Goal: Task Accomplishment & Management: Complete application form

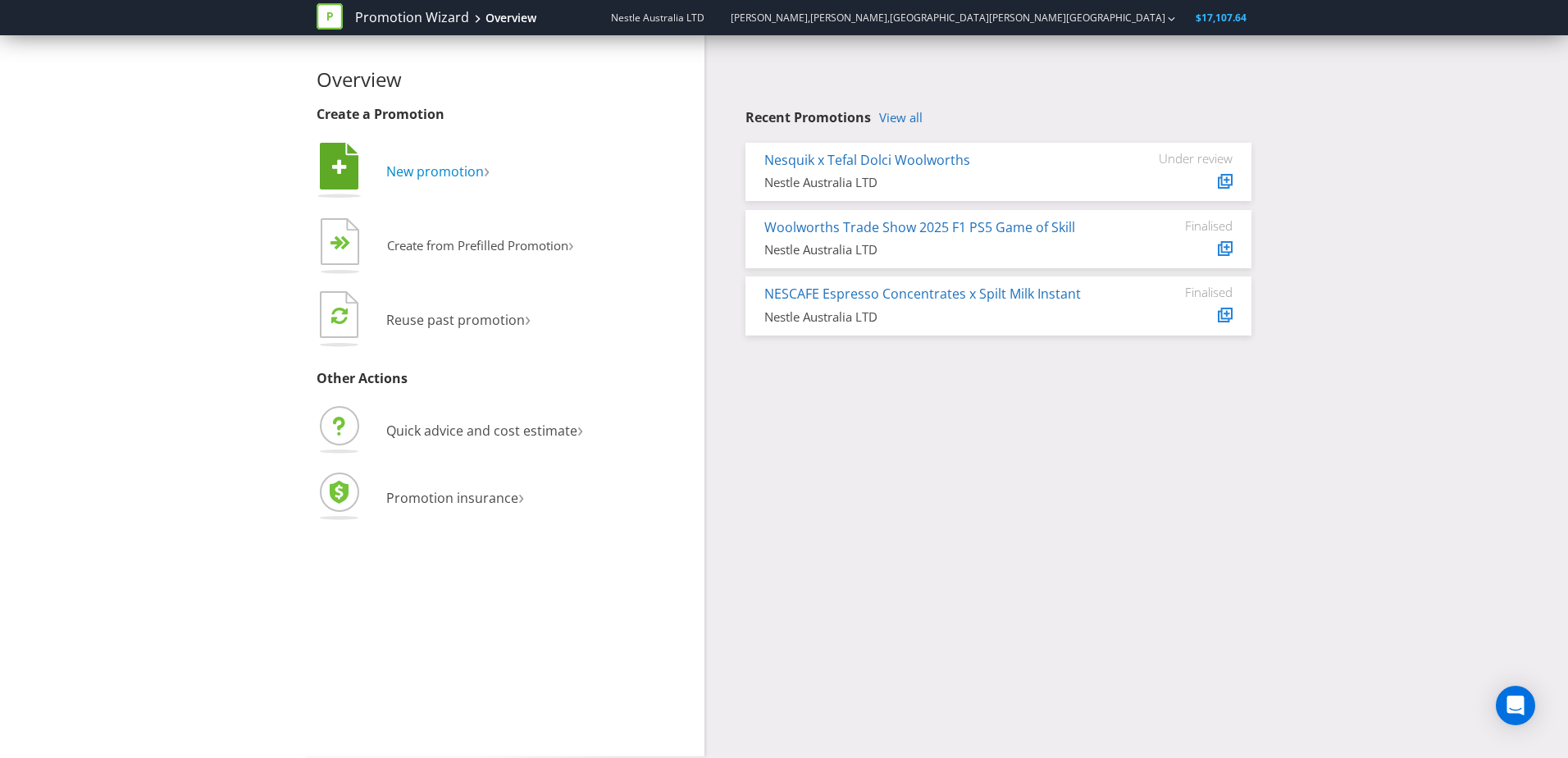
click at [409, 175] on span "New promotion" at bounding box center [434, 171] width 97 height 18
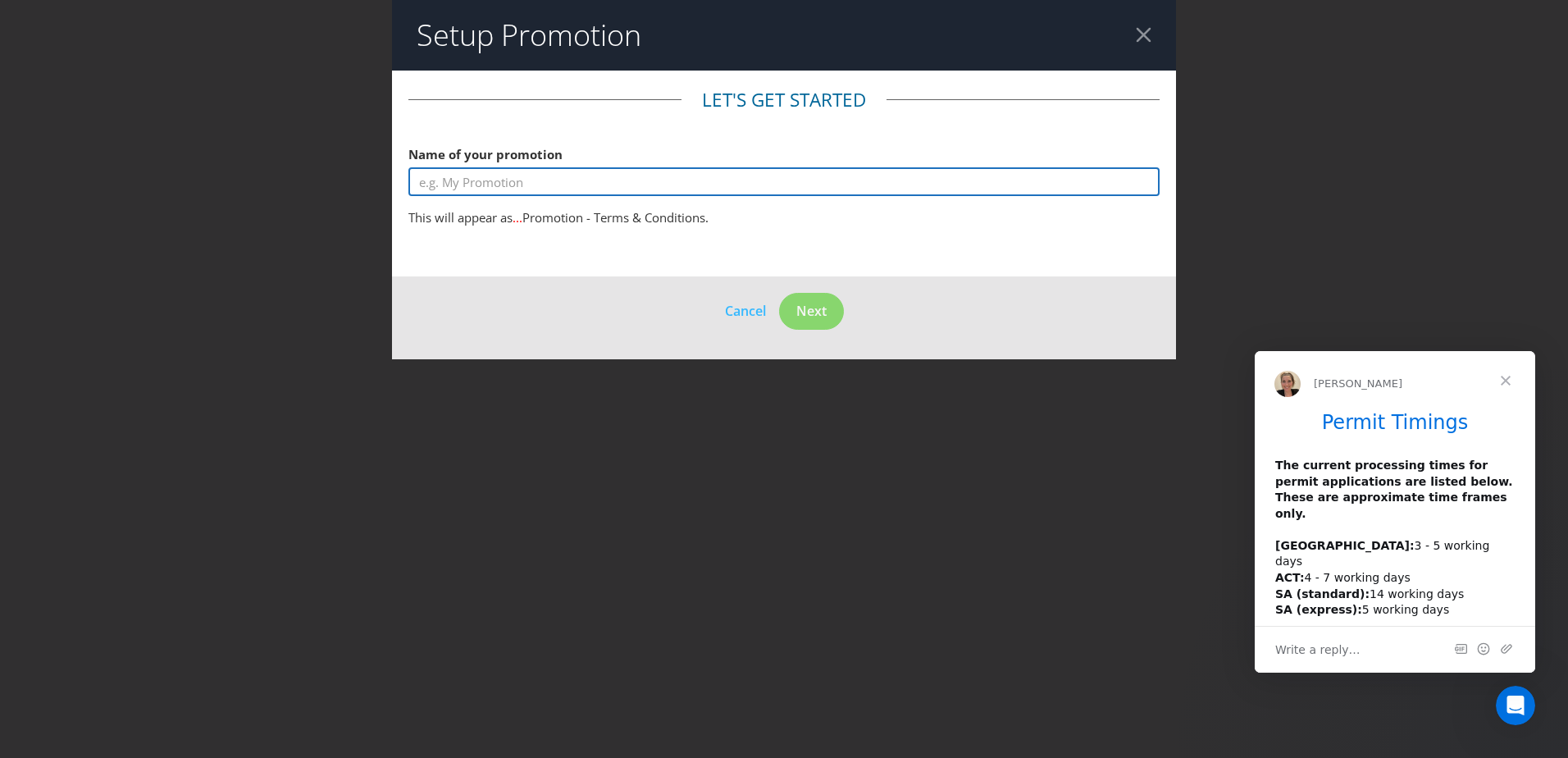
click at [564, 185] on input "text" at bounding box center [784, 182] width 751 height 28
type input "K"
type input "B"
type input "KitKat Study Break with a Mate"
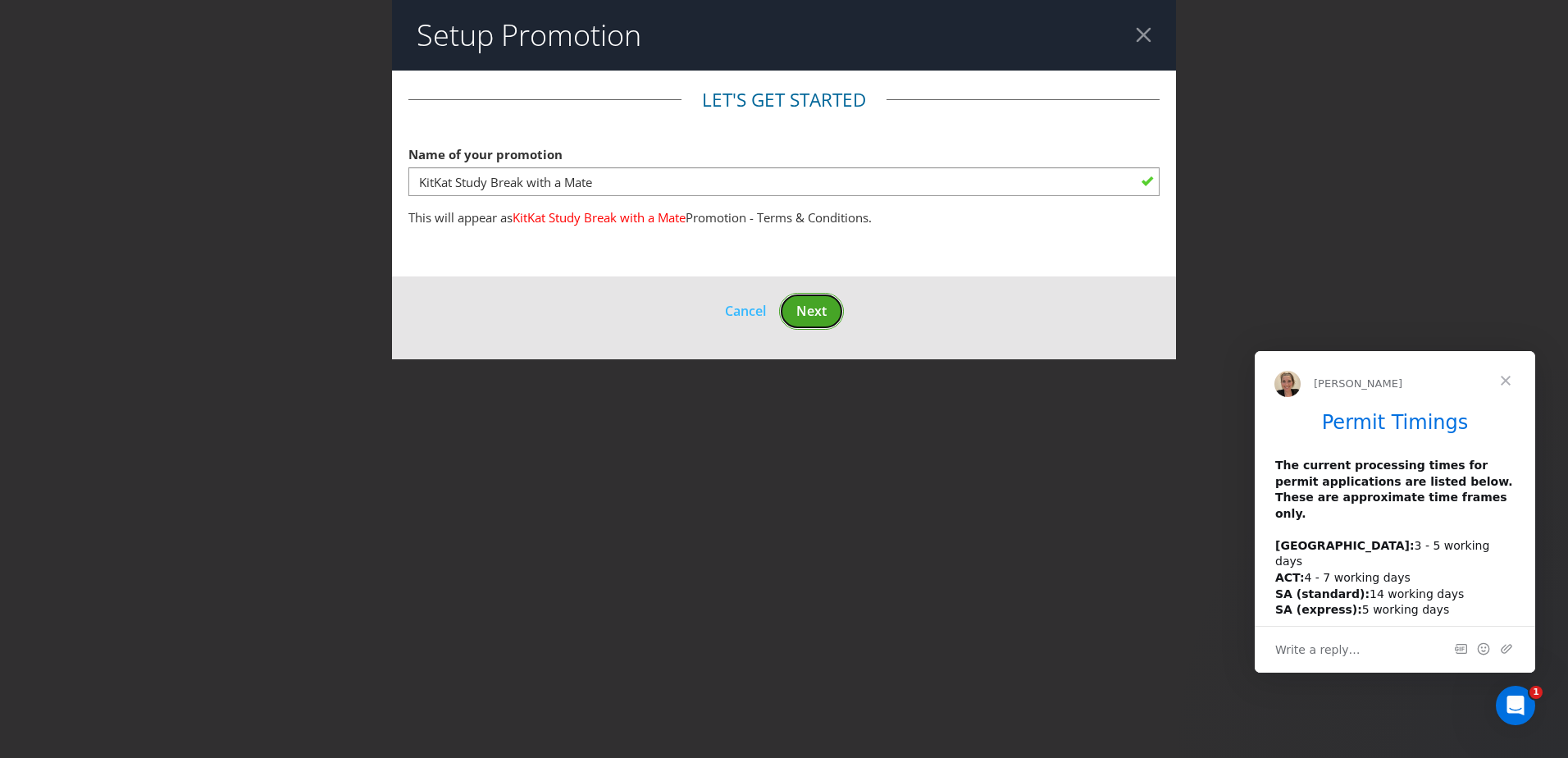
click at [798, 309] on span "Next" at bounding box center [812, 310] width 30 height 18
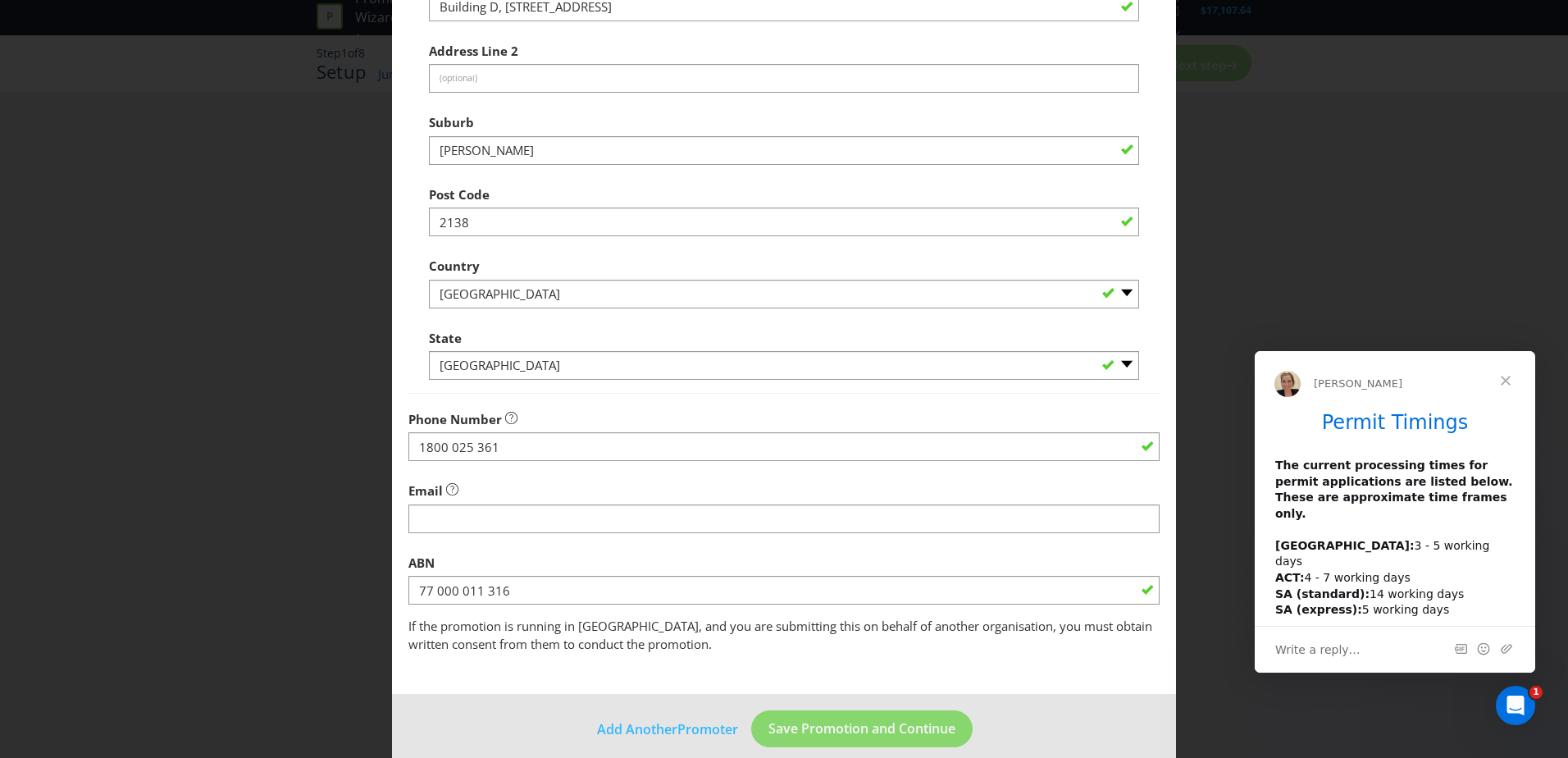
scroll to position [312, 0]
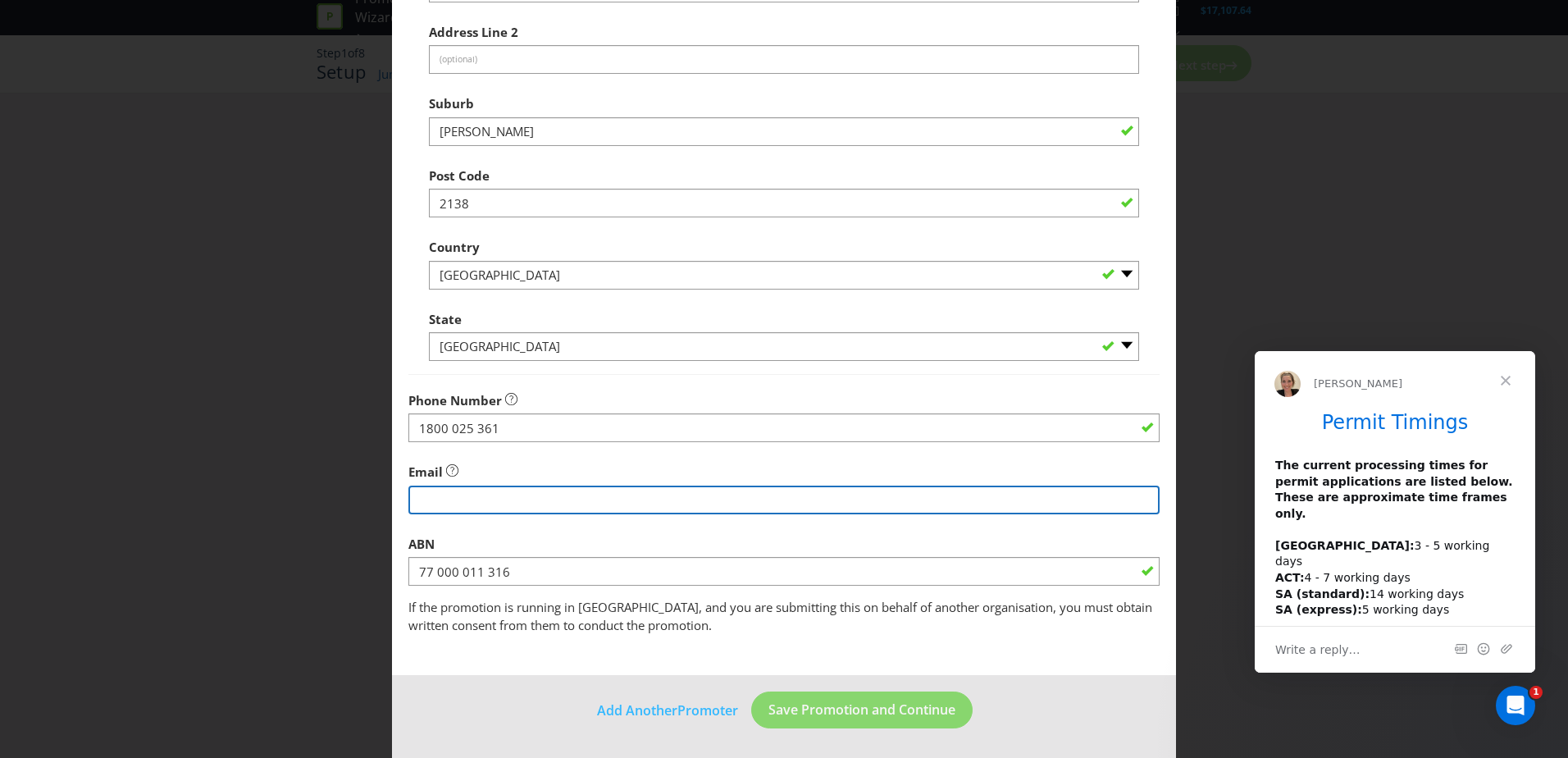
click at [558, 509] on input "string" at bounding box center [784, 500] width 751 height 28
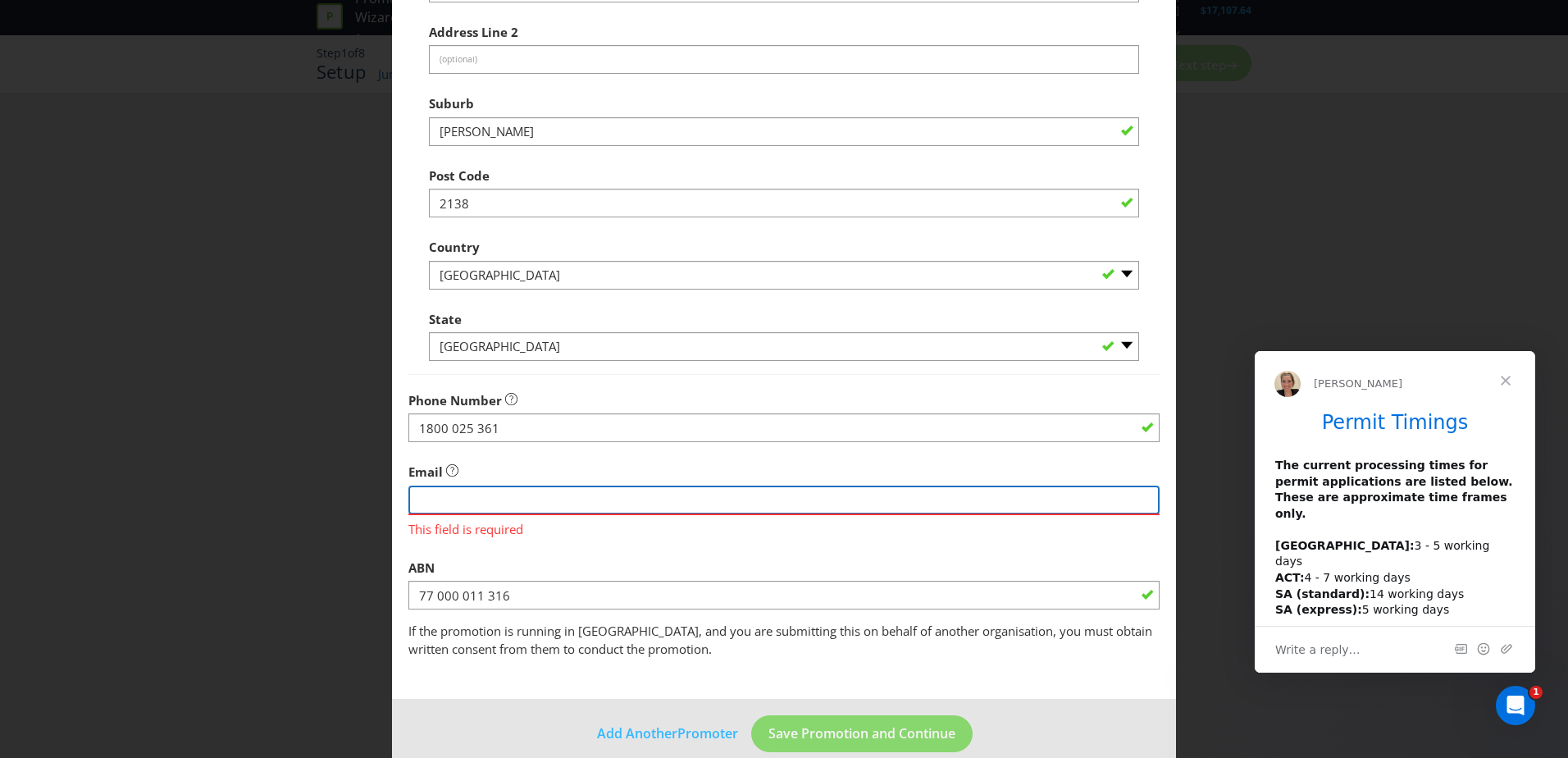
click at [444, 503] on input "string" at bounding box center [784, 500] width 751 height 28
paste input "[EMAIL_ADDRESS][DOMAIN_NAME]"
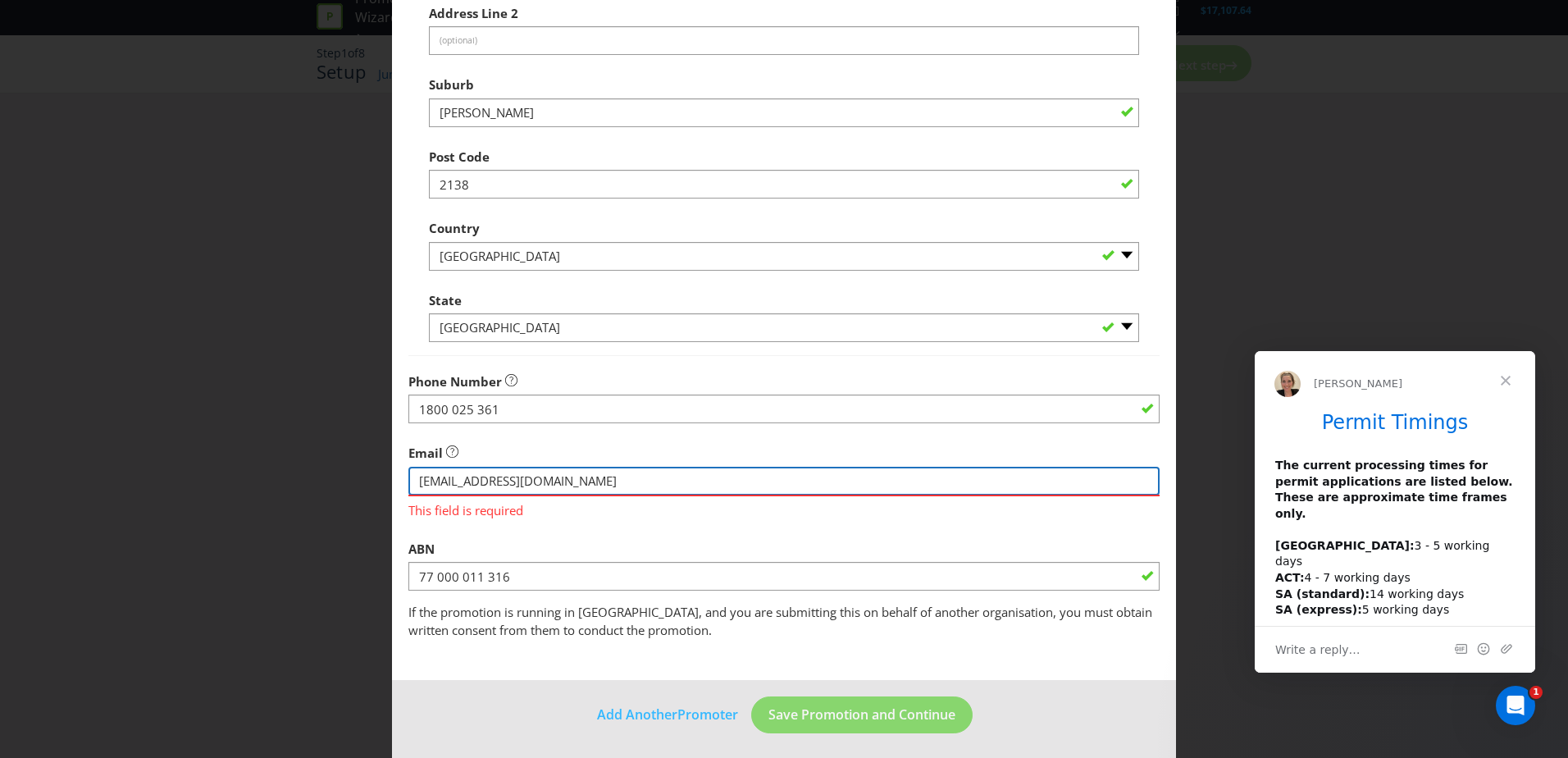
scroll to position [336, 0]
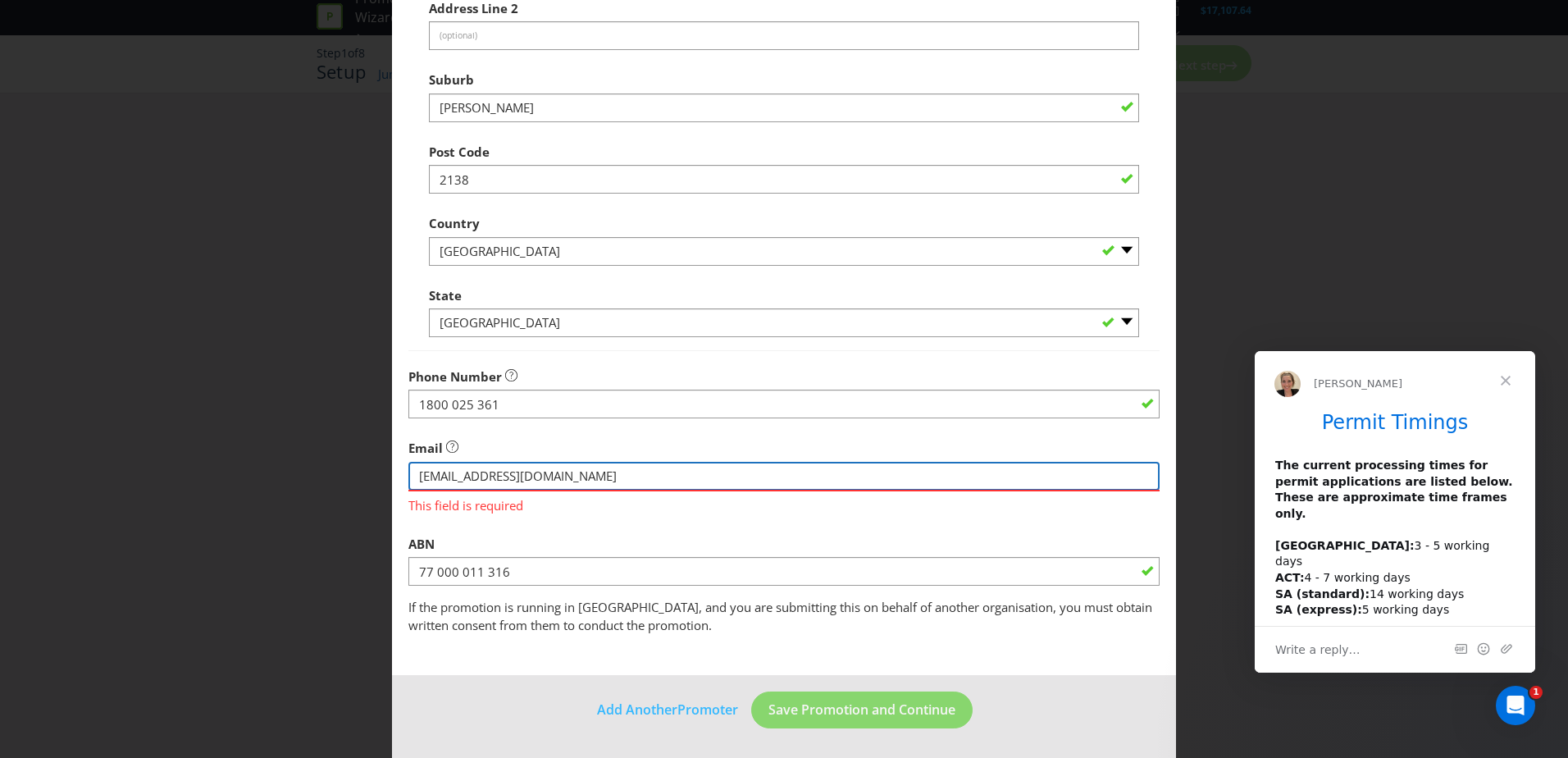
type input "[EMAIL_ADDRESS][DOMAIN_NAME]"
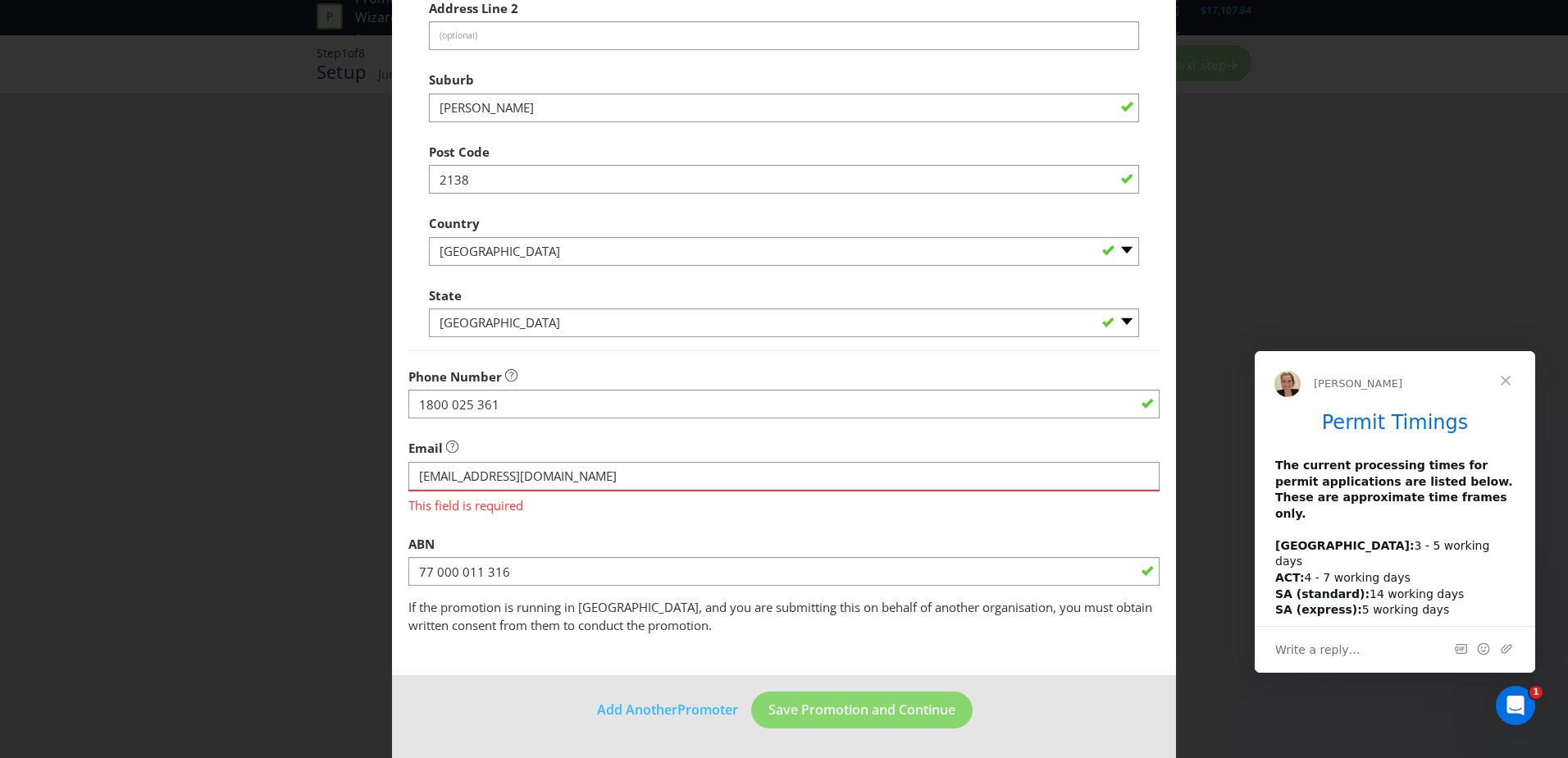
scroll to position [312, 0]
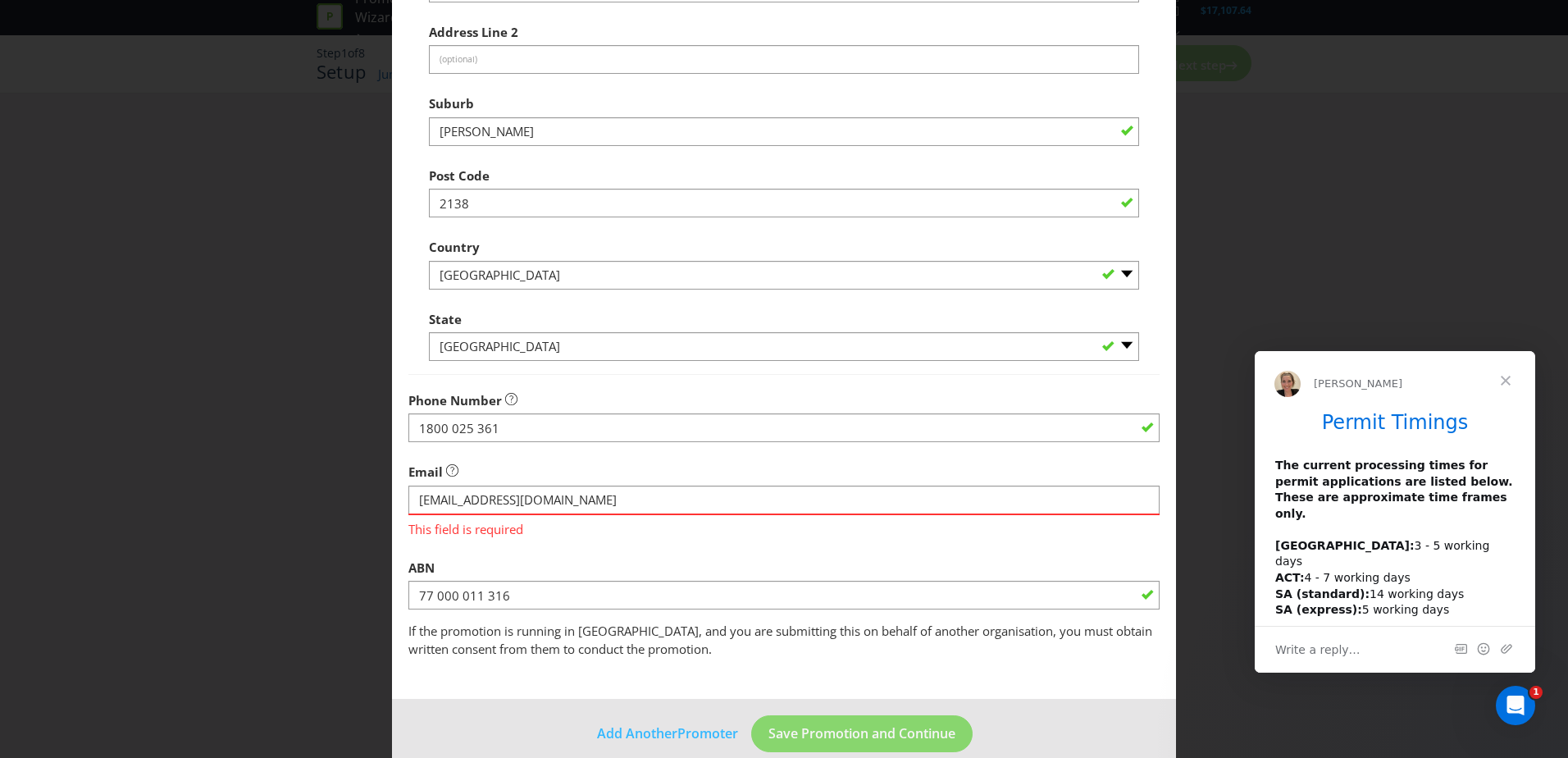
click at [699, 551] on div "ABN 77 000 011 316" at bounding box center [784, 580] width 751 height 59
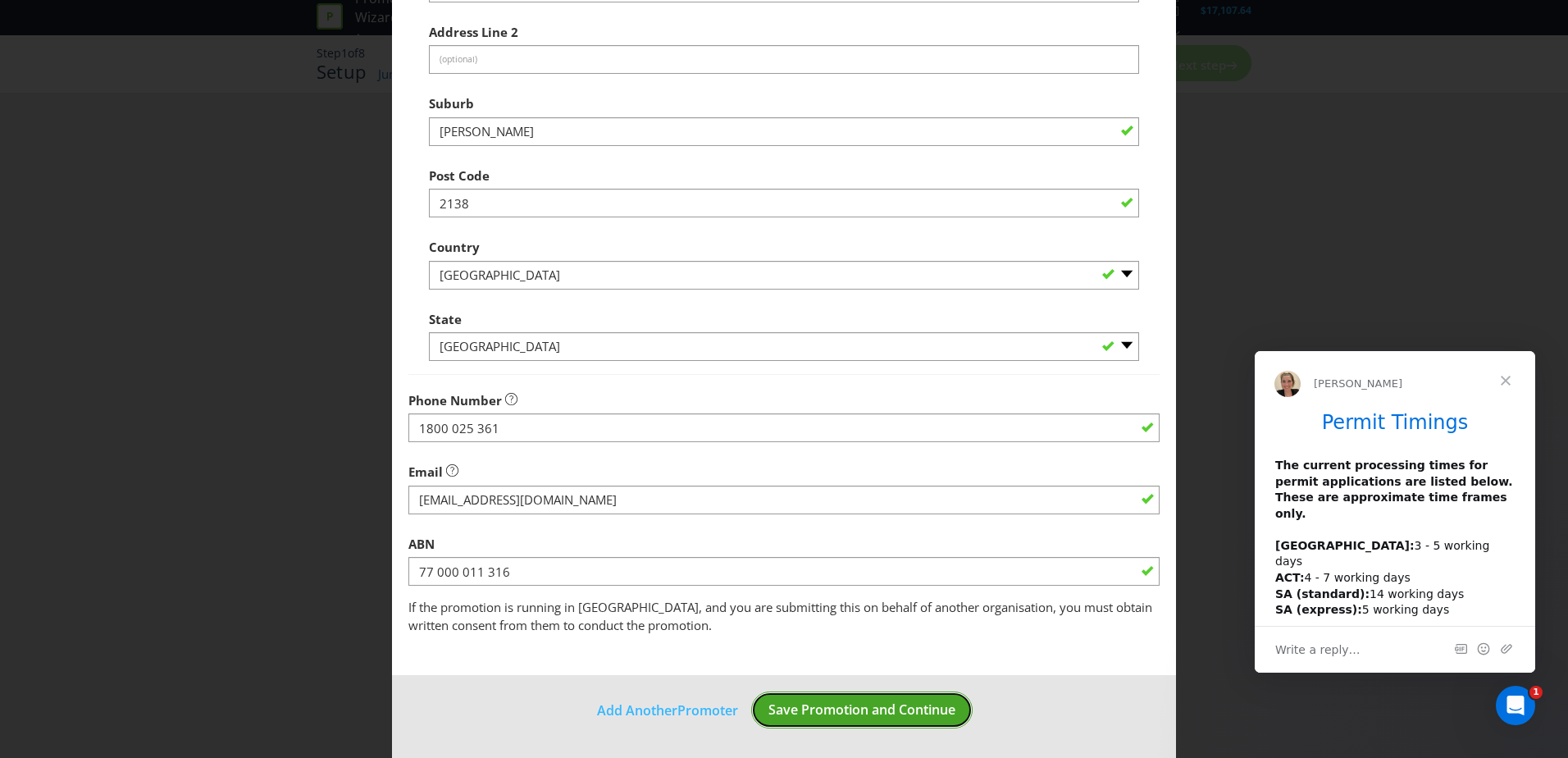
click at [852, 717] on span "Save Promotion and Continue" at bounding box center [862, 709] width 187 height 18
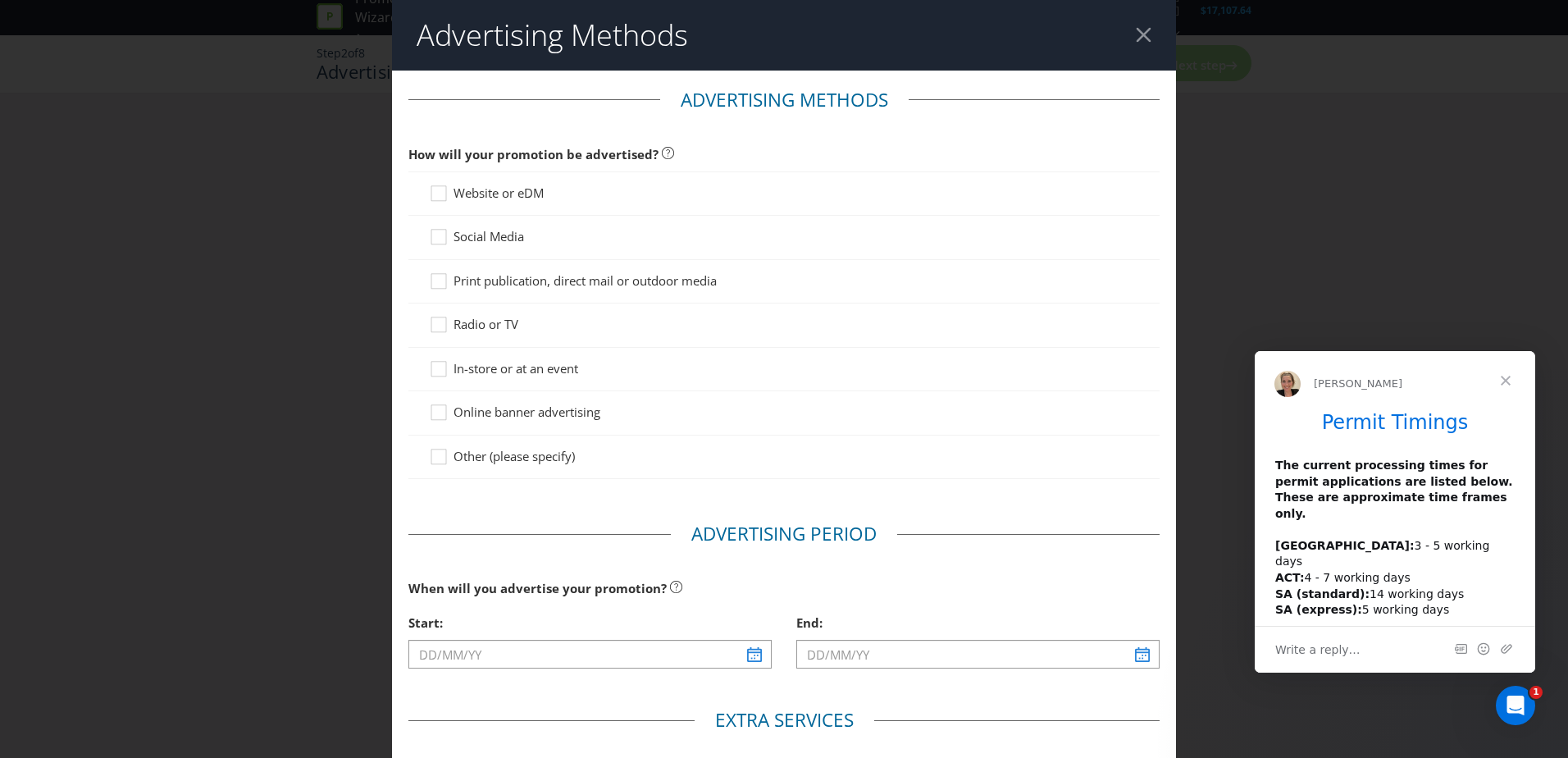
click at [536, 192] on span "Website or eDM" at bounding box center [498, 192] width 90 height 16
click at [0, 0] on input "Website or eDM" at bounding box center [0, 0] width 0 height 0
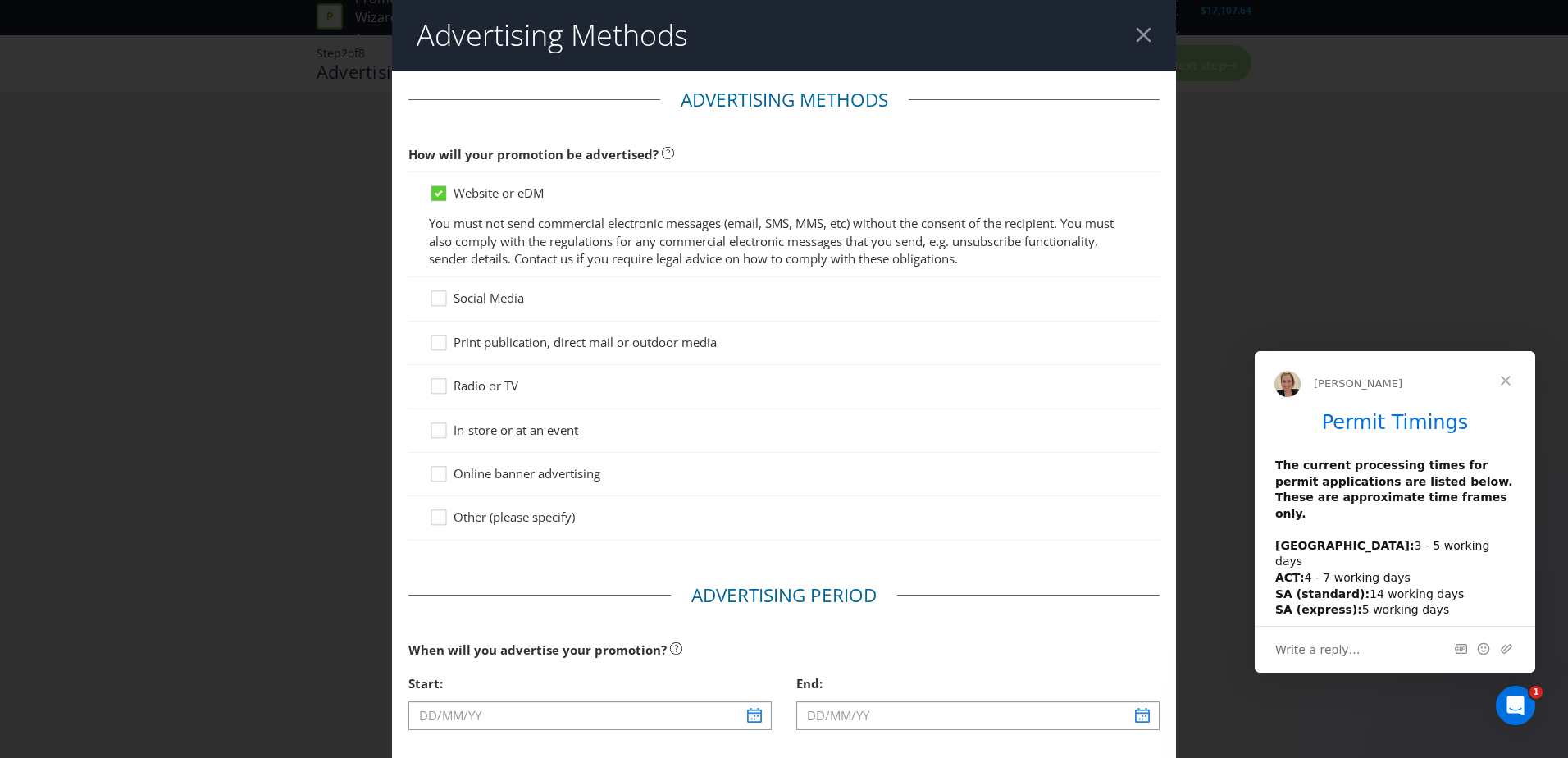
click at [489, 305] on span "Social Media" at bounding box center [488, 297] width 71 height 16
click at [0, 0] on input "Social Media" at bounding box center [0, 0] width 0 height 0
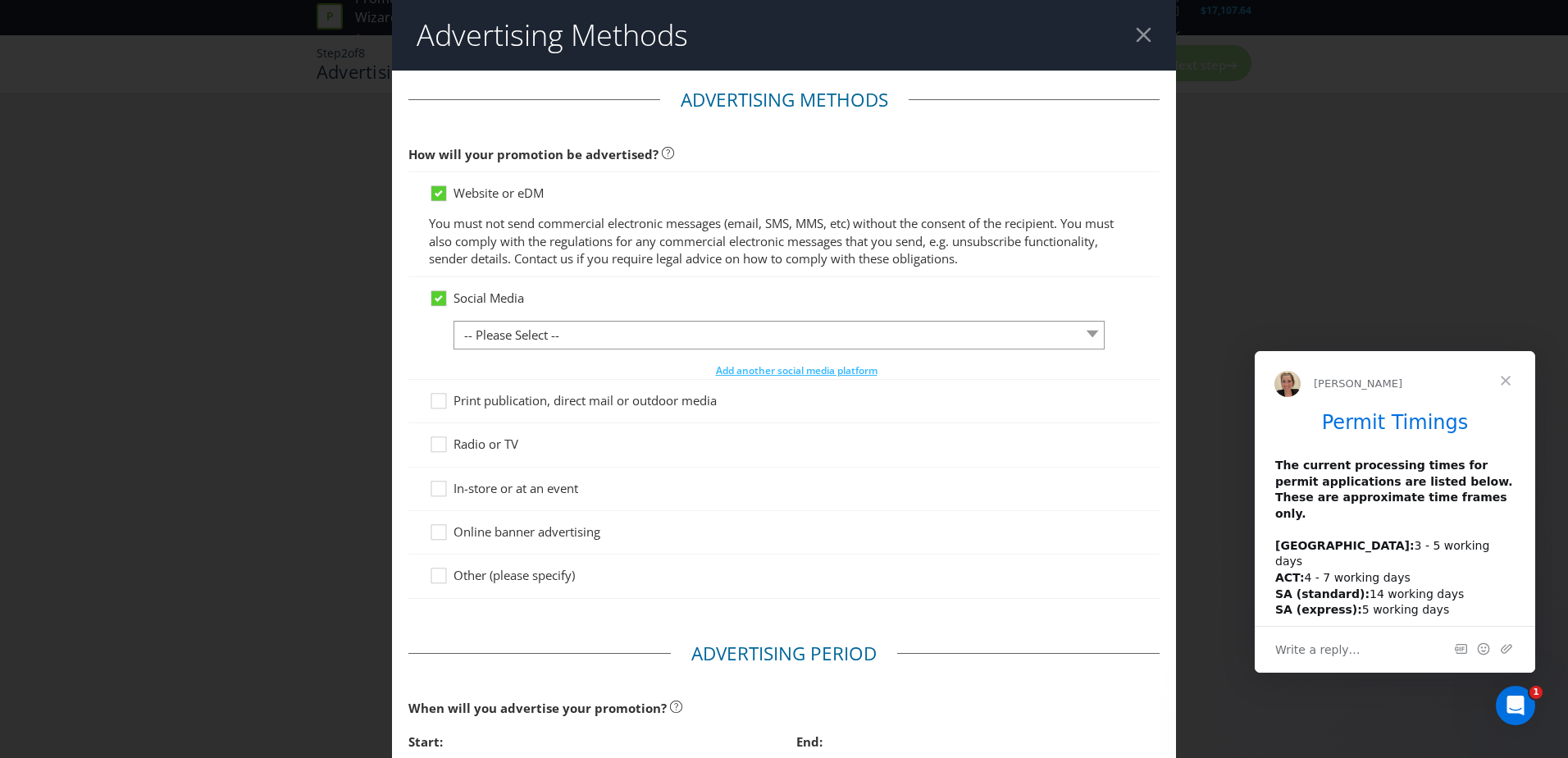
click at [548, 312] on div "Social Media -- Please Select -- Facebook X Instagram Snapchat LinkedIn Pintere…" at bounding box center [784, 334] width 711 height 89
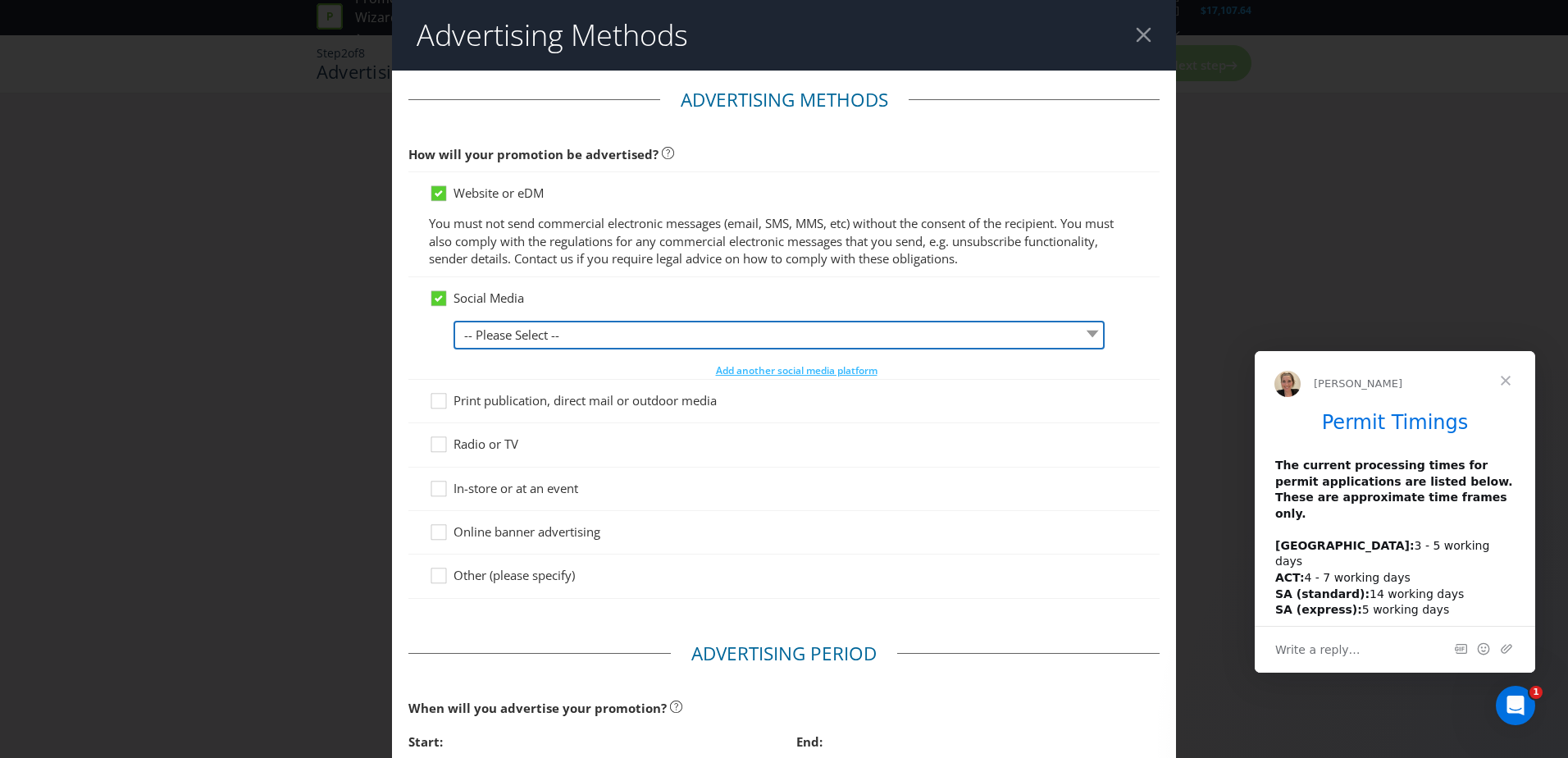
click at [550, 336] on select "-- Please Select -- Facebook X Instagram Snapchat LinkedIn Pinterest Tumblr You…" at bounding box center [779, 335] width 651 height 28
select select "INSTAGRAM"
click at [453, 321] on select "-- Please Select -- Facebook X Instagram Snapchat LinkedIn Pinterest Tumblr You…" at bounding box center [779, 335] width 651 height 28
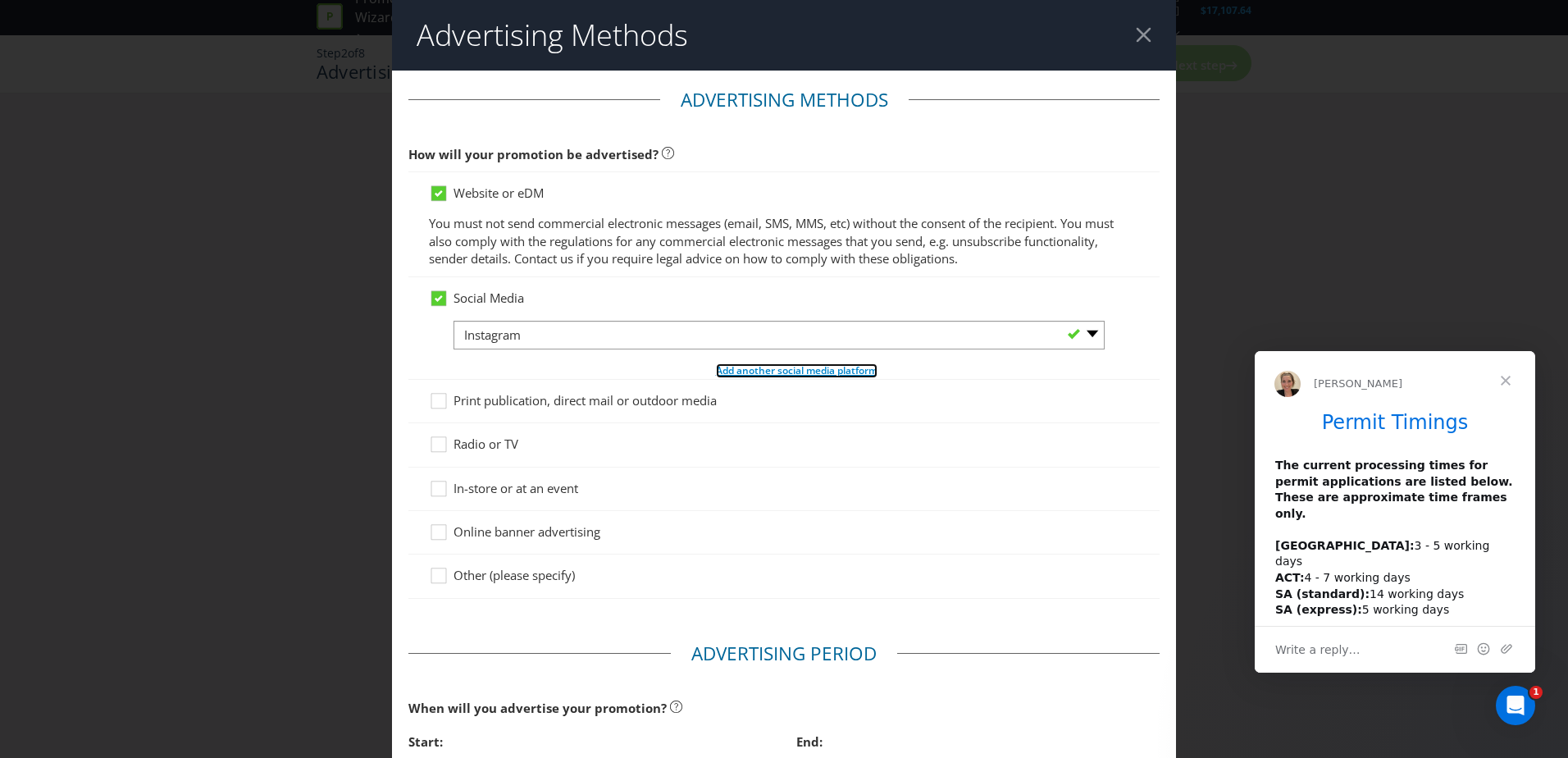
click at [749, 366] on span "Add another social media platform" at bounding box center [797, 370] width 162 height 14
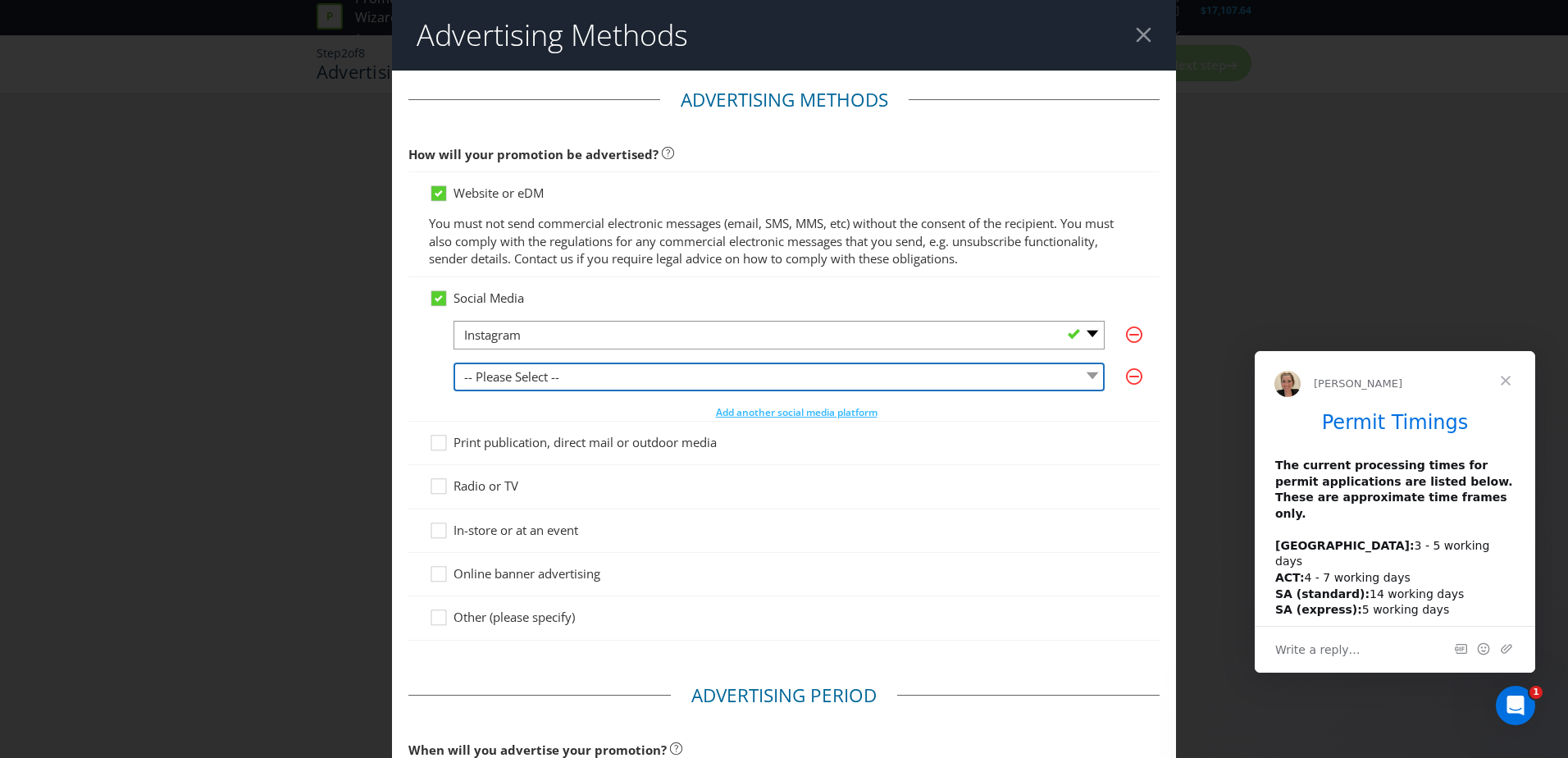
click at [475, 378] on select "-- Please Select -- Facebook X Instagram Snapchat LinkedIn Pinterest Tumblr You…" at bounding box center [779, 377] width 651 height 28
select select "FACEBOOK"
click at [453, 362] on select "-- Please Select -- Facebook X Instagram Snapchat LinkedIn Pinterest Tumblr You…" at bounding box center [779, 377] width 651 height 28
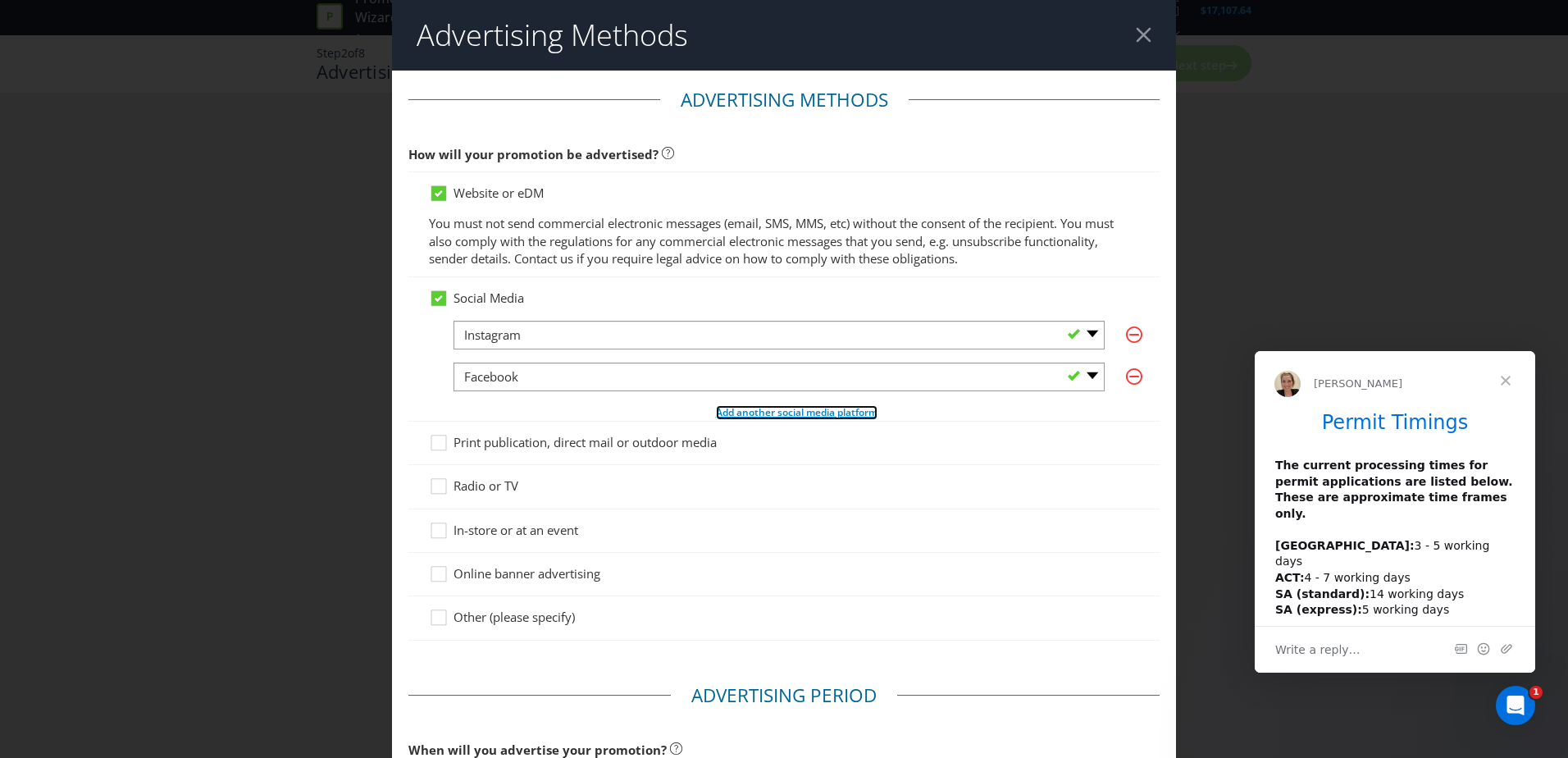
click at [798, 414] on span "Add another social media platform" at bounding box center [797, 412] width 162 height 14
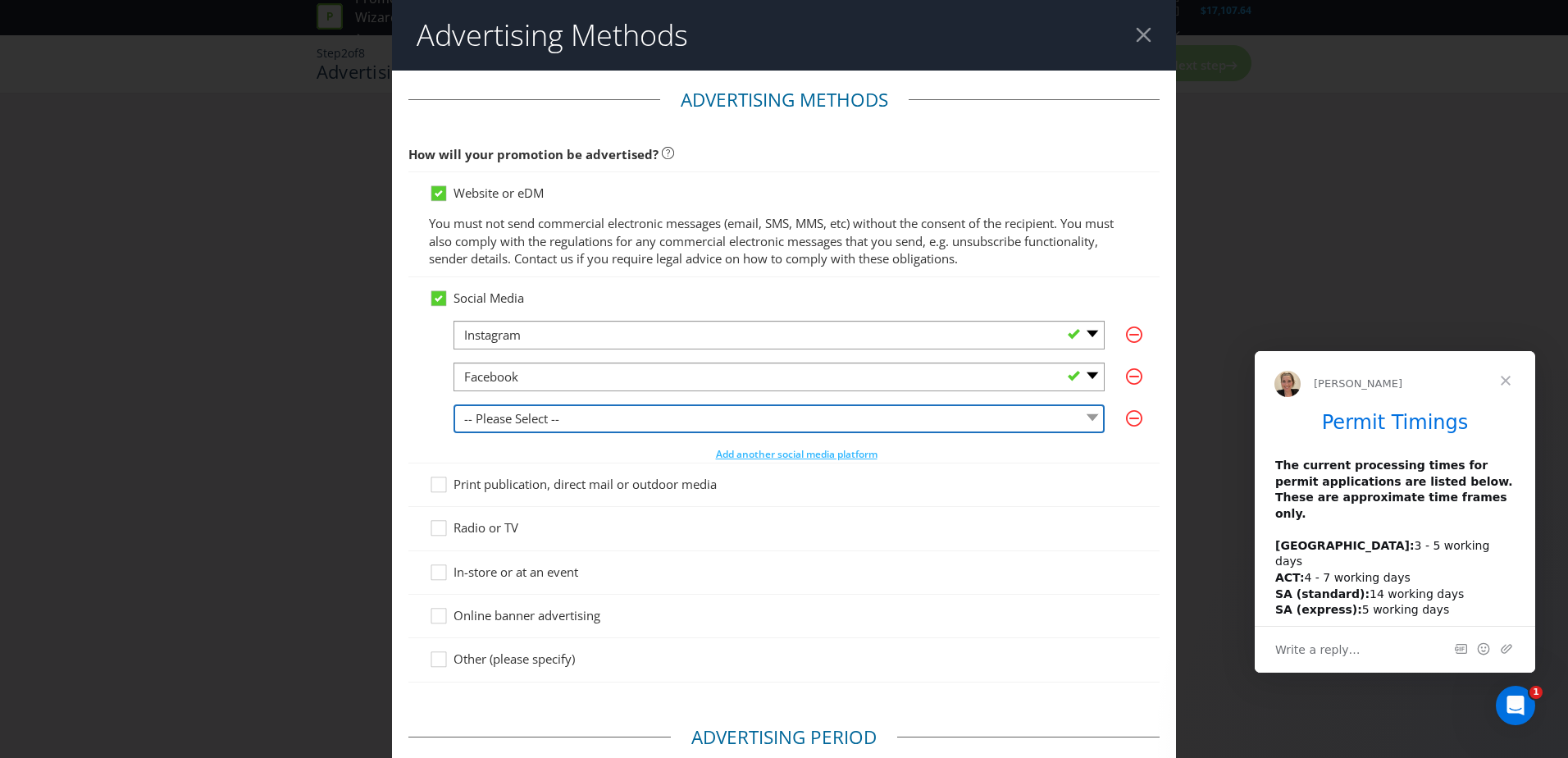
drag, startPoint x: 520, startPoint y: 416, endPoint x: 524, endPoint y: 432, distance: 16.5
click at [520, 416] on select "-- Please Select -- Facebook X Instagram Snapchat LinkedIn Pinterest Tumblr You…" at bounding box center [779, 418] width 651 height 28
select select "SNAPCHAT"
click at [453, 404] on select "-- Please Select -- Facebook X Instagram Snapchat LinkedIn Pinterest Tumblr You…" at bounding box center [779, 418] width 651 height 28
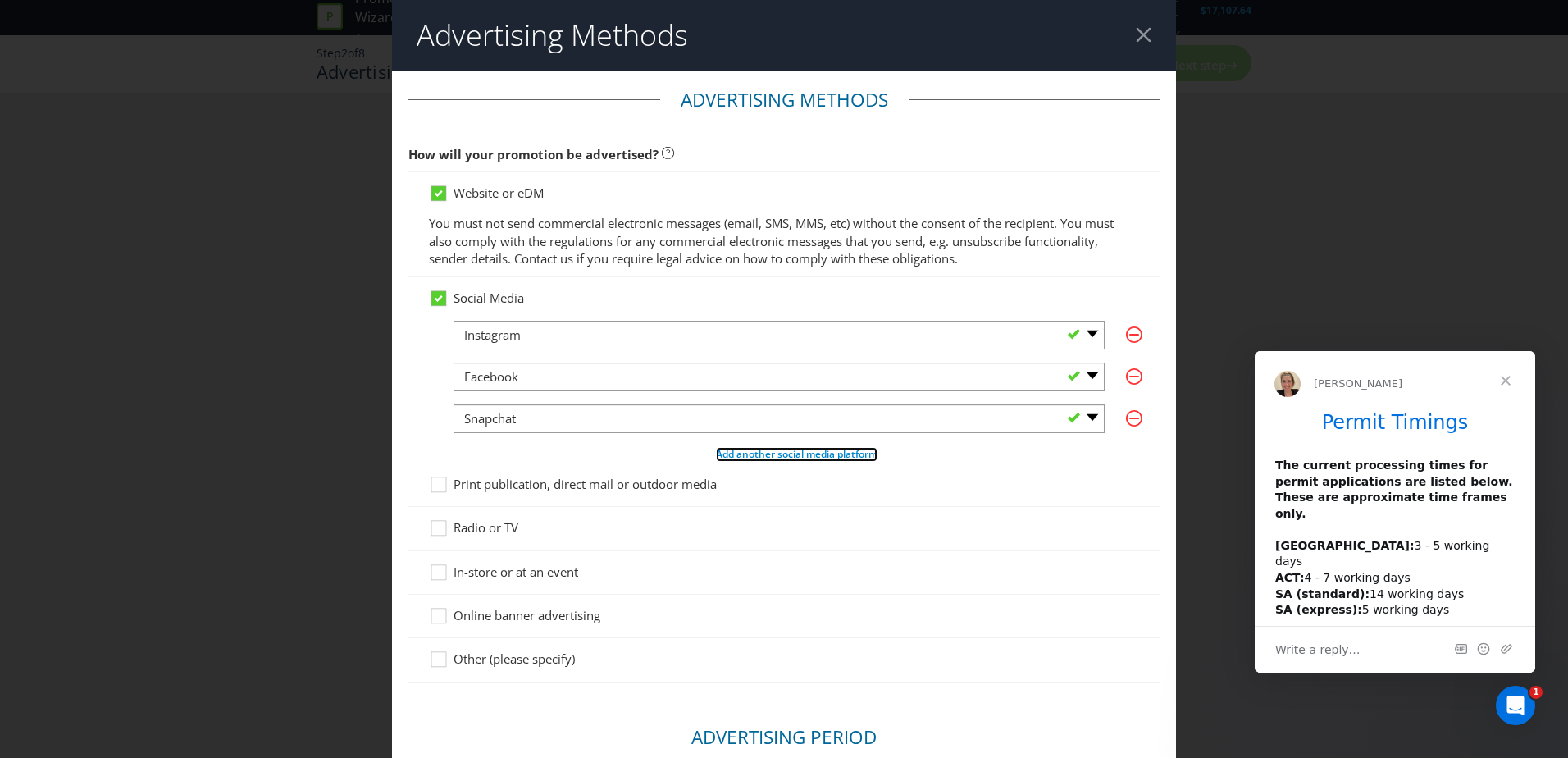
click at [754, 451] on span "Add another social media platform" at bounding box center [797, 453] width 162 height 14
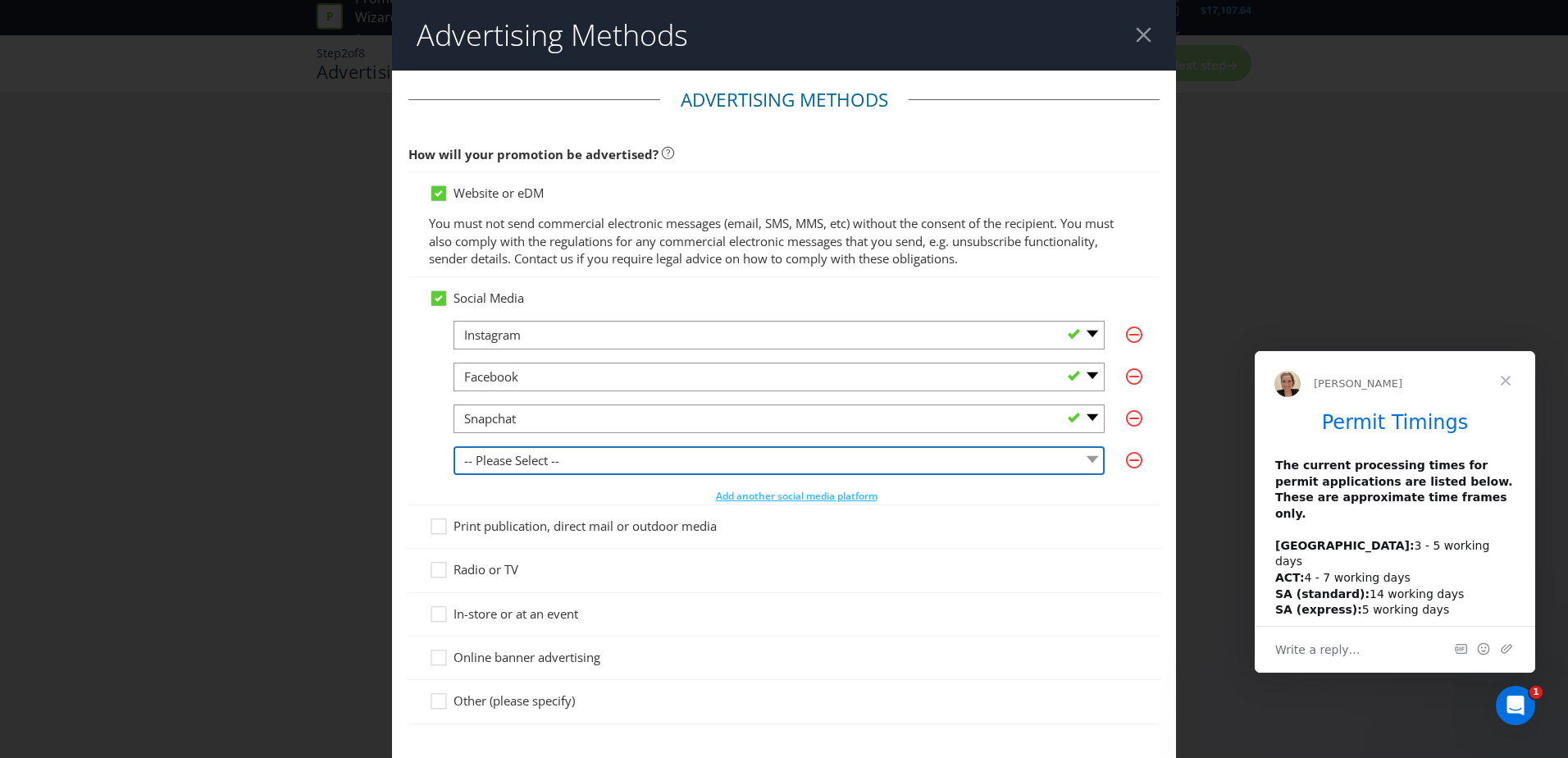
click at [562, 458] on select "-- Please Select -- Facebook X Instagram Snapchat LinkedIn Pinterest Tumblr You…" at bounding box center [779, 461] width 651 height 28
select select "OTHER"
click at [453, 447] on select "-- Please Select -- Facebook X Instagram Snapchat LinkedIn Pinterest Tumblr You…" at bounding box center [779, 461] width 651 height 28
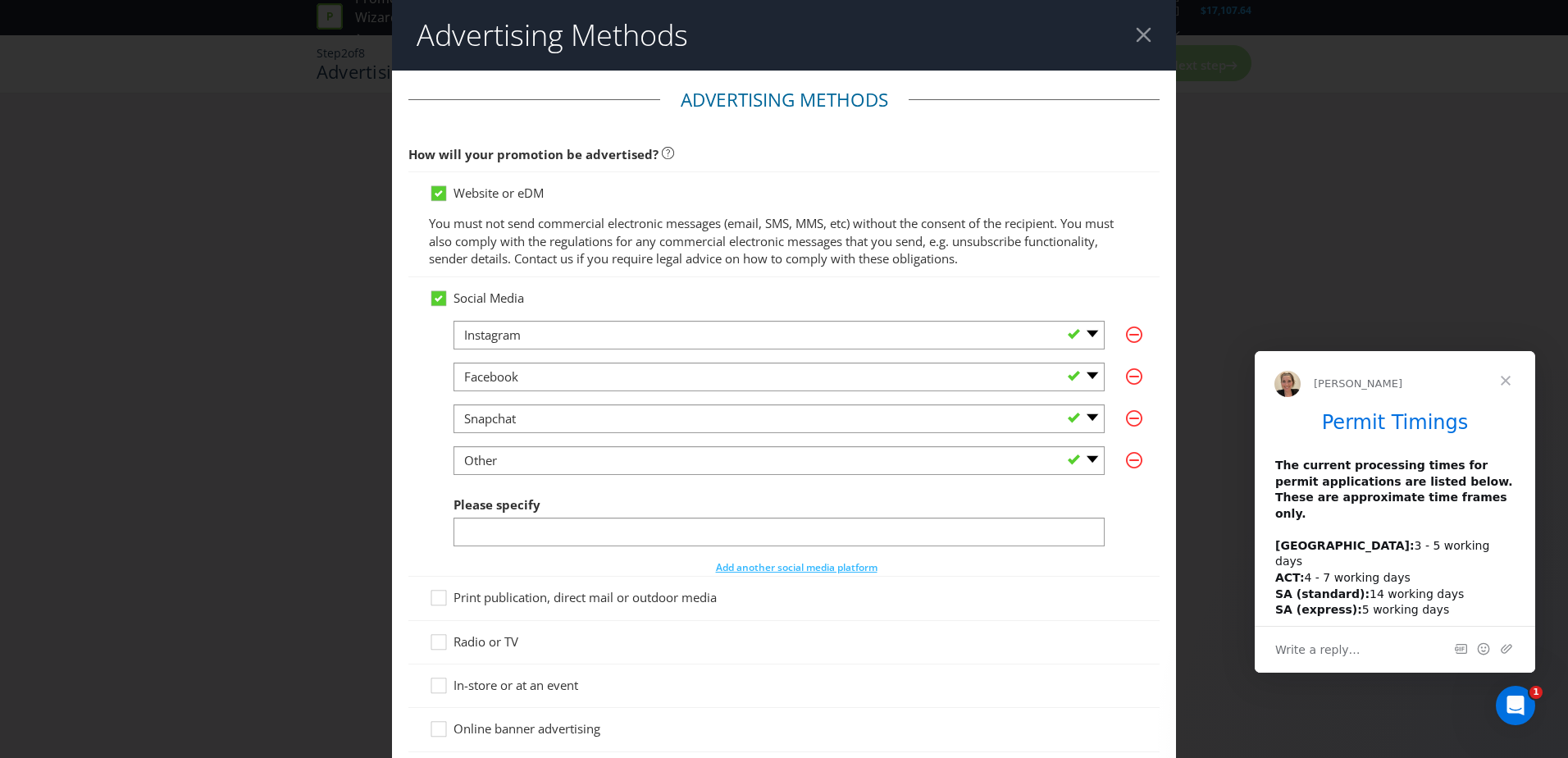
click at [532, 508] on span "Please specify" at bounding box center [497, 503] width 87 height 16
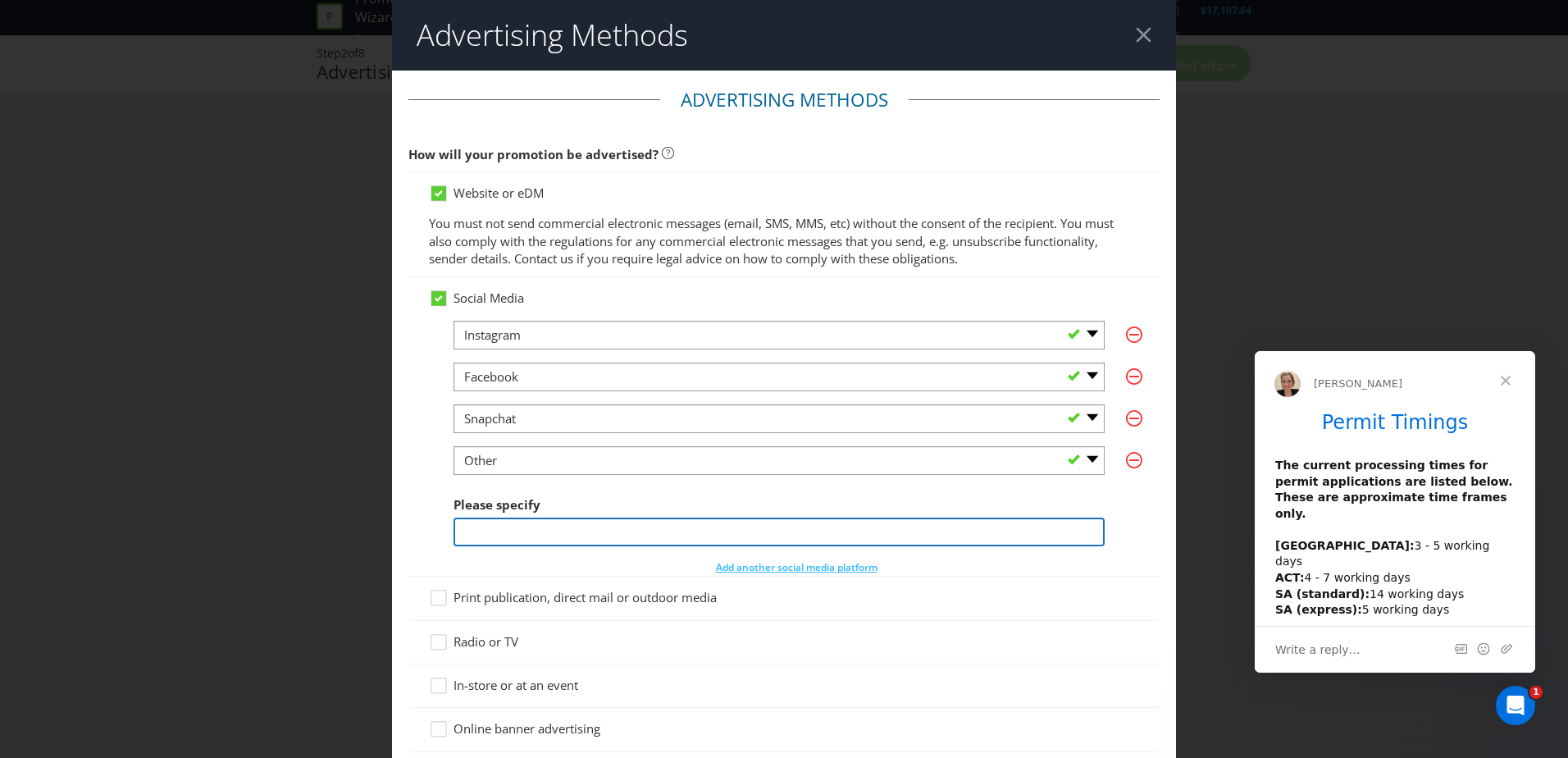
click at [501, 526] on input "text" at bounding box center [779, 532] width 651 height 28
type input "TIKTOK"
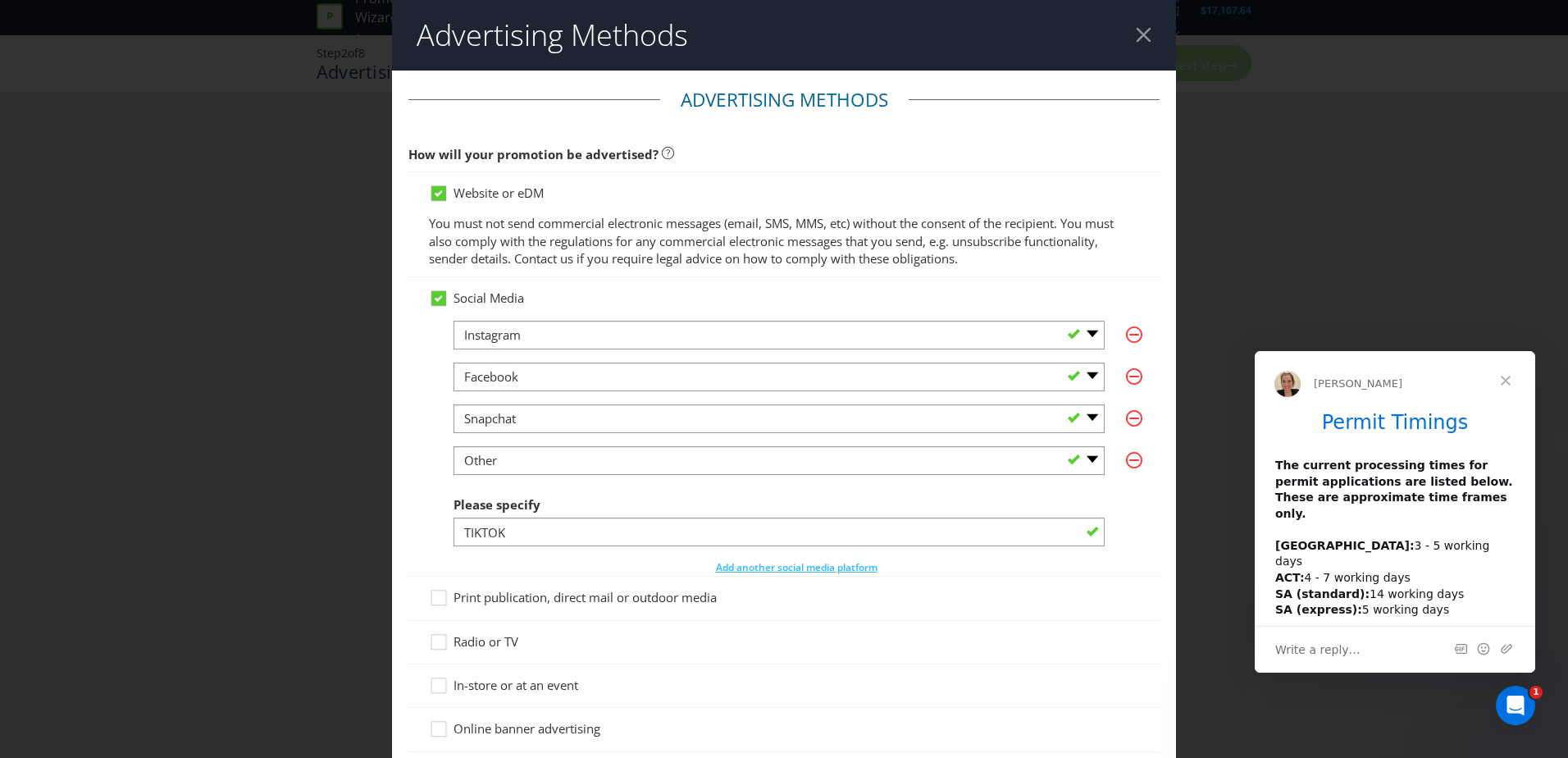
click at [548, 553] on div "-- Please Select -- Facebook X Instagram Snapchat LinkedIn Pinterest Tumblr You…" at bounding box center [796, 449] width 686 height 256
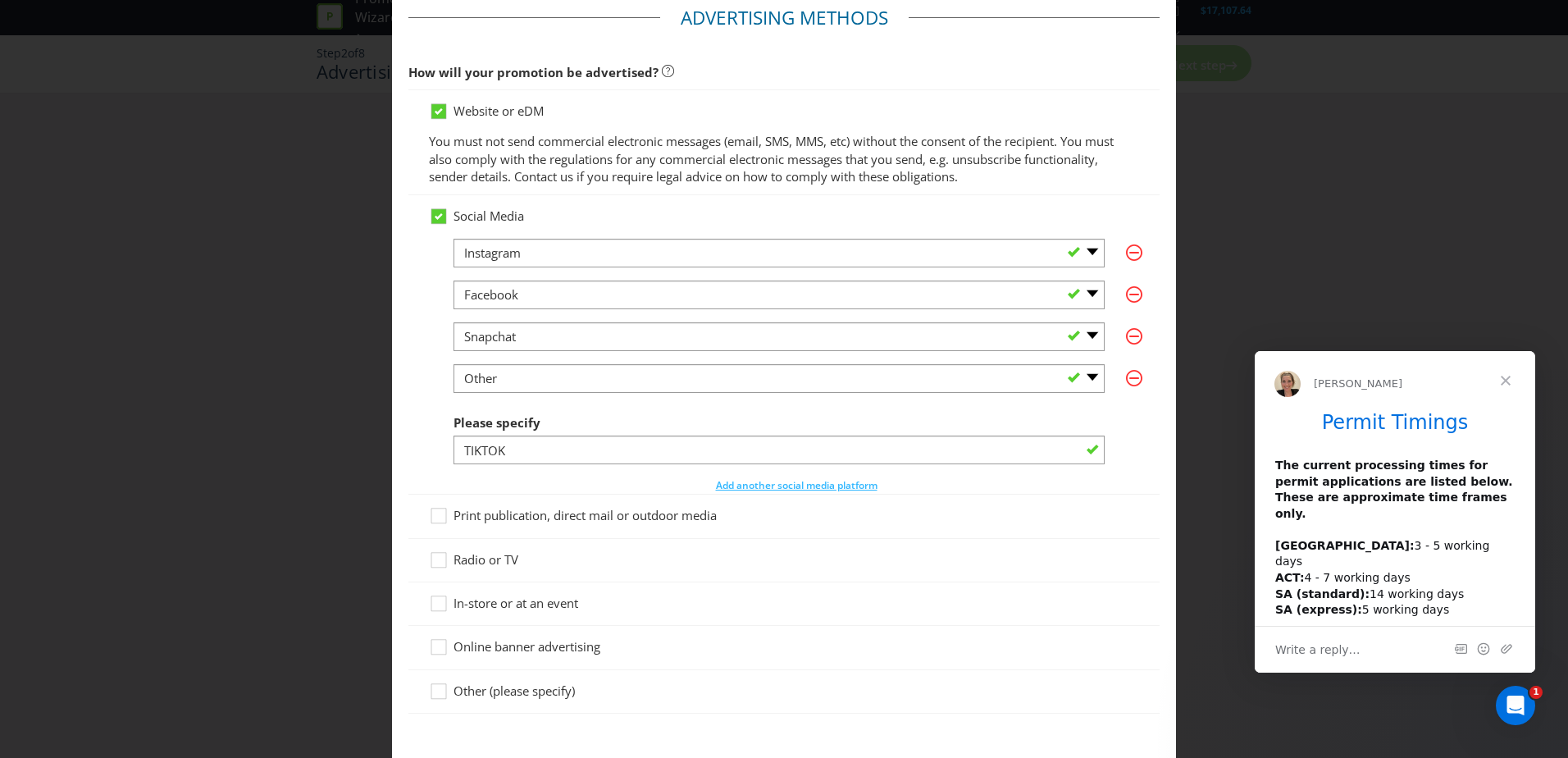
click at [486, 561] on span "Radio or TV" at bounding box center [485, 558] width 64 height 16
click at [0, 0] on input "Radio or TV" at bounding box center [0, 0] width 0 height 0
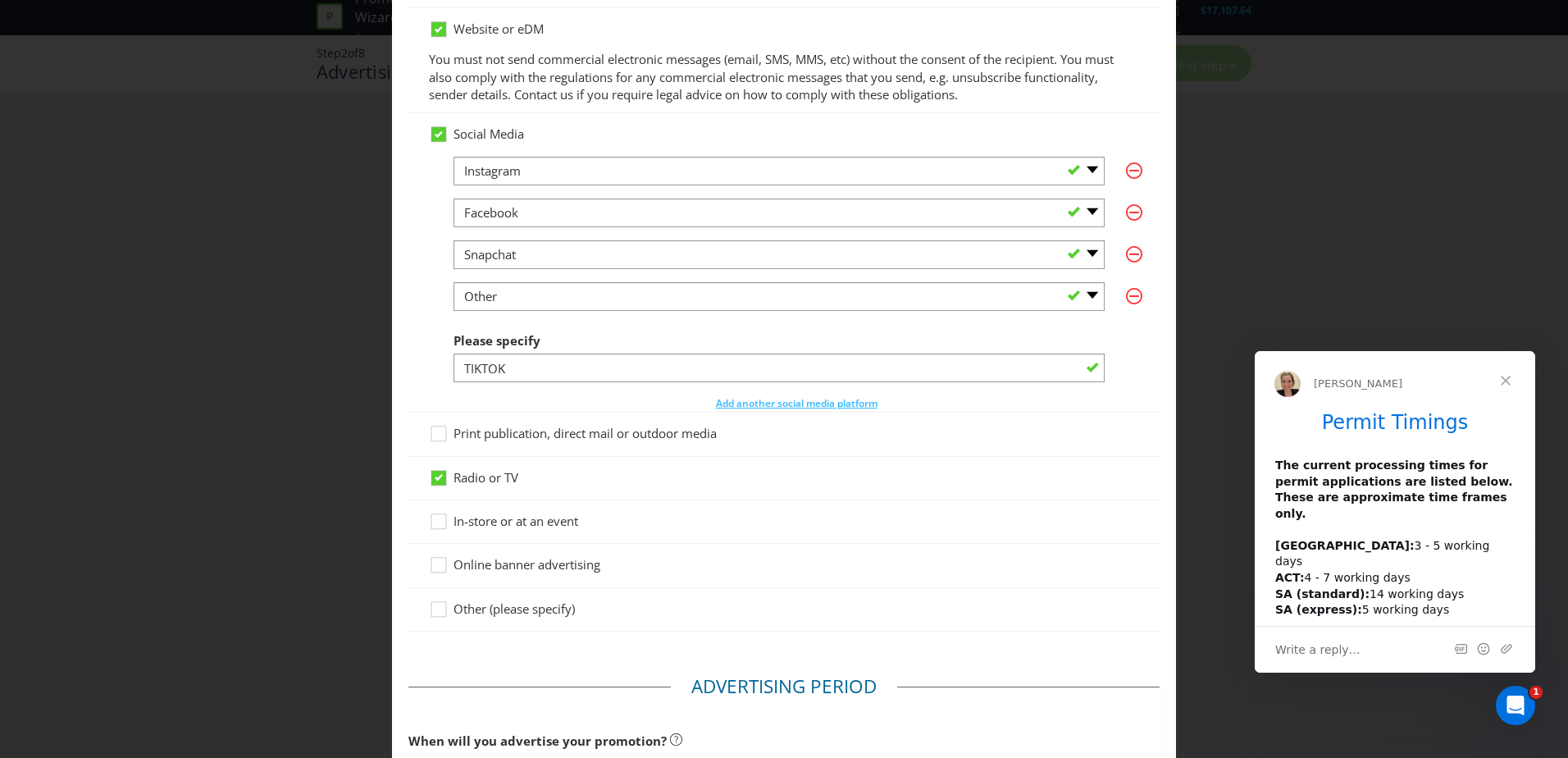
click at [539, 613] on span "Other (please specify)" at bounding box center [514, 608] width 121 height 16
click at [0, 0] on input "Other (please specify)" at bounding box center [0, 0] width 0 height 0
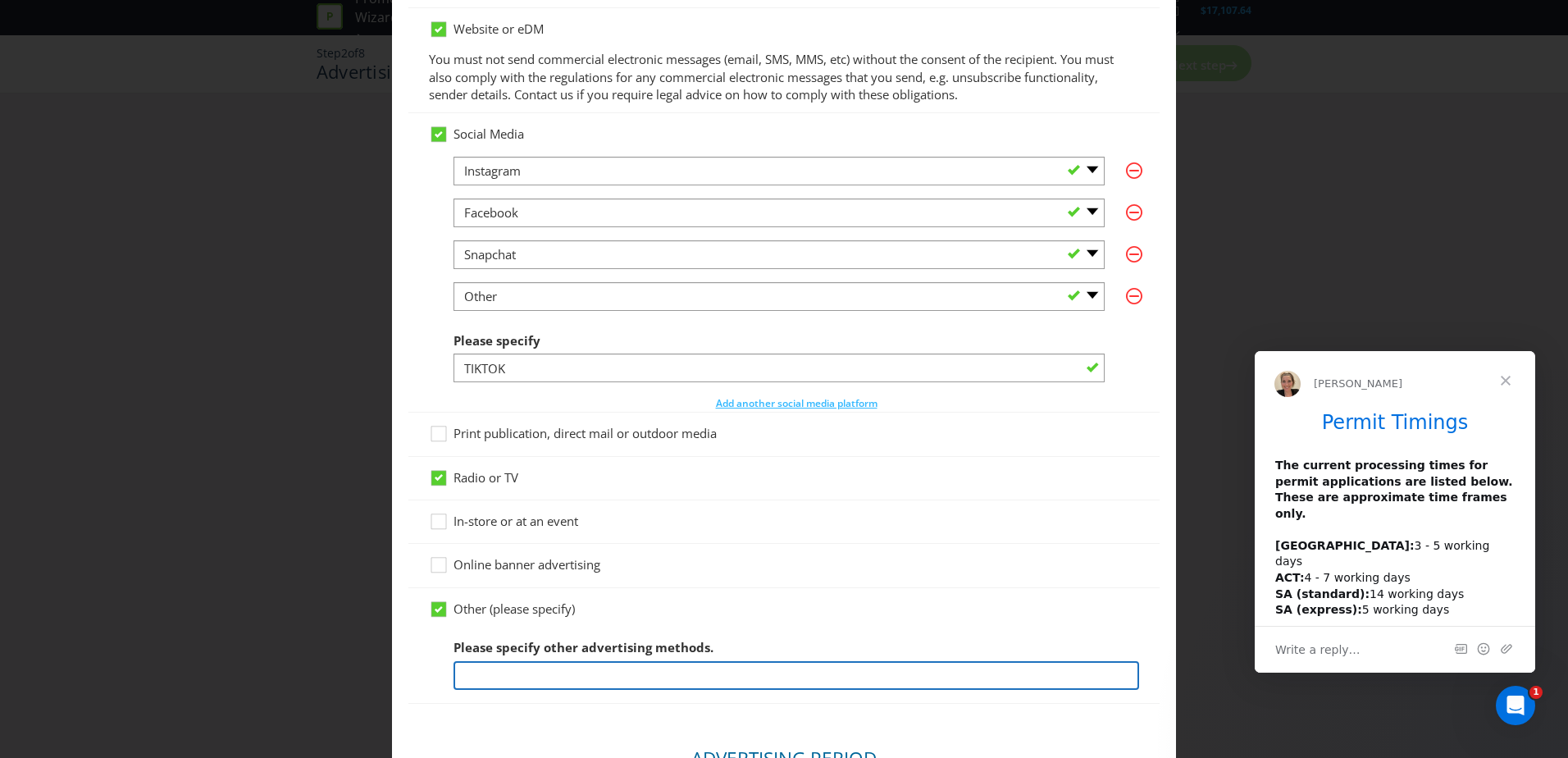
click at [541, 664] on input "text" at bounding box center [796, 676] width 686 height 28
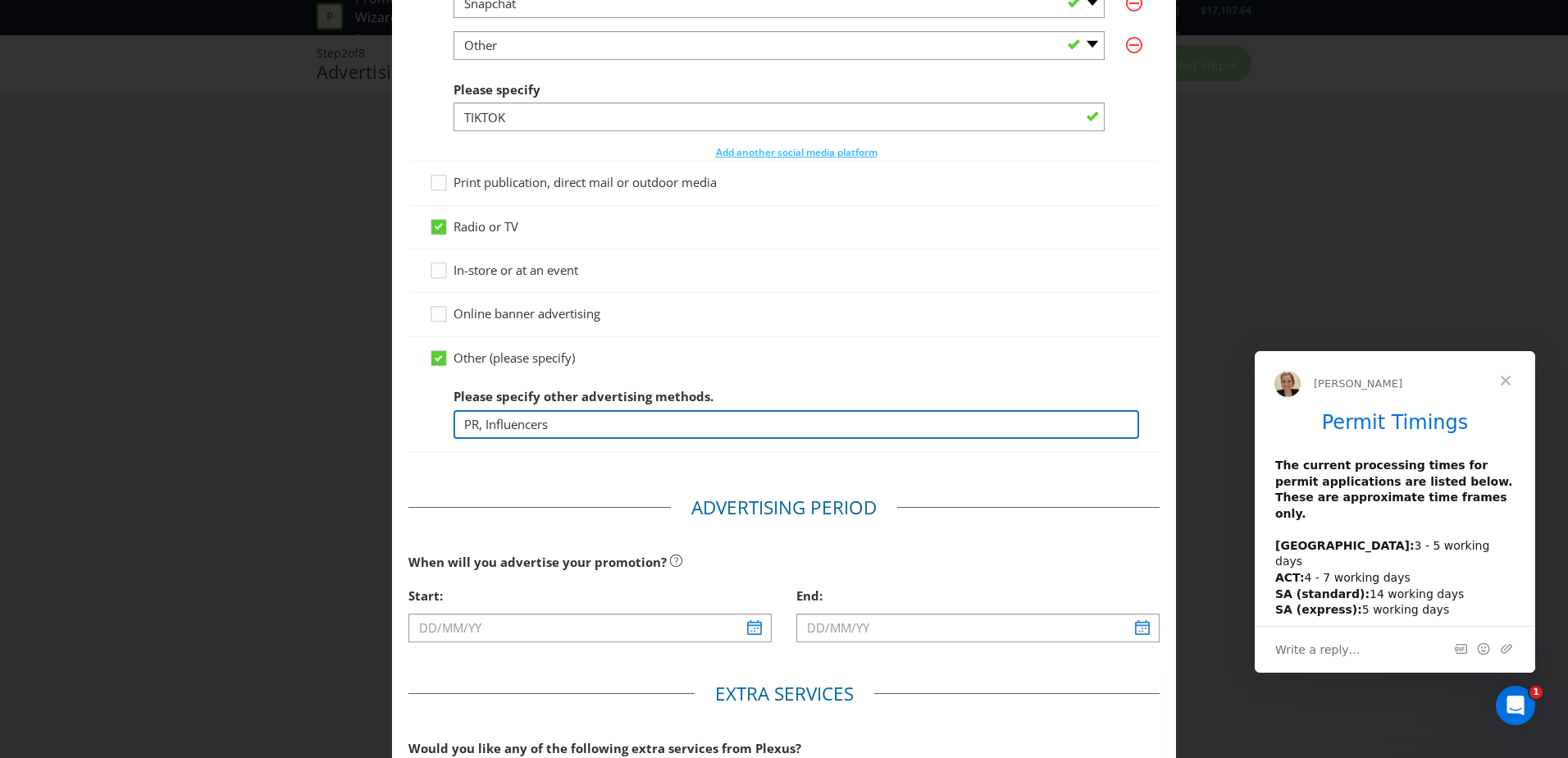
scroll to position [574, 0]
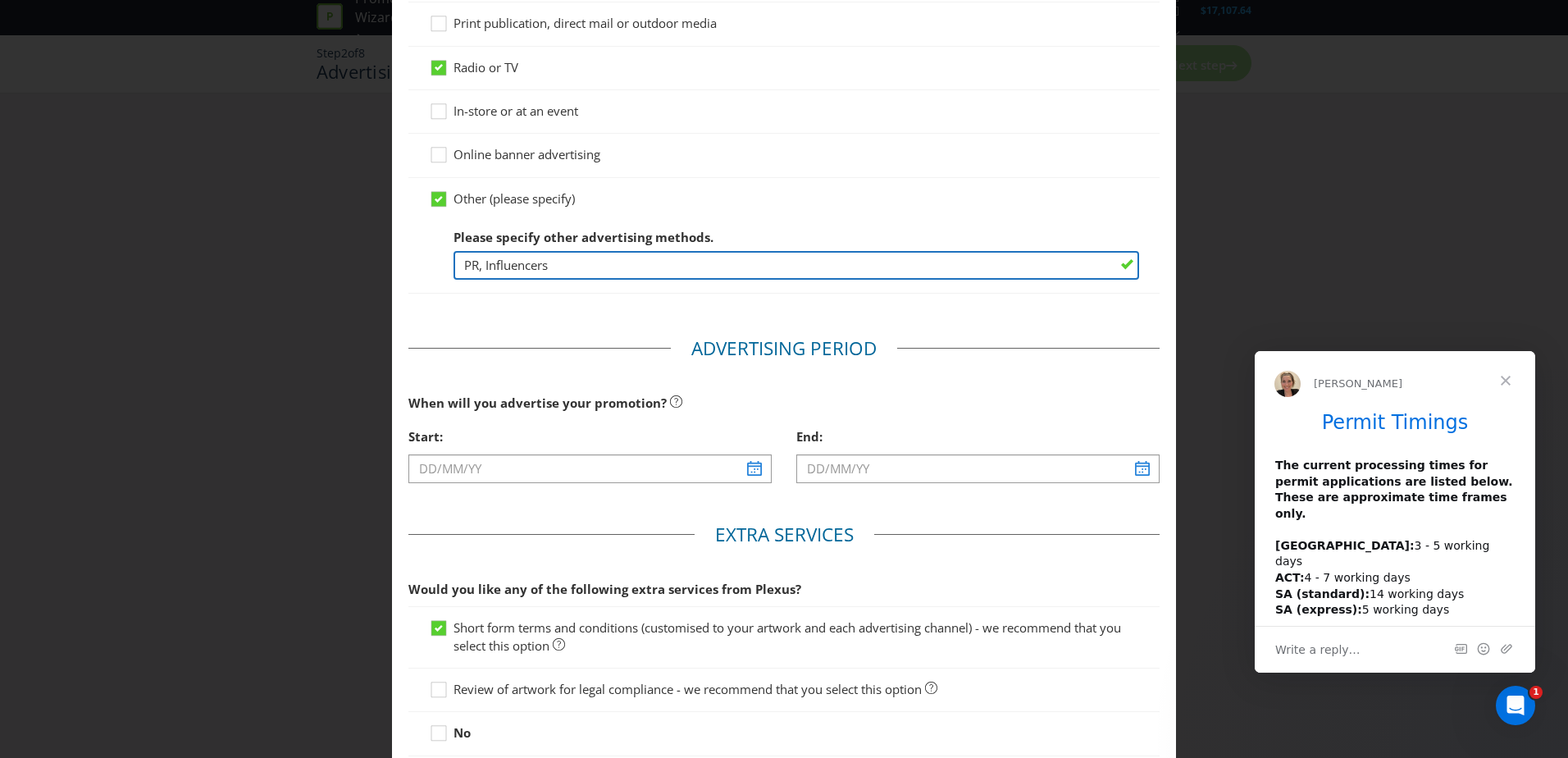
click at [649, 258] on input "PR, Influencers" at bounding box center [796, 265] width 686 height 28
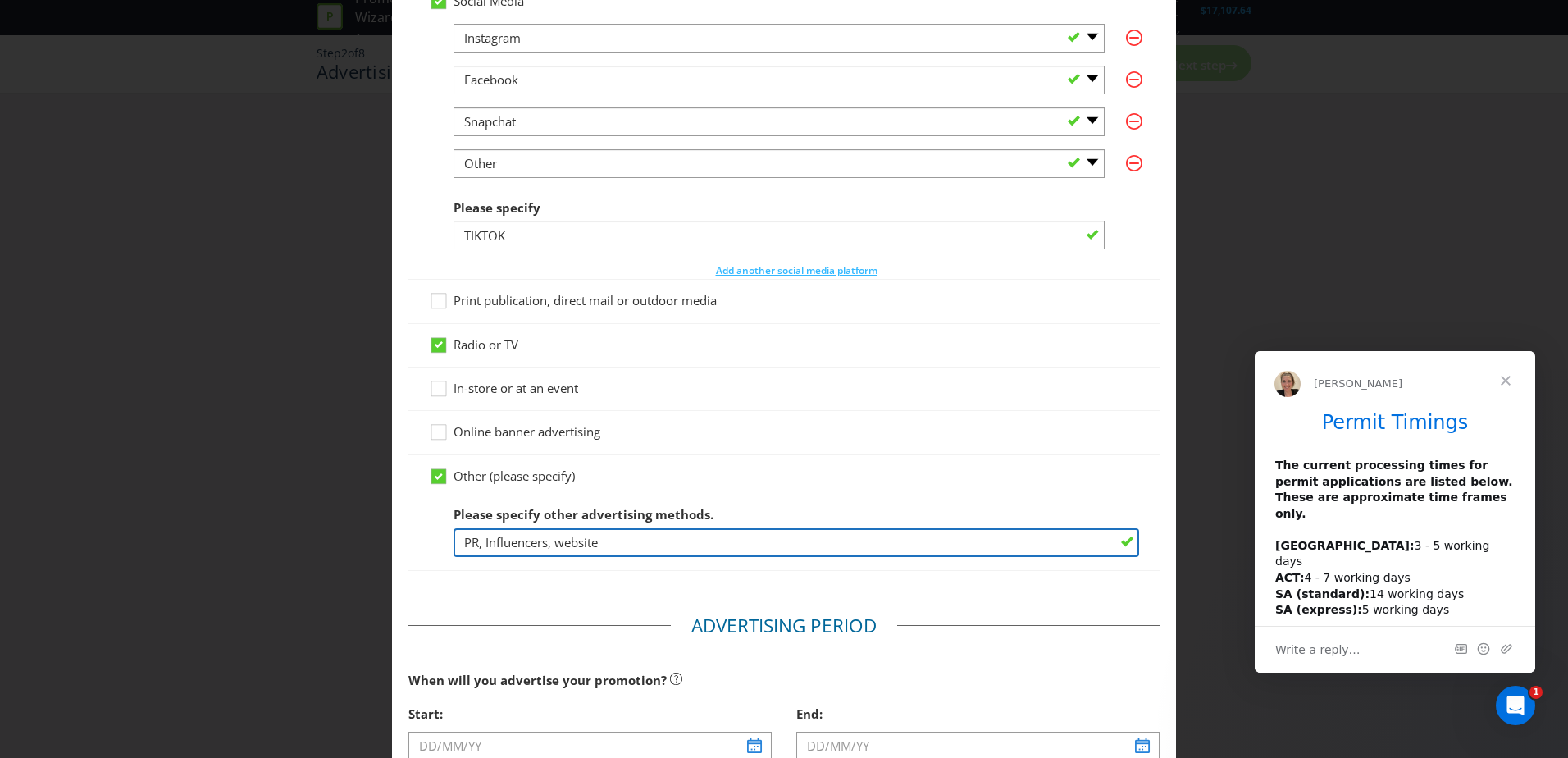
scroll to position [492, 0]
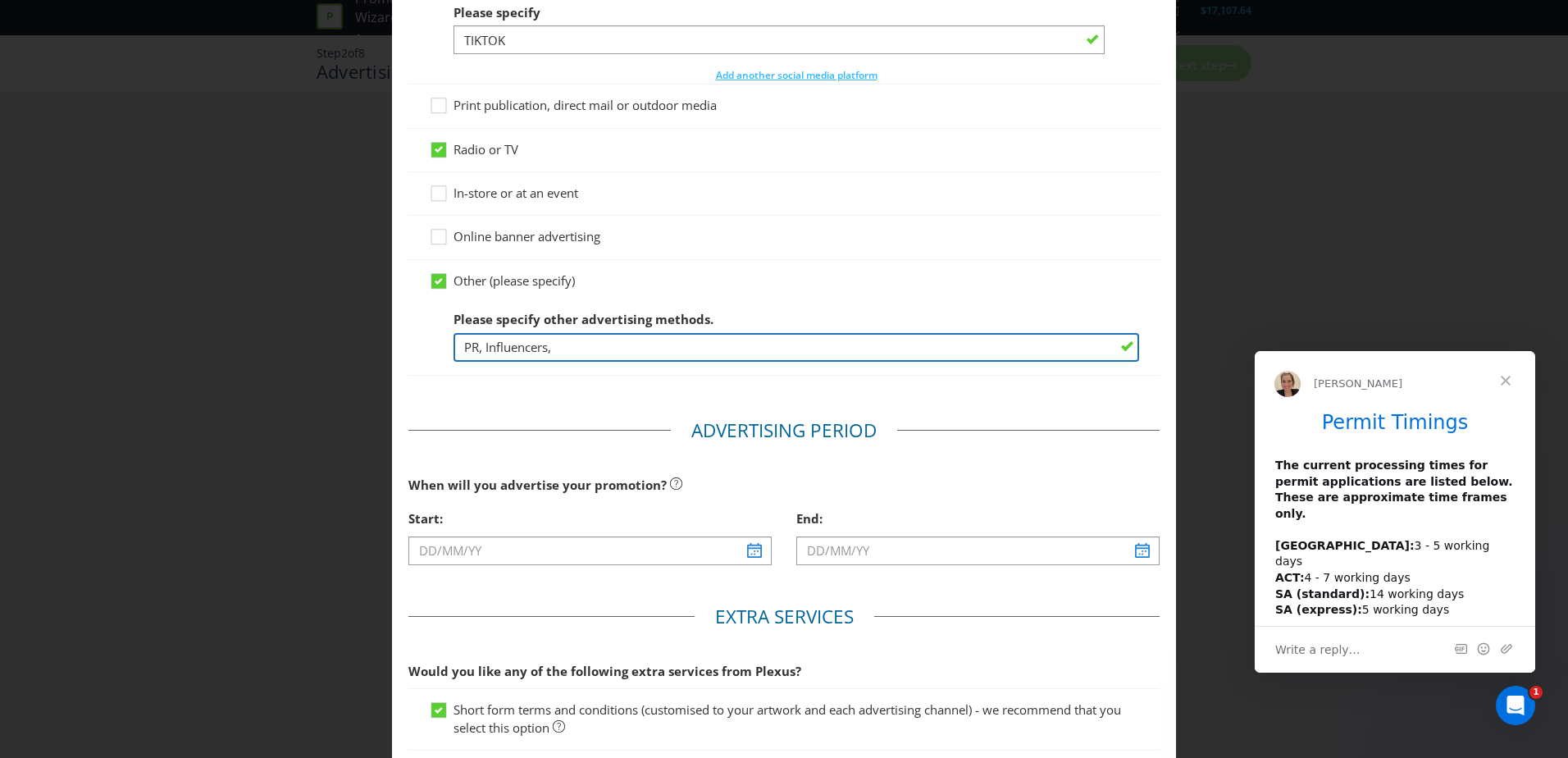
type input "PR, Influencers"
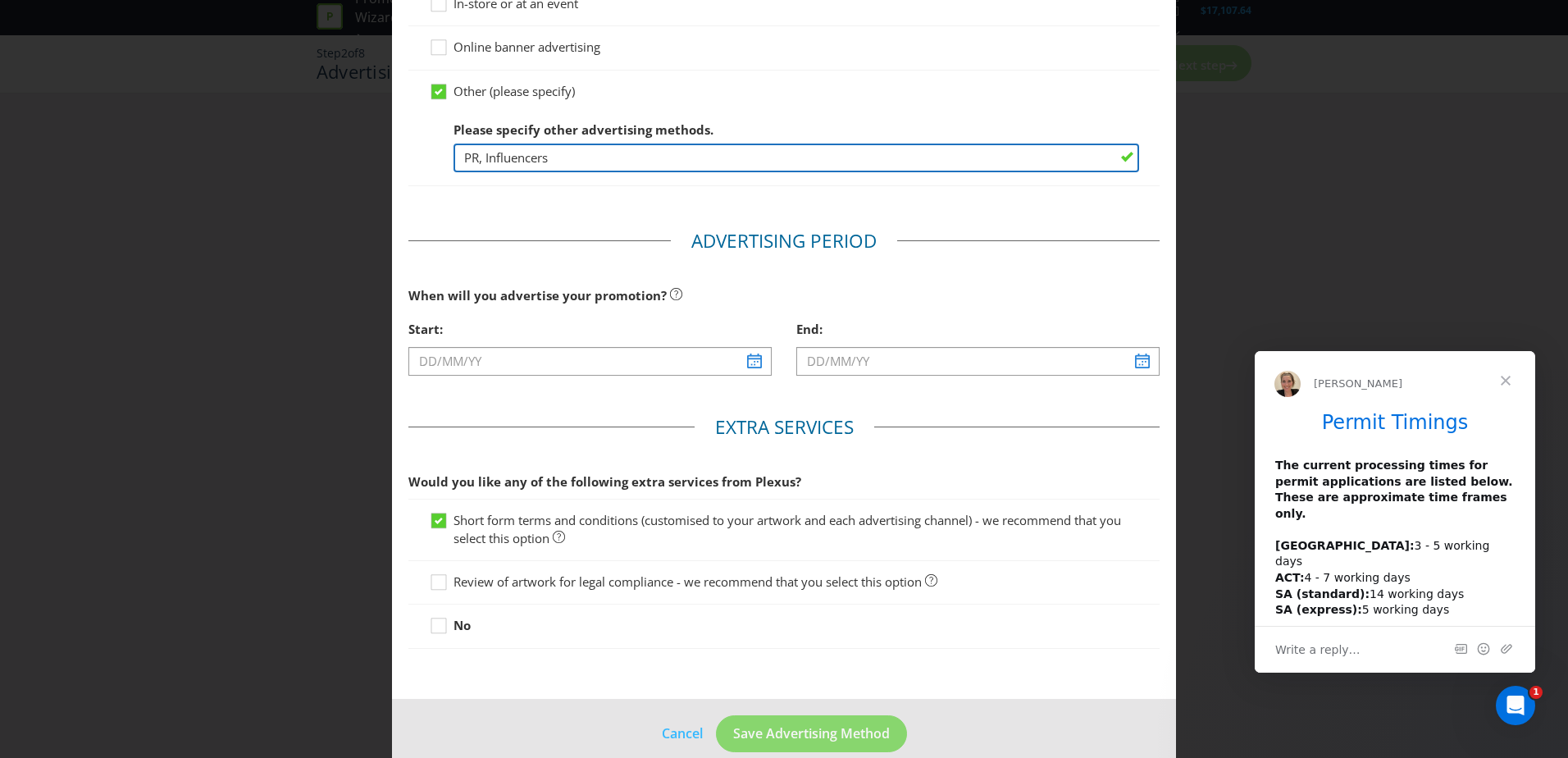
scroll to position [705, 0]
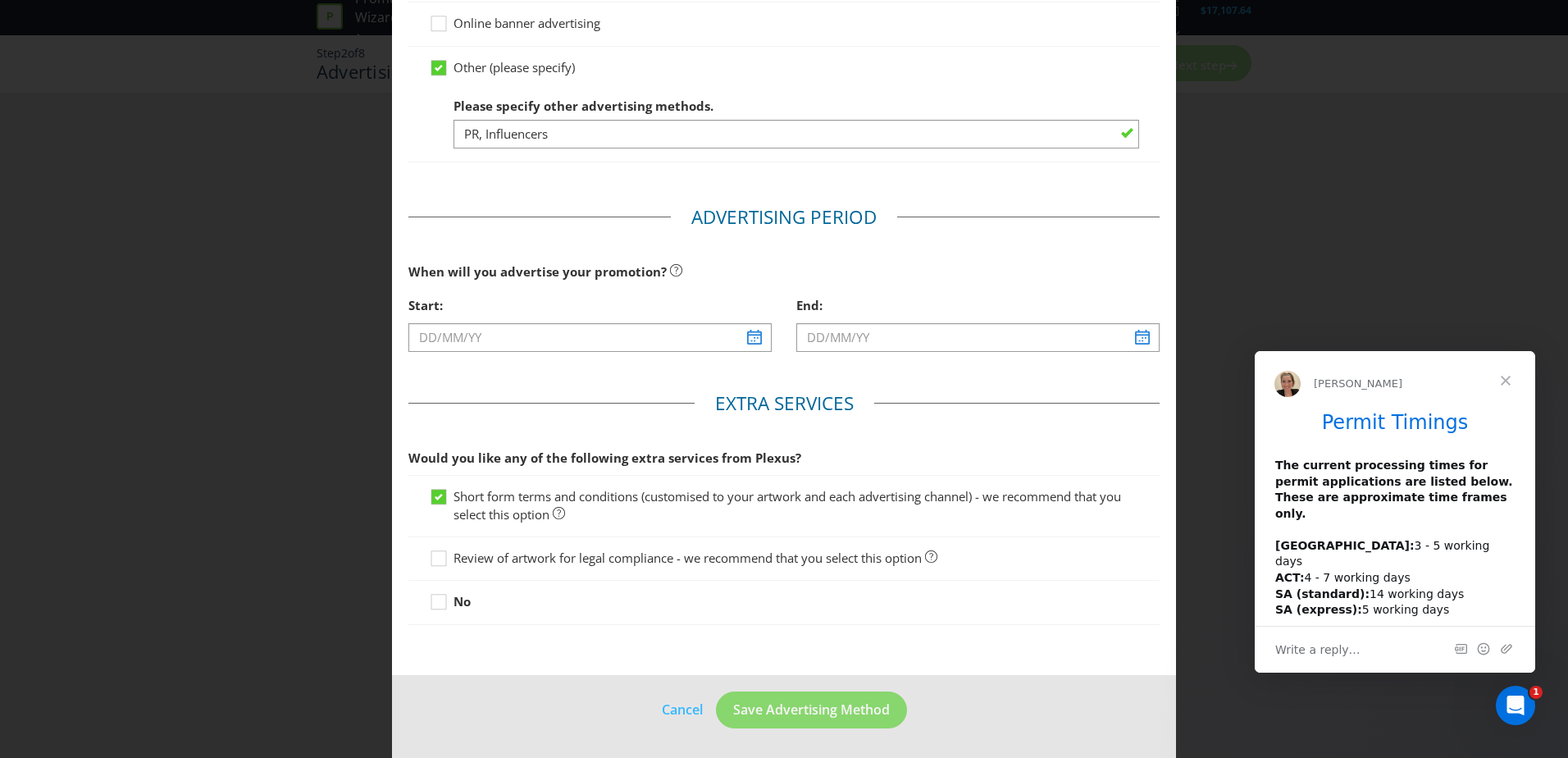
click at [580, 376] on main "Advertising Methods How will your promotion be advertised? Website or eDM You m…" at bounding box center [784, 20] width 784 height 1310
click at [763, 335] on span at bounding box center [760, 337] width 13 height 13
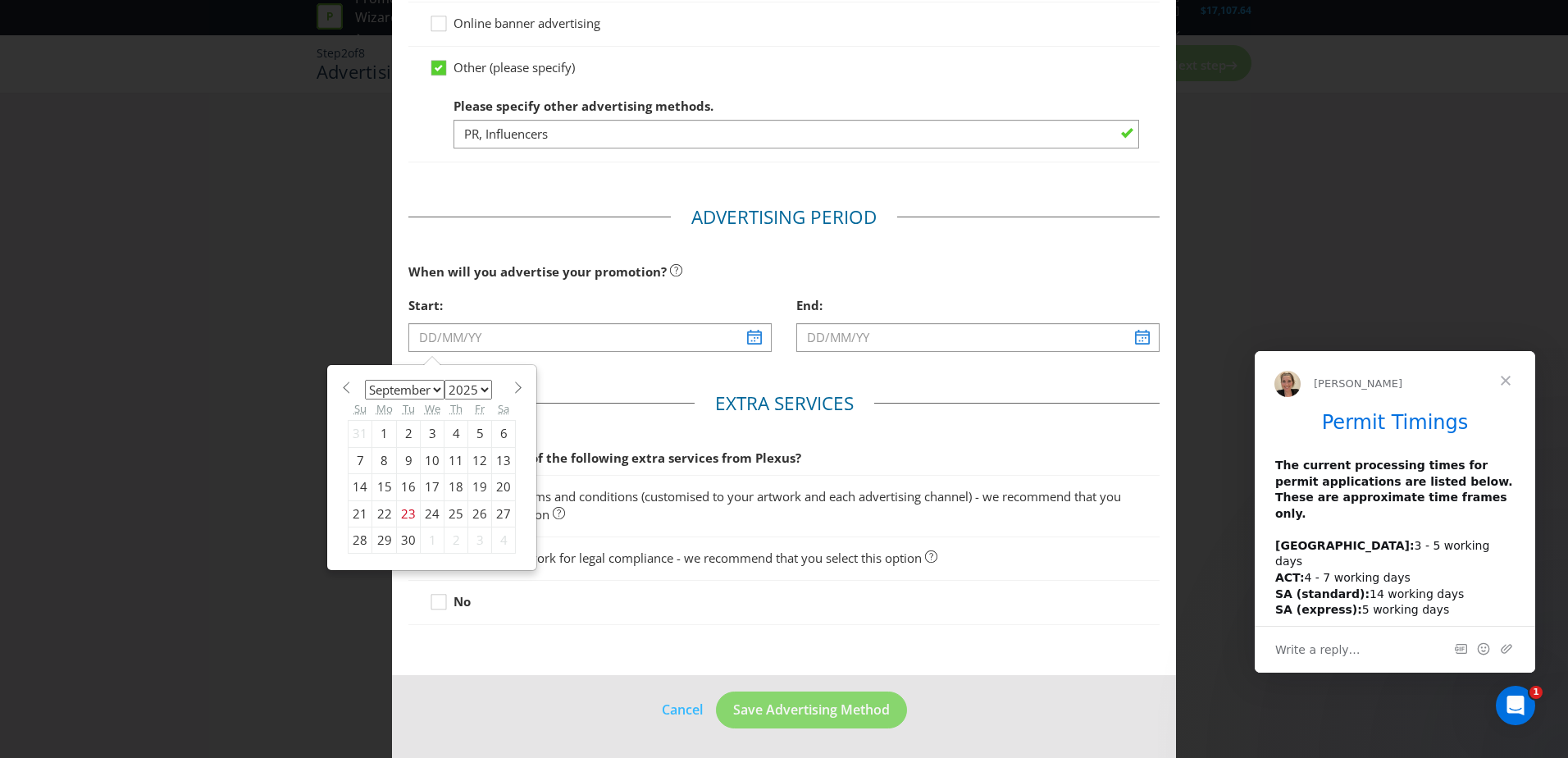
click at [513, 555] on div "January February March April May June July August September October November [D…" at bounding box center [432, 467] width 185 height 189
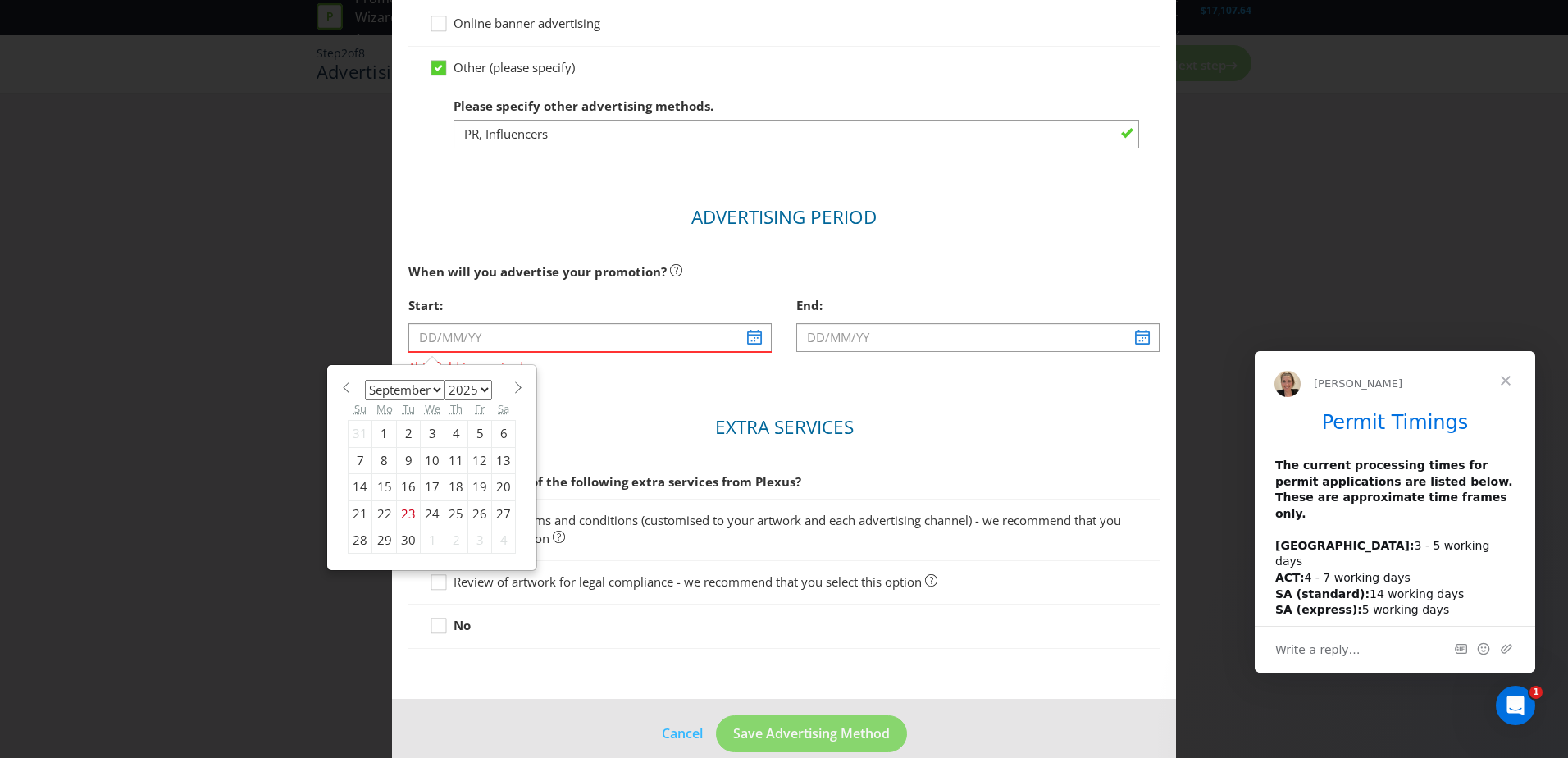
click at [513, 390] on span at bounding box center [518, 387] width 12 height 12
select select "9"
click at [453, 457] on div "9" at bounding box center [456, 460] width 24 height 26
type input "[DATE]"
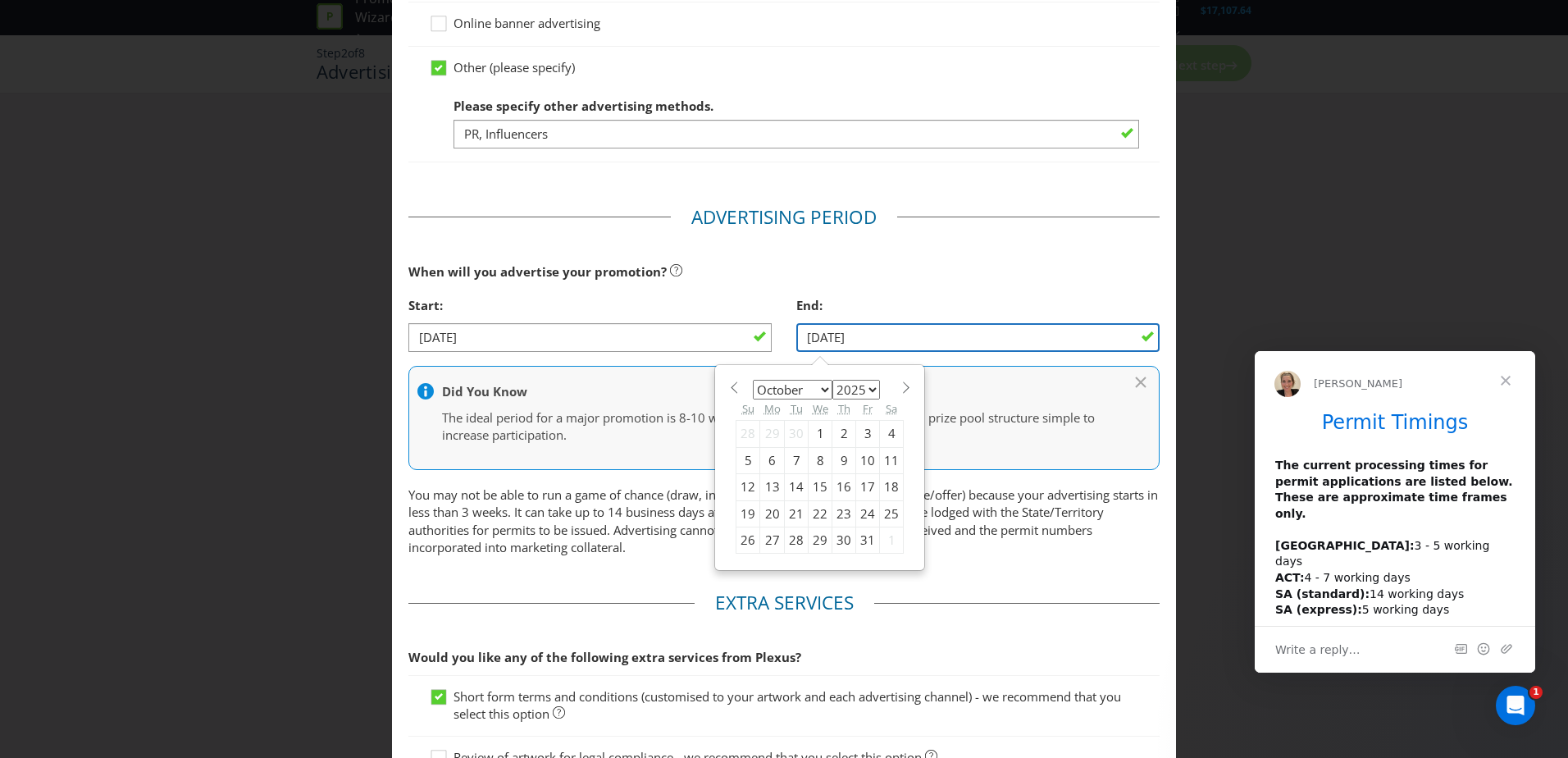
click at [902, 347] on input "[DATE]" at bounding box center [978, 338] width 363 height 28
click at [900, 385] on span at bounding box center [906, 387] width 12 height 12
select select "10"
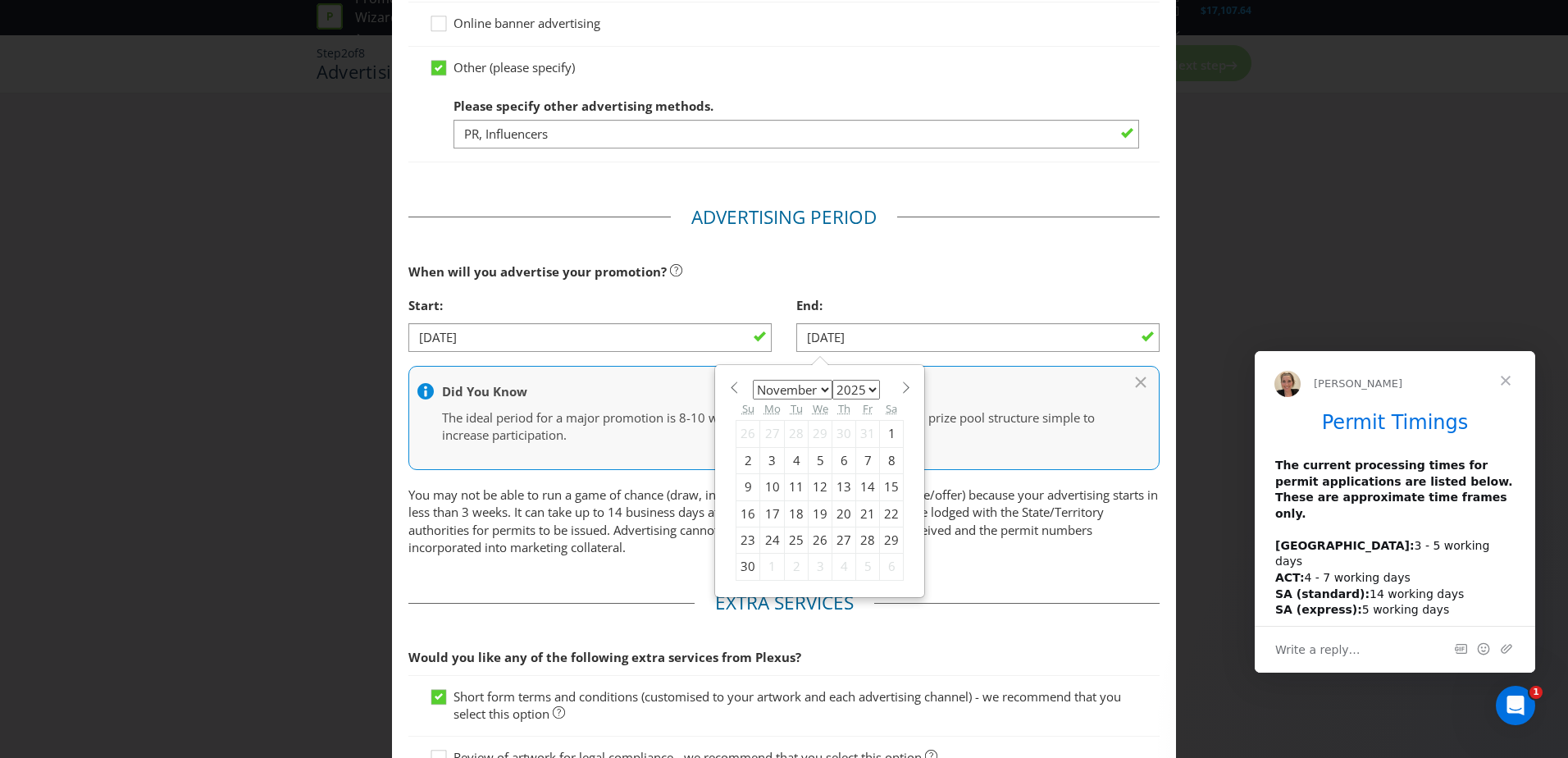
click at [816, 514] on div "19" at bounding box center [820, 514] width 24 height 26
type input "[DATE]"
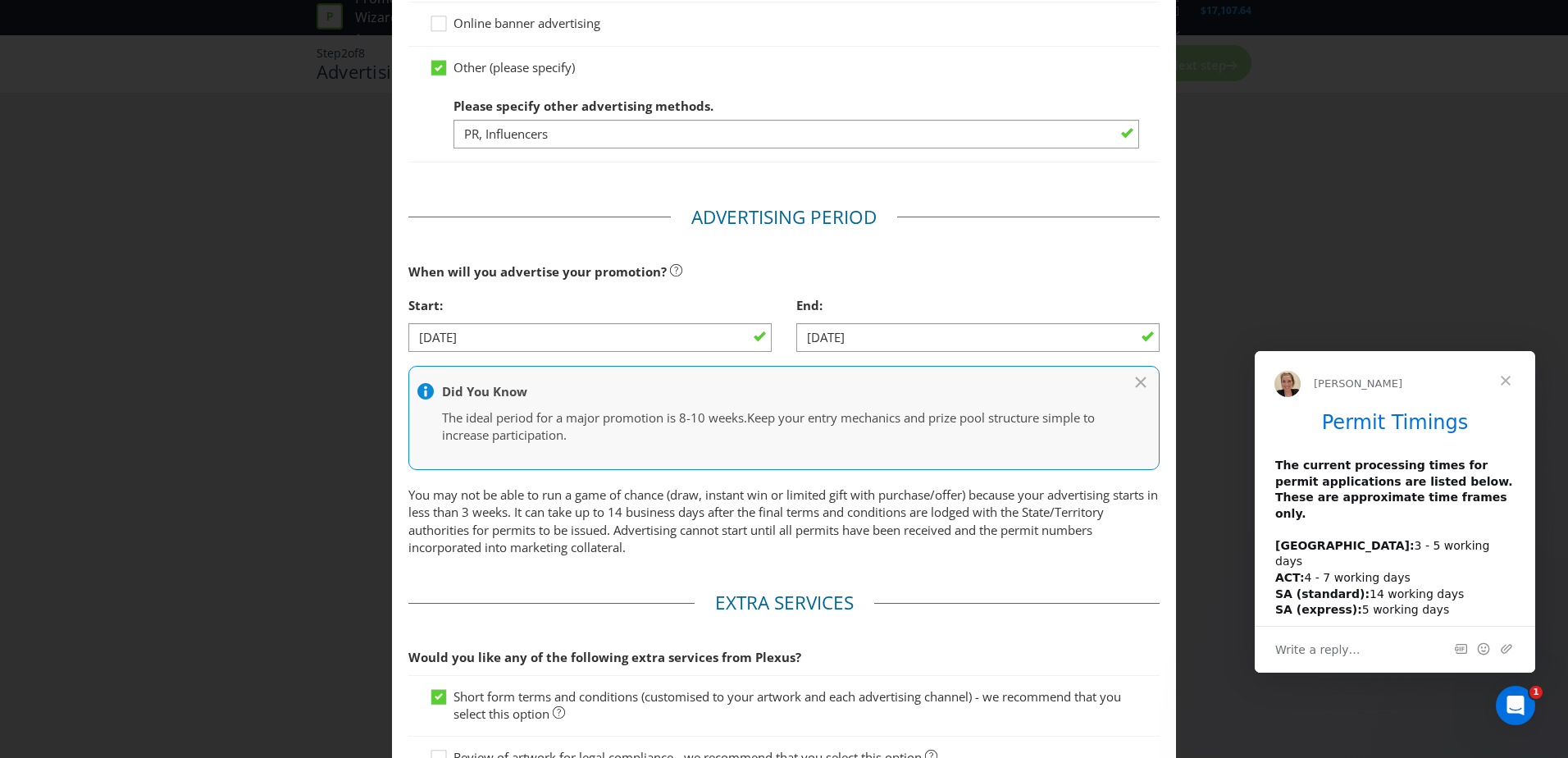
scroll to position [787, 0]
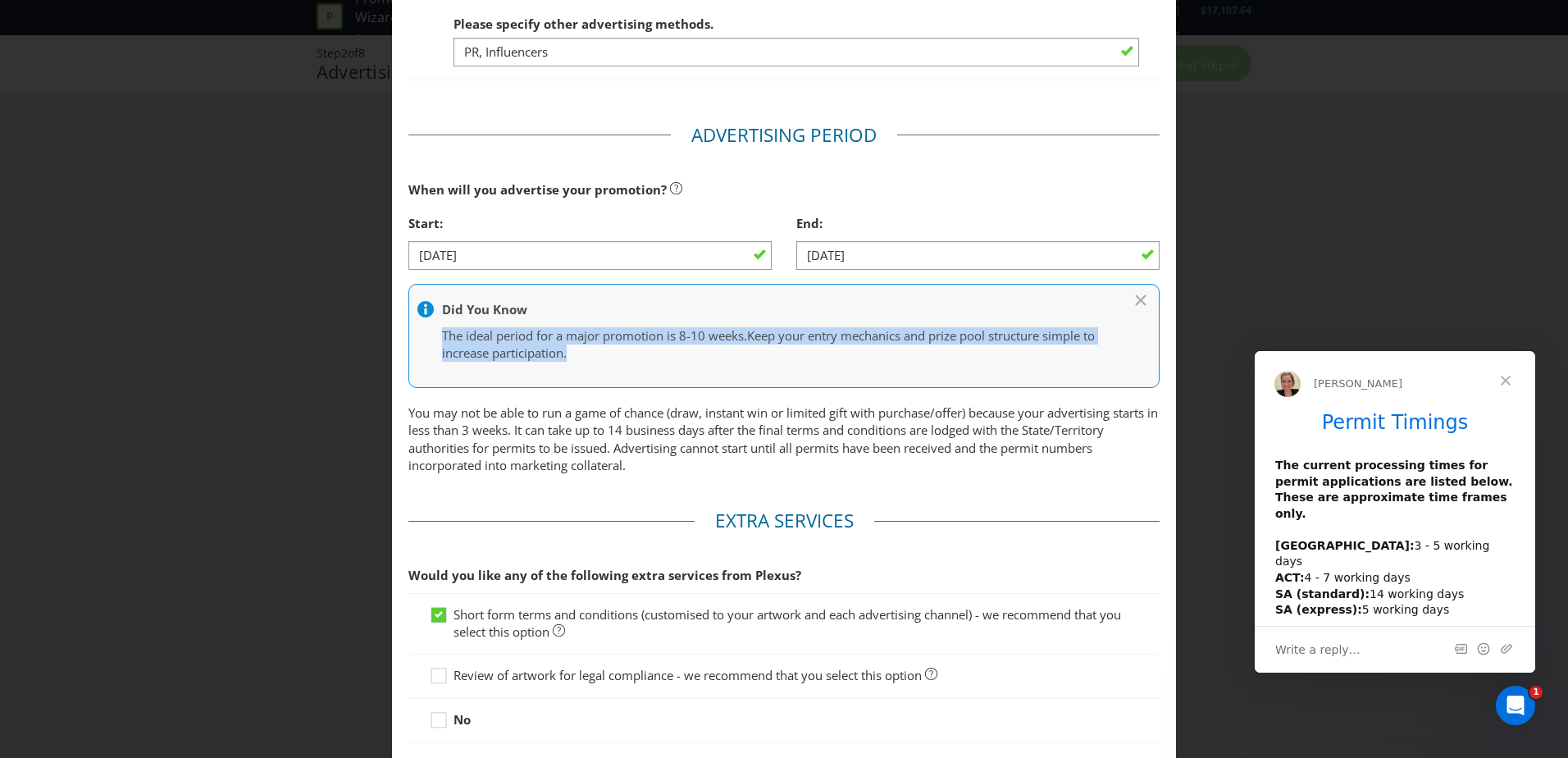
drag, startPoint x: 434, startPoint y: 334, endPoint x: 645, endPoint y: 346, distance: 211.3
click at [645, 346] on div "Did You Know The ideal period for a major promotion is 8-10 weeks. Keep your en…" at bounding box center [784, 336] width 751 height 104
click at [645, 346] on p "The ideal period for a major promotion is 8-10 weeks. Keep your entry mechanics…" at bounding box center [776, 344] width 668 height 35
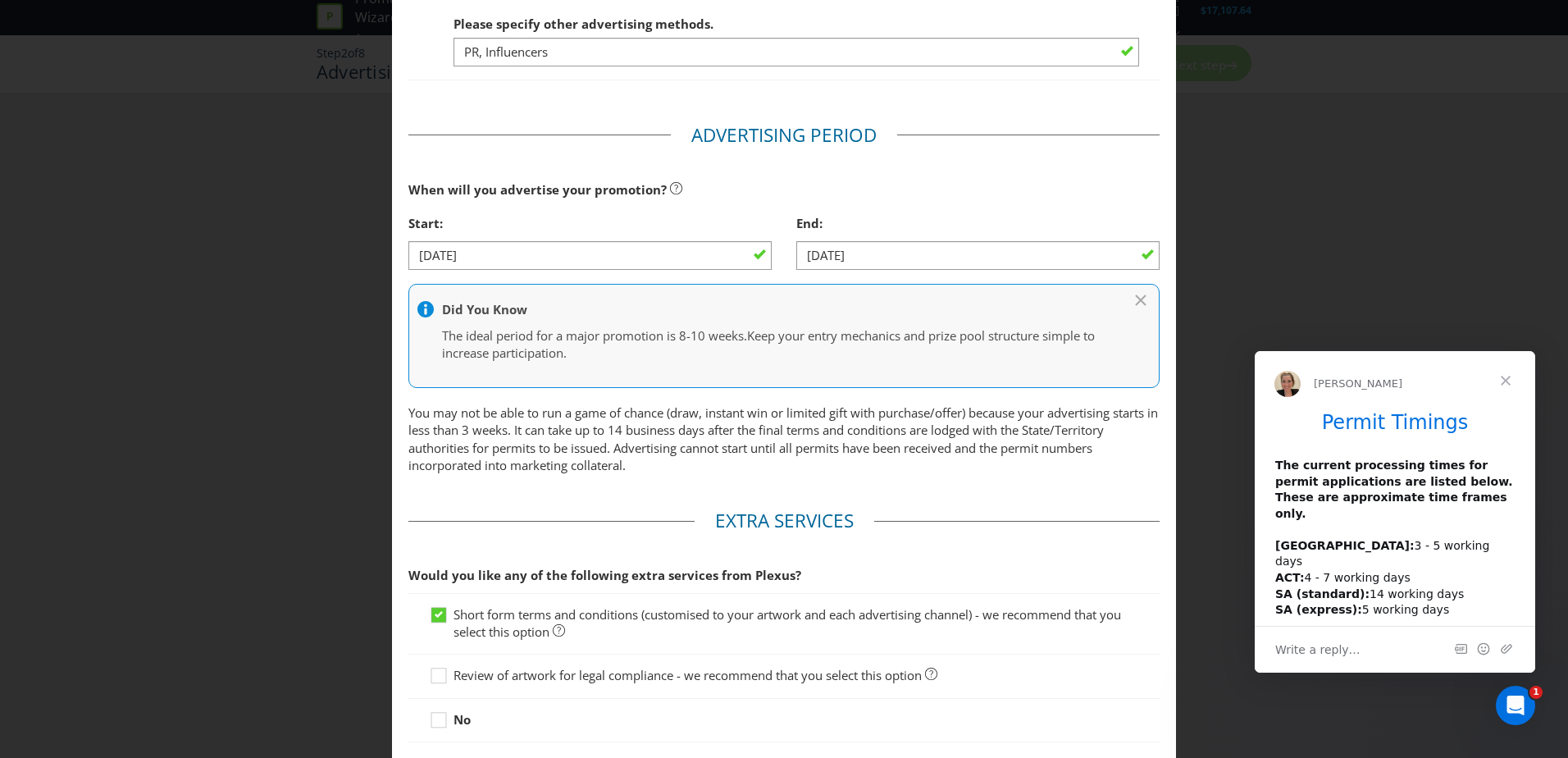
click at [603, 466] on p "You may not be able to run a game of chance (draw, instant win or limited gift …" at bounding box center [784, 439] width 751 height 71
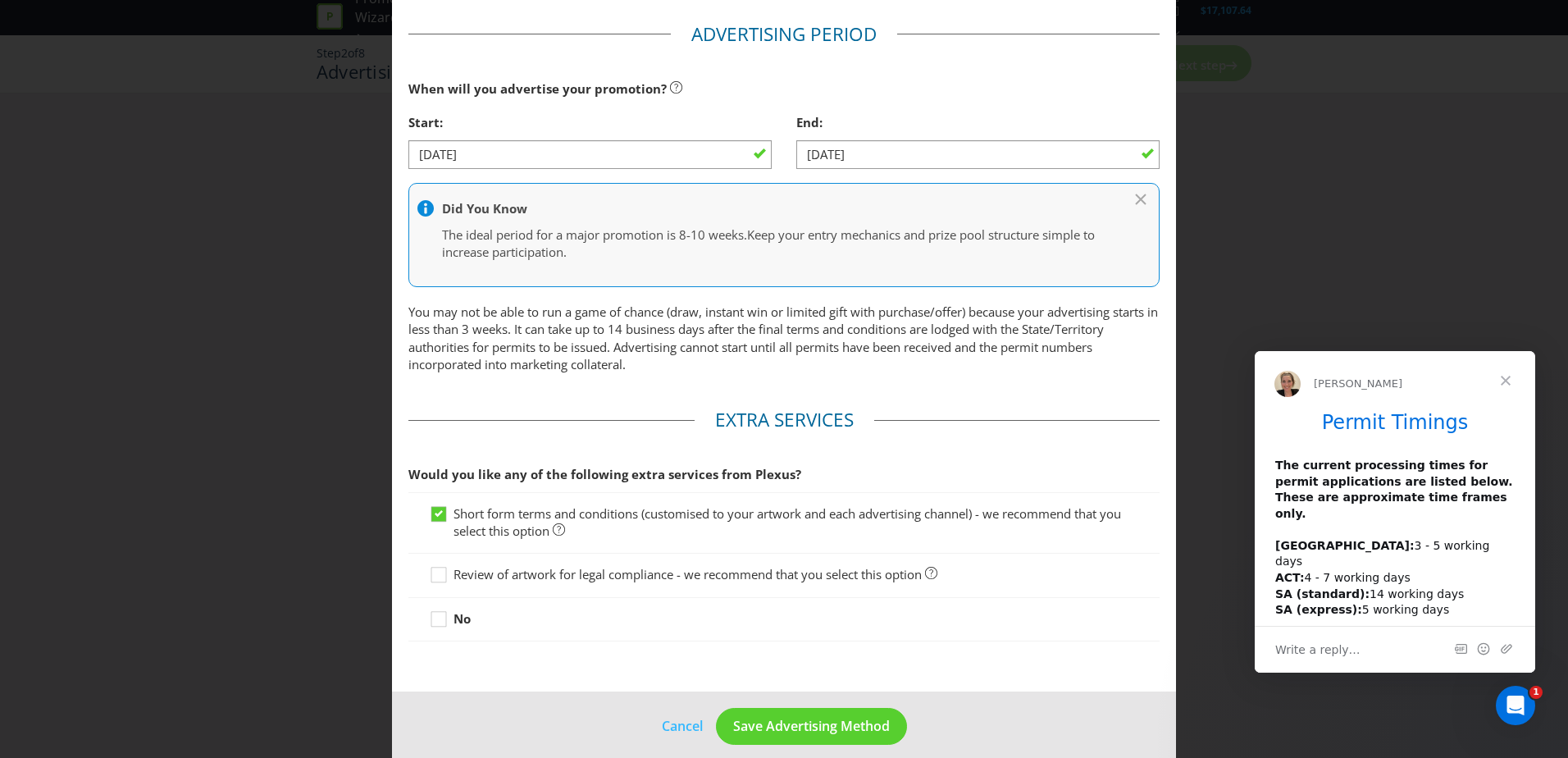
scroll to position [905, 0]
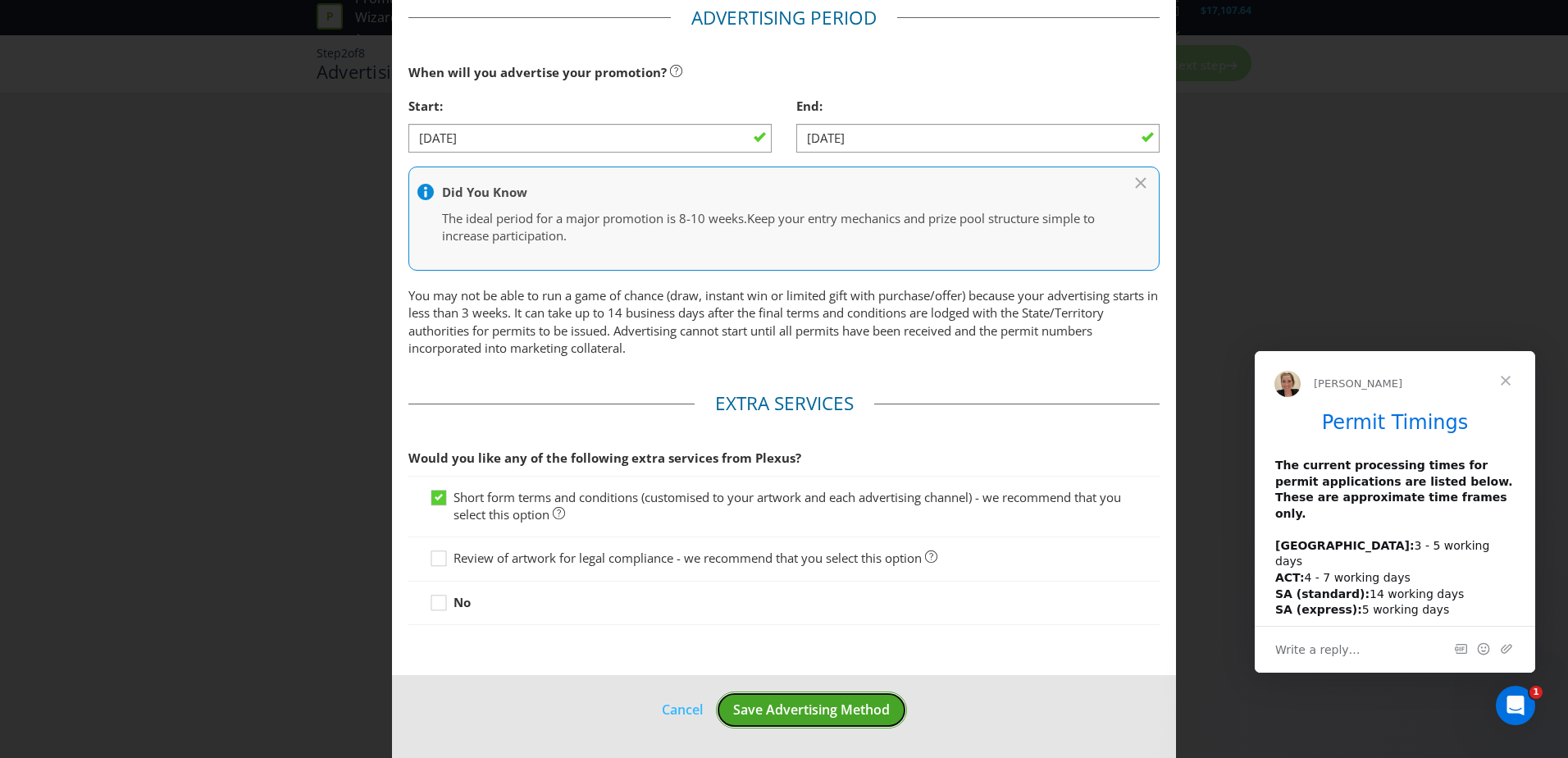
click at [880, 712] on span "Save Advertising Method" at bounding box center [812, 709] width 157 height 18
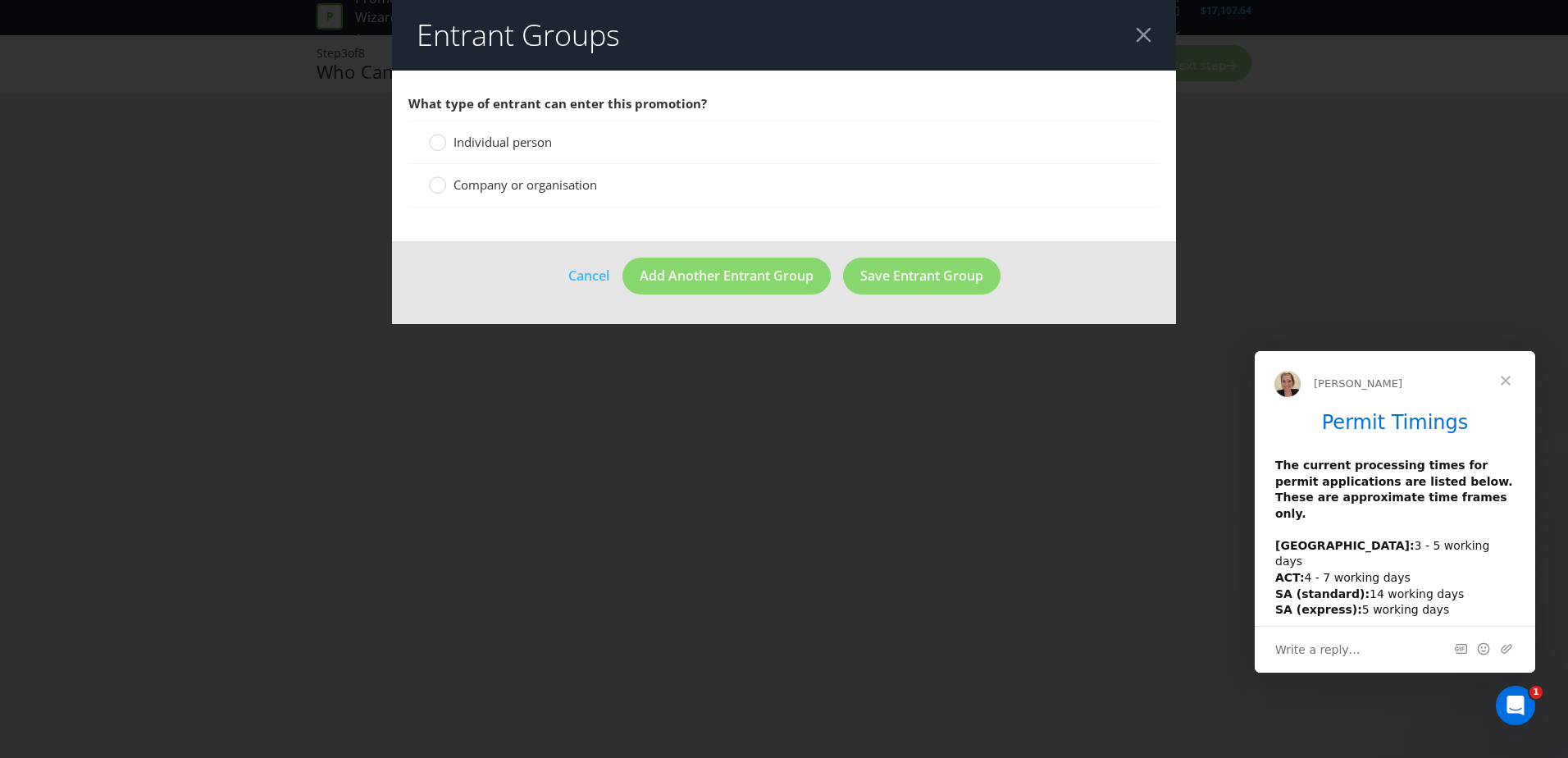
click at [529, 150] on span "Individual person" at bounding box center [502, 141] width 98 height 16
click at [0, 0] on input "Individual person" at bounding box center [0, 0] width 0 height 0
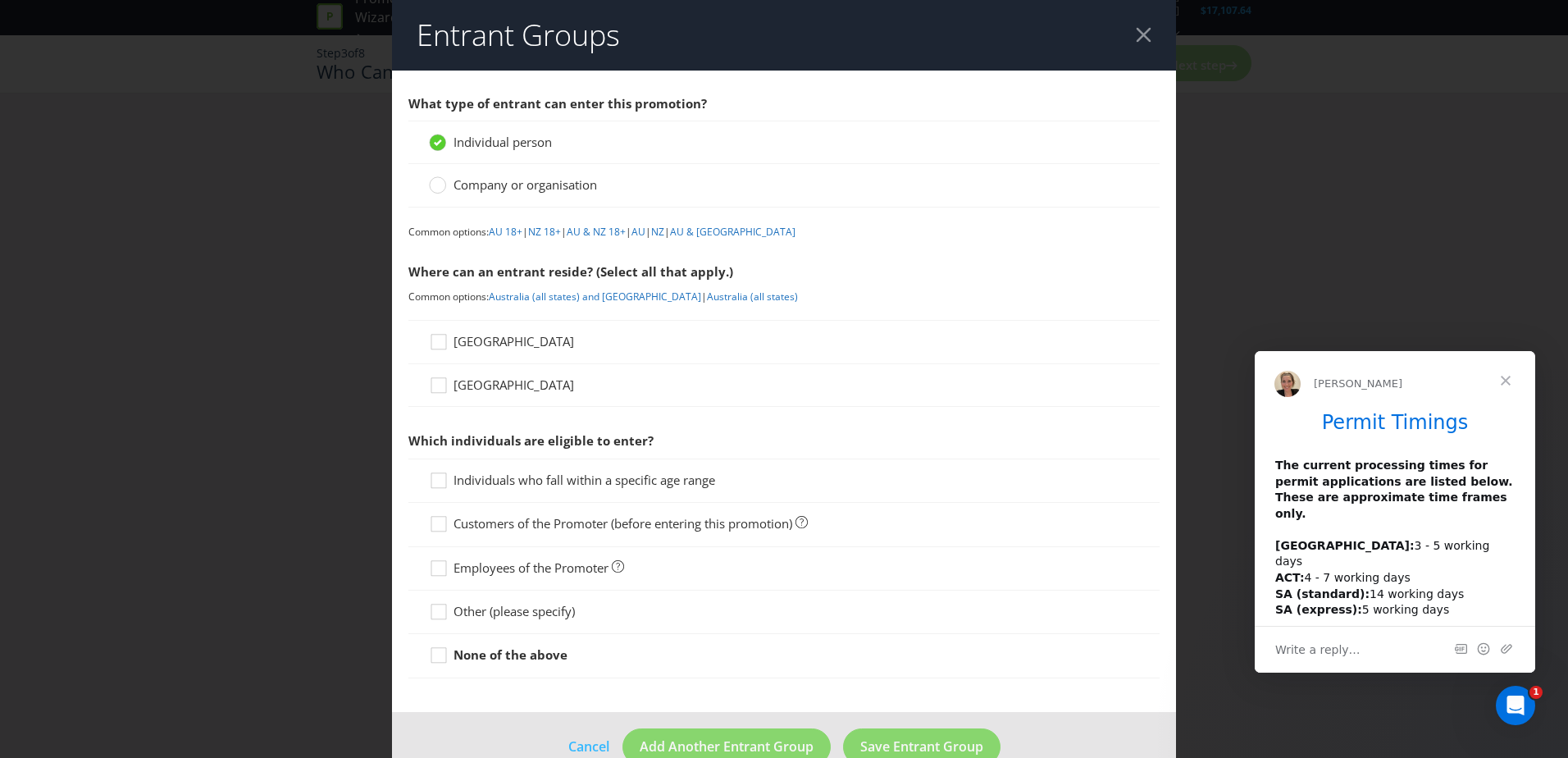
click at [491, 348] on span "[GEOGRAPHIC_DATA]" at bounding box center [513, 341] width 120 height 16
click at [0, 0] on input "[GEOGRAPHIC_DATA]" at bounding box center [0, 0] width 0 height 0
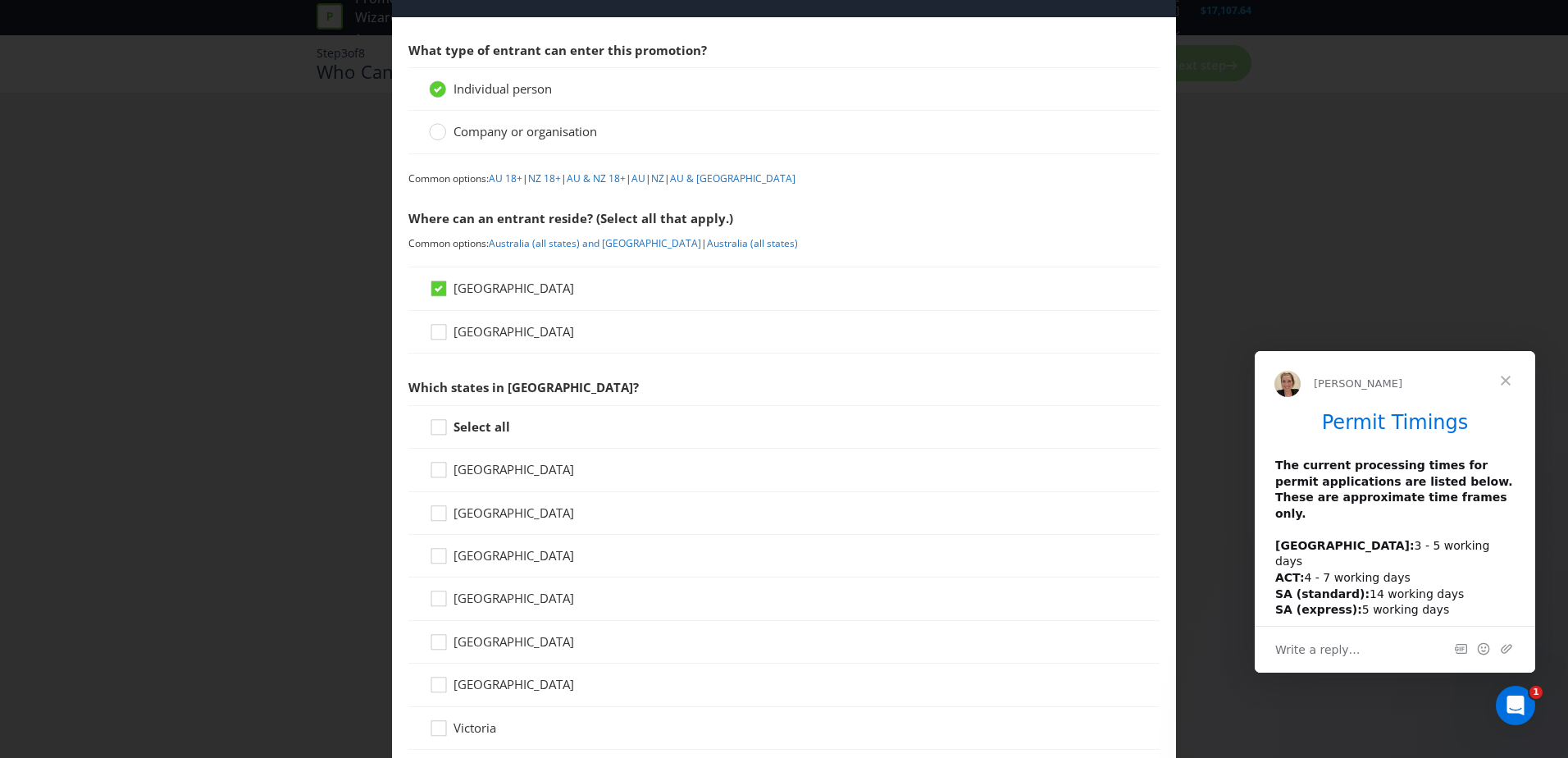
scroll to position [82, 0]
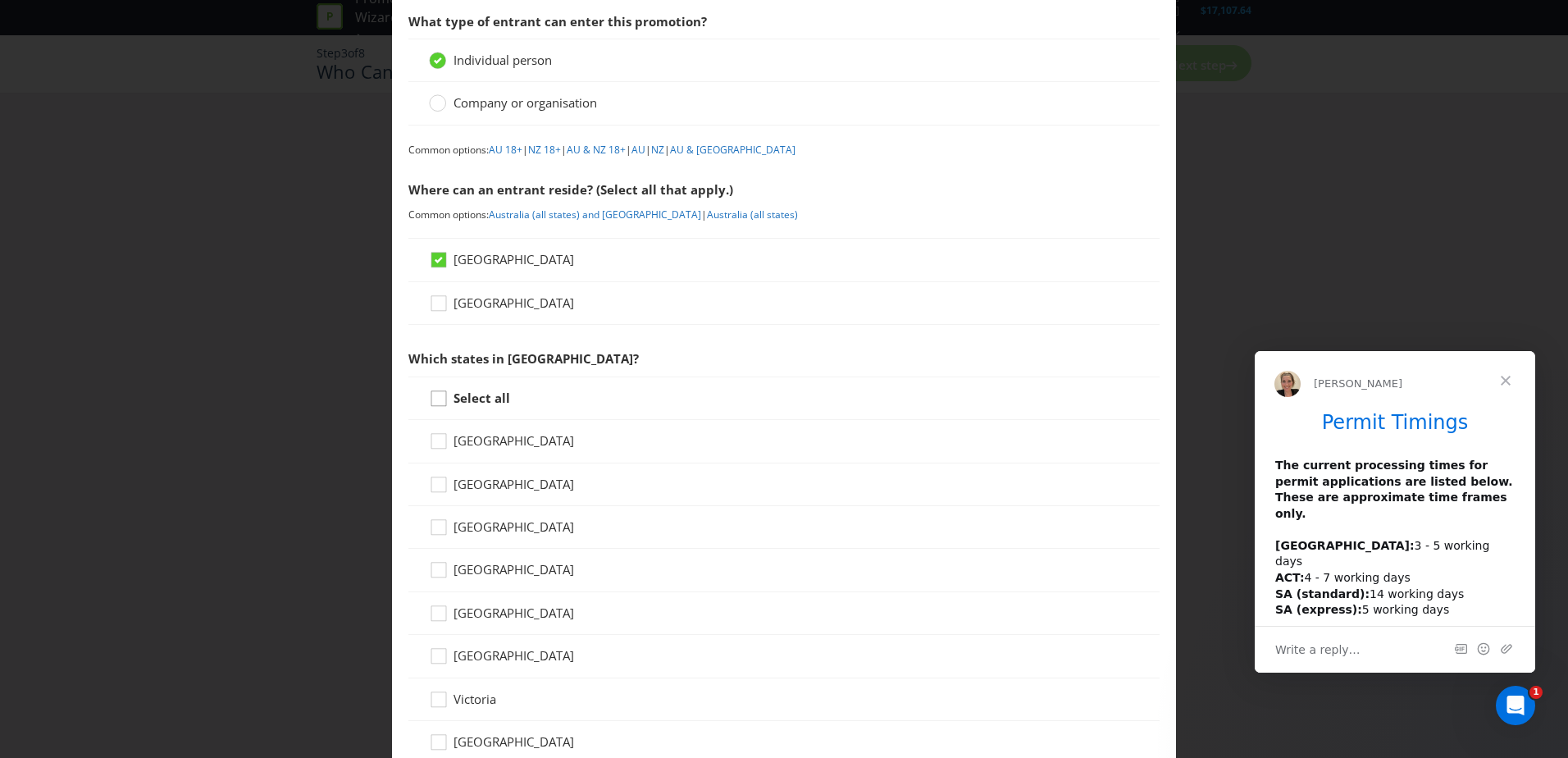
click at [440, 401] on icon at bounding box center [441, 402] width 25 height 25
click at [0, 0] on input "Select all" at bounding box center [0, 0] width 0 height 0
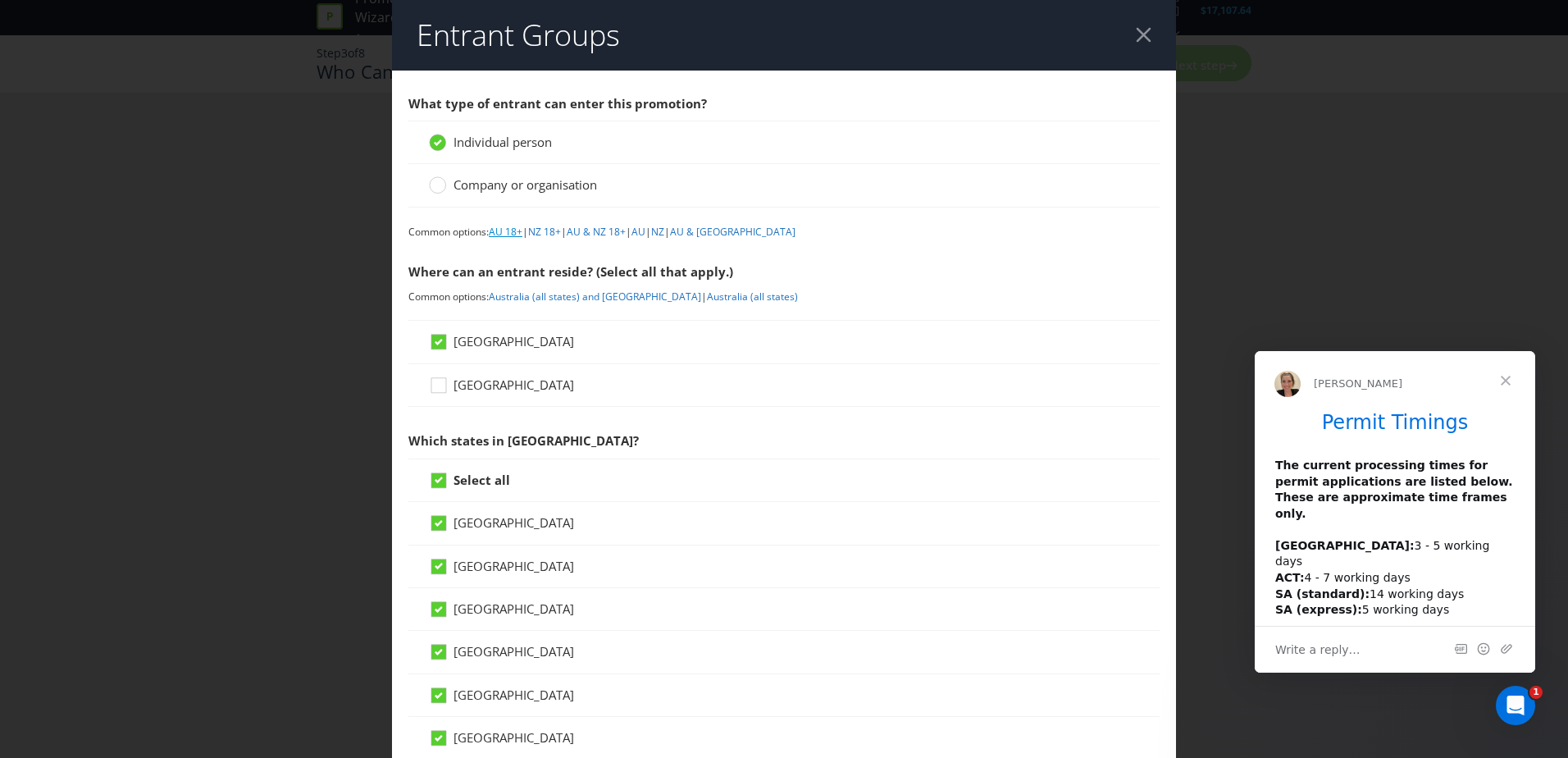
click at [511, 234] on link "AU 18+" at bounding box center [506, 232] width 34 height 14
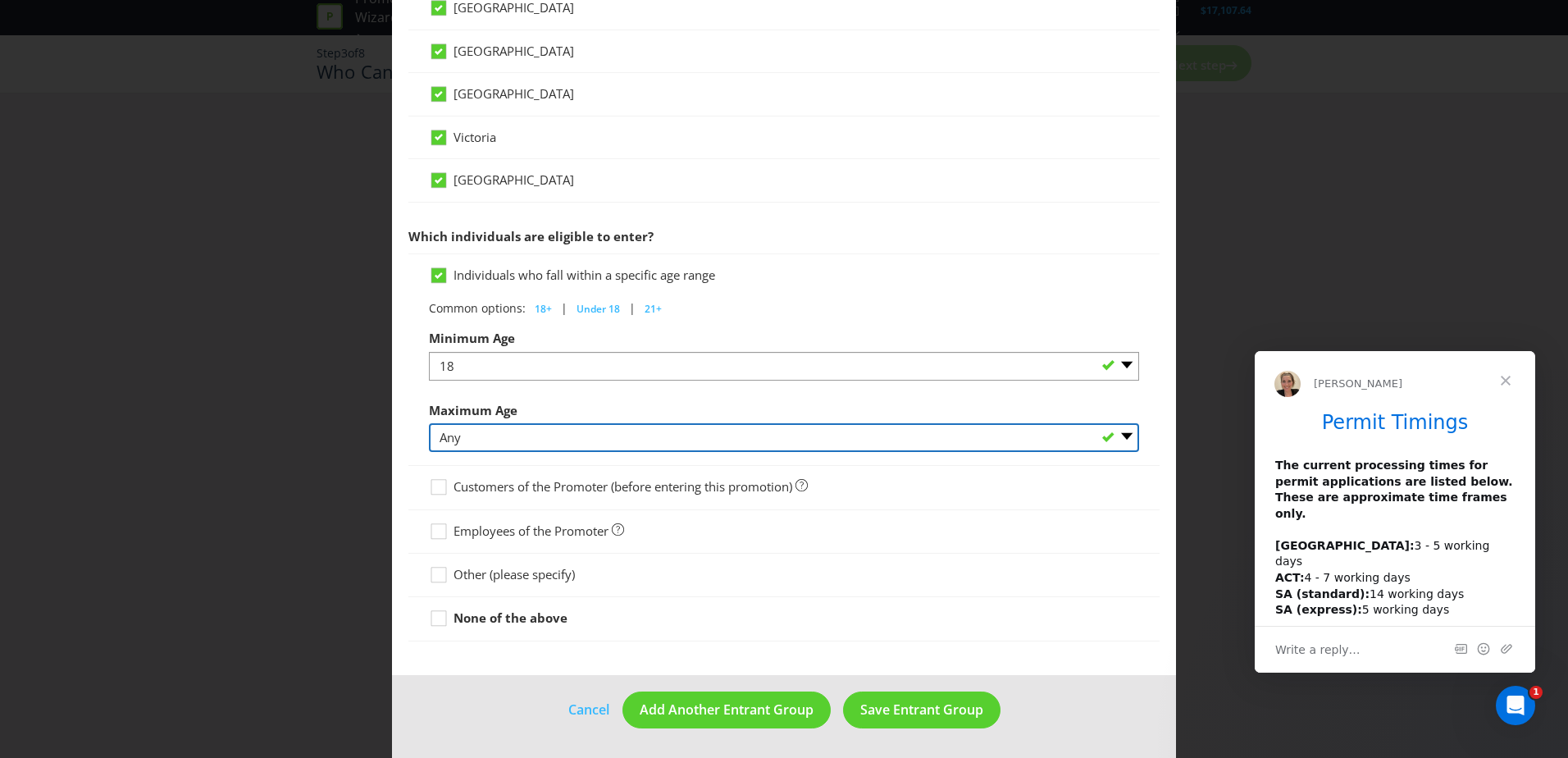
click at [507, 433] on select "Any 1 2 3 4 5 6 7 8 9 10 11 12 13 14 15 16 17 18 19 20 21 22 23 24 25 26 27 28 …" at bounding box center [784, 437] width 711 height 28
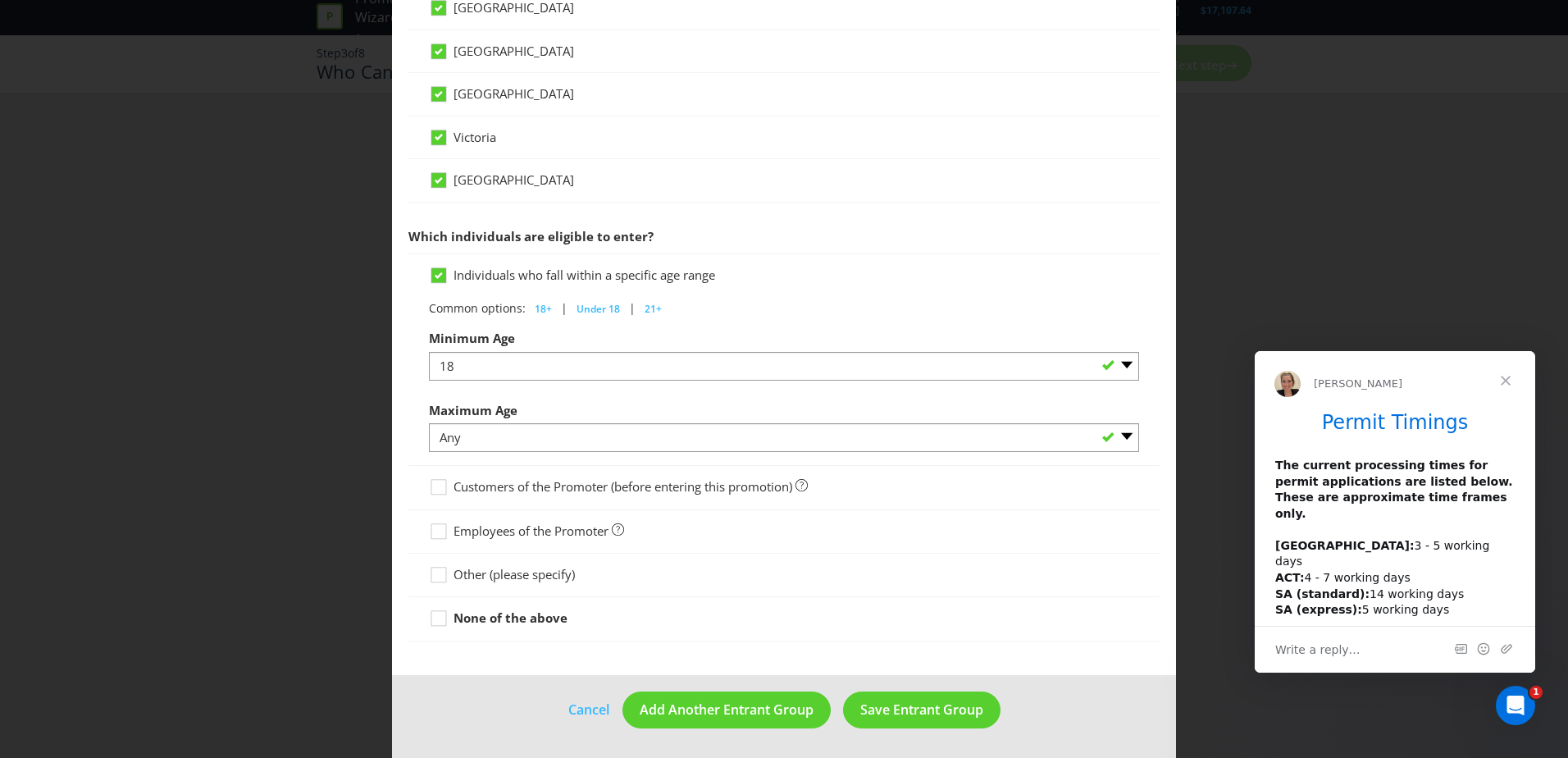
click at [404, 298] on main "What type of entrant can enter this promotion? Individual person Company or org…" at bounding box center [784, 50] width 784 height 1248
click at [540, 451] on div at bounding box center [784, 452] width 711 height 2
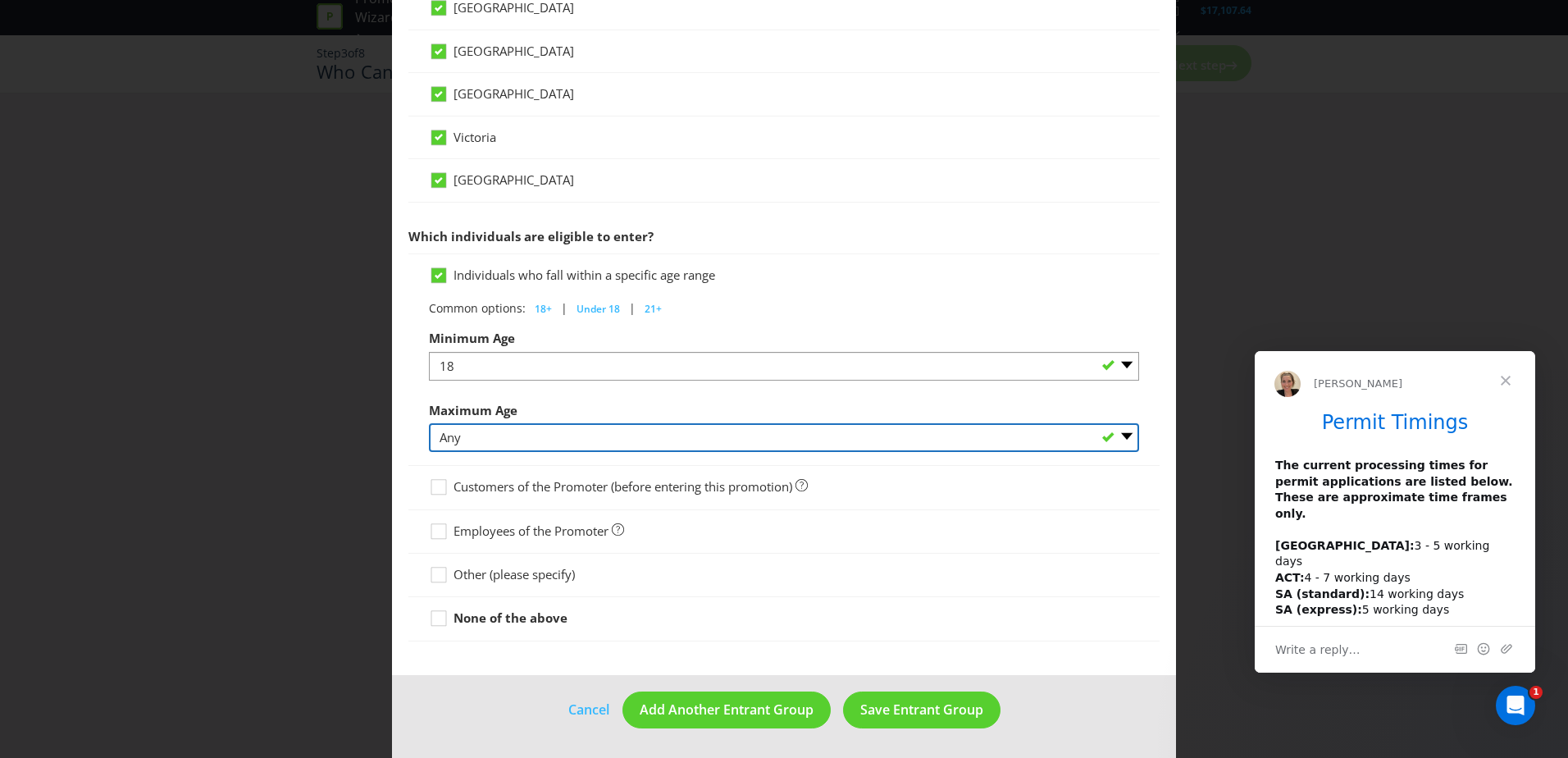
click at [545, 444] on select "Any 1 2 3 4 5 6 7 8 9 10 11 12 13 14 15 16 17 18 19 20 21 22 23 24 25 26 27 28 …" at bounding box center [784, 437] width 711 height 28
select select "35"
click at [429, 423] on select "Any 1 2 3 4 5 6 7 8 9 10 11 12 13 14 15 16 17 18 19 20 21 22 23 24 25 26 27 28 …" at bounding box center [784, 437] width 711 height 28
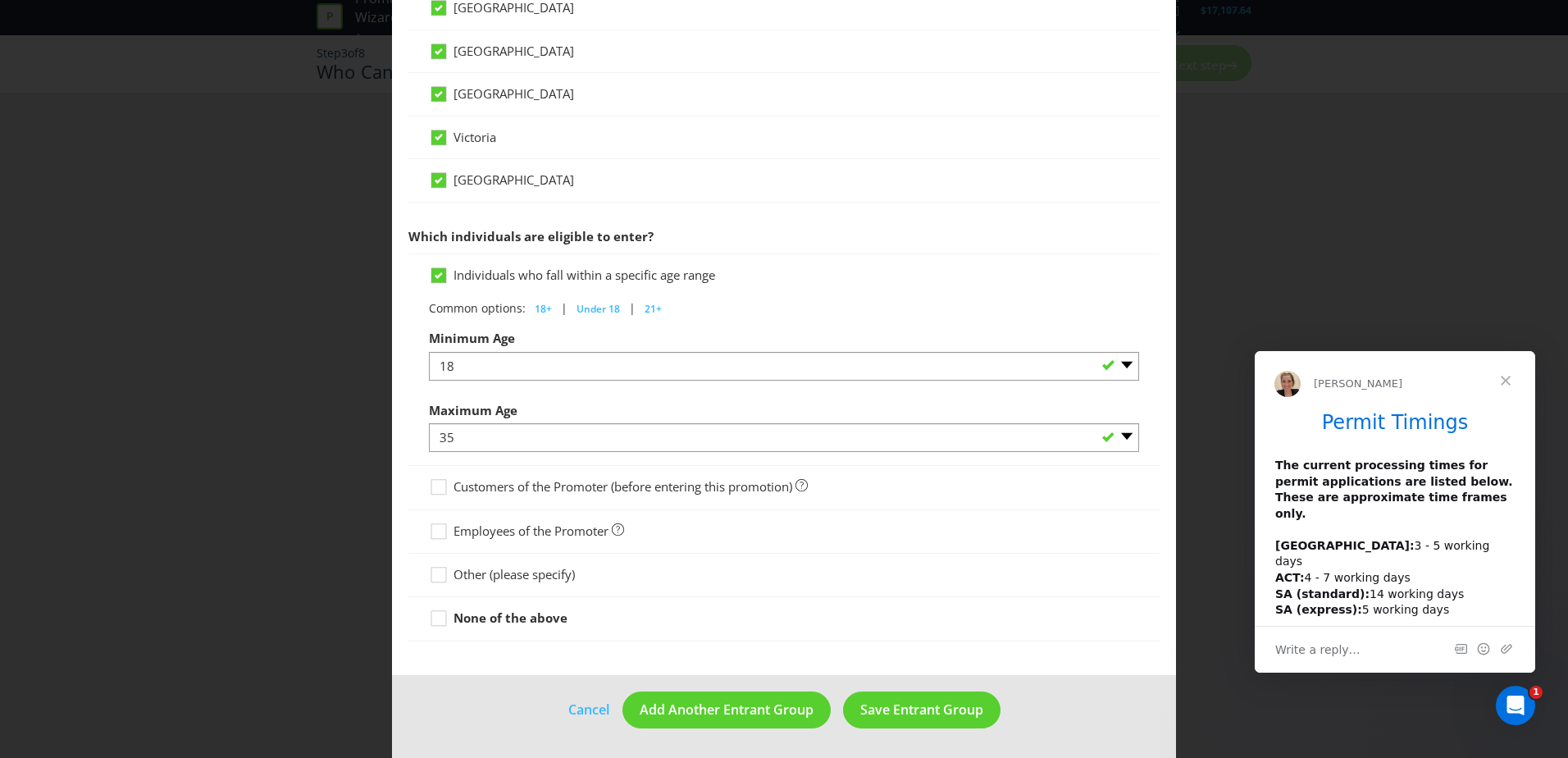
click at [410, 413] on div "Individuals who fall within a specific age range Common options: 18+ | Under 18…" at bounding box center [784, 360] width 751 height 213
click at [902, 718] on button "Save Entrant Group" at bounding box center [922, 710] width 157 height 37
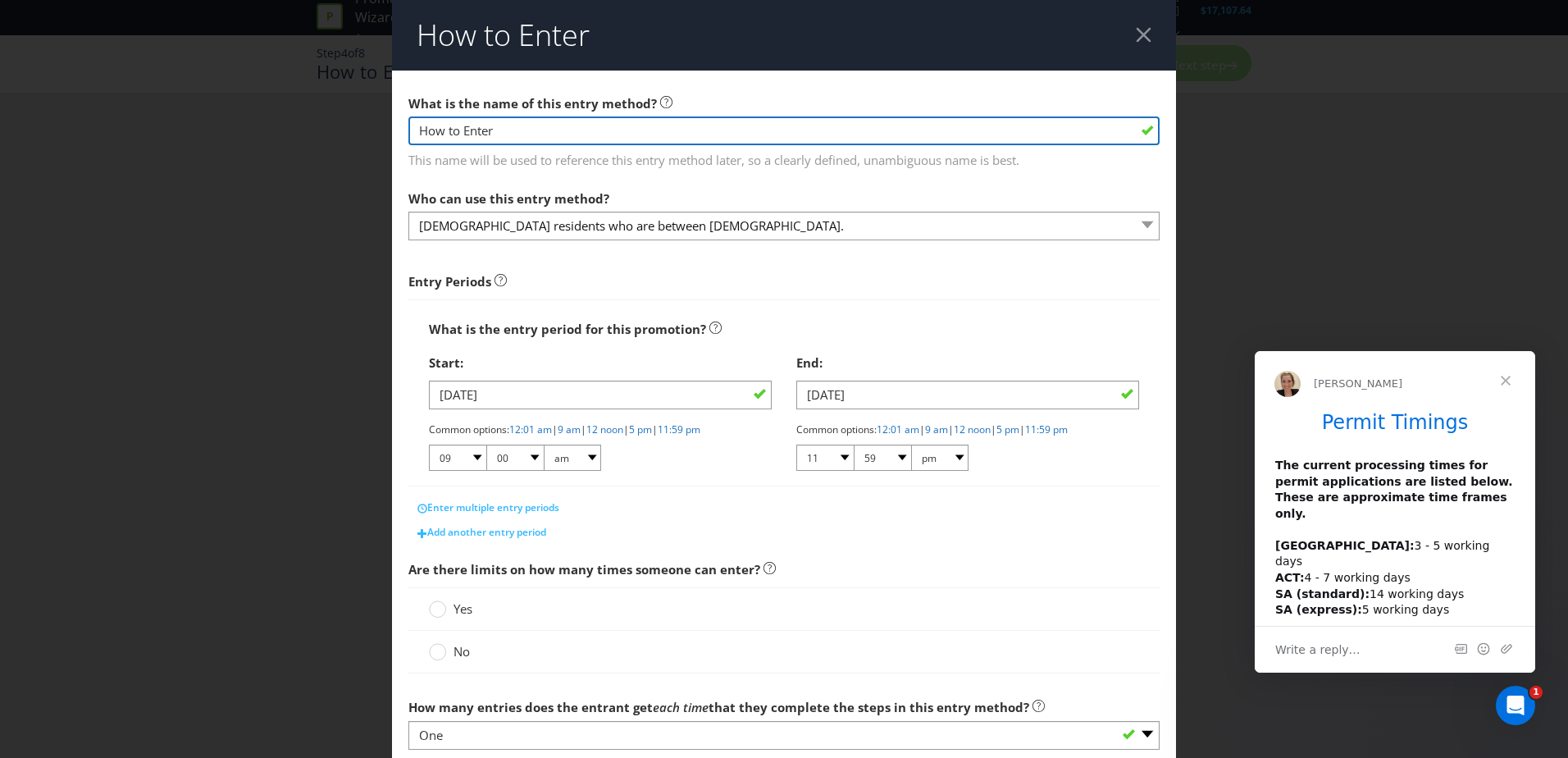
click at [499, 123] on input "How to Enter" at bounding box center [784, 131] width 751 height 28
drag, startPoint x: 560, startPoint y: 132, endPoint x: 418, endPoint y: 131, distance: 142.0
click at [418, 131] on input "How to Enter" at bounding box center [784, 131] width 751 height 28
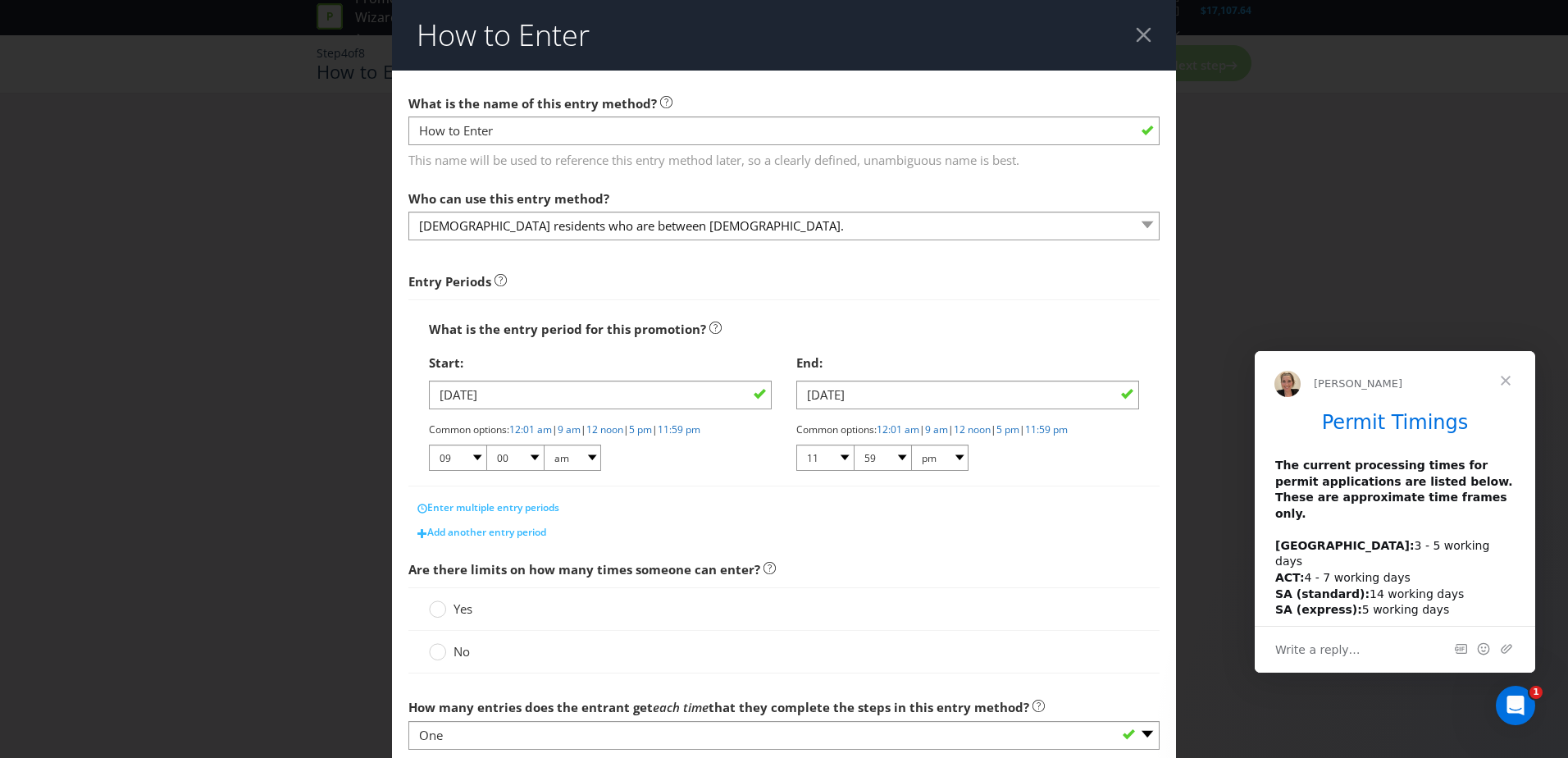
click at [560, 253] on span "Entry Periods" at bounding box center [784, 275] width 751 height 46
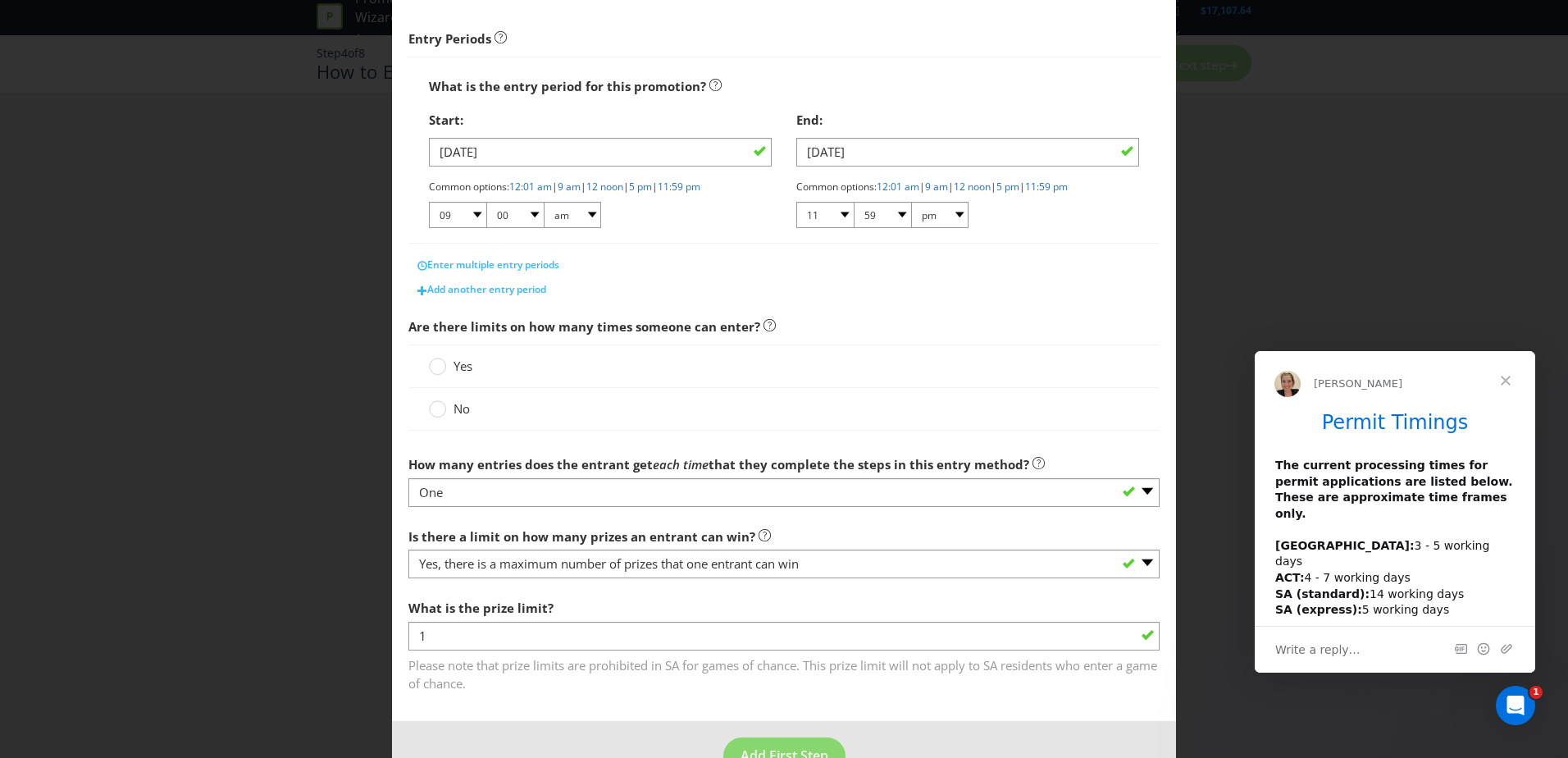
scroll to position [246, 0]
drag, startPoint x: 435, startPoint y: 361, endPoint x: 451, endPoint y: 368, distance: 17.5
click at [435, 361] on div at bounding box center [438, 358] width 9 height 9
click at [0, 0] on input "Yes" at bounding box center [0, 0] width 0 height 0
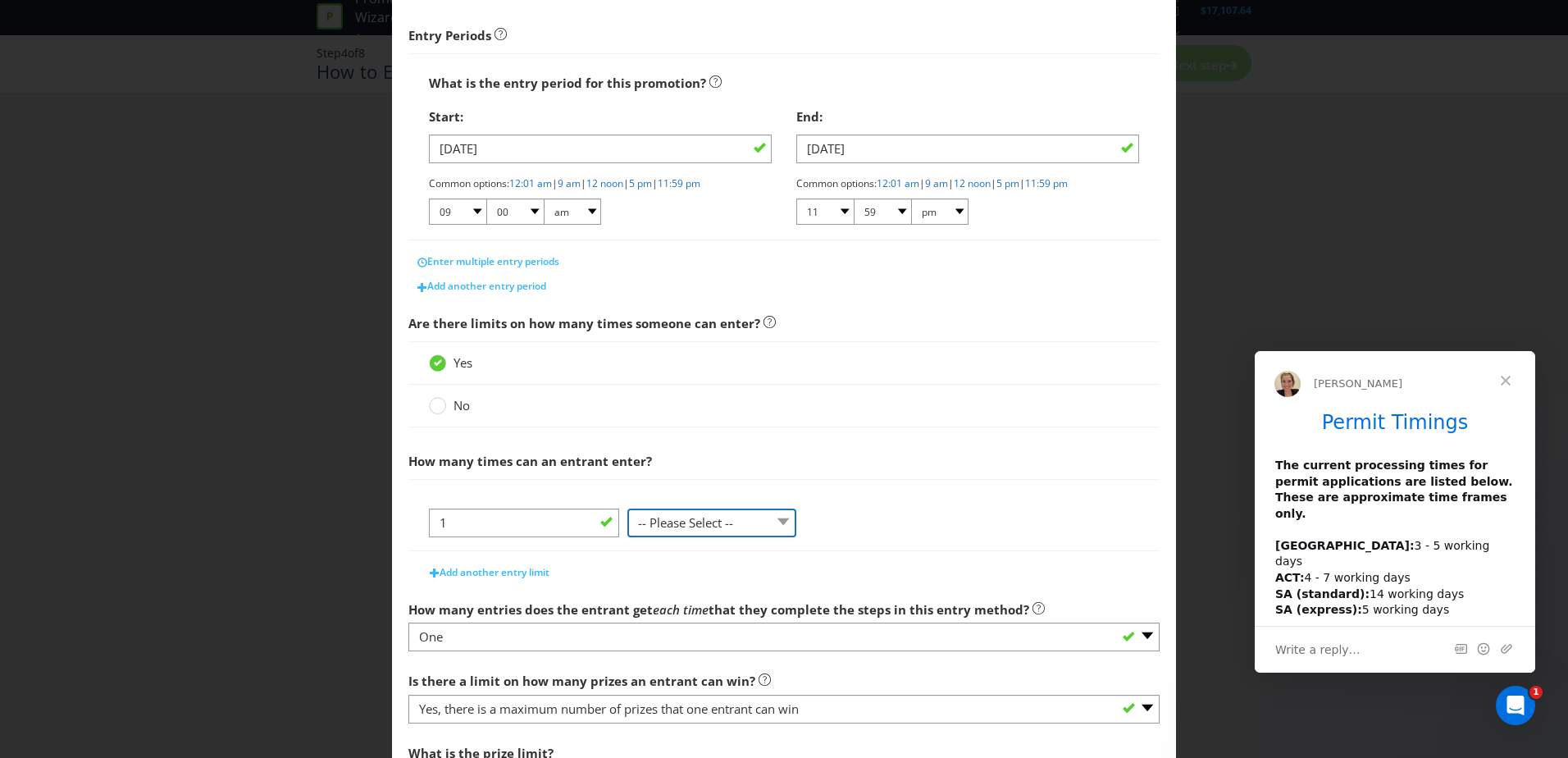
click at [716, 528] on select "-- Please Select -- per person per day per purchase per transaction Other (plea…" at bounding box center [712, 522] width 169 height 28
select select "PER_PERSON"
click at [627, 508] on select "-- Please Select -- per person per day per purchase per transaction Other (plea…" at bounding box center [712, 522] width 169 height 28
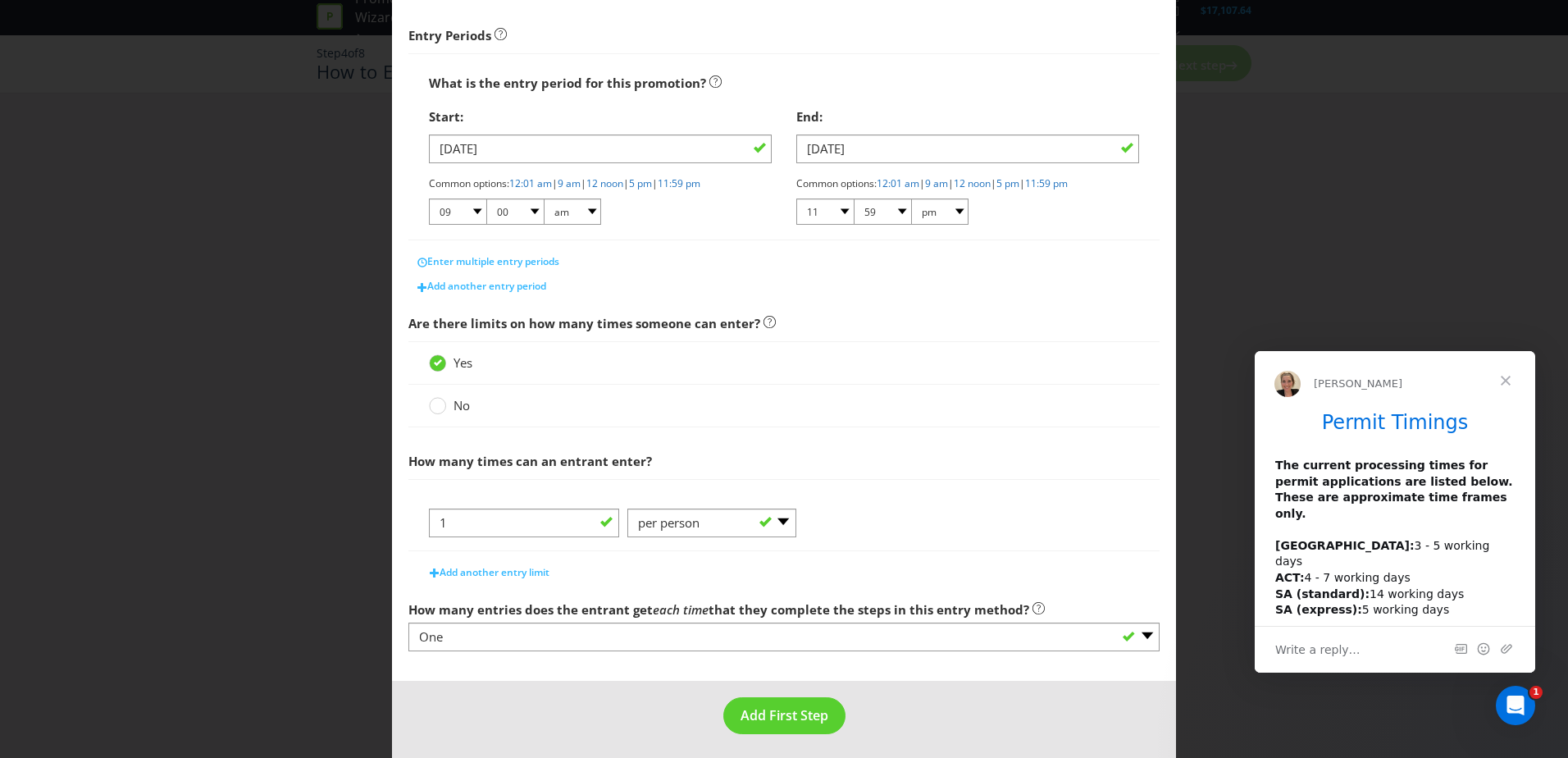
click at [904, 529] on div "1 -- Please Select -- per person per day per purchase per transaction Other (pl…" at bounding box center [784, 529] width 711 height 42
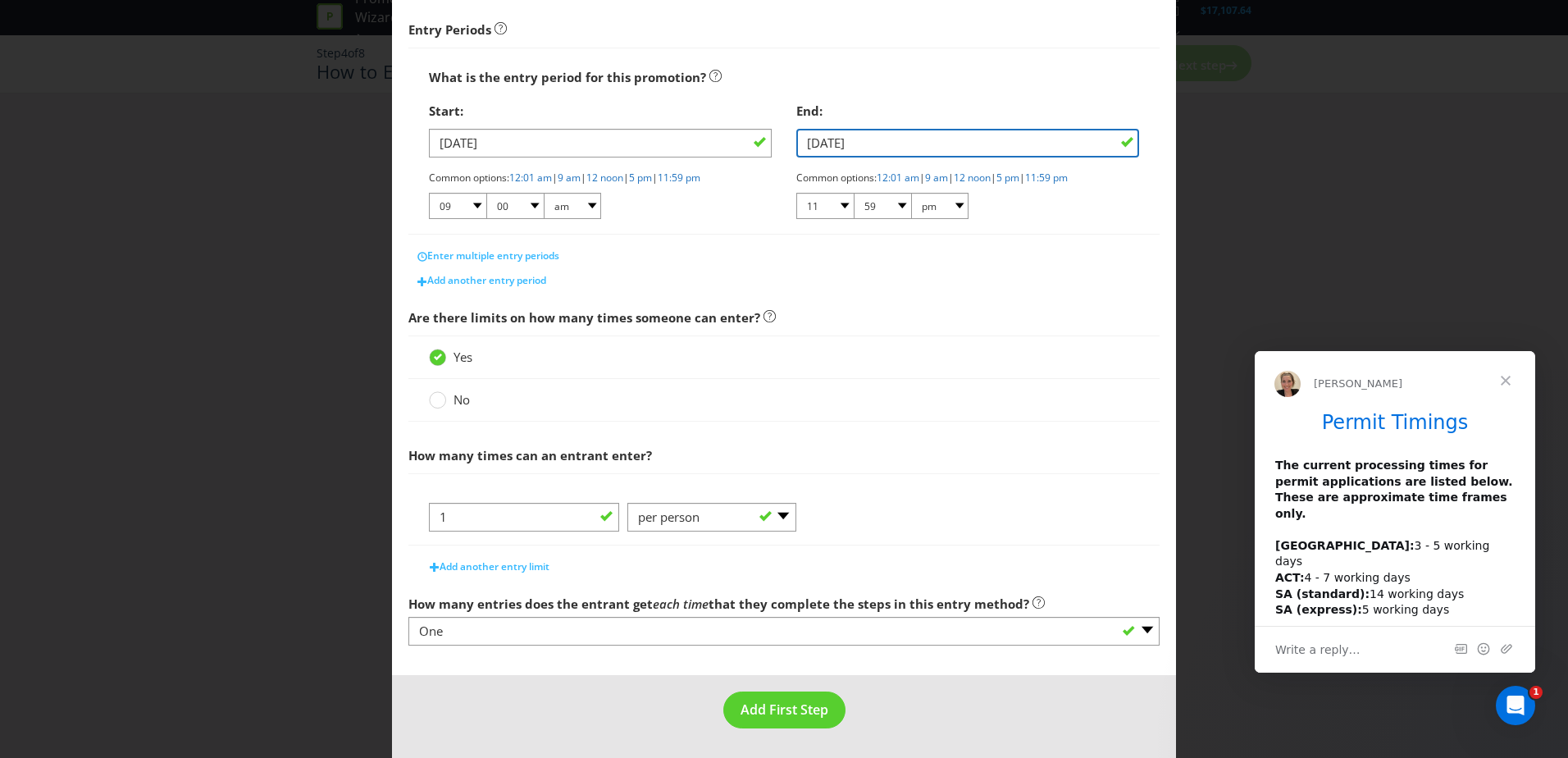
click at [859, 140] on input "[DATE]" at bounding box center [968, 143] width 343 height 28
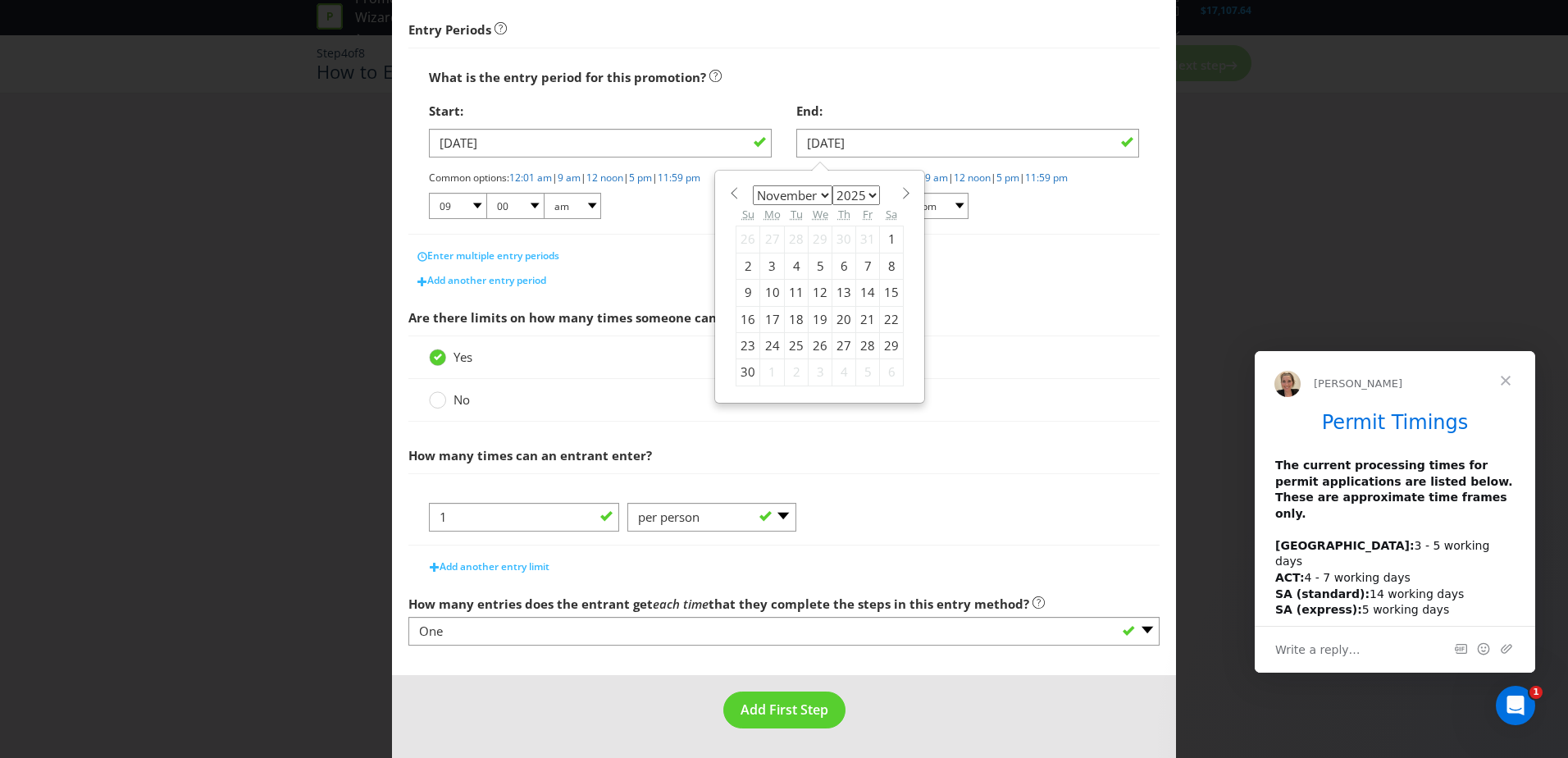
click at [1160, 333] on main "What is the name of this entry method? How to Enter This name will be used to r…" at bounding box center [784, 247] width 784 height 857
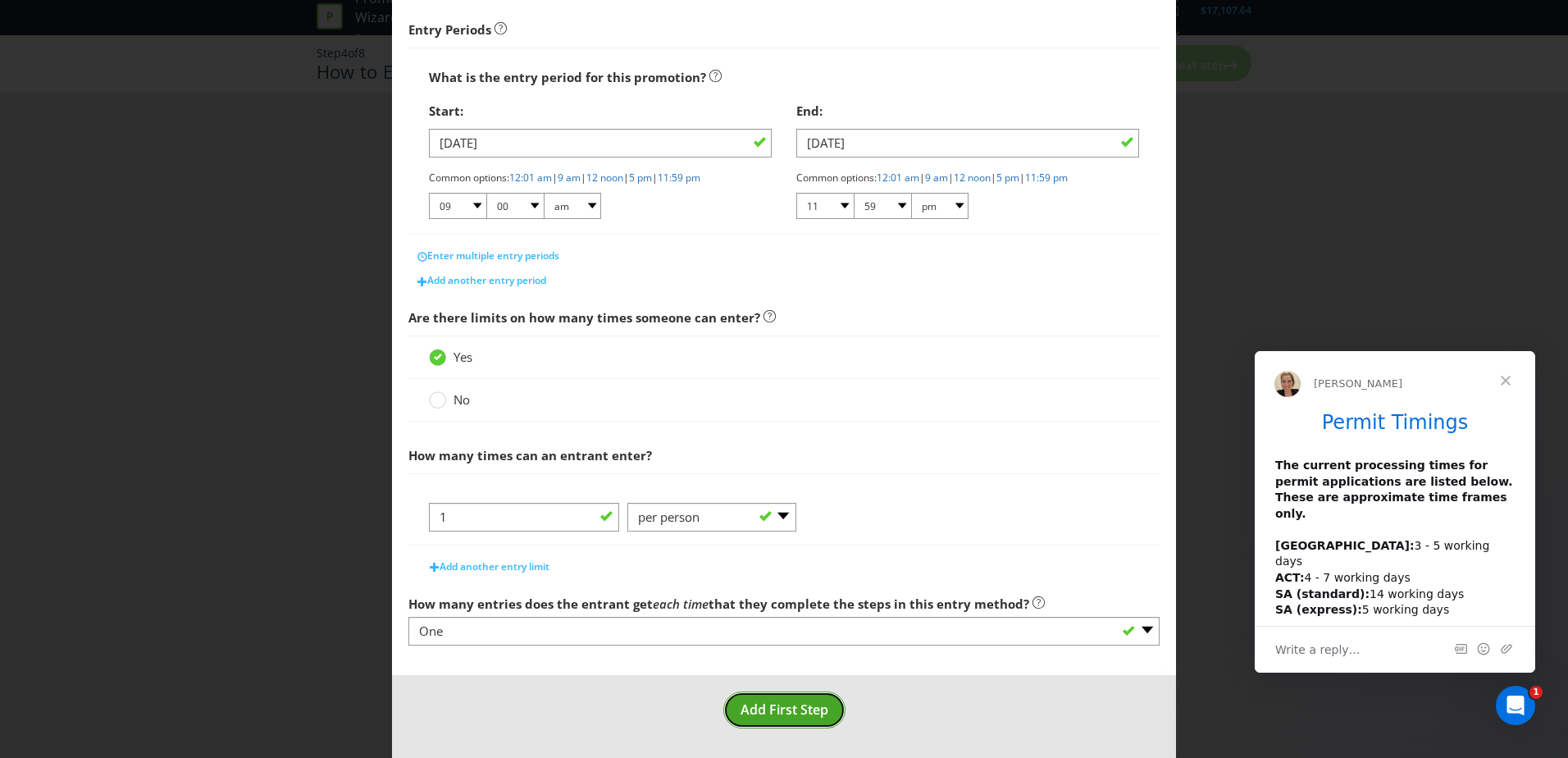
click at [766, 704] on span "Add First Step" at bounding box center [784, 709] width 88 height 18
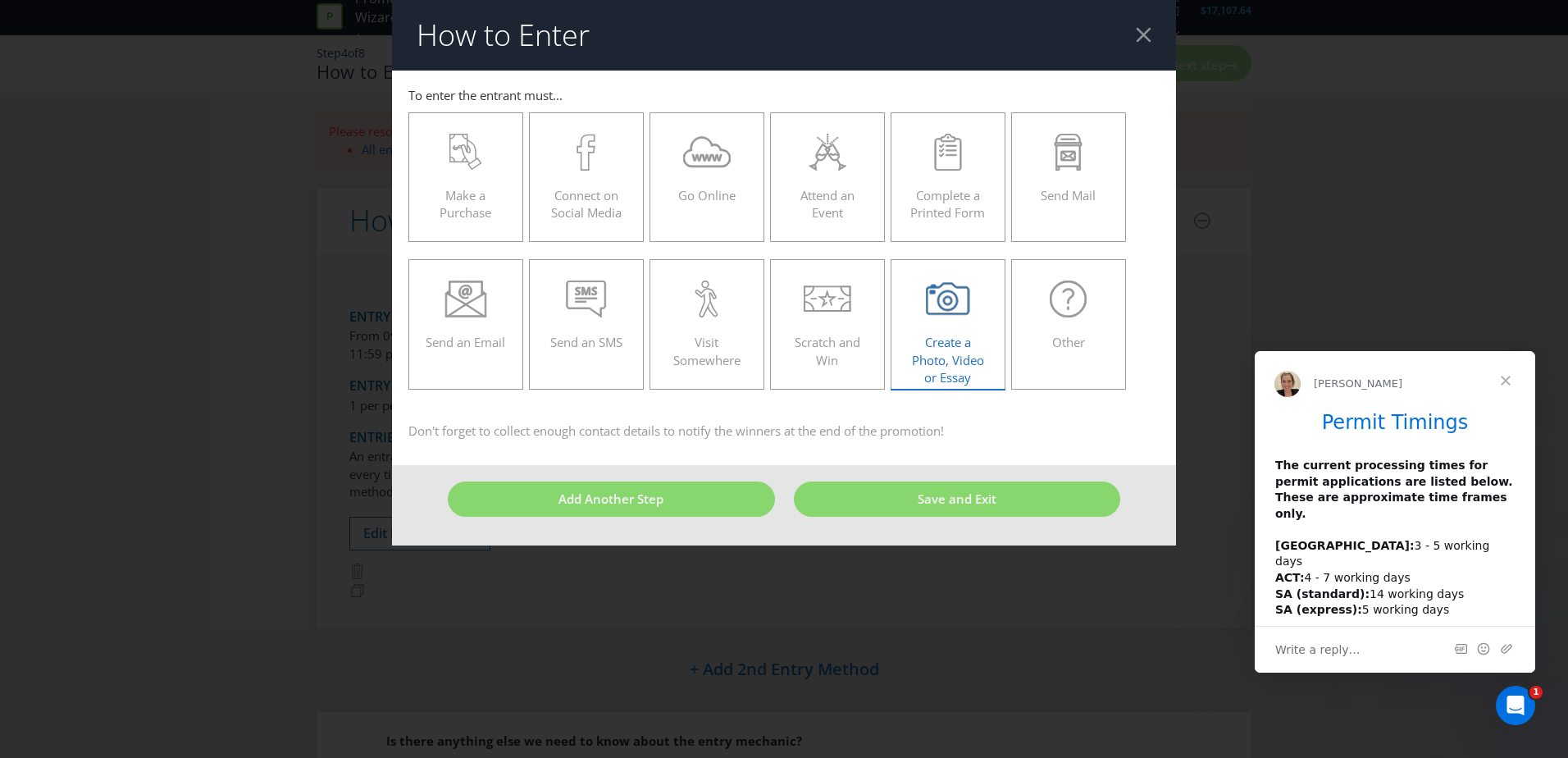
click at [960, 303] on icon at bounding box center [948, 298] width 44 height 37
click at [0, 0] on input "Create a Photo, Video or Essay" at bounding box center [0, 0] width 0 height 0
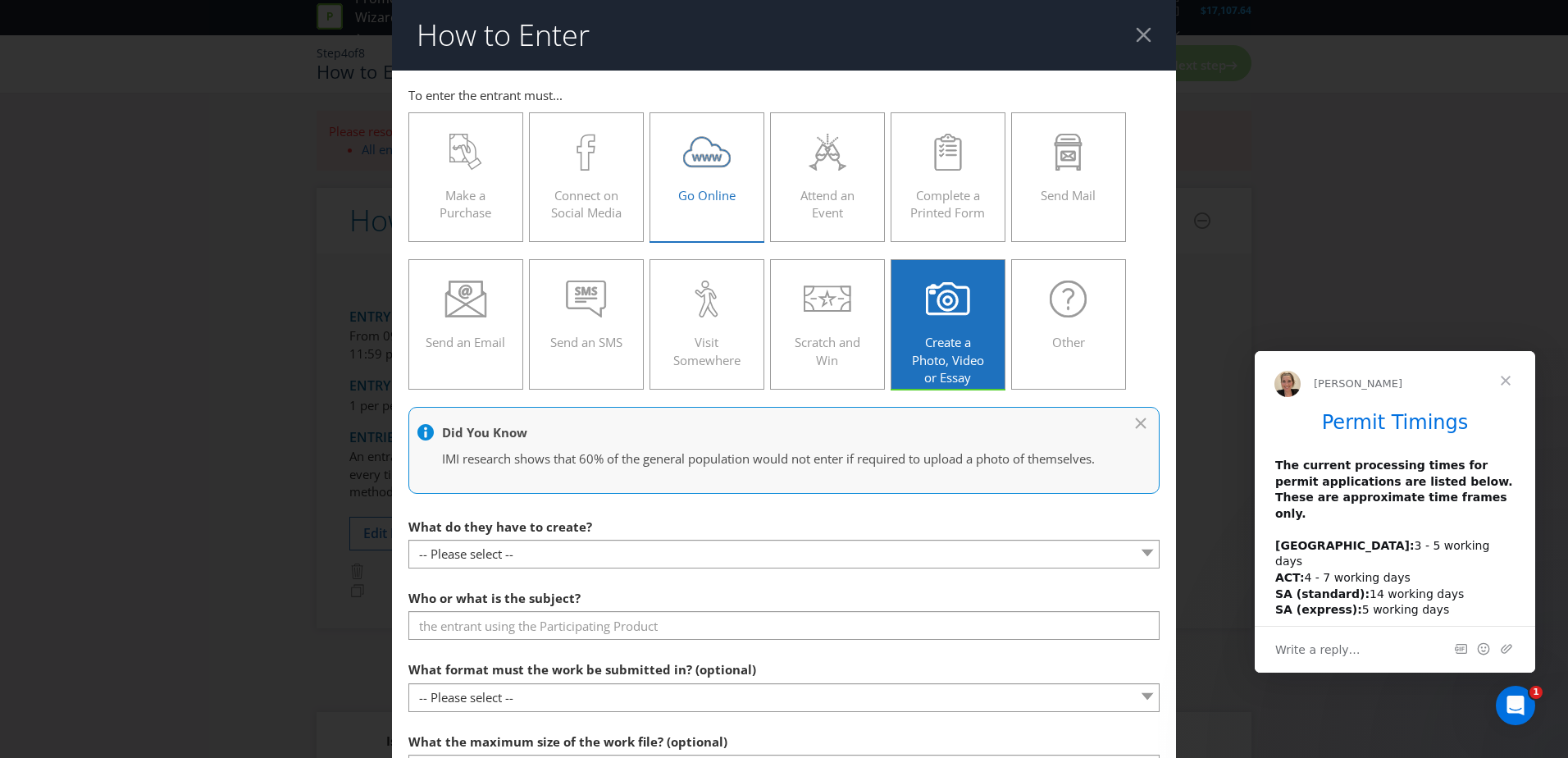
click at [708, 176] on div "Go Online" at bounding box center [707, 170] width 80 height 74
click at [0, 0] on input "Go Online" at bounding box center [0, 0] width 0 height 0
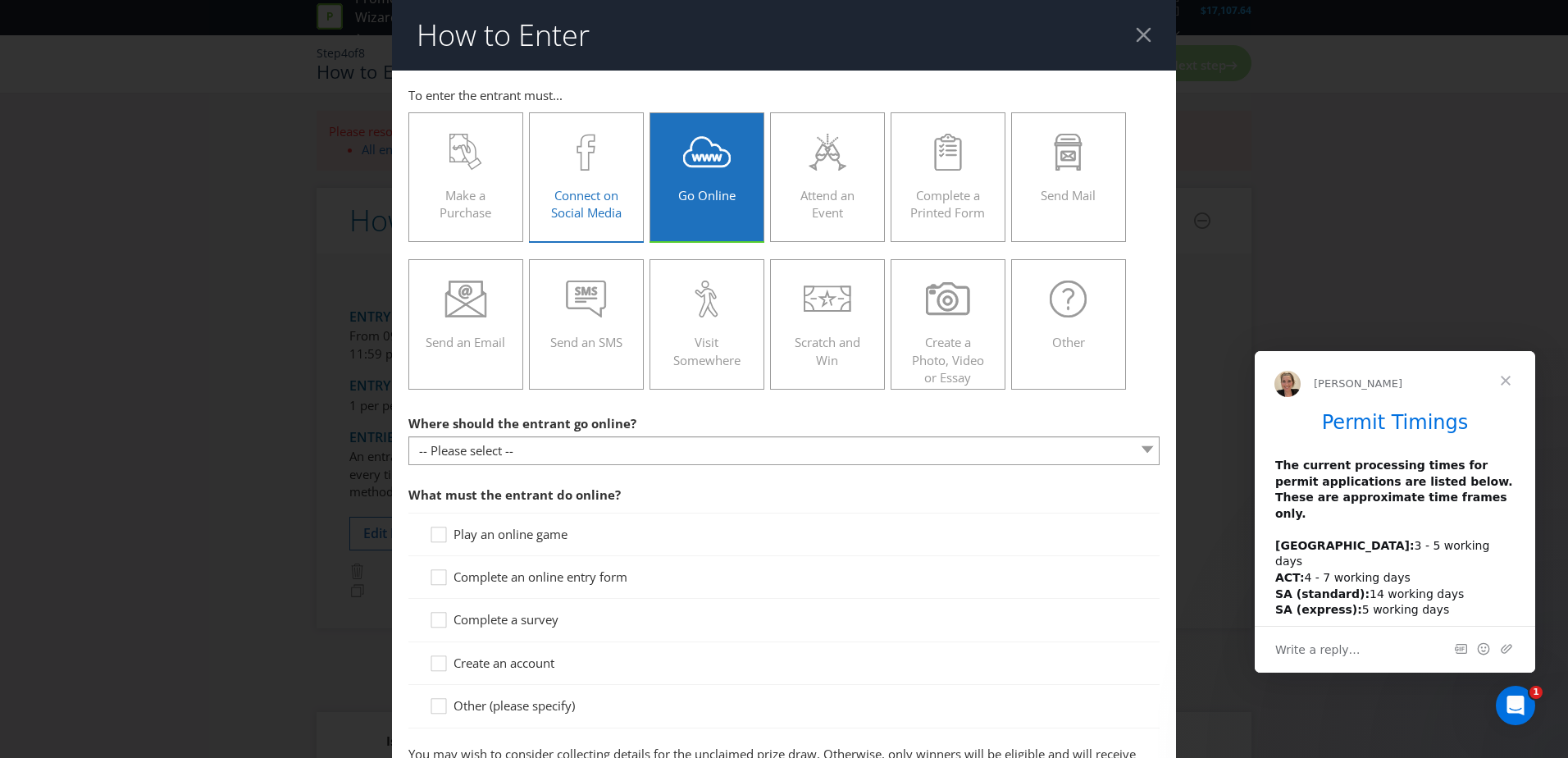
click at [607, 184] on div "Connect on Social Media" at bounding box center [586, 170] width 80 height 74
click at [0, 0] on input "Connect on Social Media" at bounding box center [0, 0] width 0 height 0
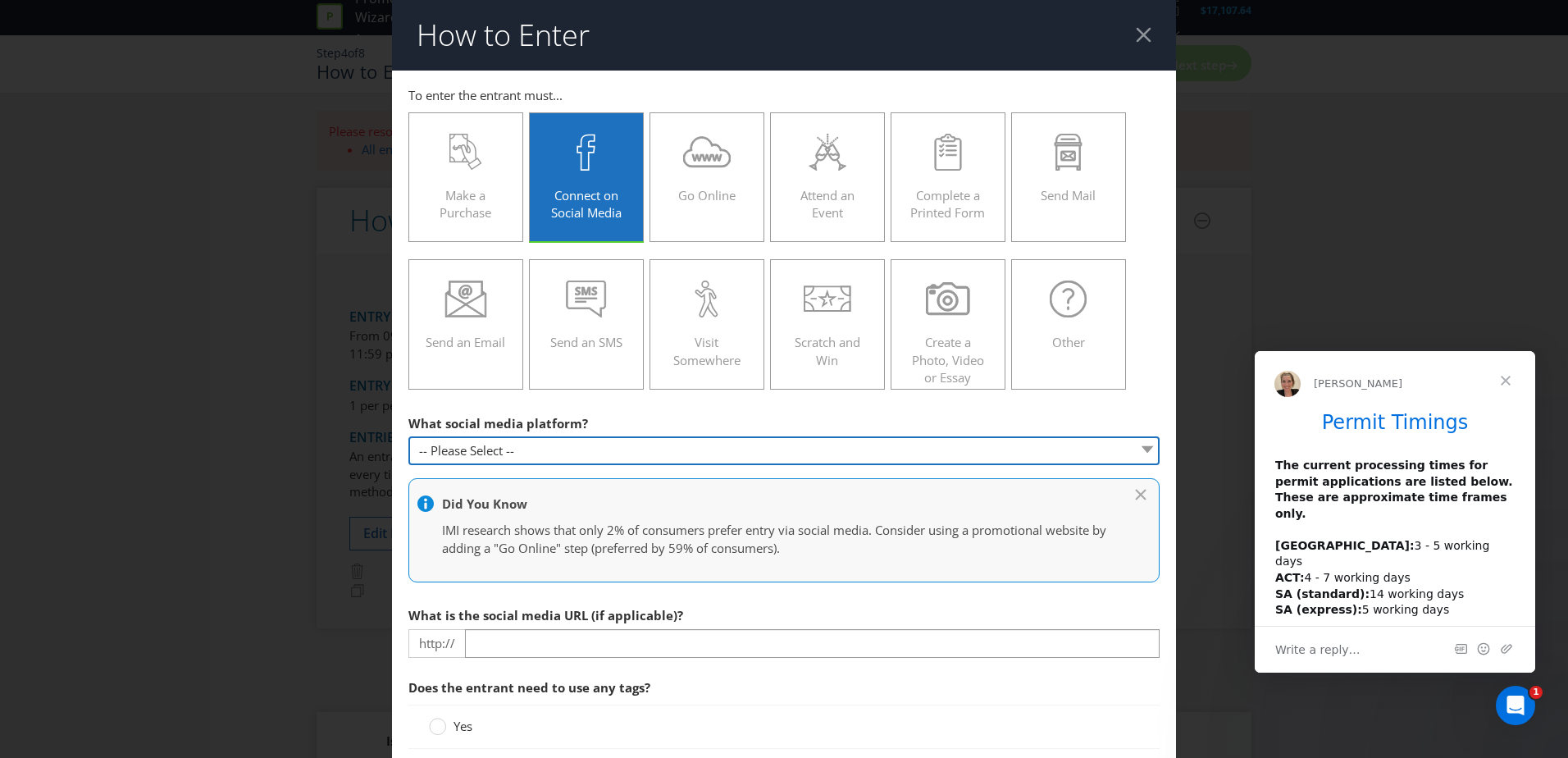
drag, startPoint x: 613, startPoint y: 446, endPoint x: 615, endPoint y: 434, distance: 12.2
click at [613, 446] on select "-- Please Select -- Facebook X Instagram Snapchat Pinterest Tumblr Youtube Othe…" at bounding box center [784, 450] width 751 height 28
select select "SNAPCHAT"
click at [409, 436] on select "-- Please Select -- Facebook X Instagram Snapchat Pinterest Tumblr Youtube Othe…" at bounding box center [784, 450] width 751 height 28
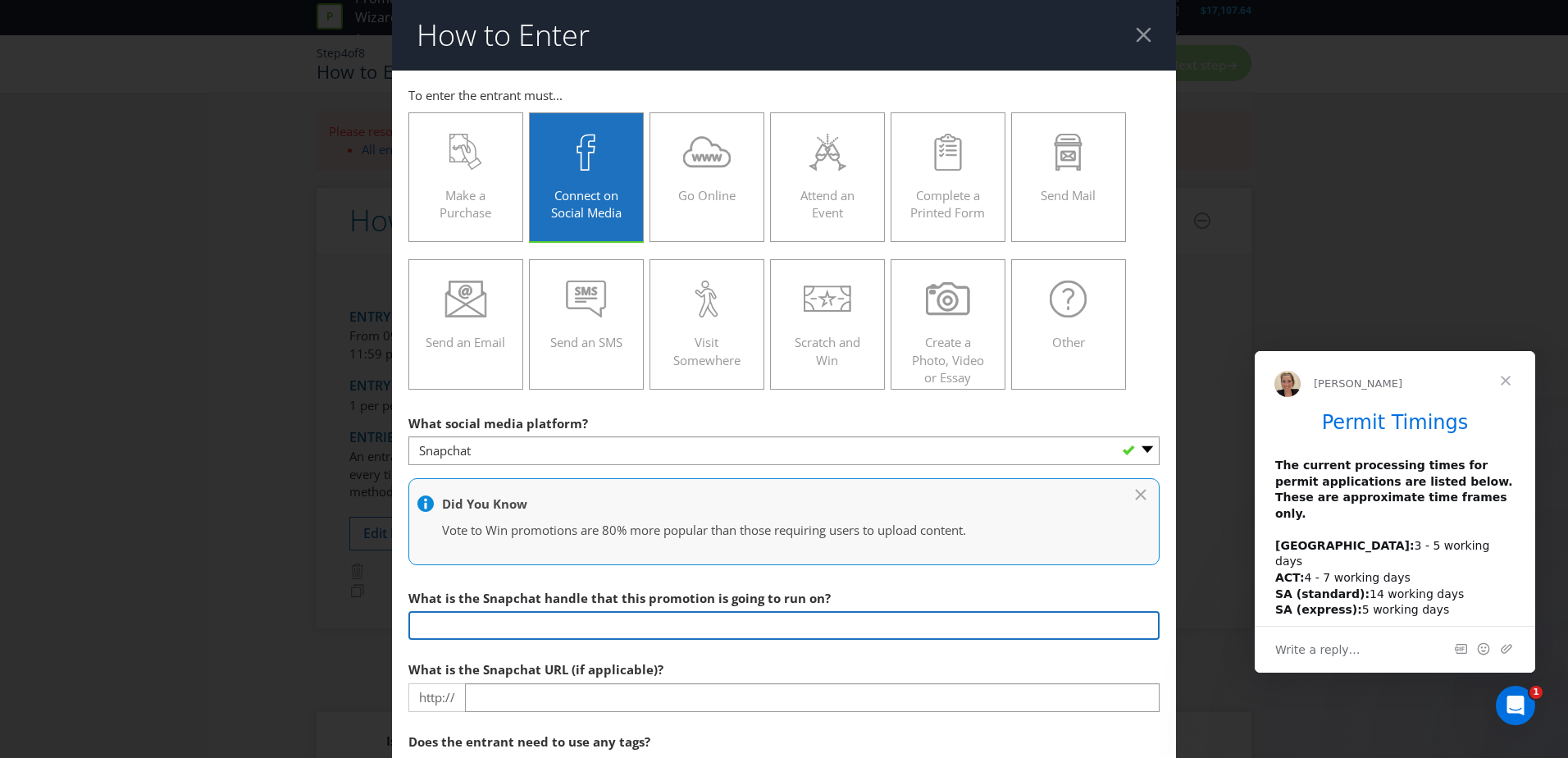
click at [537, 626] on input "text" at bounding box center [784, 626] width 751 height 28
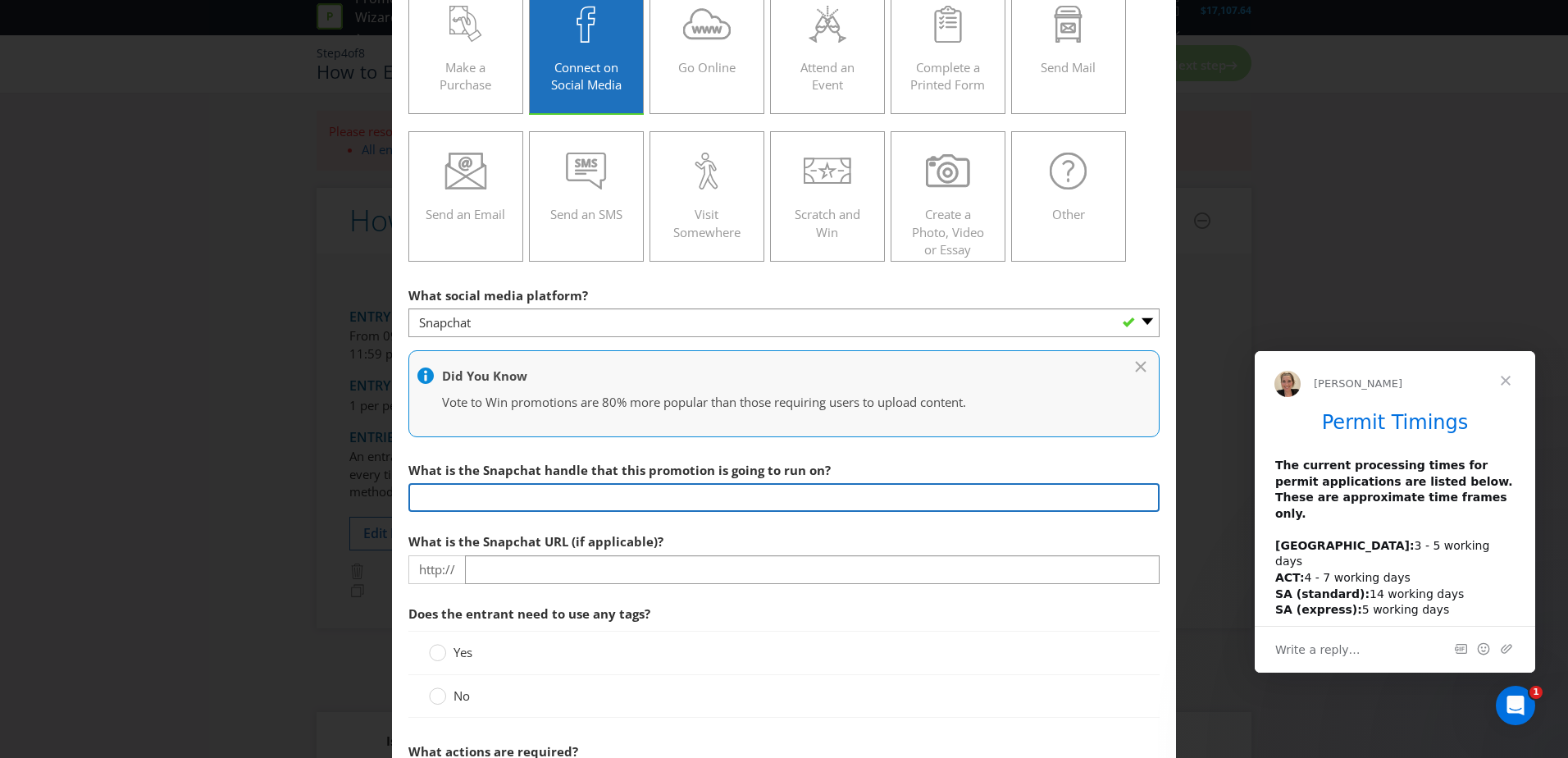
scroll to position [164, 0]
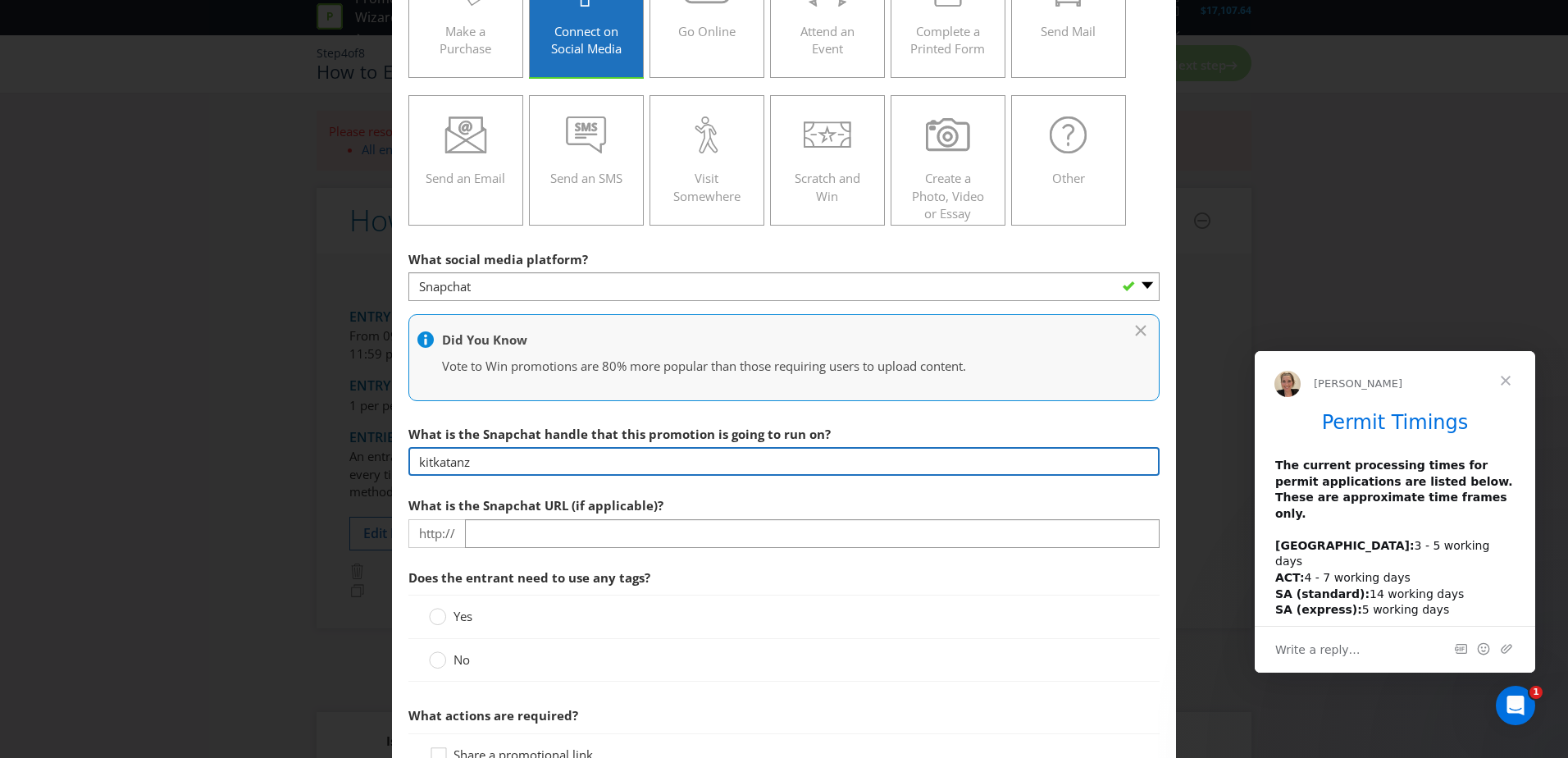
type input "kitkatanz"
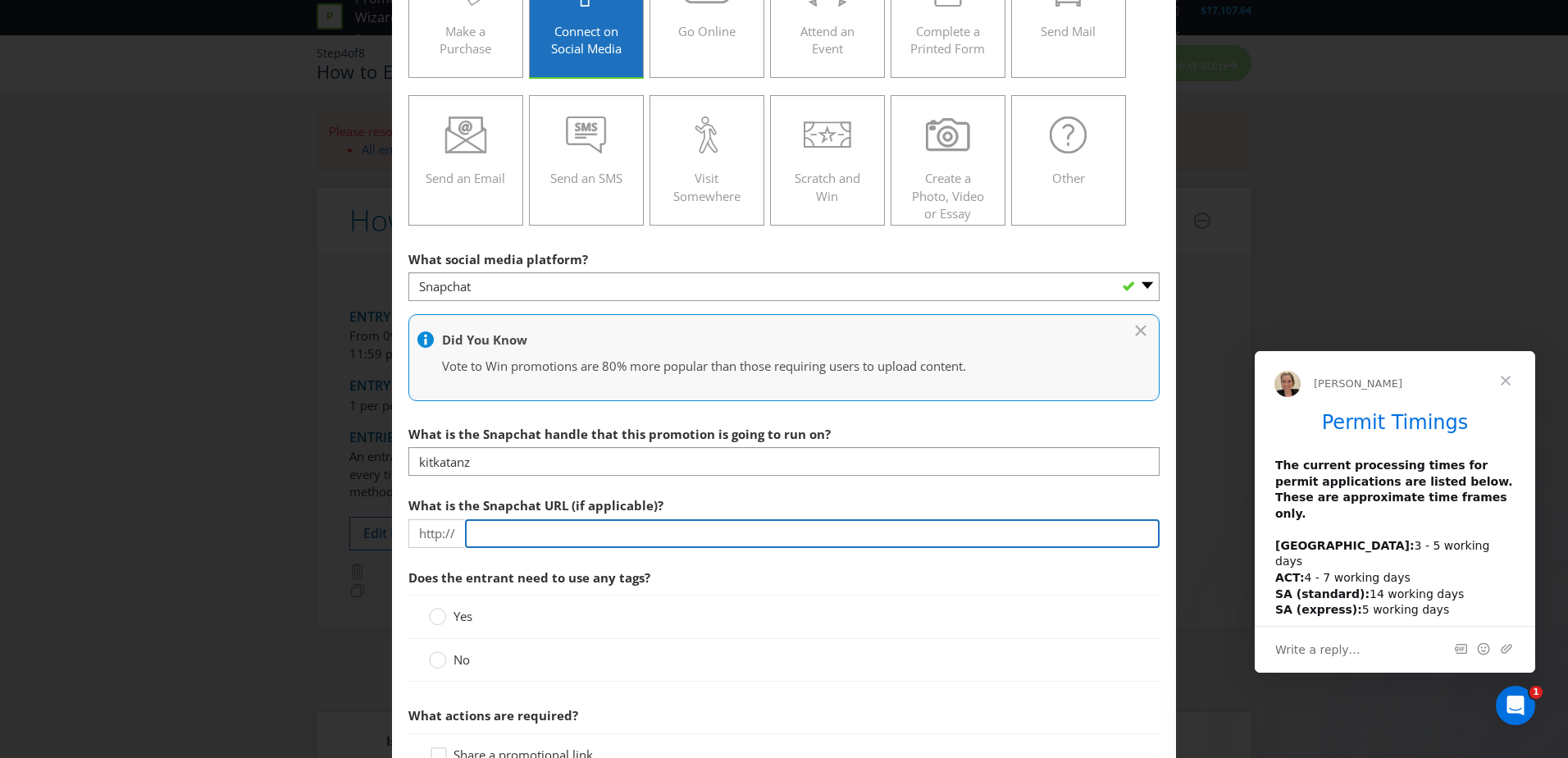
click at [612, 538] on input "text" at bounding box center [812, 534] width 695 height 28
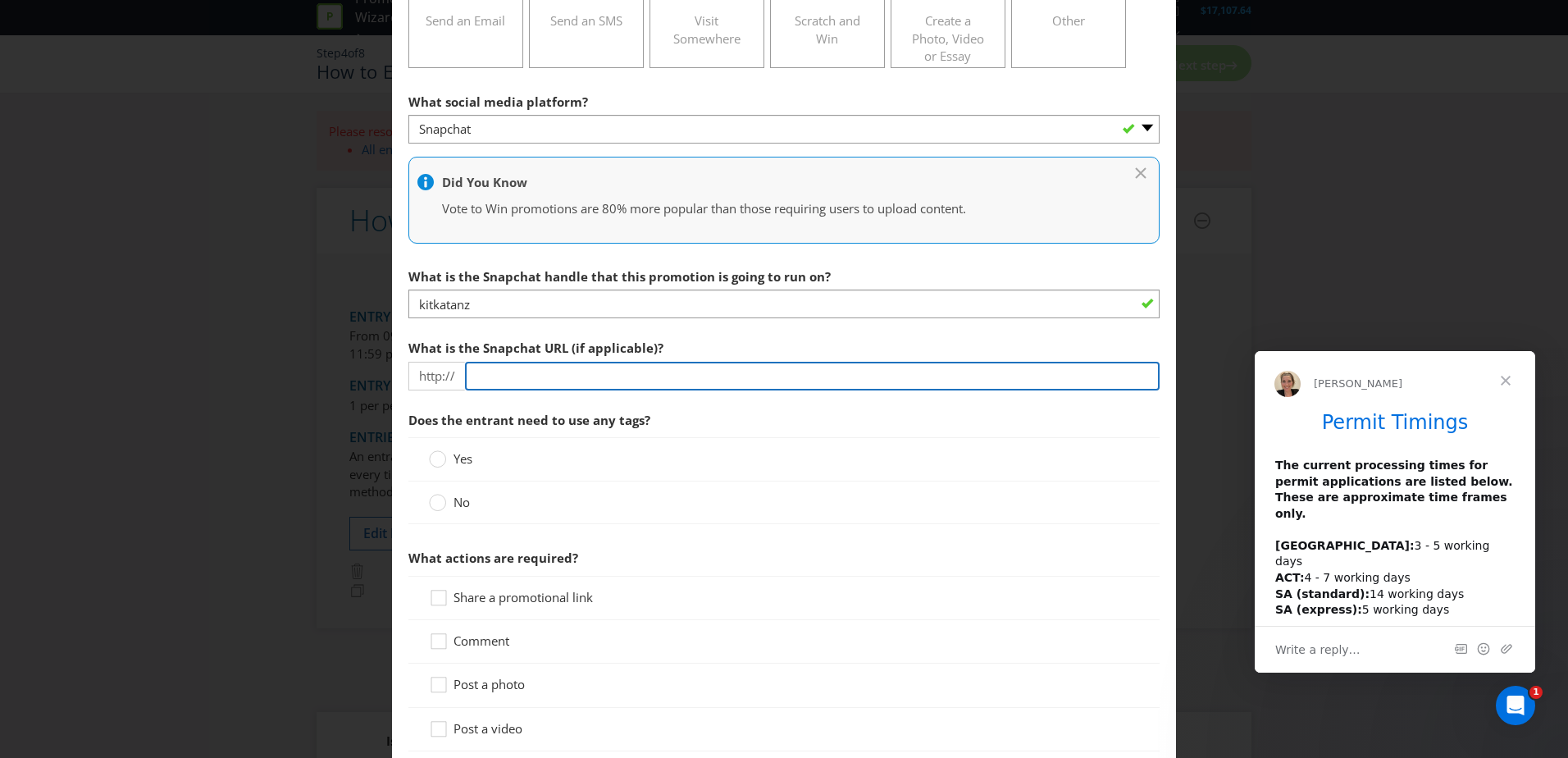
scroll to position [328, 0]
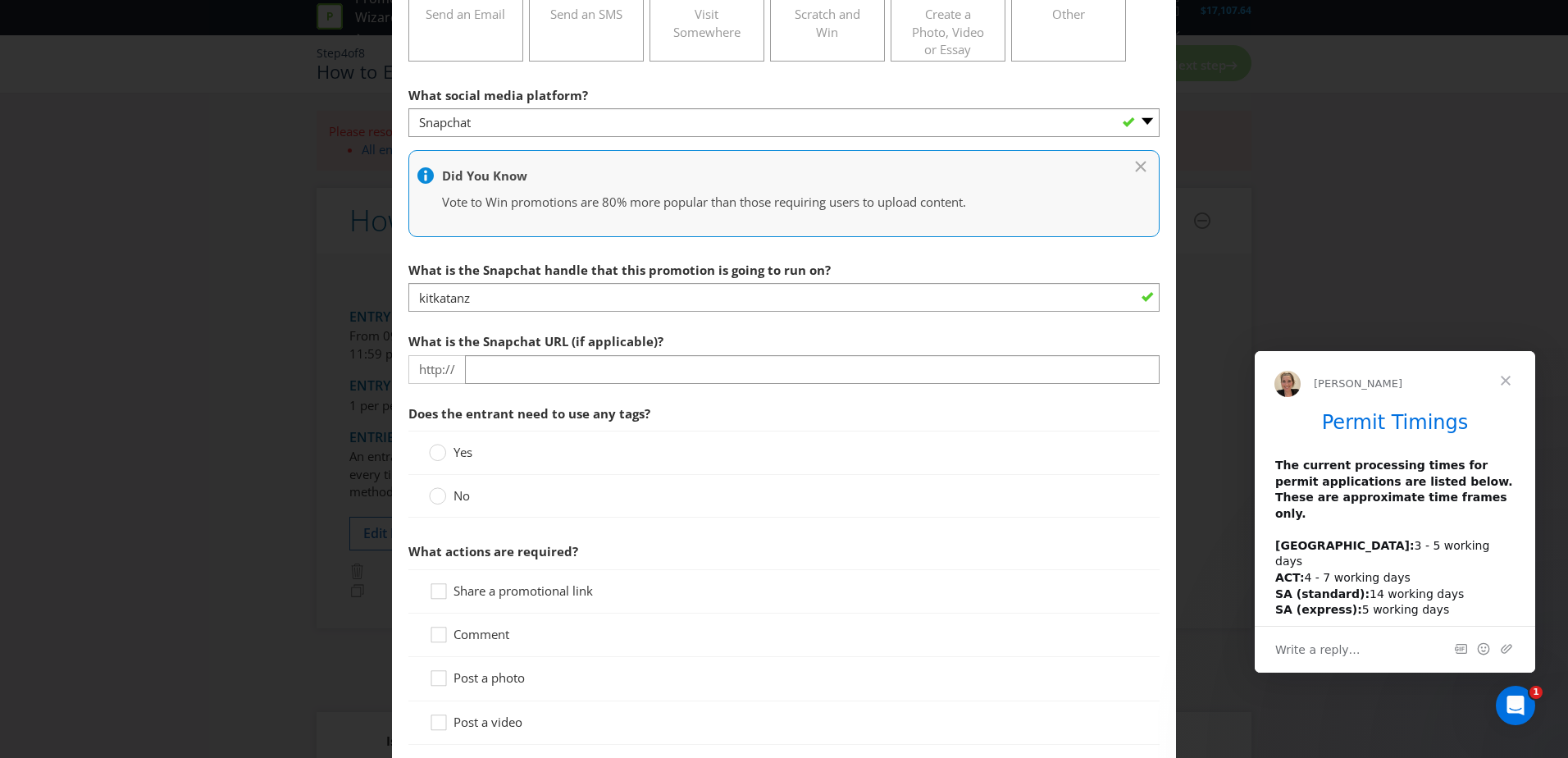
click at [444, 496] on label "No" at bounding box center [450, 496] width 44 height 17
click at [0, 0] on input "No" at bounding box center [0, 0] width 0 height 0
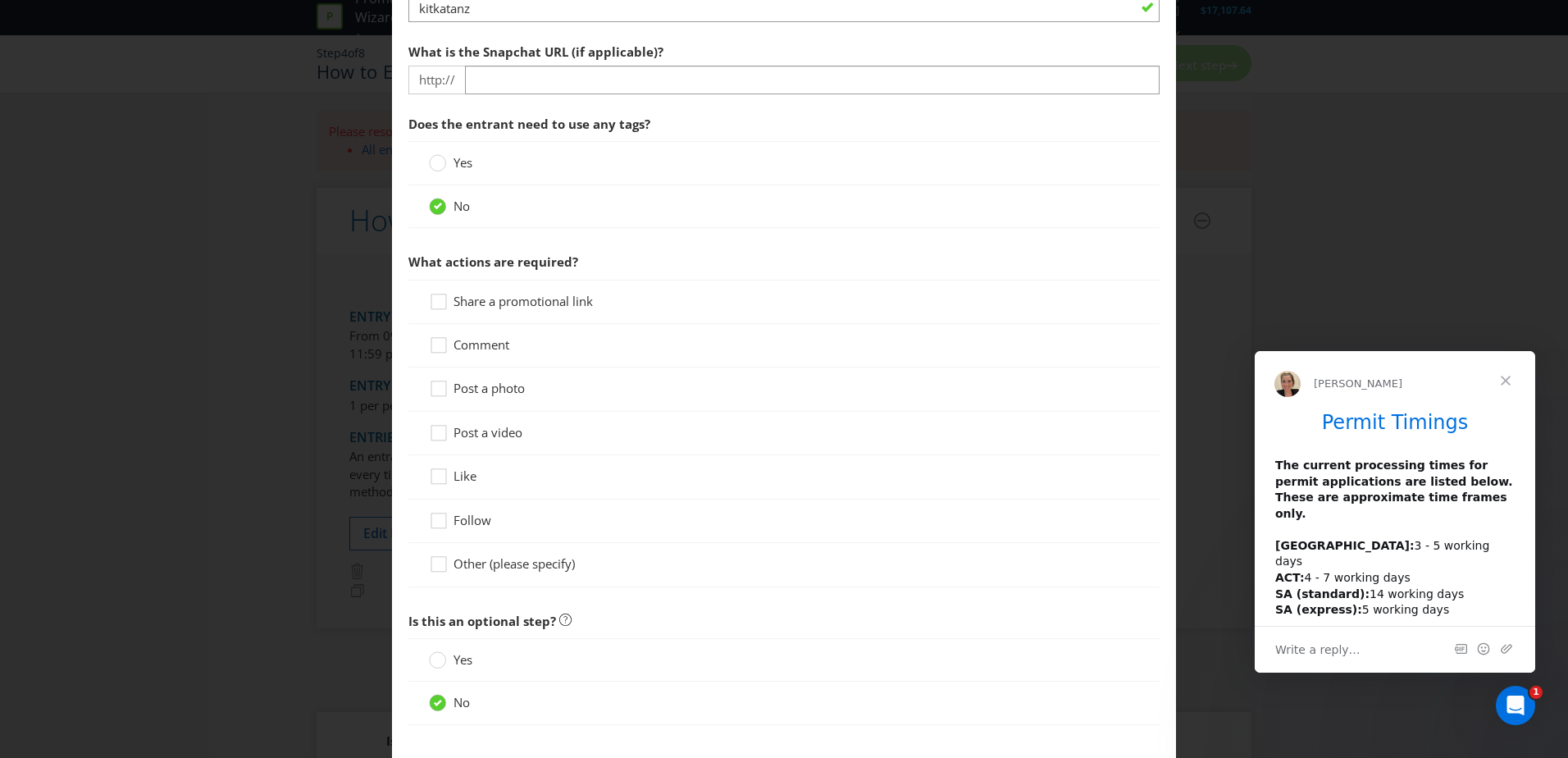
scroll to position [656, 0]
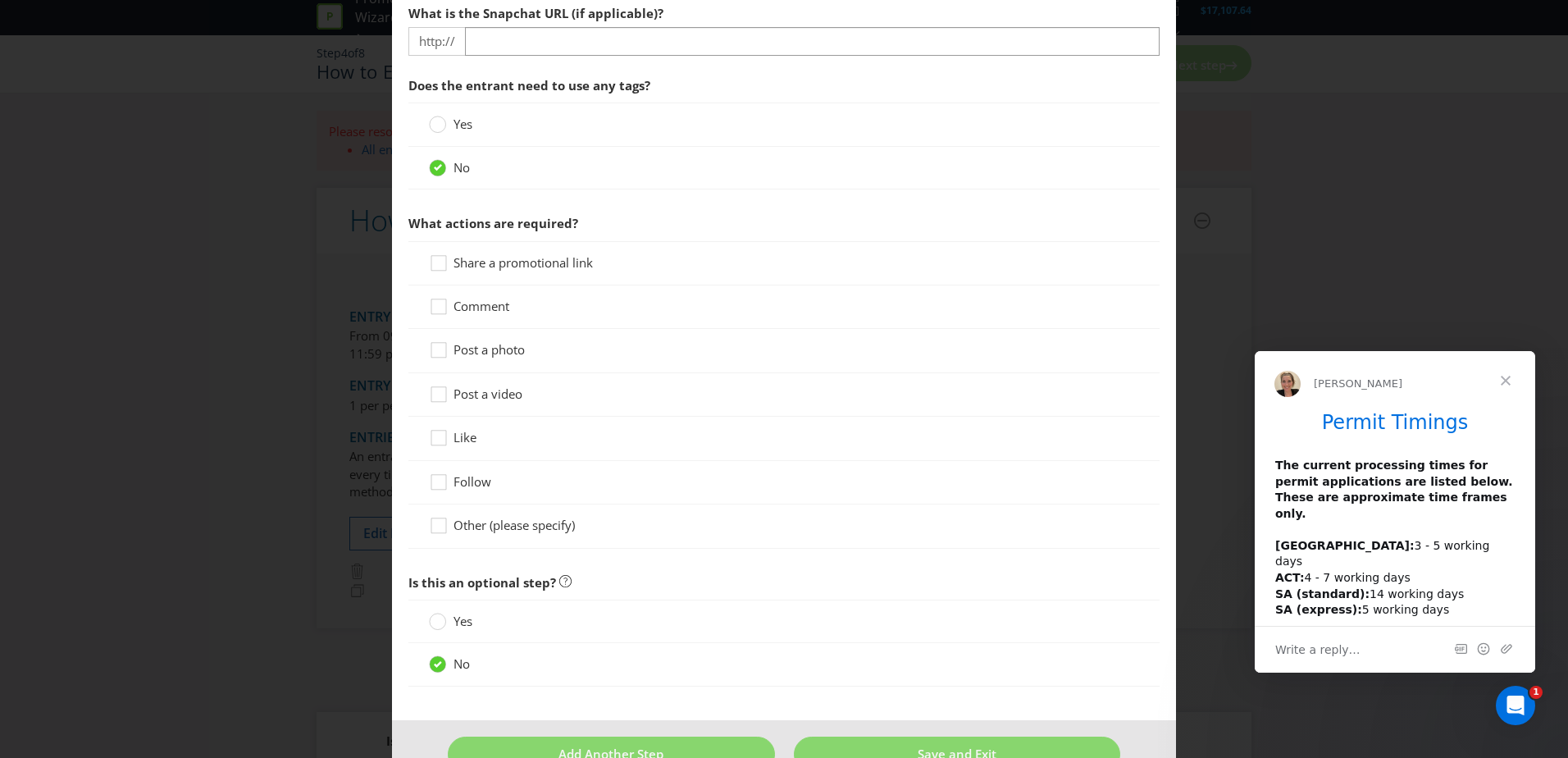
click at [466, 624] on span "Yes" at bounding box center [463, 621] width 19 height 16
click at [0, 0] on input "Yes" at bounding box center [0, 0] width 0 height 0
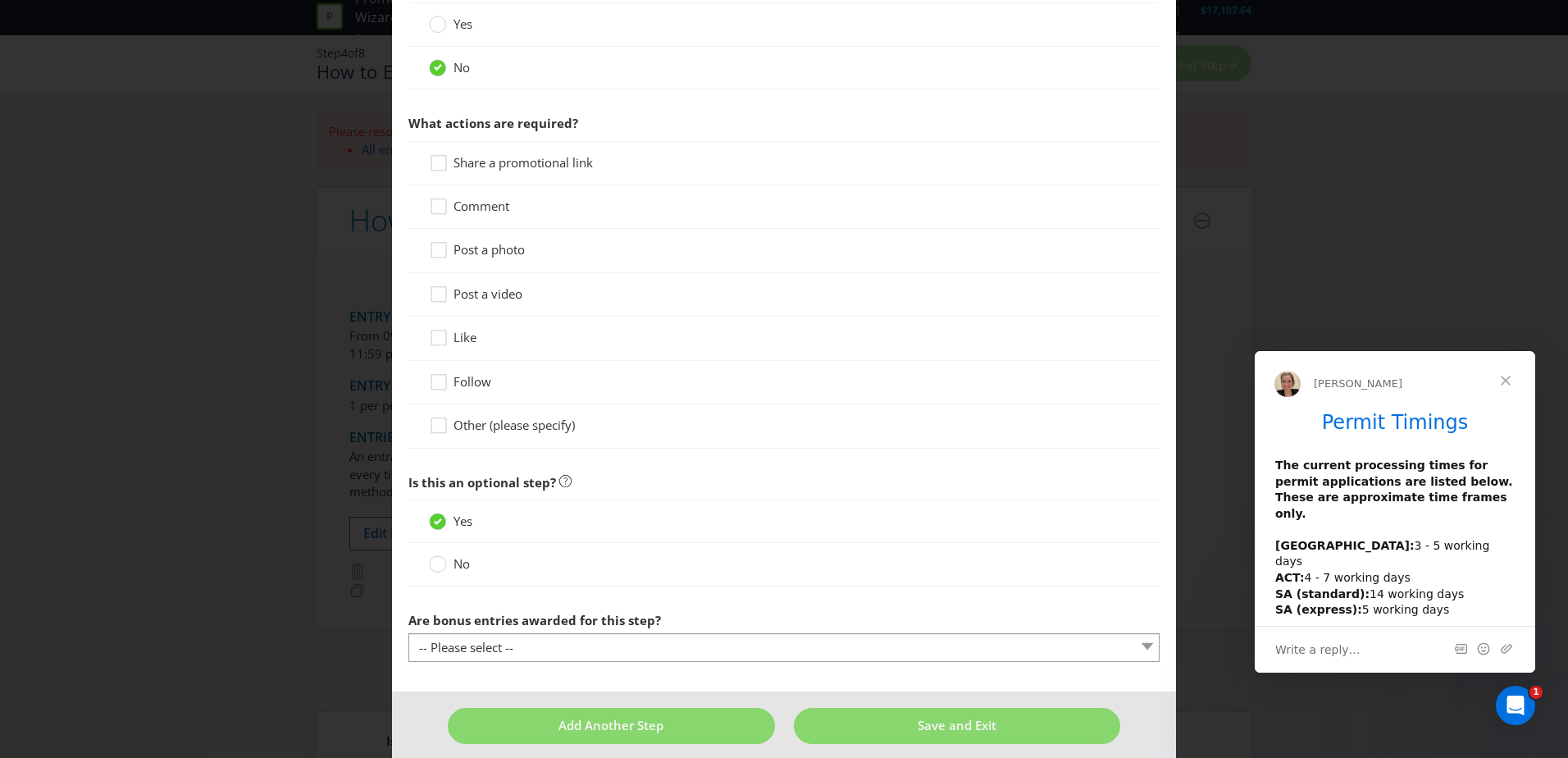
scroll to position [771, 0]
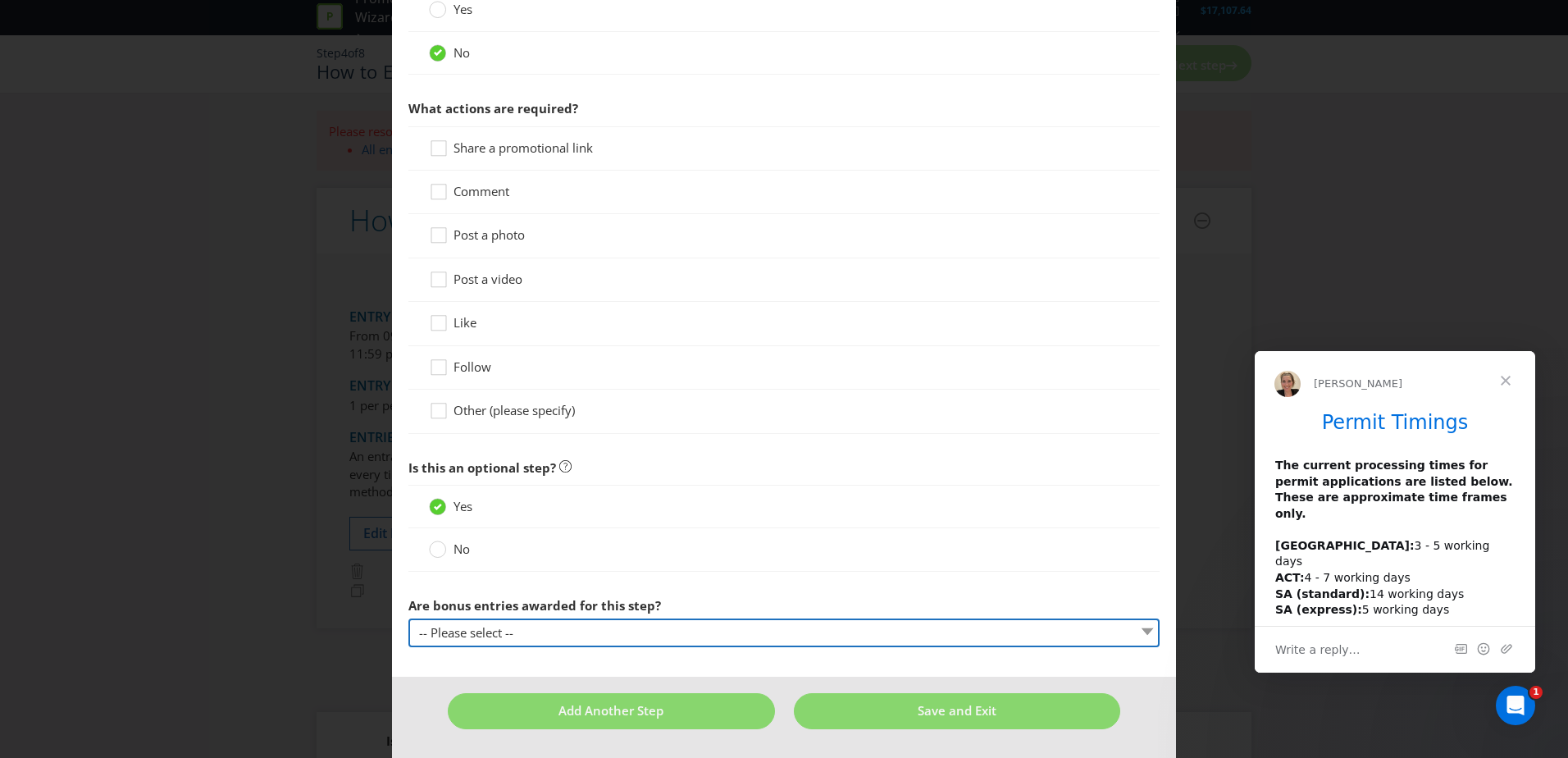
click at [489, 621] on select "-- Please select -- Yes, entrant gets additional entries every time that this s…" at bounding box center [784, 633] width 751 height 28
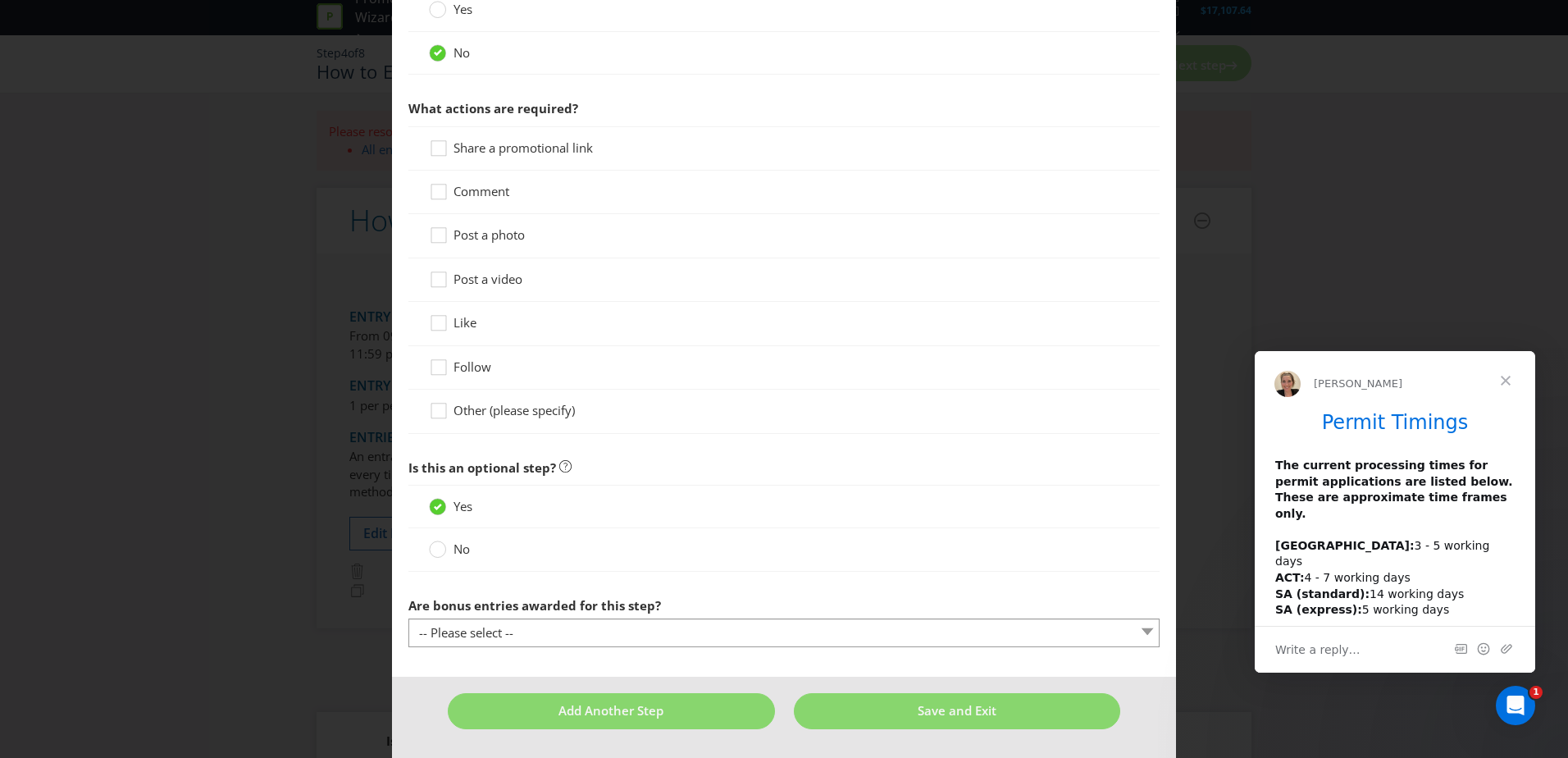
click at [409, 262] on div "Post a video" at bounding box center [784, 280] width 751 height 44
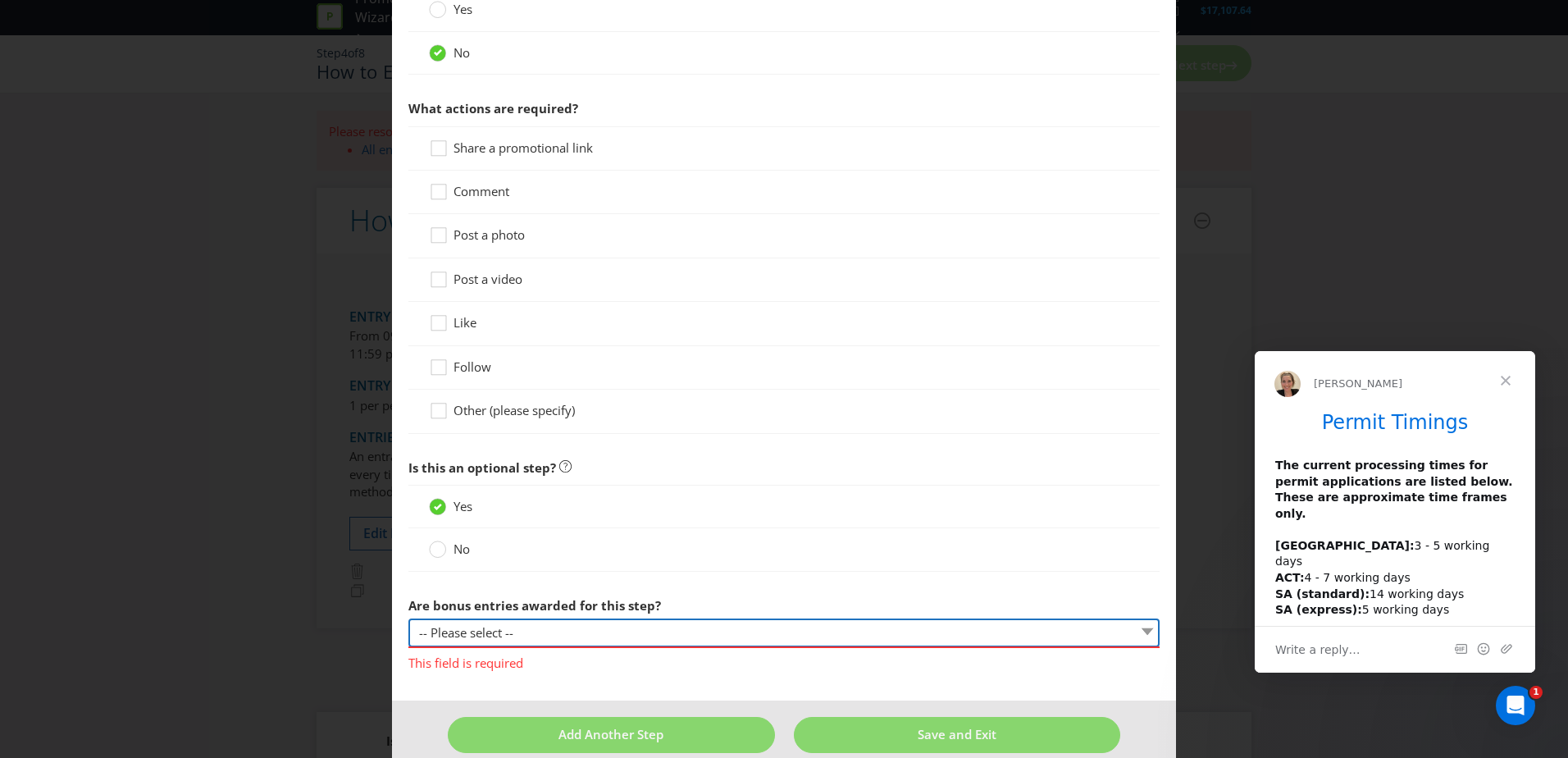
drag, startPoint x: 483, startPoint y: 643, endPoint x: 489, endPoint y: 635, distance: 10.0
click at [485, 643] on select "-- Please select -- Yes, entrant gets additional entries every time that this s…" at bounding box center [784, 633] width 751 height 28
select select "OTHER"
click at [409, 619] on select "-- Please select -- Yes, entrant gets additional entries every time that this s…" at bounding box center [784, 633] width 751 height 28
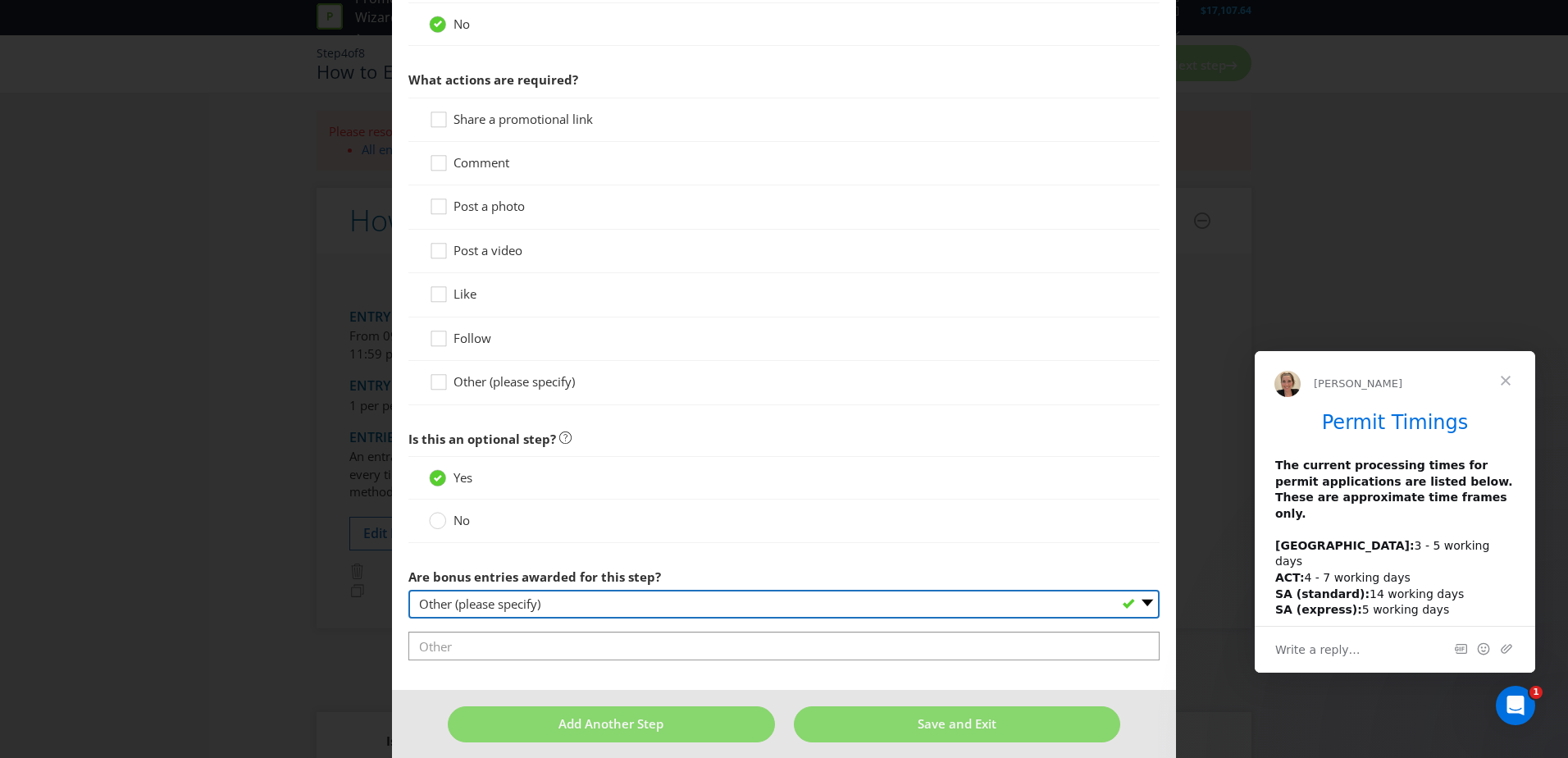
scroll to position [813, 0]
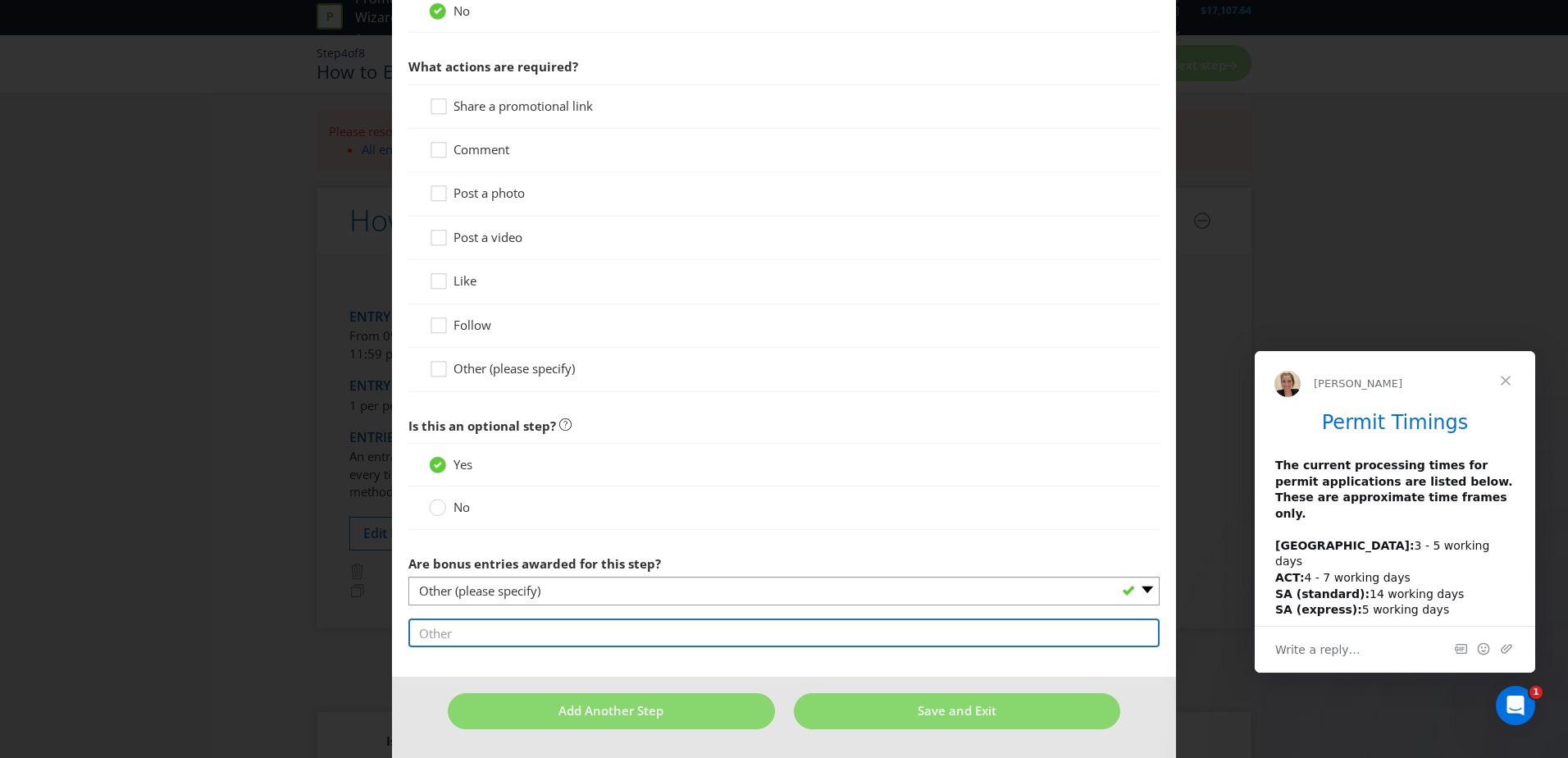
click at [514, 624] on input "text" at bounding box center [784, 633] width 751 height 28
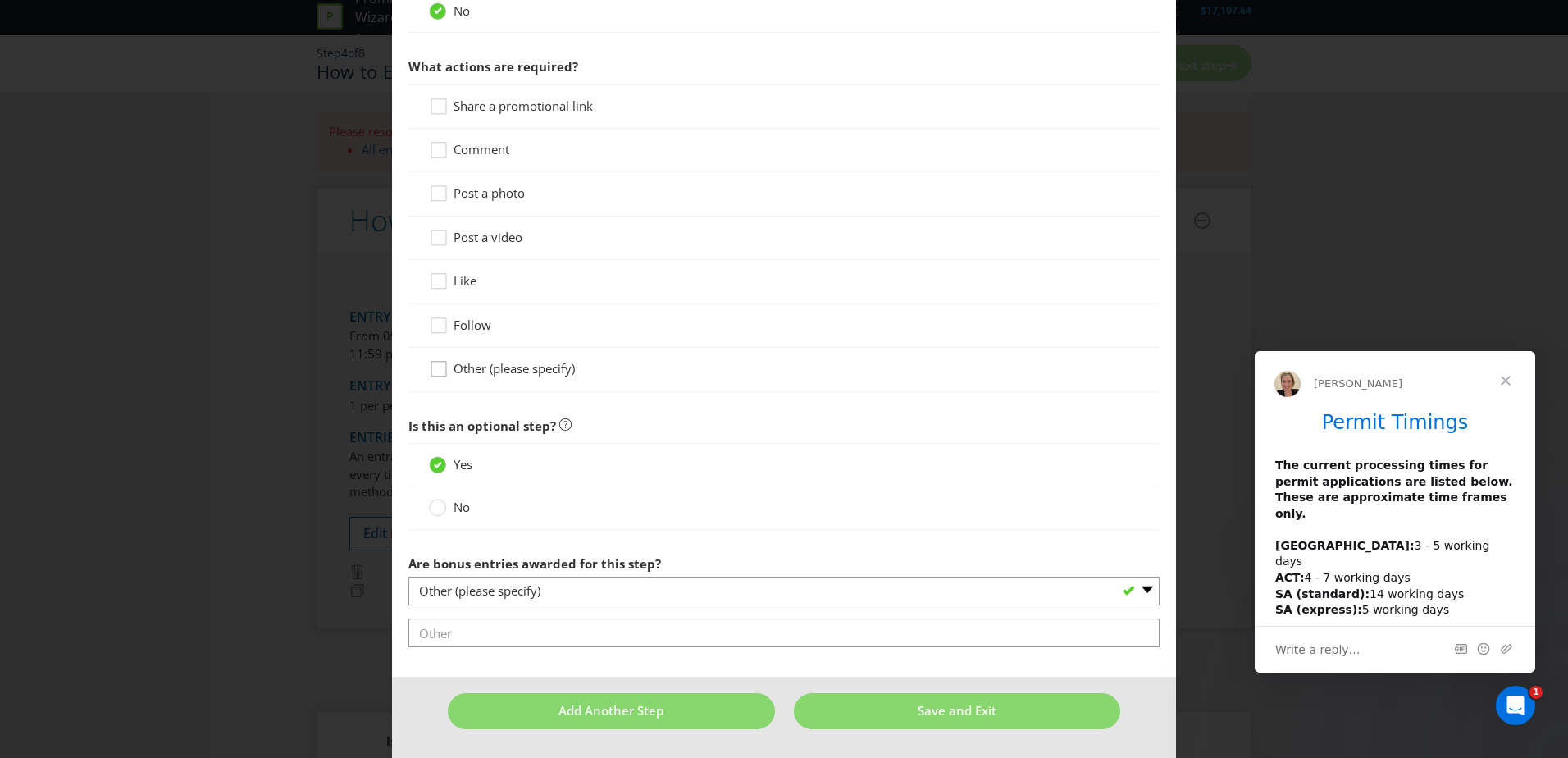
click at [439, 365] on div at bounding box center [438, 363] width 9 height 9
click at [0, 0] on input "Other (please specify)" at bounding box center [0, 0] width 0 height 0
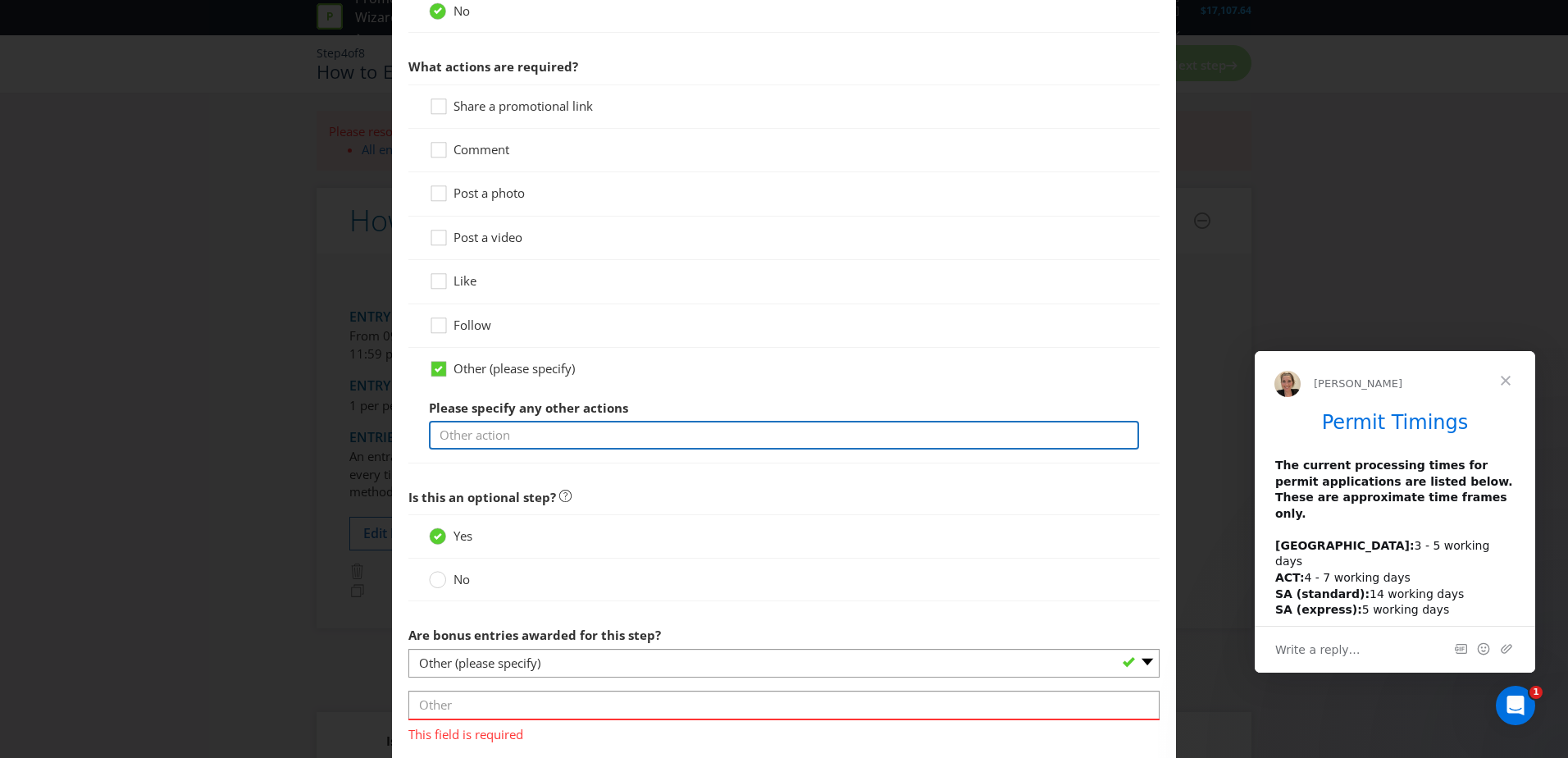
click at [512, 432] on input "text" at bounding box center [784, 435] width 711 height 28
type input "G"
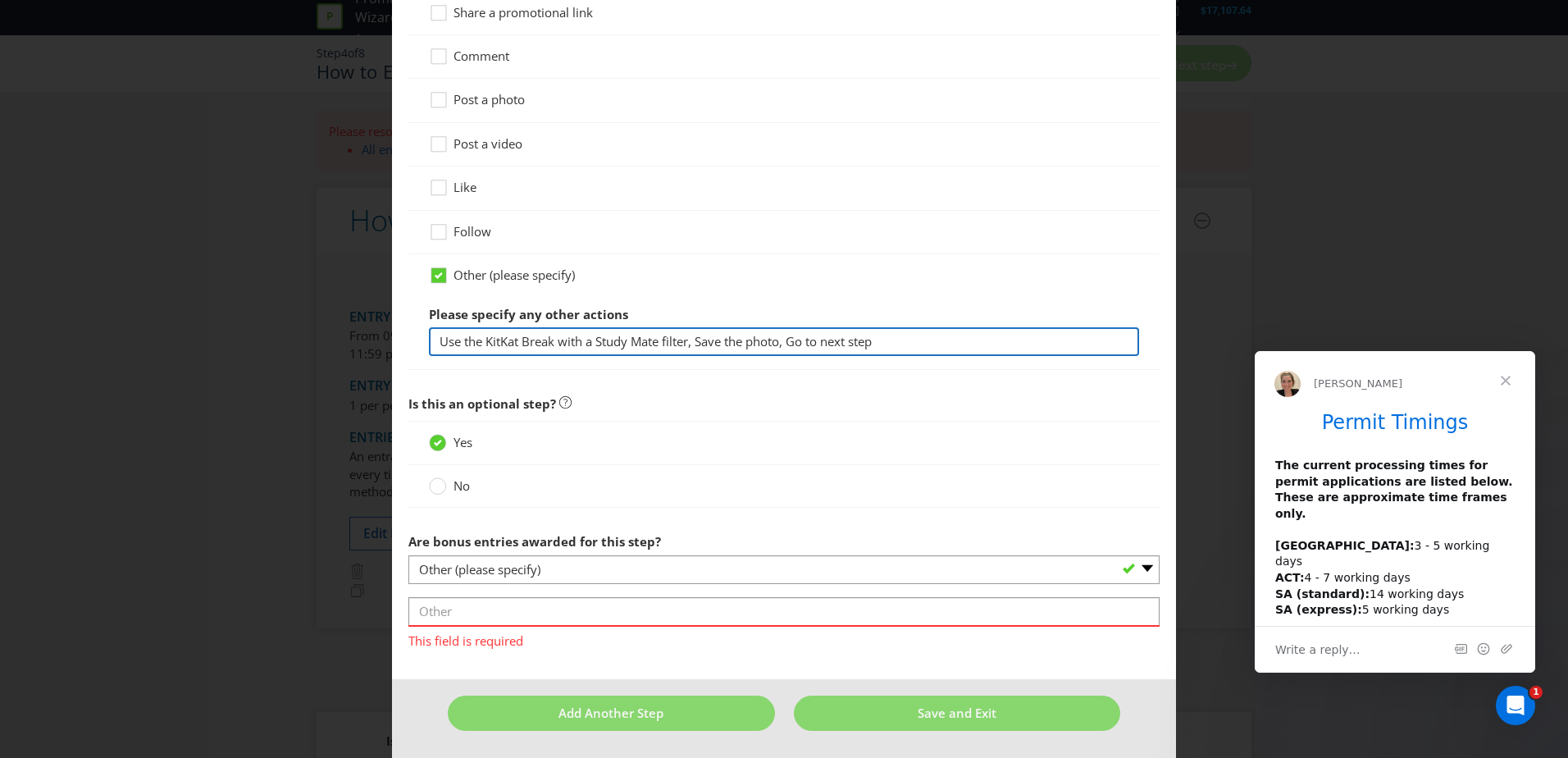
scroll to position [908, 0]
type input "Use the KitKat Break with a Study Mate filter, Save the photo, Go to next step"
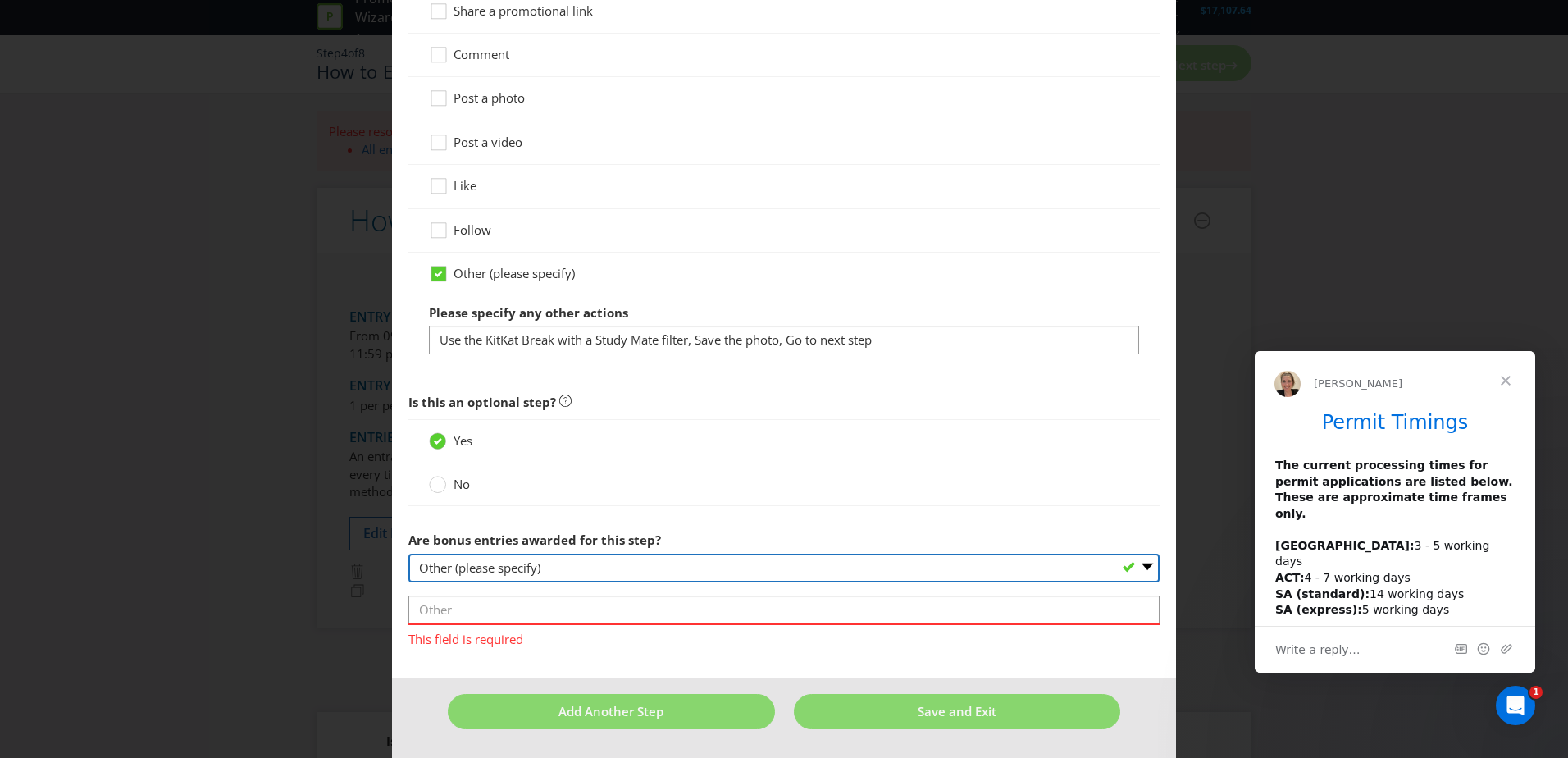
click at [562, 571] on select "-- Please select -- Yes, entrant gets additional entries every time that this s…" at bounding box center [784, 568] width 751 height 28
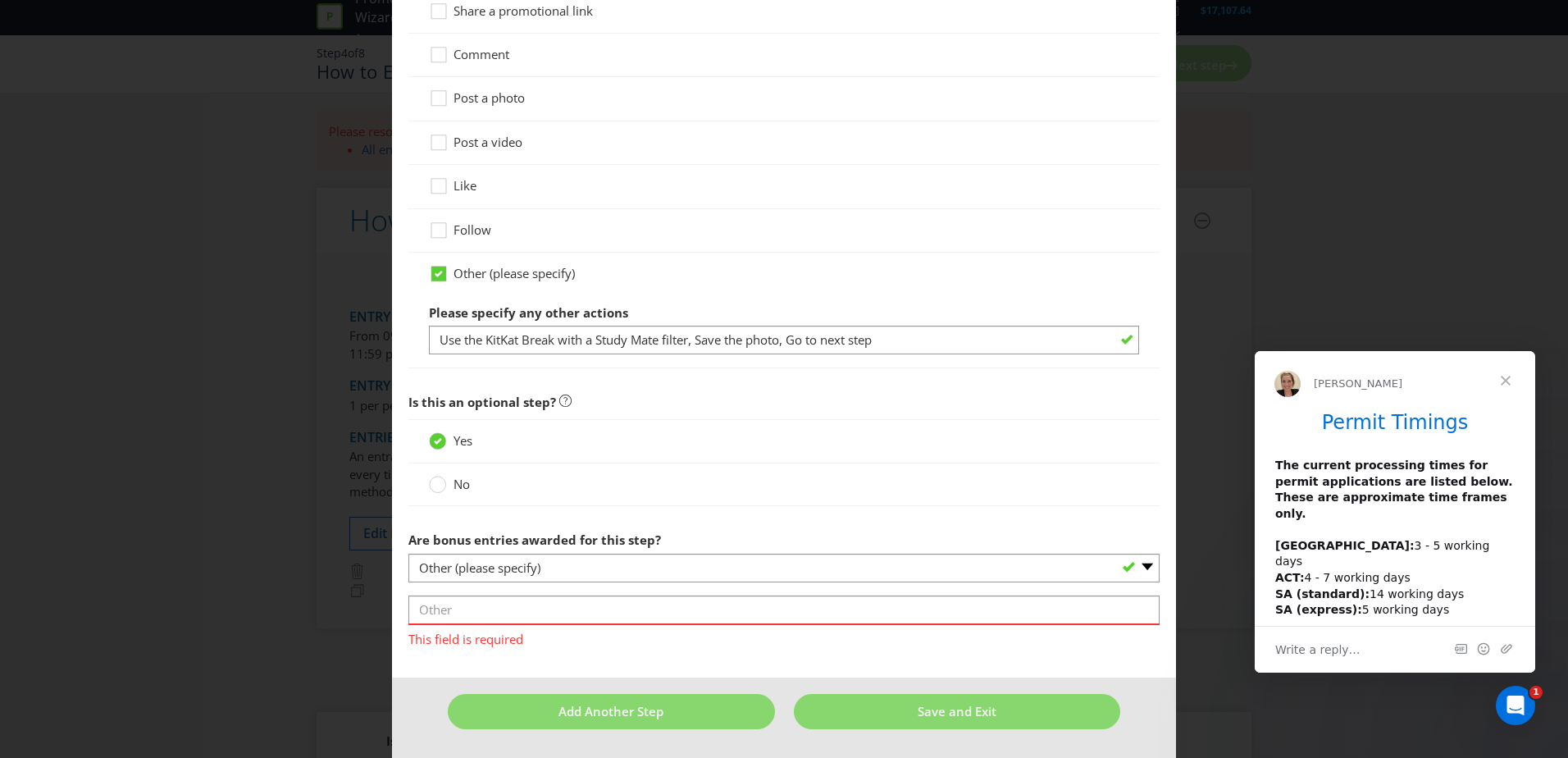
click at [686, 515] on div at bounding box center [784, 511] width 751 height 9
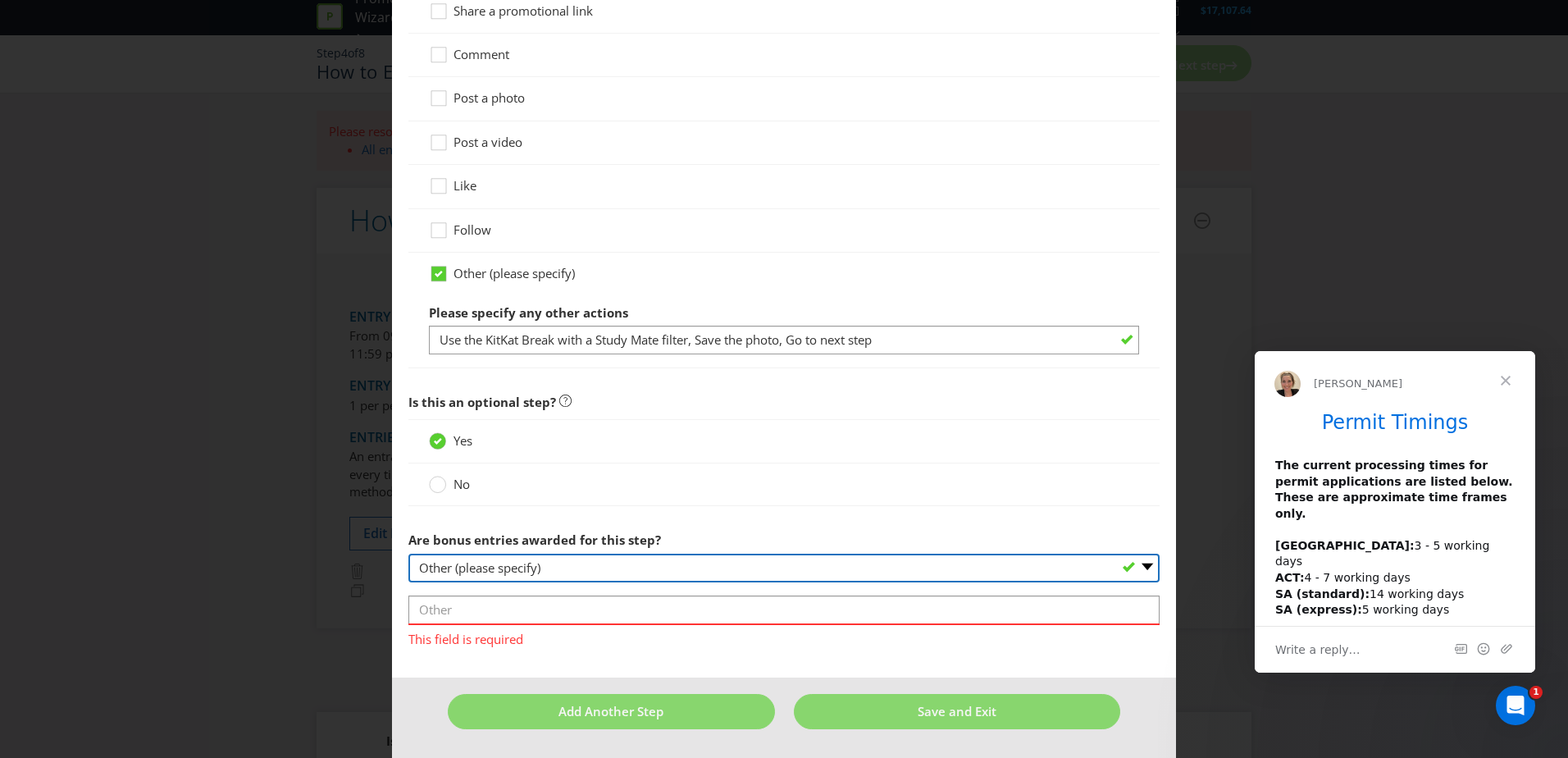
click at [496, 580] on select "-- Please select -- Yes, entrant gets additional entries every time that this s…" at bounding box center [784, 568] width 751 height 28
select select "NO"
click at [409, 582] on select "-- Please select -- Yes, entrant gets additional entries every time that this s…" at bounding box center [784, 568] width 751 height 28
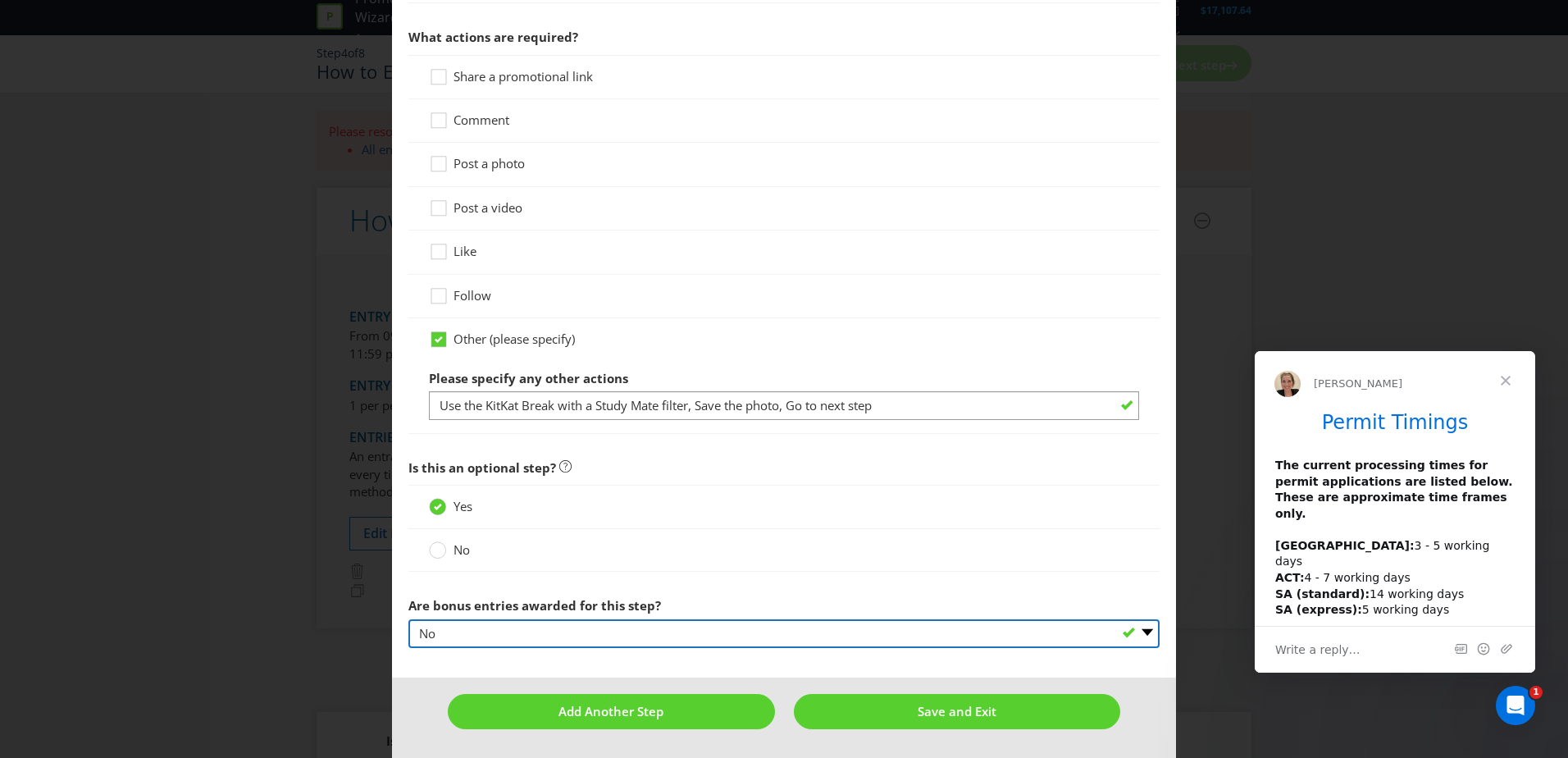
scroll to position [842, 0]
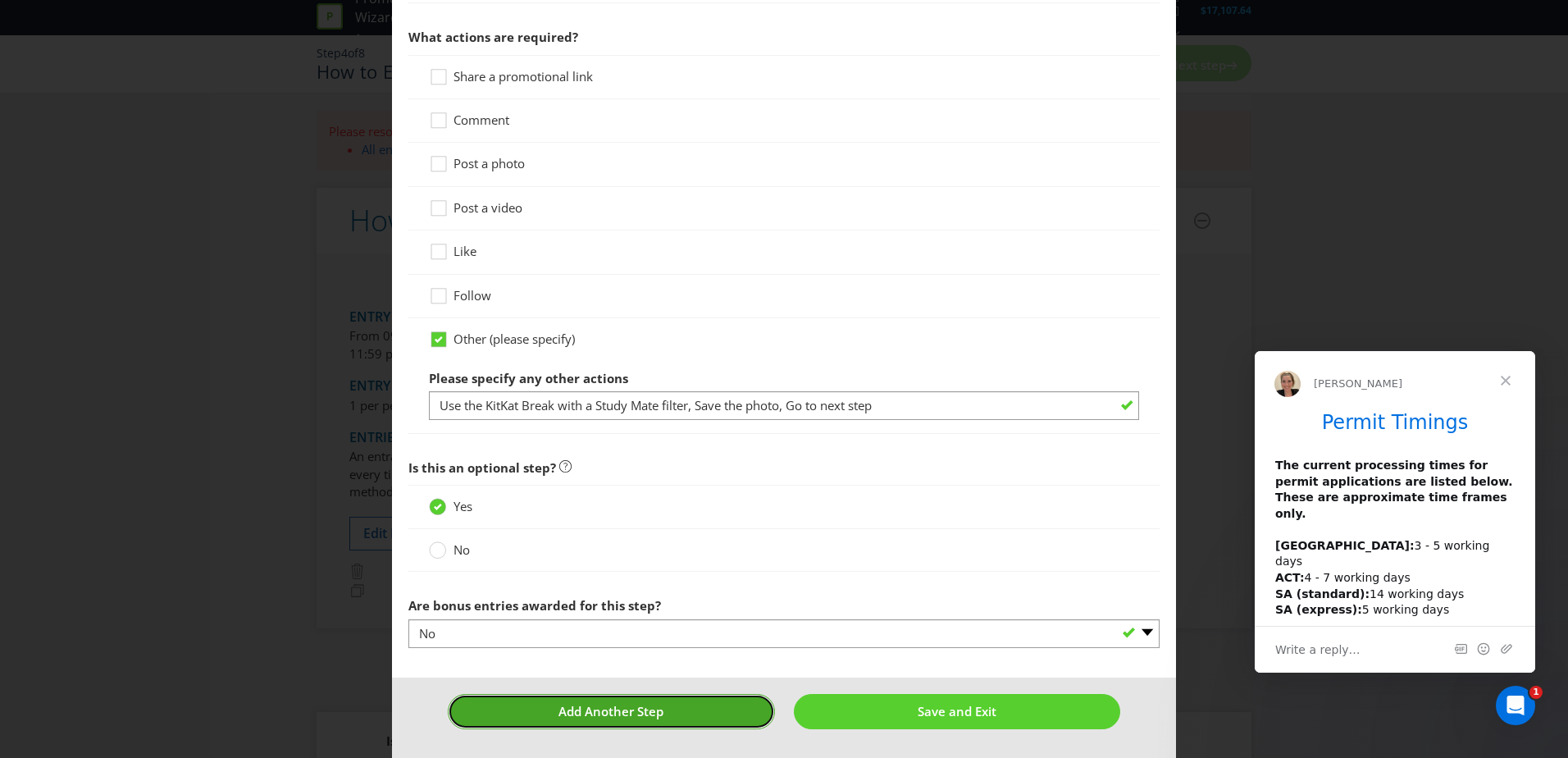
click at [631, 715] on span "Add Another Step" at bounding box center [610, 711] width 105 height 16
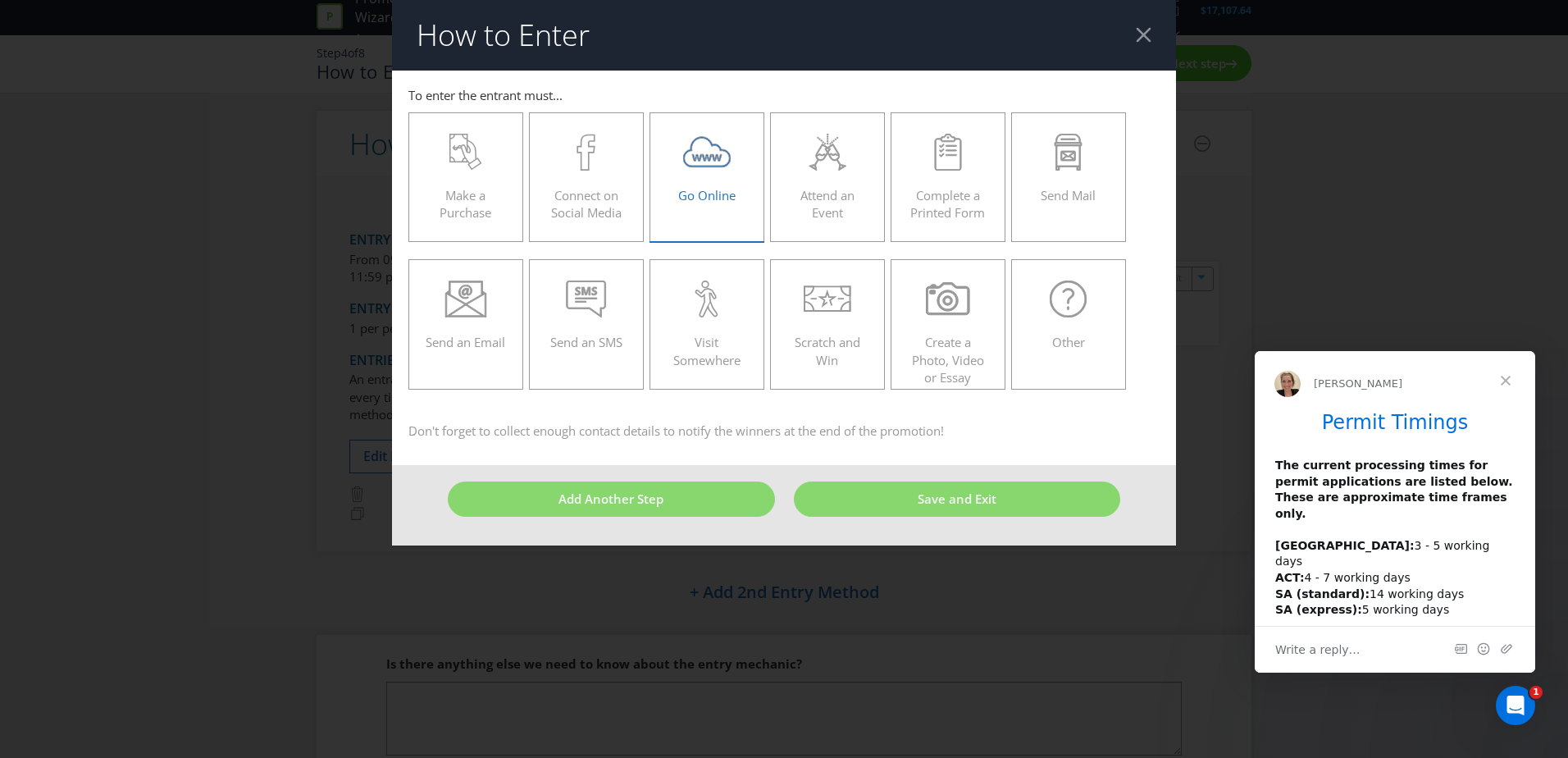
click at [686, 150] on icon at bounding box center [707, 151] width 48 height 37
click at [0, 0] on input "Go Online" at bounding box center [0, 0] width 0 height 0
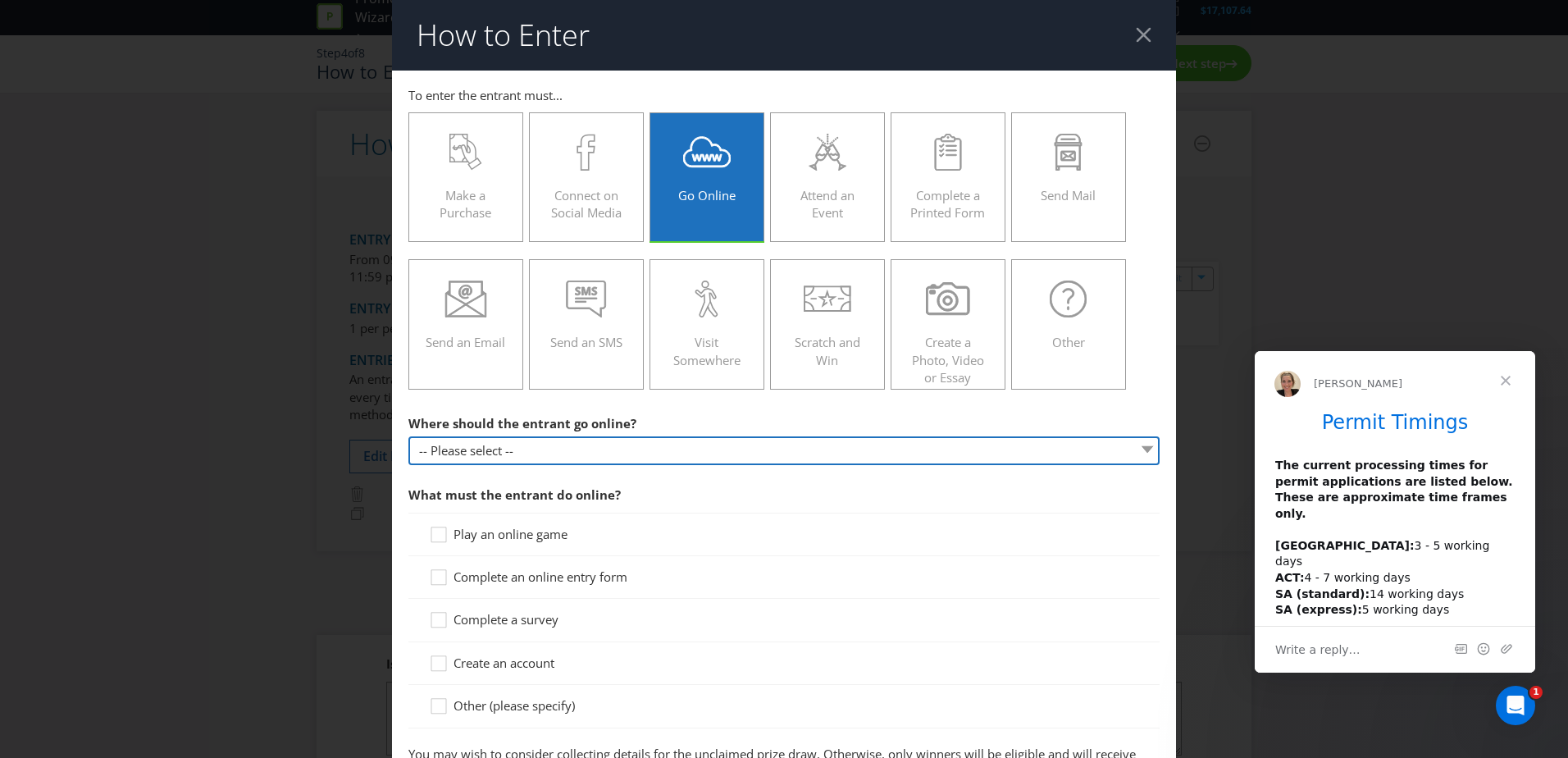
click at [481, 456] on select "-- Please select -- At a specific URL Using a direct link sent to the entrant b…" at bounding box center [784, 450] width 751 height 28
select select "SPECIFIC_URL"
click at [409, 436] on select "-- Please select -- At a specific URL Using a direct link sent to the entrant b…" at bounding box center [784, 450] width 751 height 28
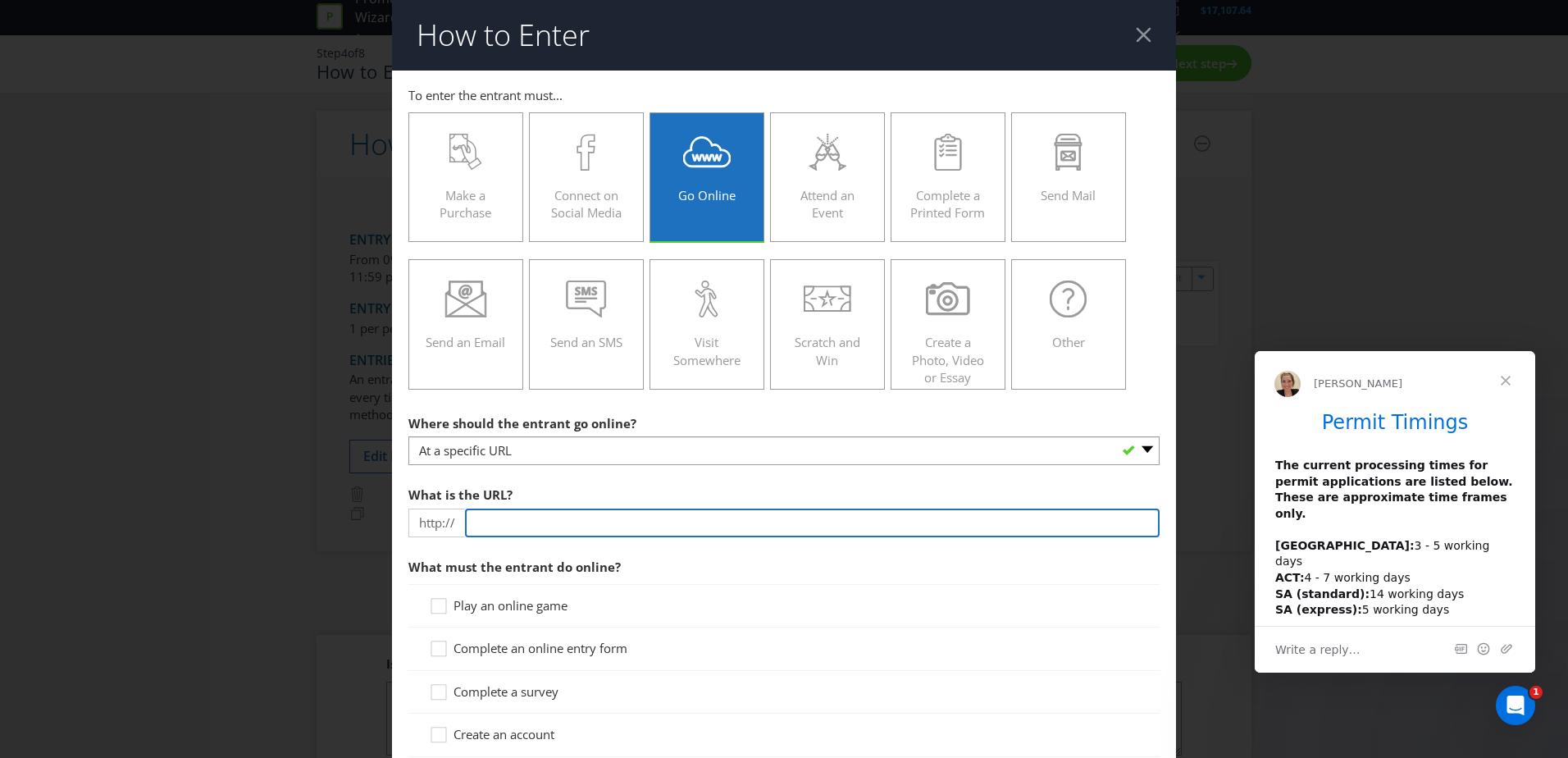
click at [538, 525] on input "text" at bounding box center [812, 522] width 695 height 28
click at [645, 517] on input "[DOMAIN_NAME][URL]" at bounding box center [812, 522] width 695 height 28
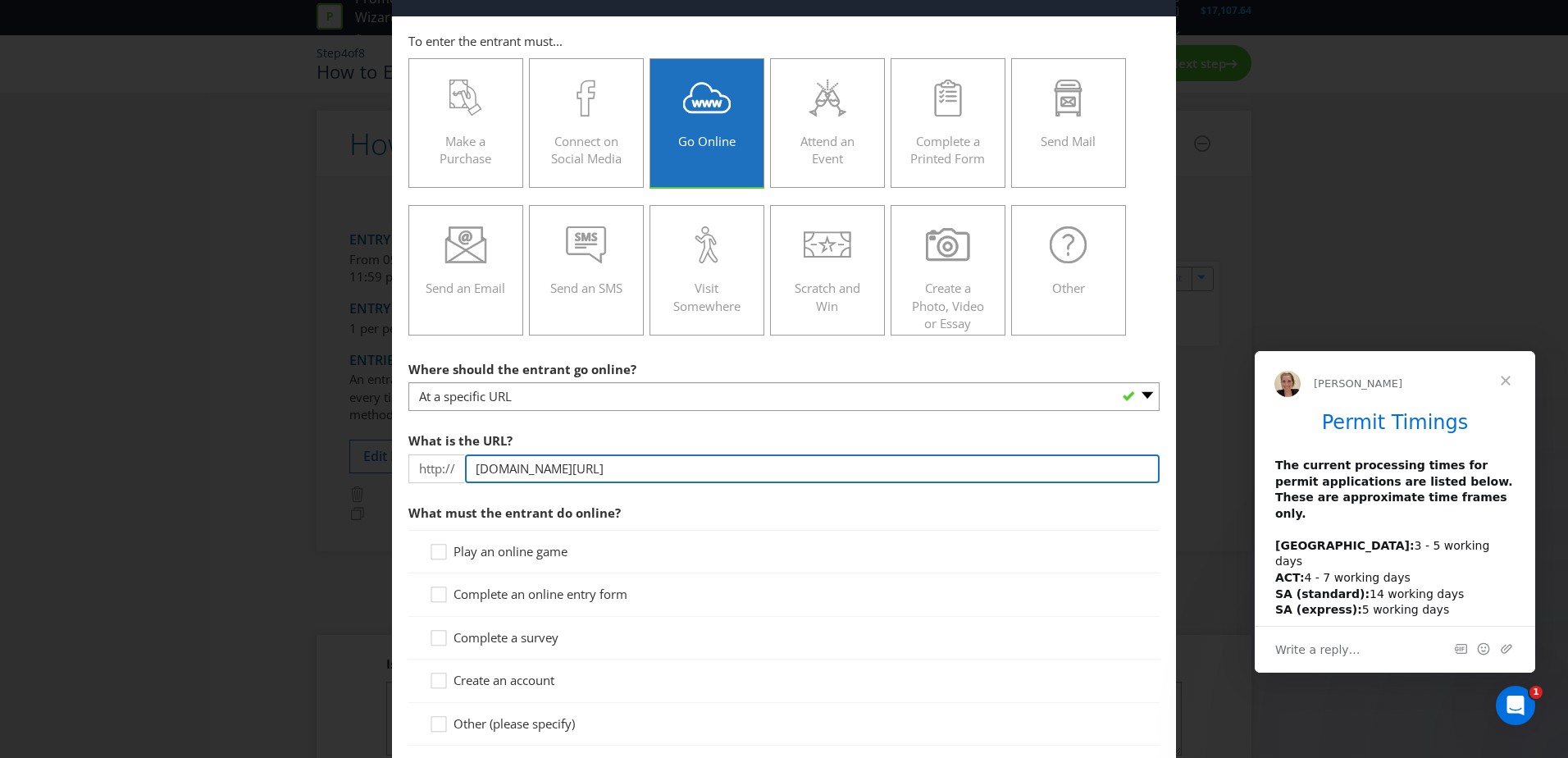
scroll to position [82, 0]
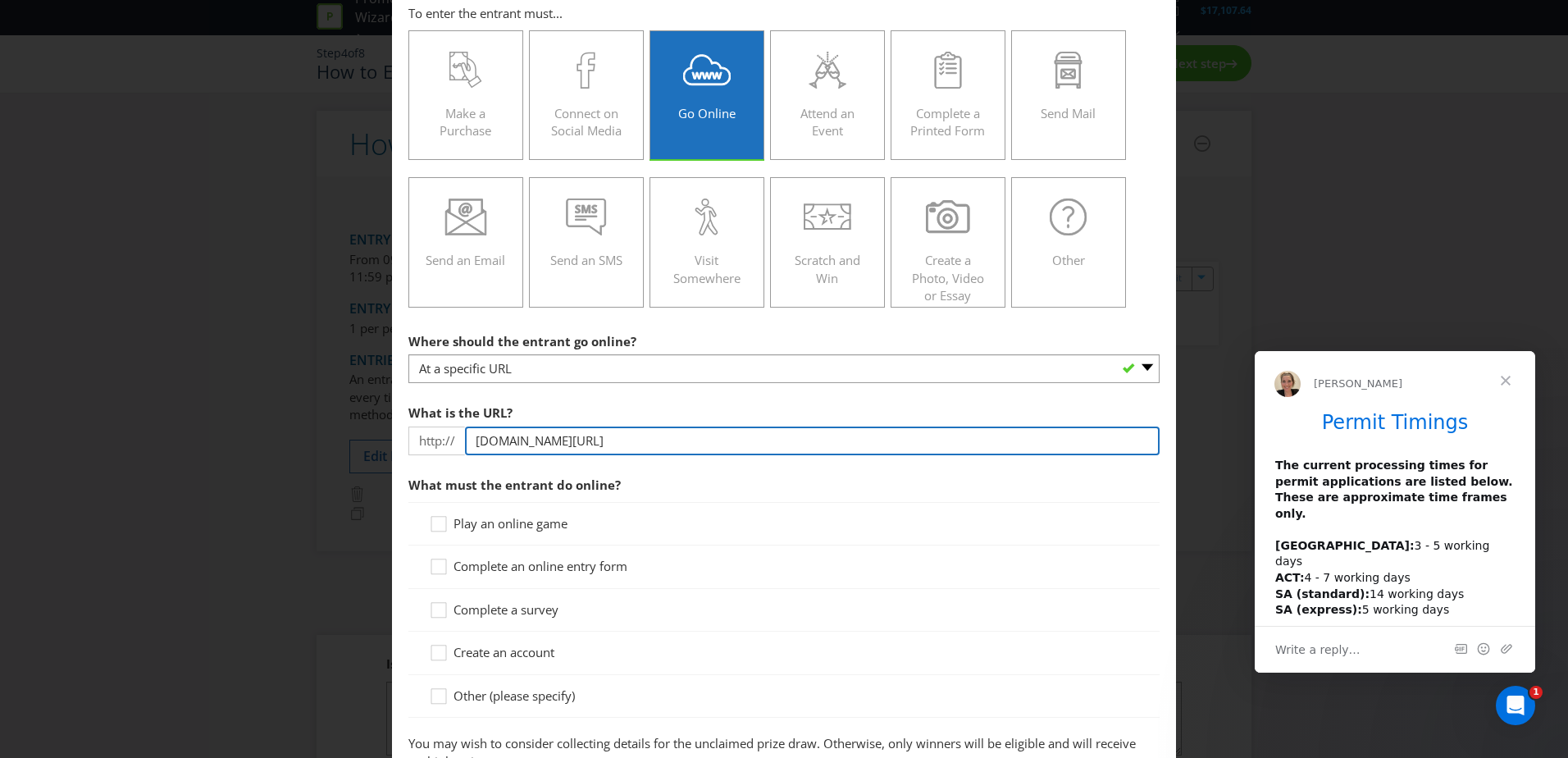
type input "[DOMAIN_NAME][URL]"
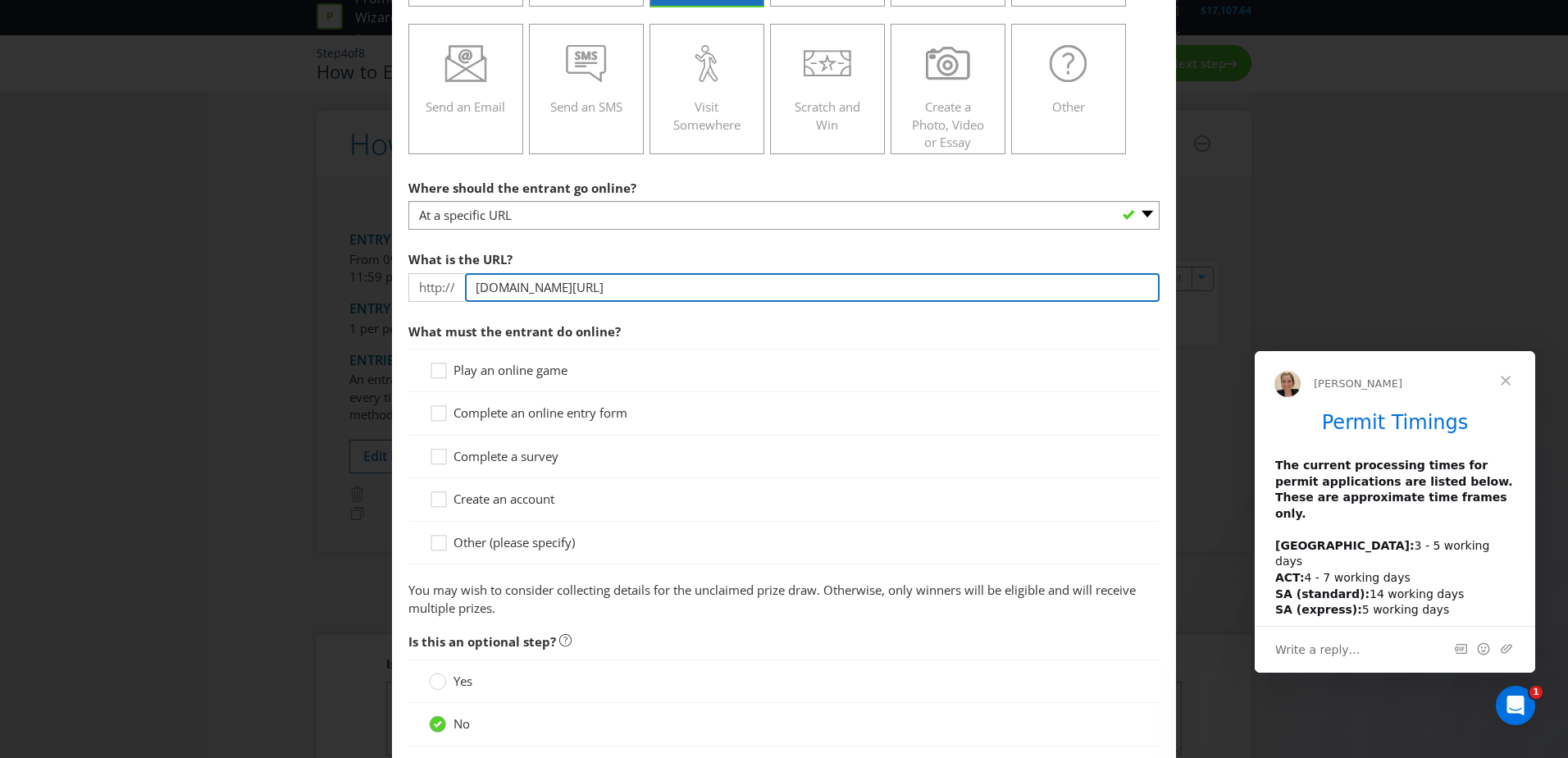
scroll to position [246, 0]
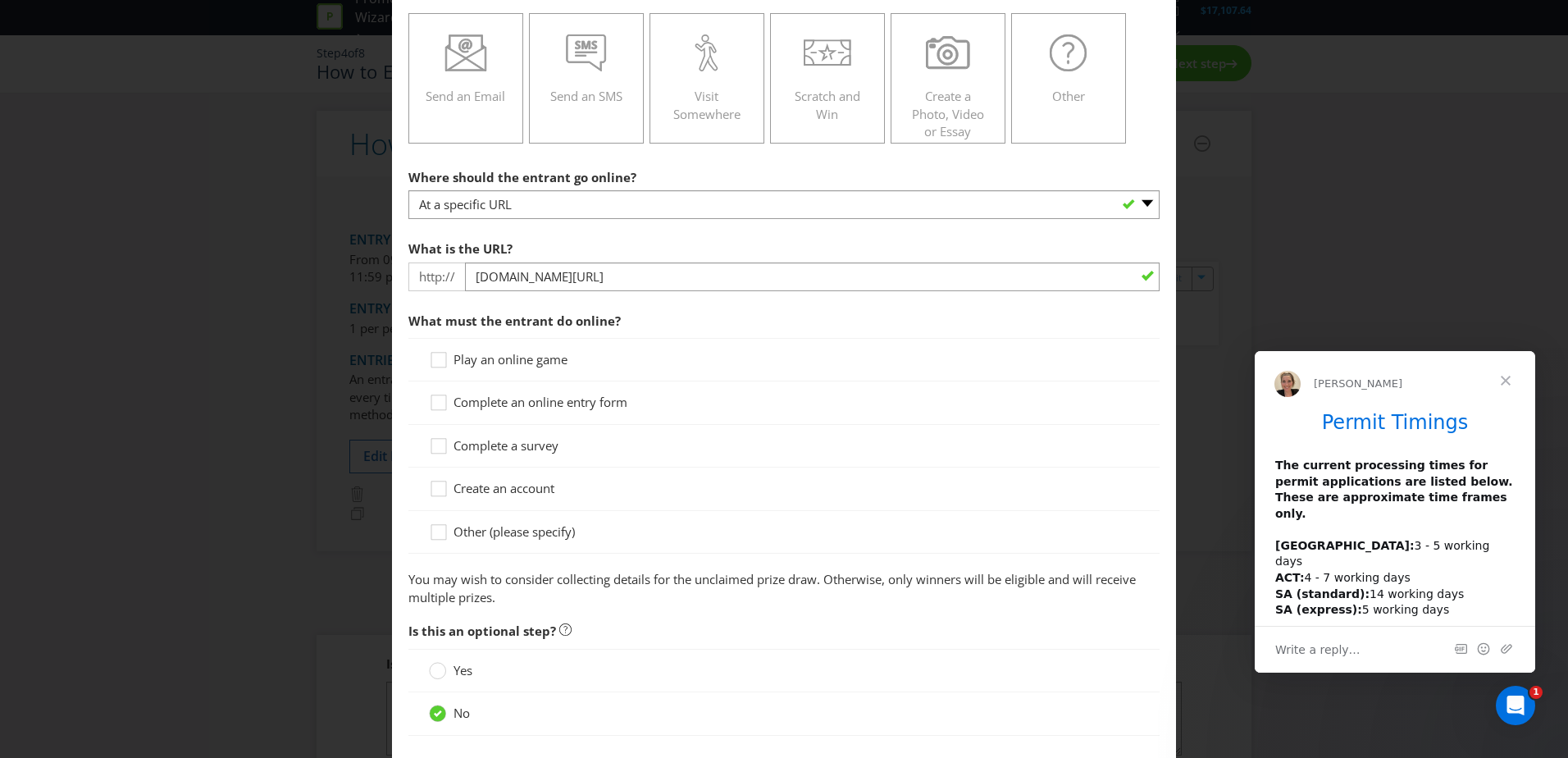
click at [603, 403] on span "Complete an online entry form" at bounding box center [540, 401] width 174 height 16
click at [0, 0] on input "Complete an online entry form" at bounding box center [0, 0] width 0 height 0
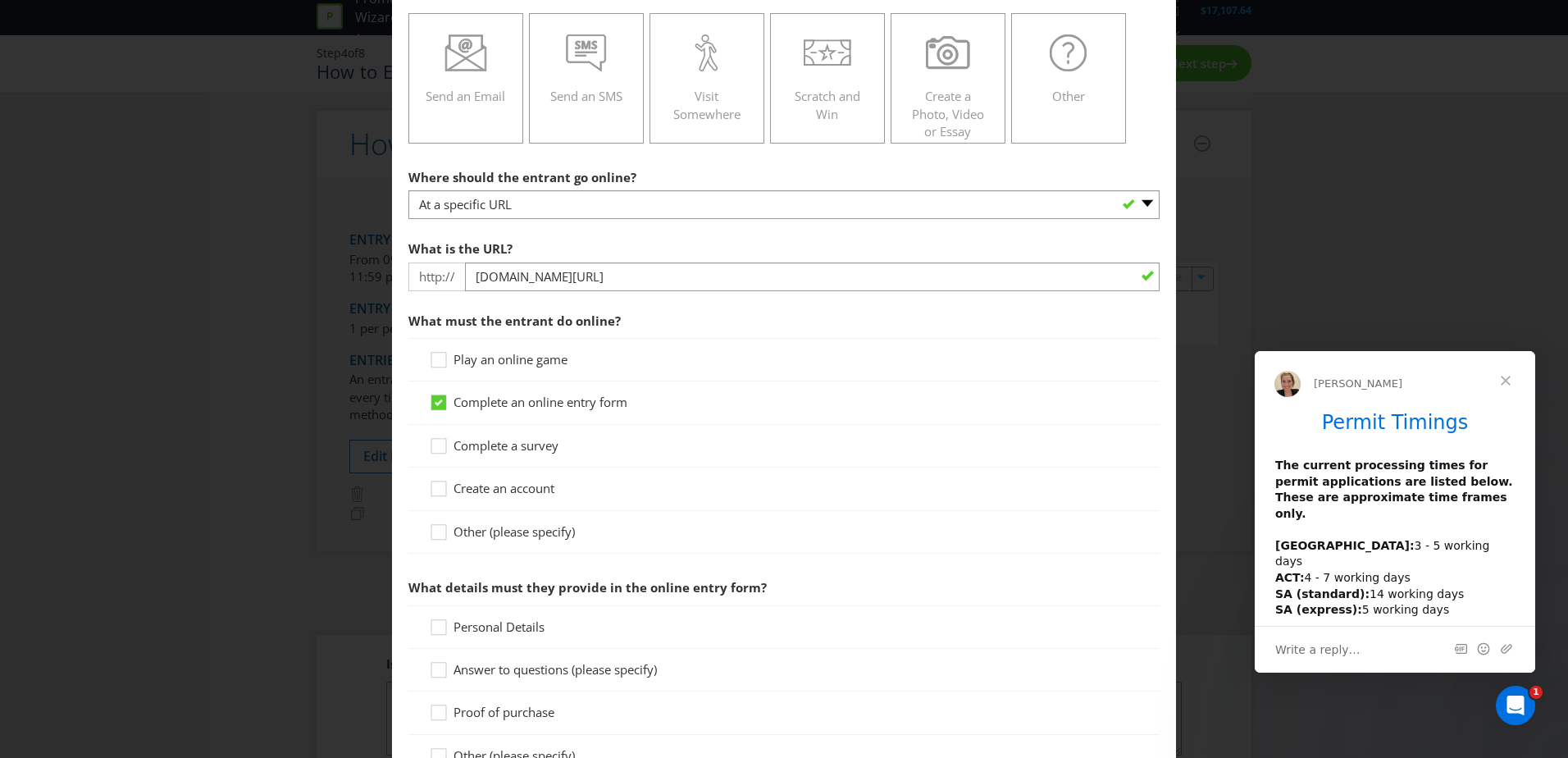
click at [518, 534] on span "Other (please specify)" at bounding box center [514, 531] width 121 height 16
click at [0, 0] on input "Other (please specify)" at bounding box center [0, 0] width 0 height 0
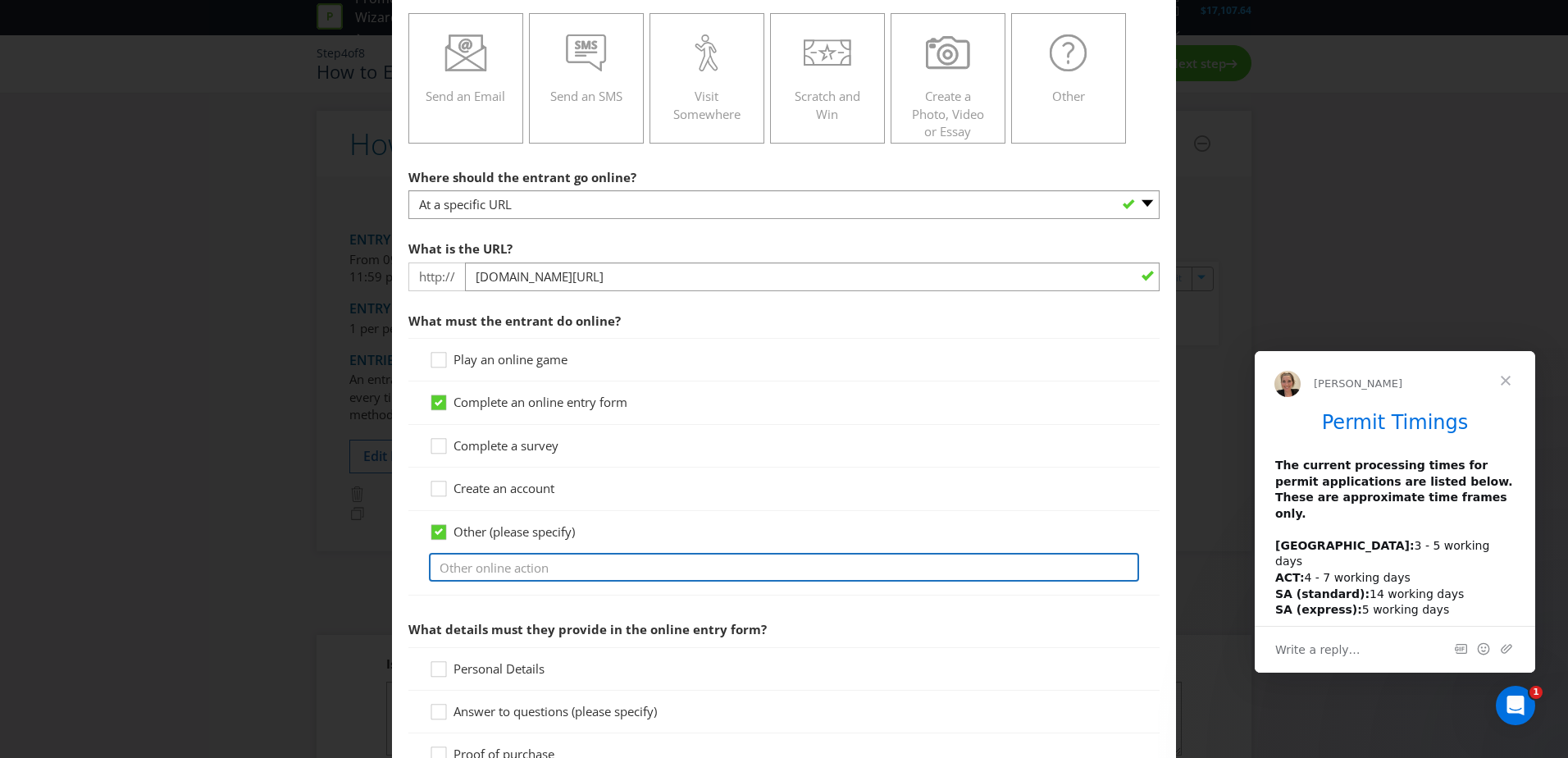
click at [551, 573] on input "text" at bounding box center [784, 567] width 711 height 28
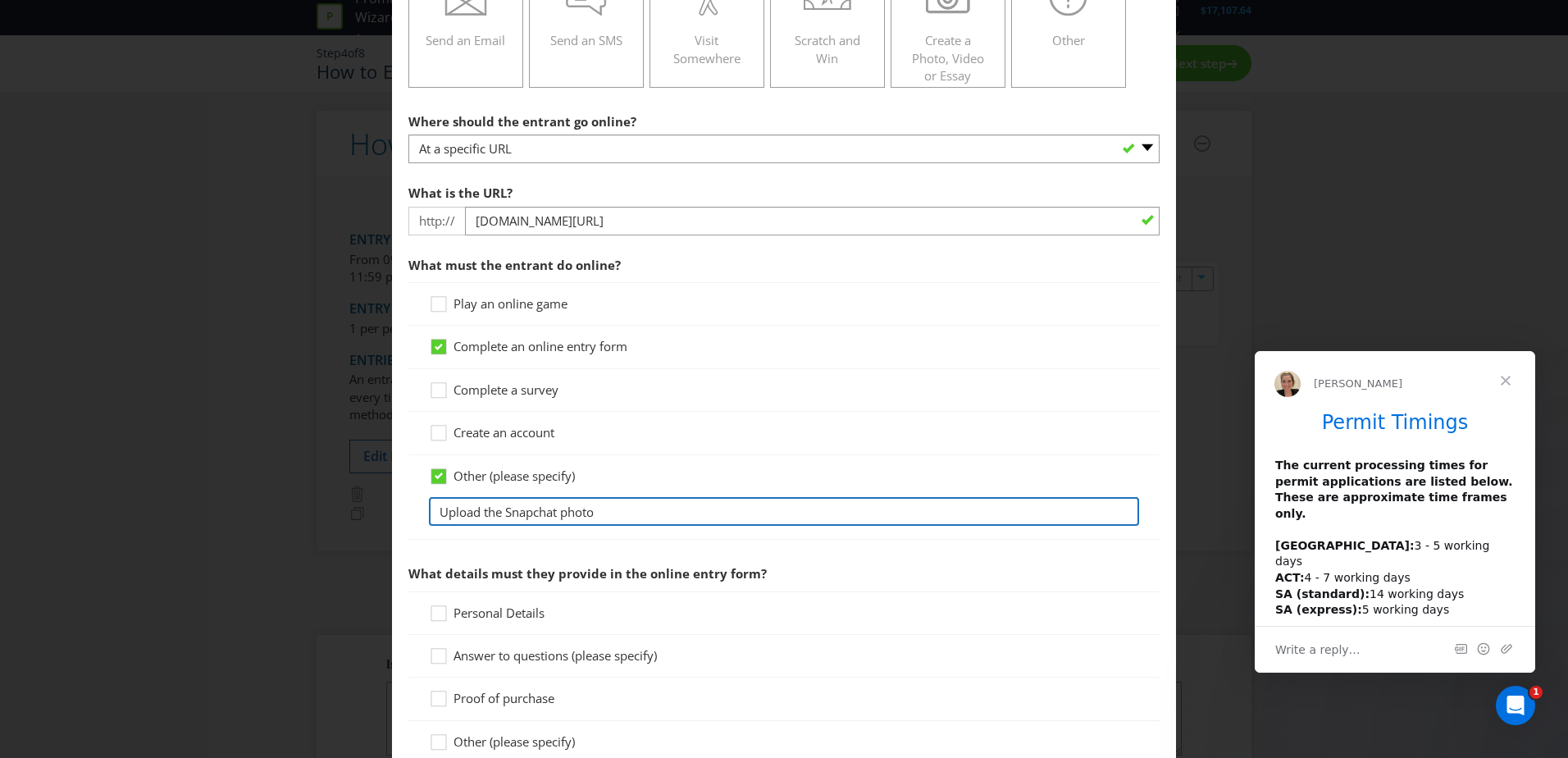
scroll to position [410, 0]
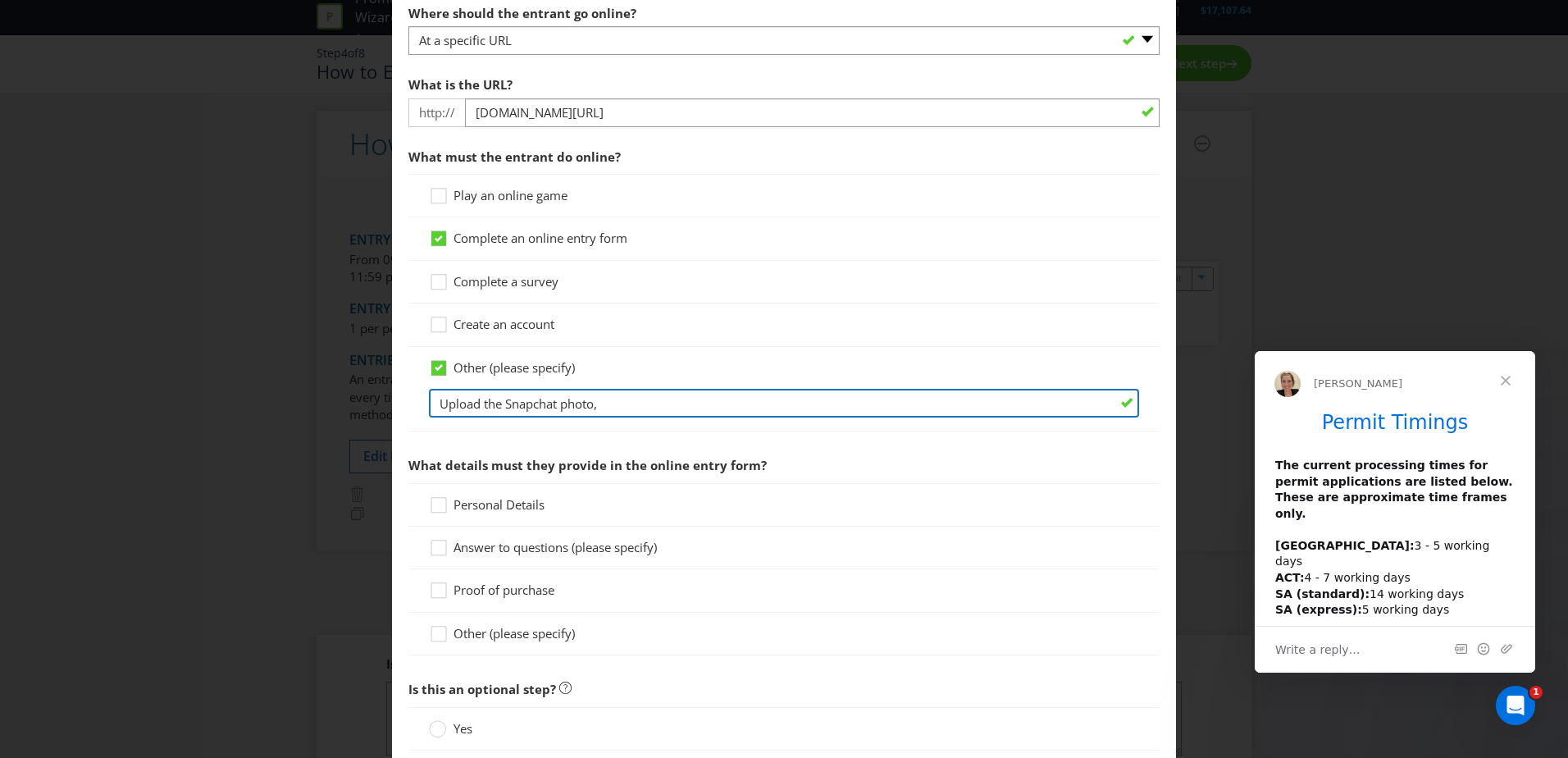
click at [646, 403] on input "Upload the Snapchat photo," at bounding box center [784, 403] width 711 height 28
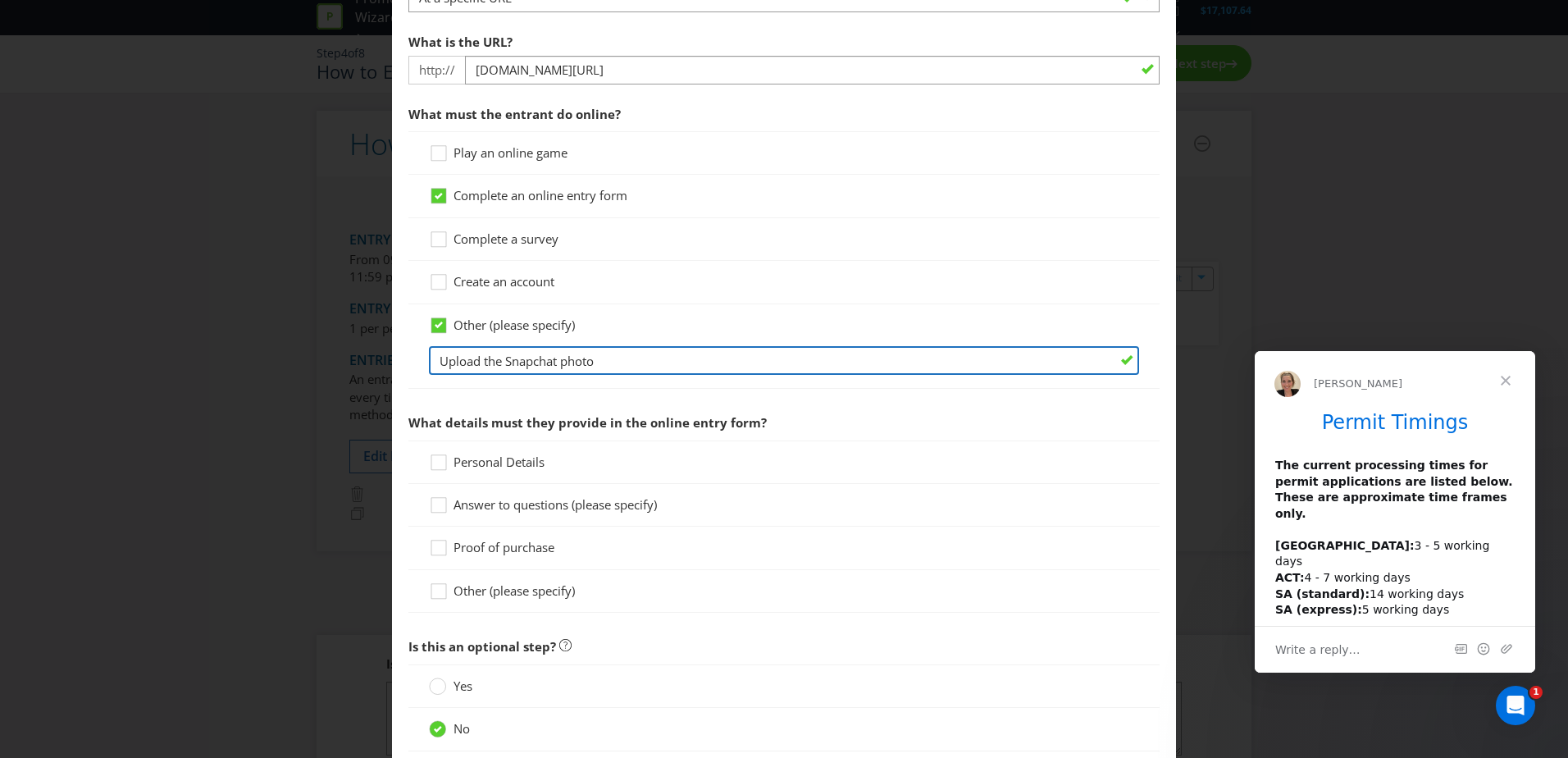
scroll to position [492, 0]
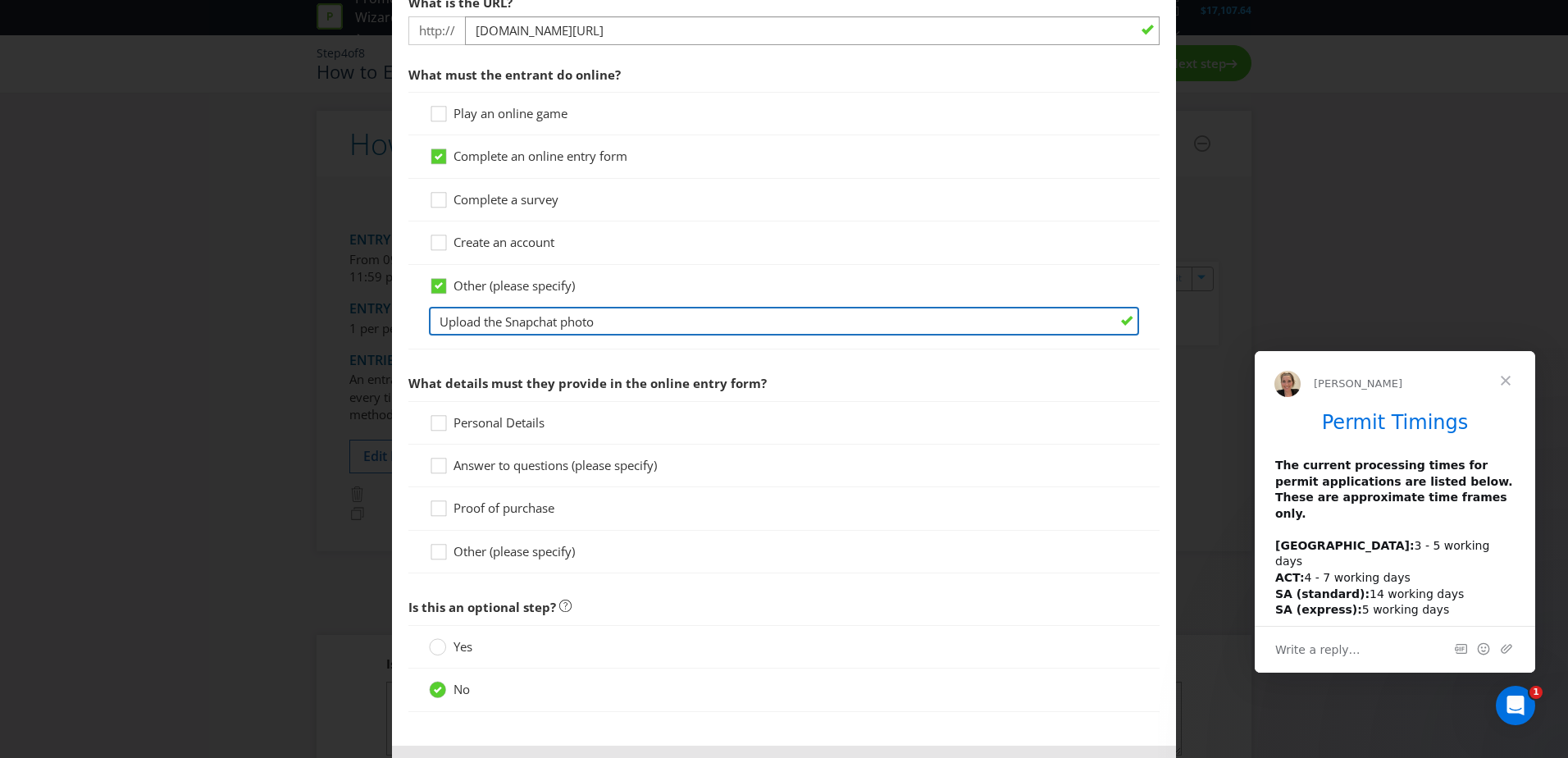
type input "Upload the Snapchat photo"
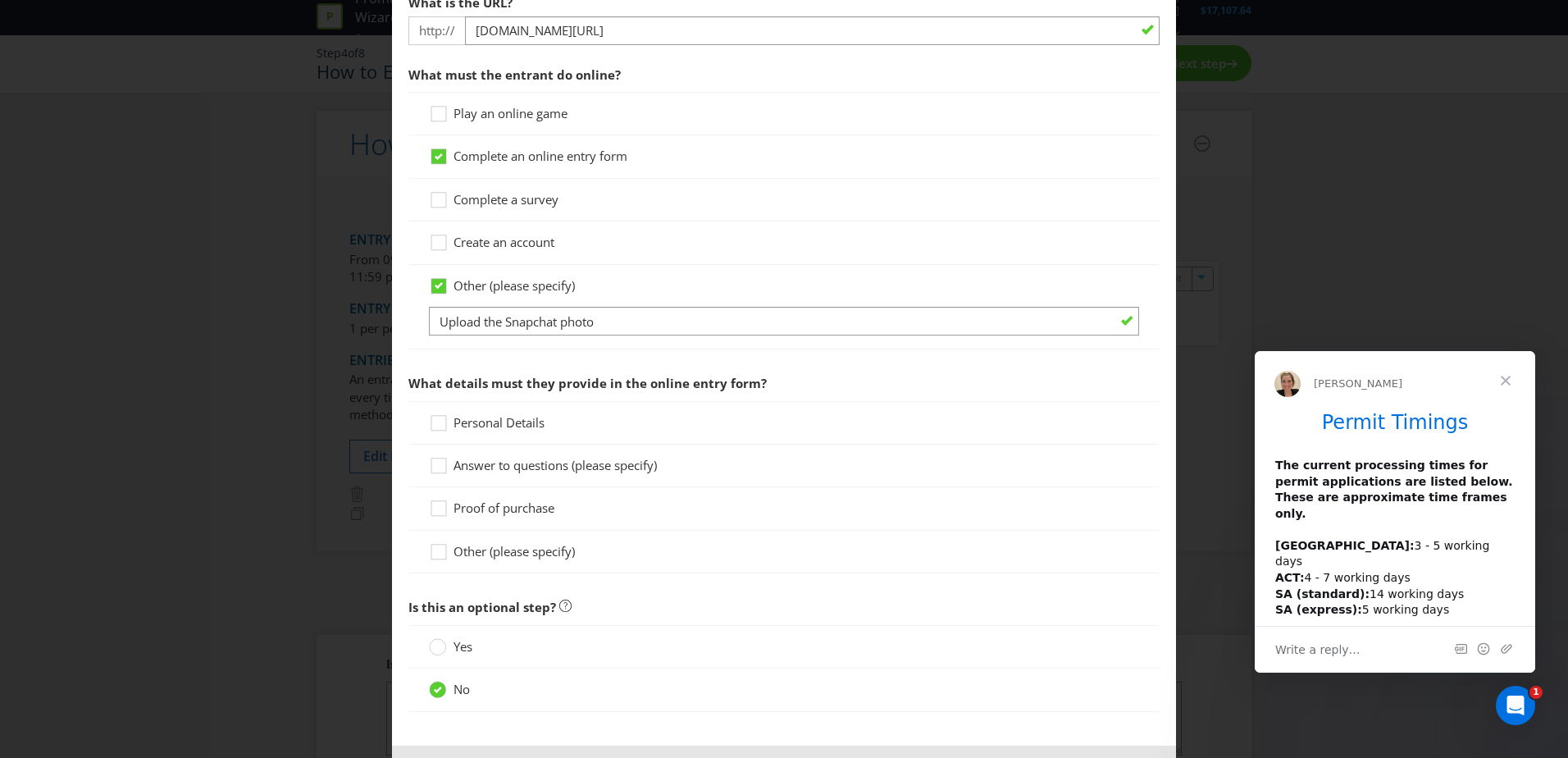
click at [619, 465] on span "Answer to questions (please specify)" at bounding box center [555, 465] width 203 height 16
click at [0, 0] on input "Answer to questions (please specify)" at bounding box center [0, 0] width 0 height 0
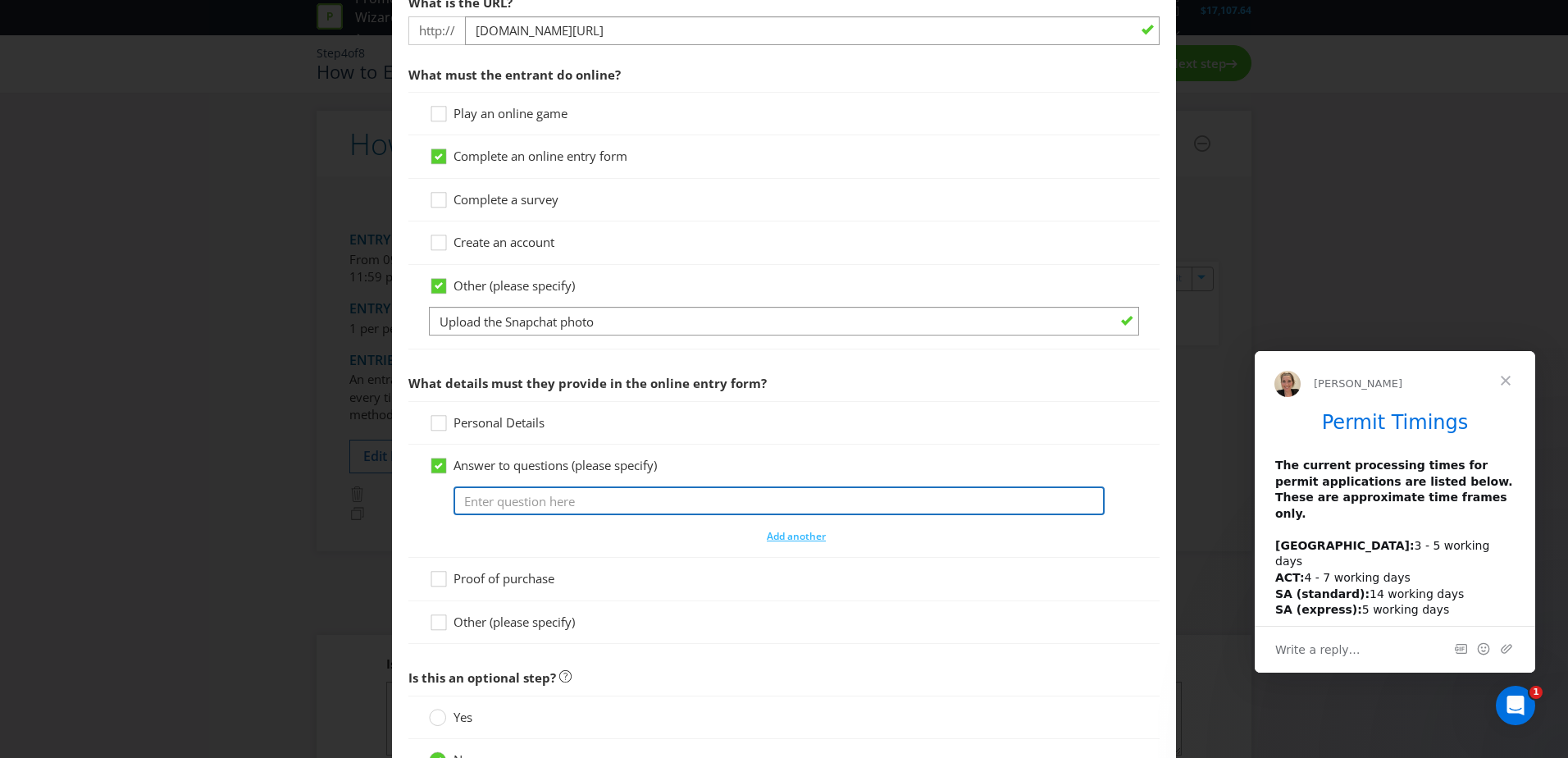
click at [581, 495] on input "text" at bounding box center [779, 501] width 651 height 28
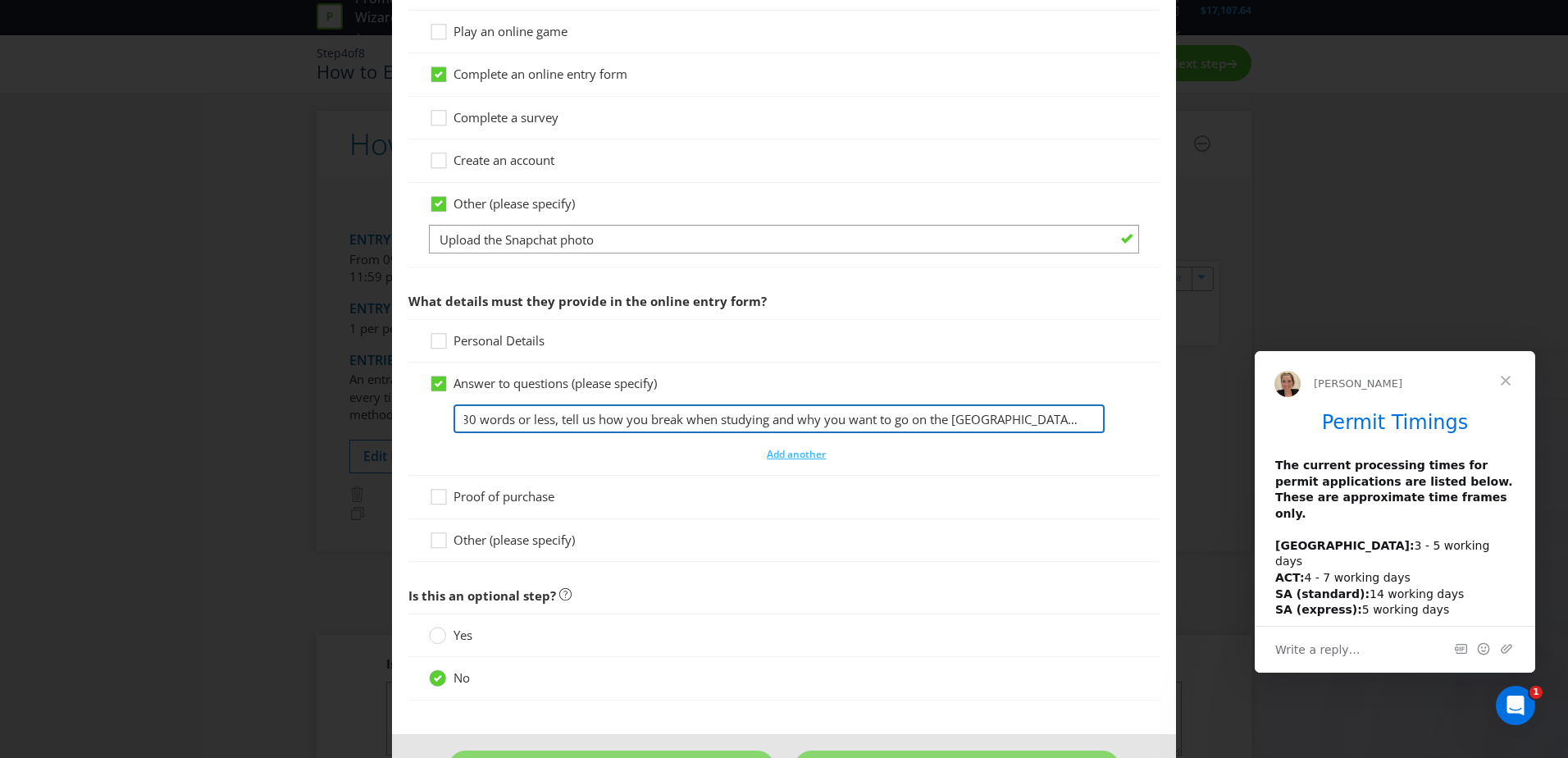
scroll to position [631, 0]
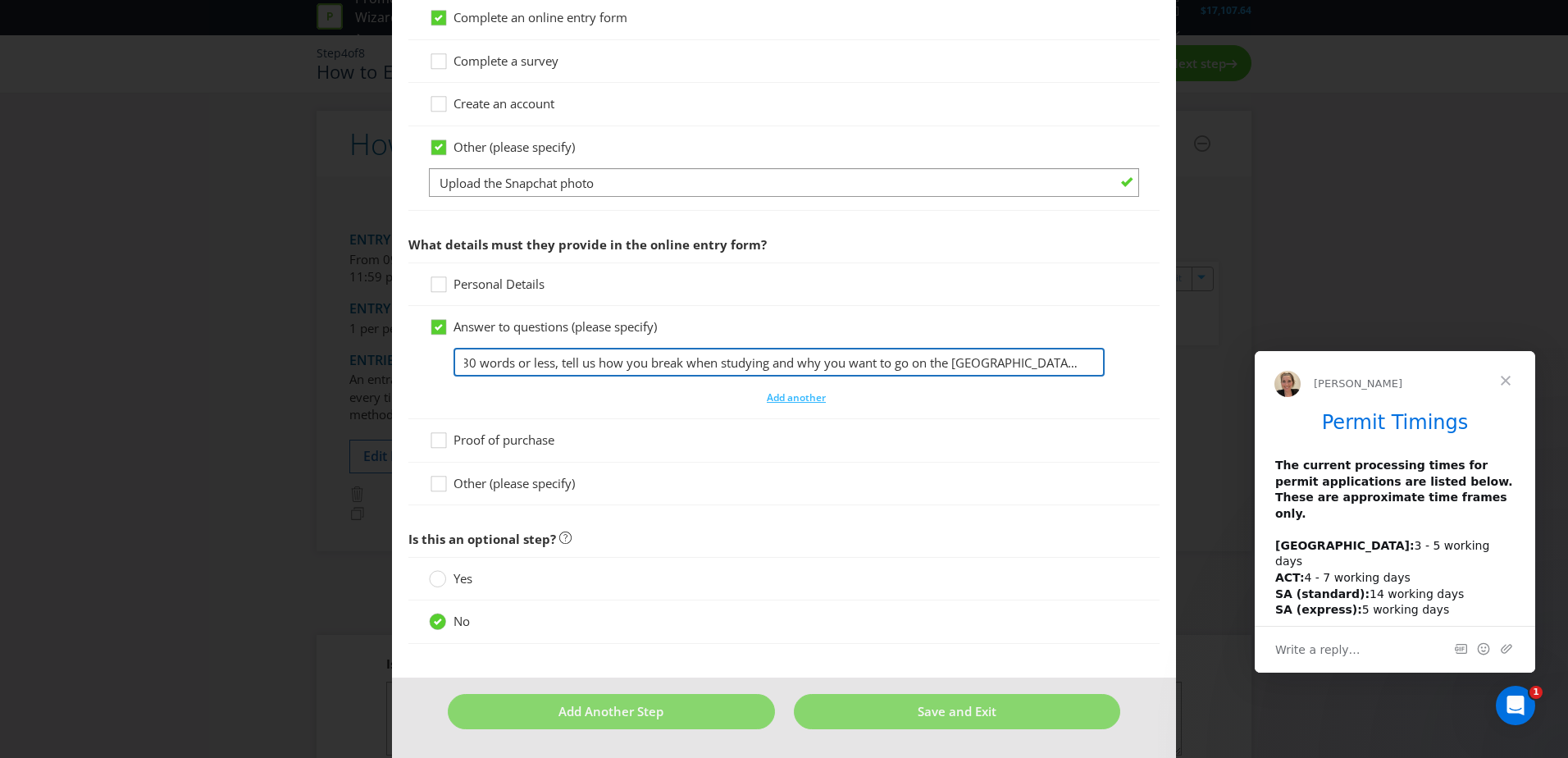
type input "In 30 words or less, tell us how you break when studying and why you want to go…"
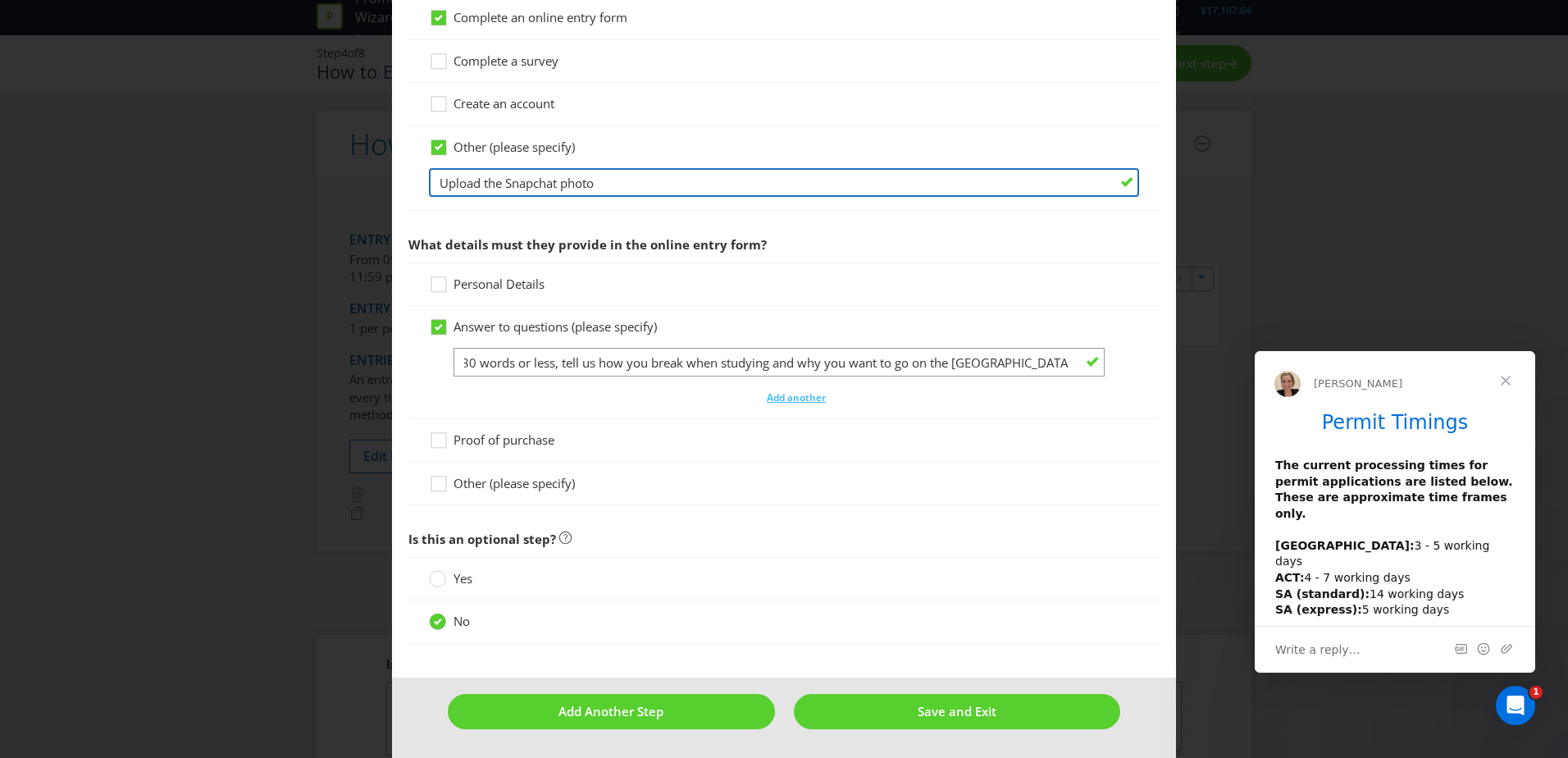
click at [619, 178] on input "Upload the Snapchat photo" at bounding box center [784, 183] width 711 height 28
click at [626, 183] on input "Upload the Snapchat photo with Study Mate filter" at bounding box center [784, 183] width 711 height 28
type input "Upload the Snapchat photo with Study Mate filter"
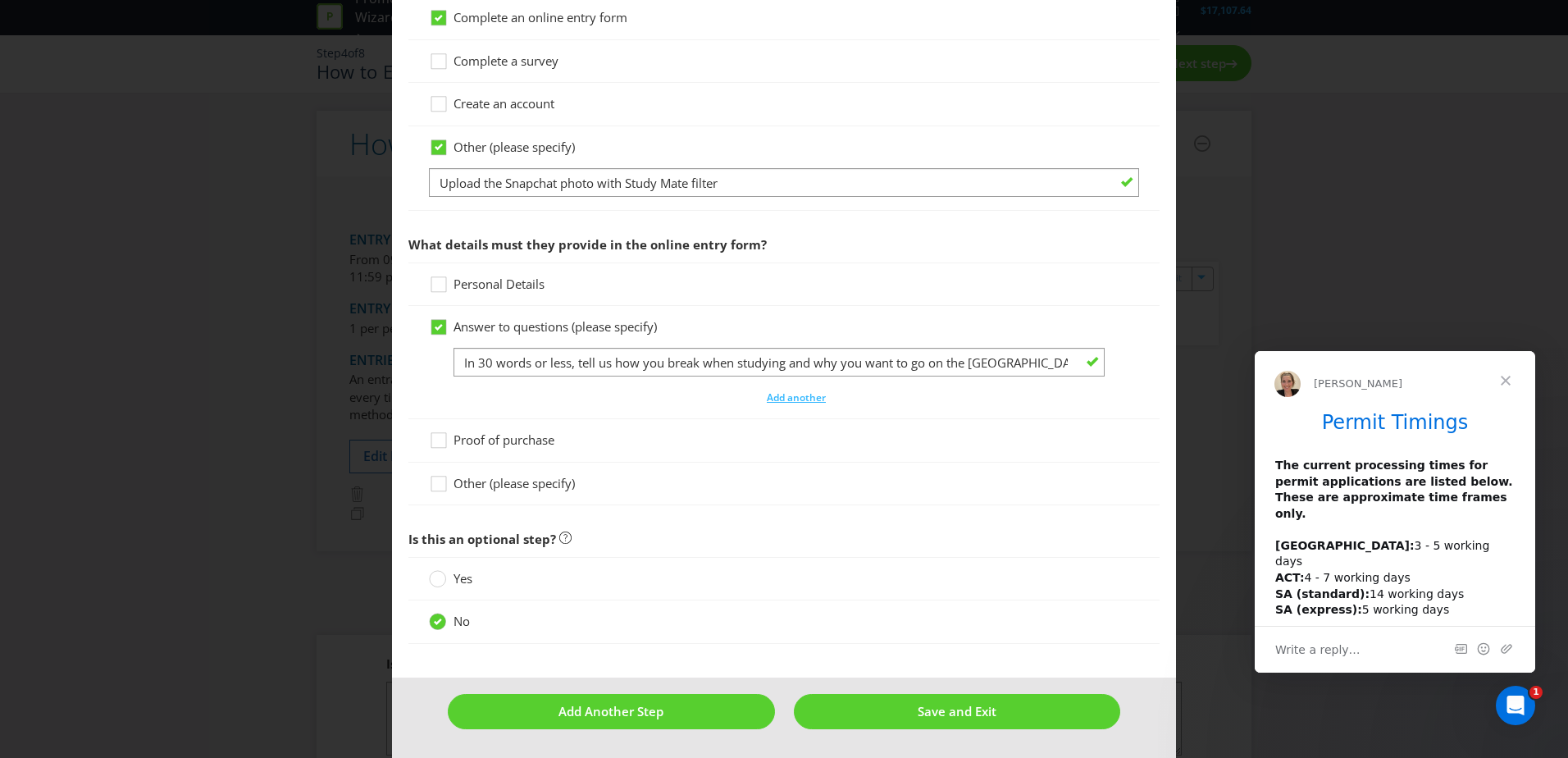
click at [1505, 379] on span "Close" at bounding box center [1506, 380] width 59 height 59
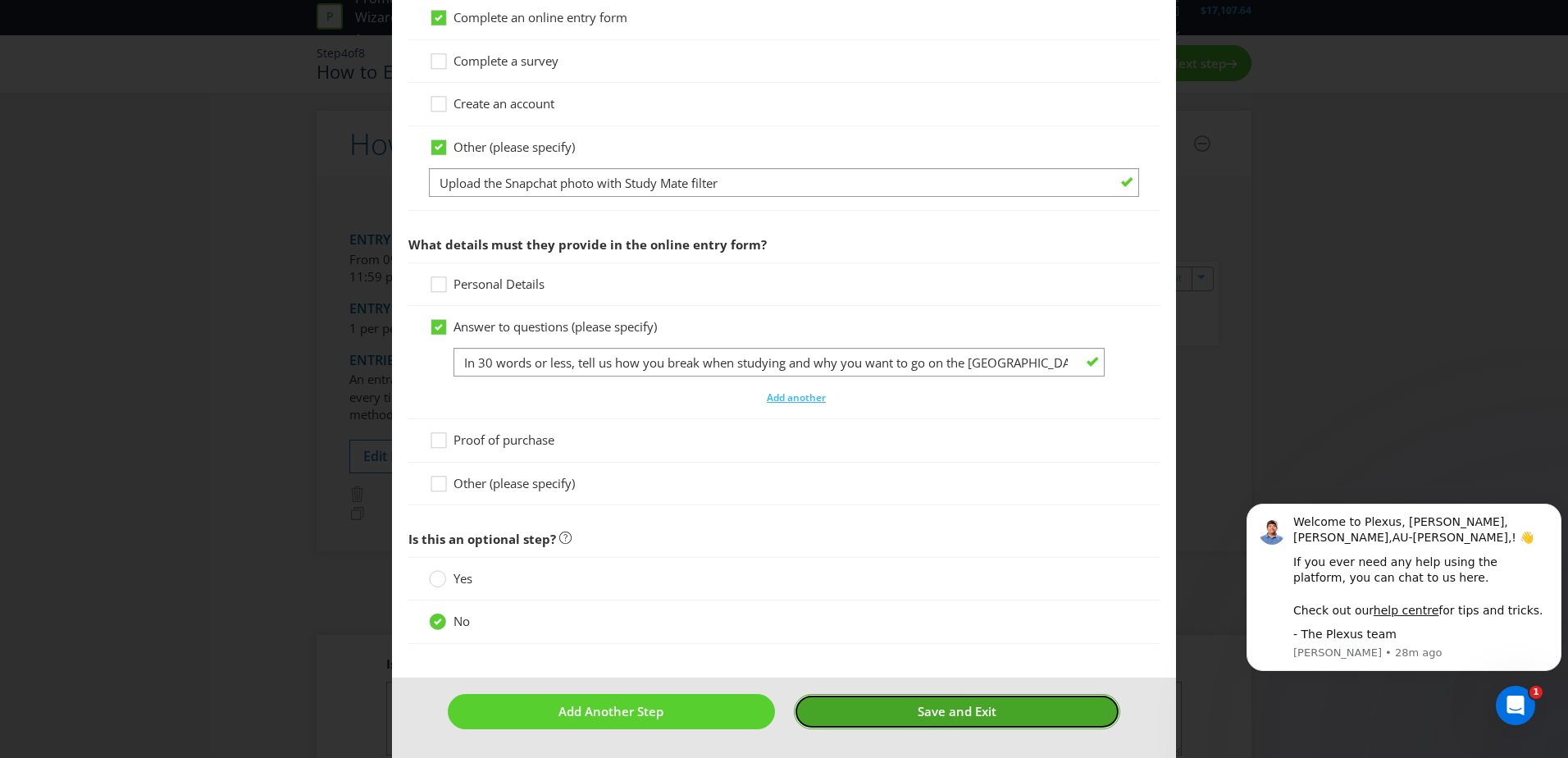
click at [942, 717] on span "Save and Exit" at bounding box center [957, 711] width 79 height 16
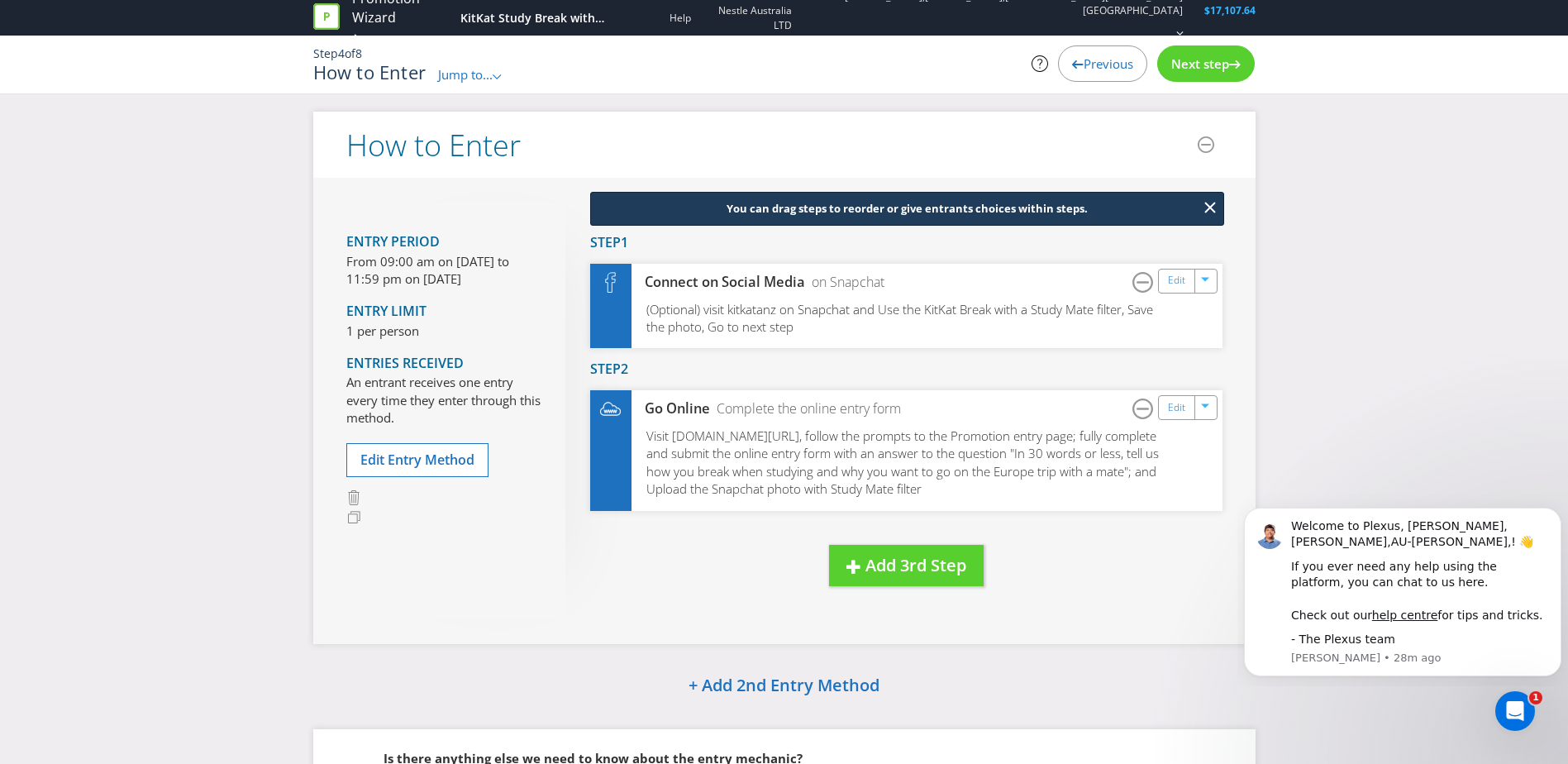
click at [1208, 73] on div "Next step" at bounding box center [1207, 64] width 97 height 36
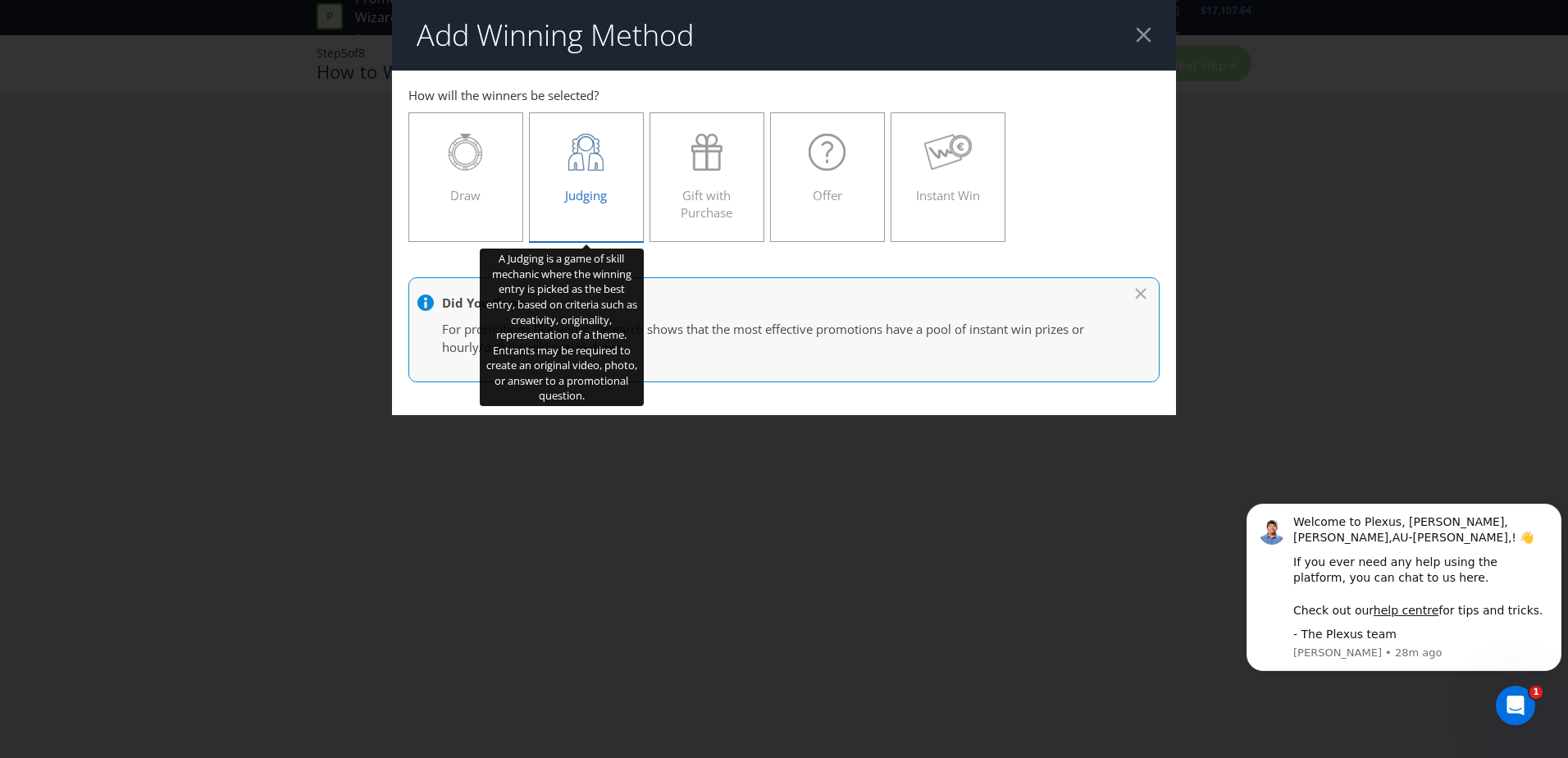
click at [590, 176] on div "Judging" at bounding box center [586, 170] width 80 height 74
click at [0, 0] on input "Judging" at bounding box center [0, 0] width 0 height 0
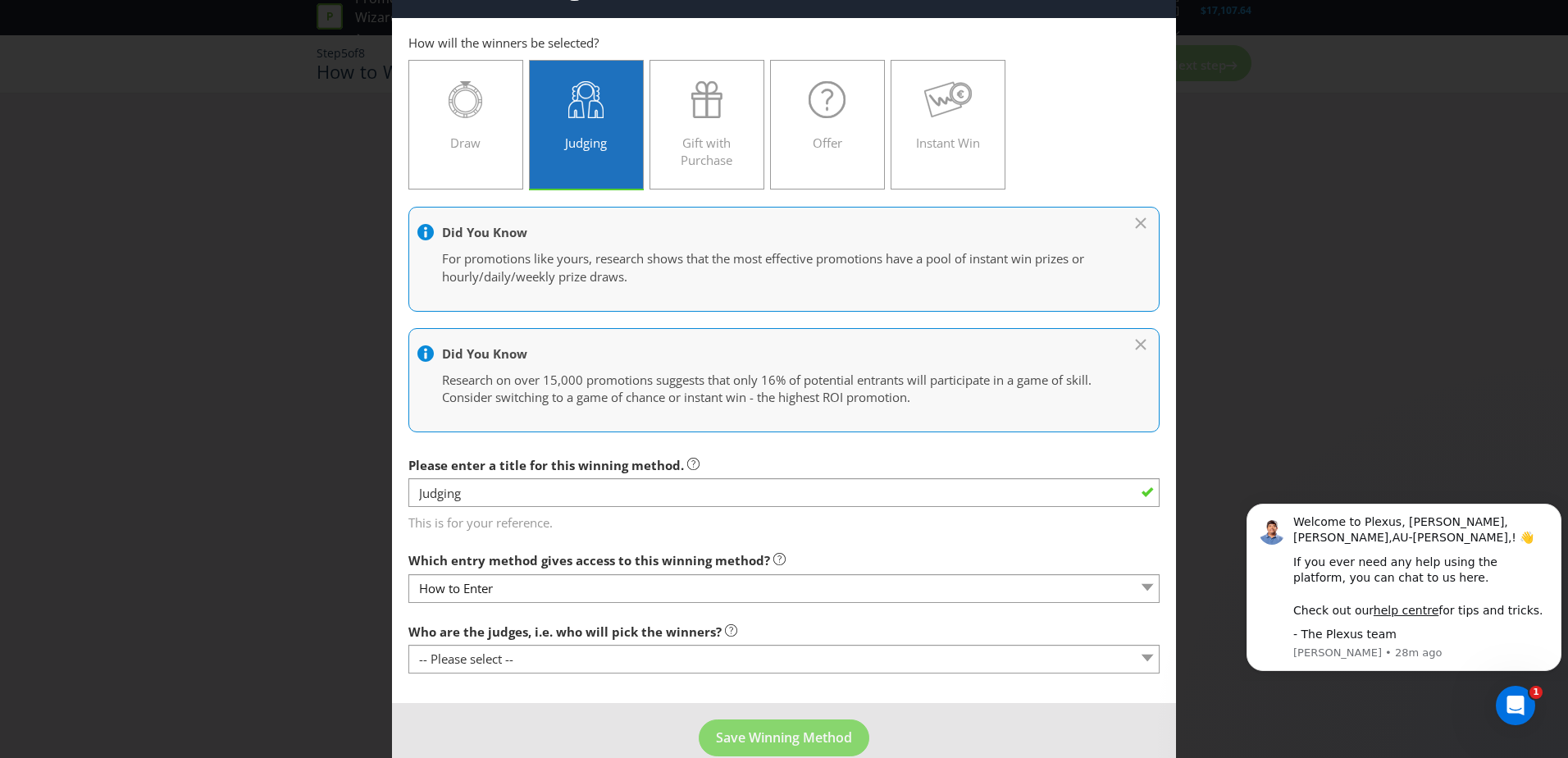
scroll to position [80, 0]
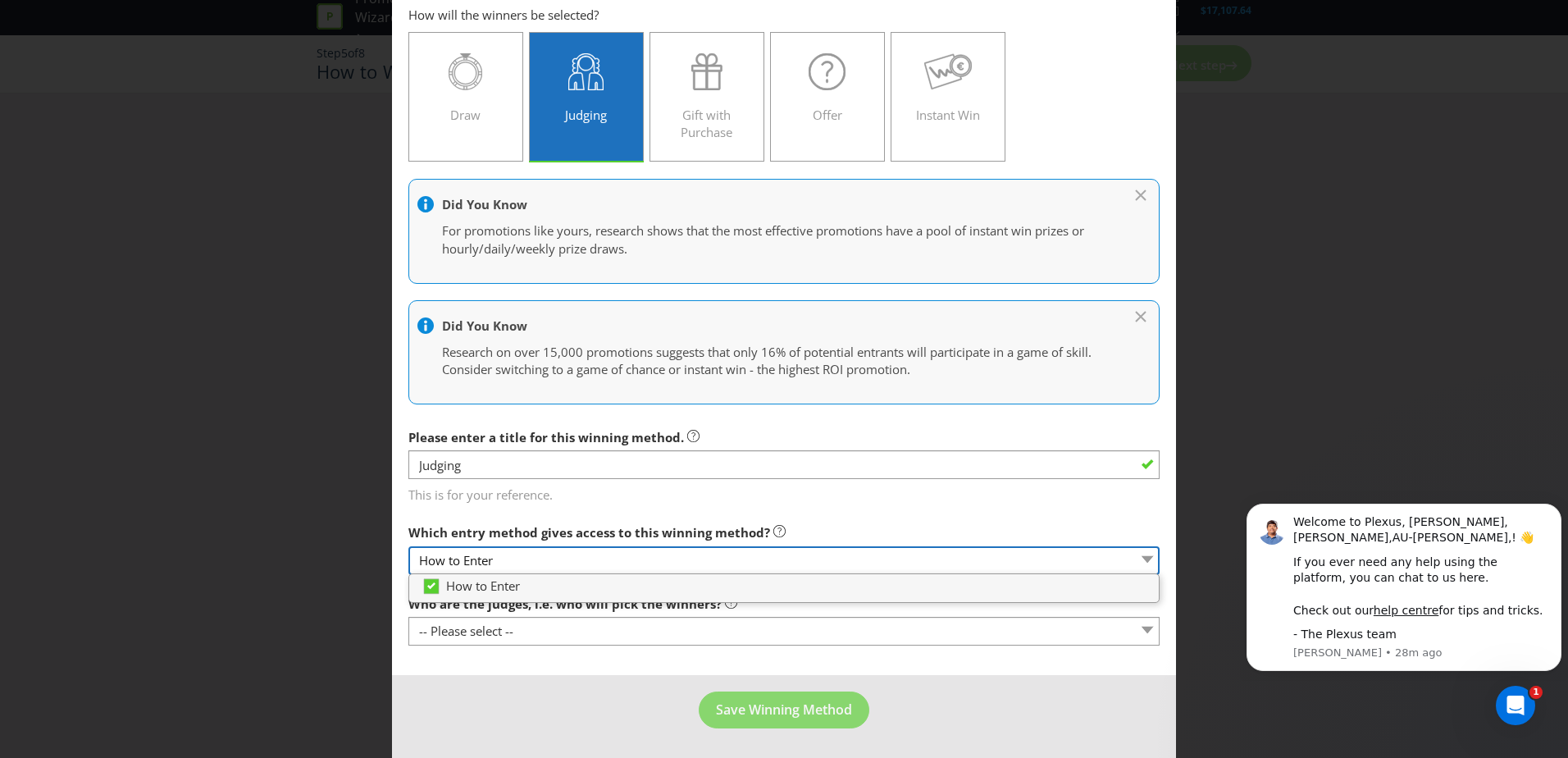
click at [654, 566] on select "How to Enter" at bounding box center [784, 560] width 751 height 28
click at [913, 508] on main "How to Enter How will the winners be selected? Draw Judging Gift with Purchase …" at bounding box center [784, 333] width 784 height 686
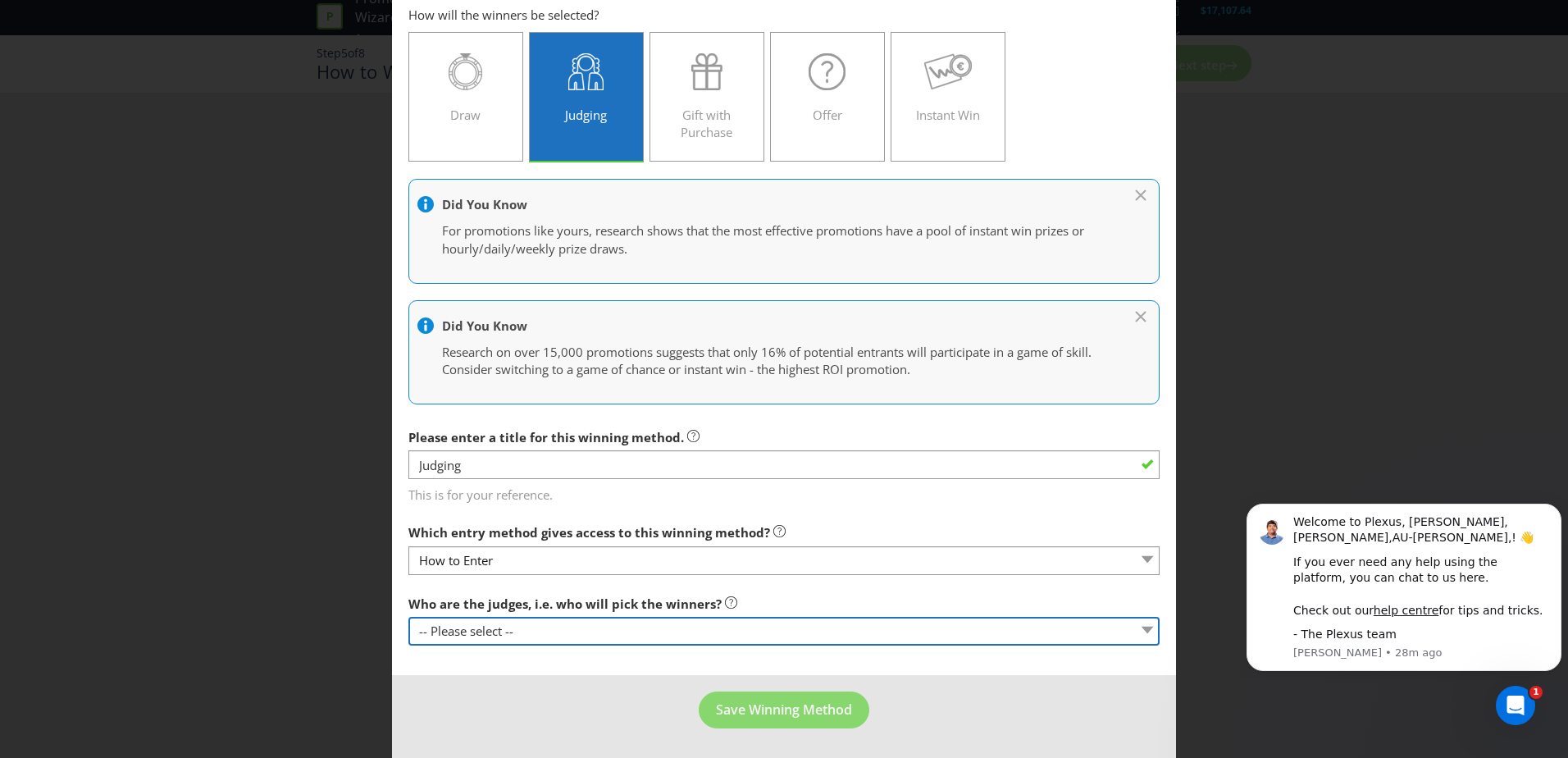
click at [509, 636] on select "-- Please select -- Representatives of the Promoter A specific person (please s…" at bounding box center [784, 631] width 751 height 28
select select "PROMOTER_REPS"
click at [409, 617] on select "-- Please select -- Representatives of the Promoter A specific person (please s…" at bounding box center [784, 631] width 751 height 28
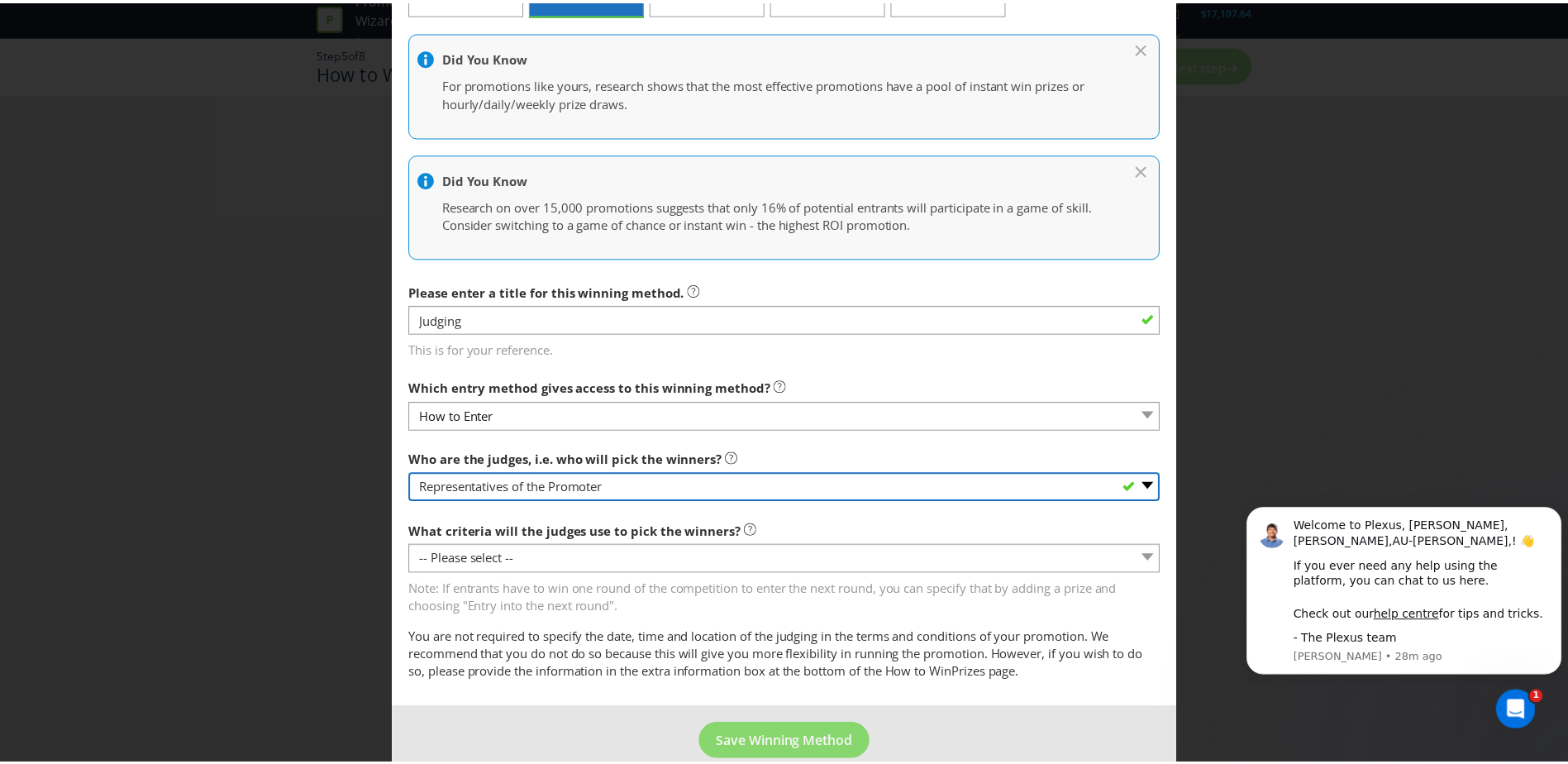
scroll to position [257, 0]
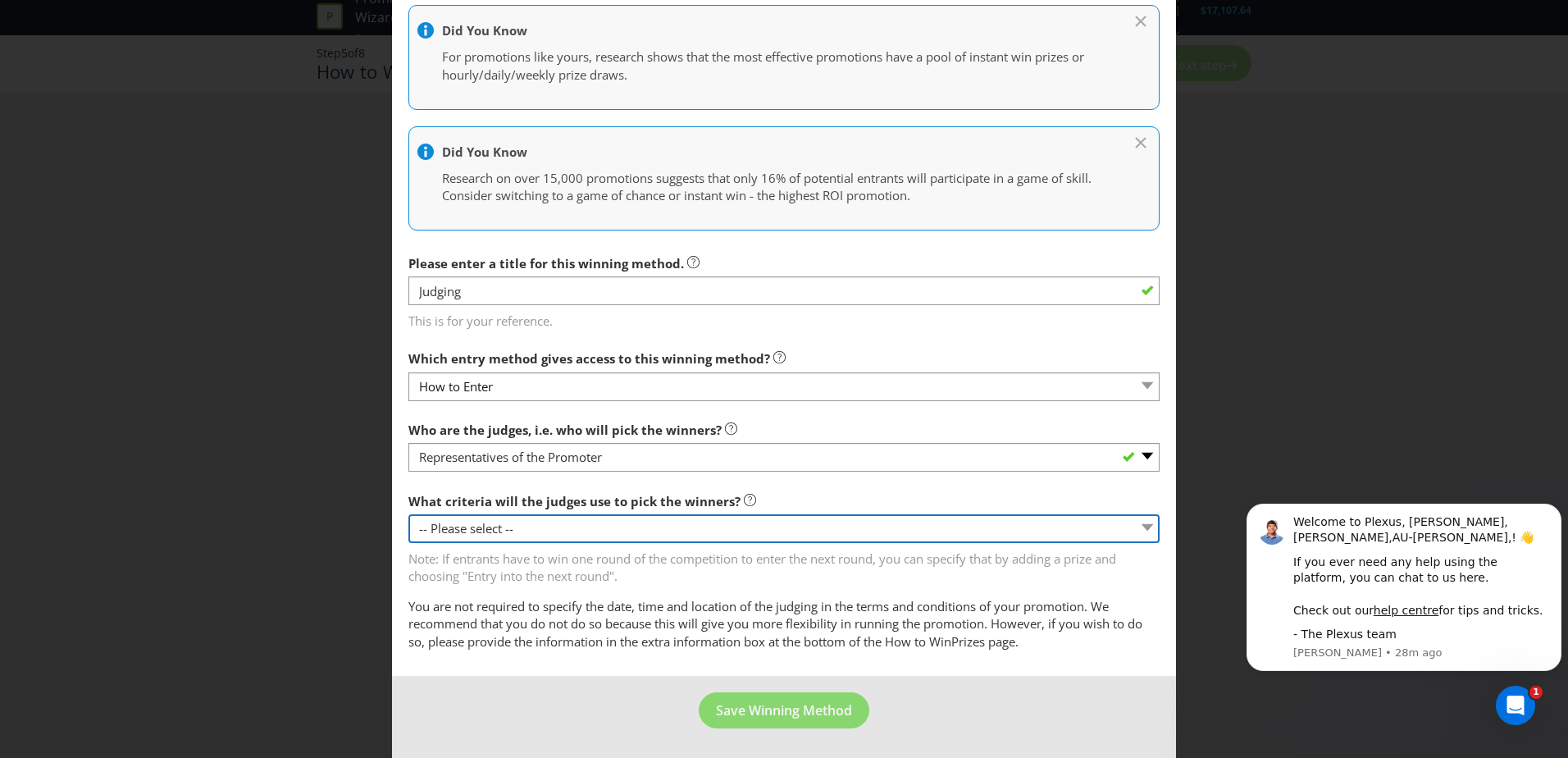
click at [538, 533] on select "-- Please select -- Creative Merit Originality Literary Merit Originality, crea…" at bounding box center [784, 528] width 751 height 28
select select "ORIGINALITY_CREATIVE_LITERARY_MERIT"
click at [409, 514] on select "-- Please select -- Creative Merit Originality Literary Merit Originality, crea…" at bounding box center [784, 528] width 751 height 28
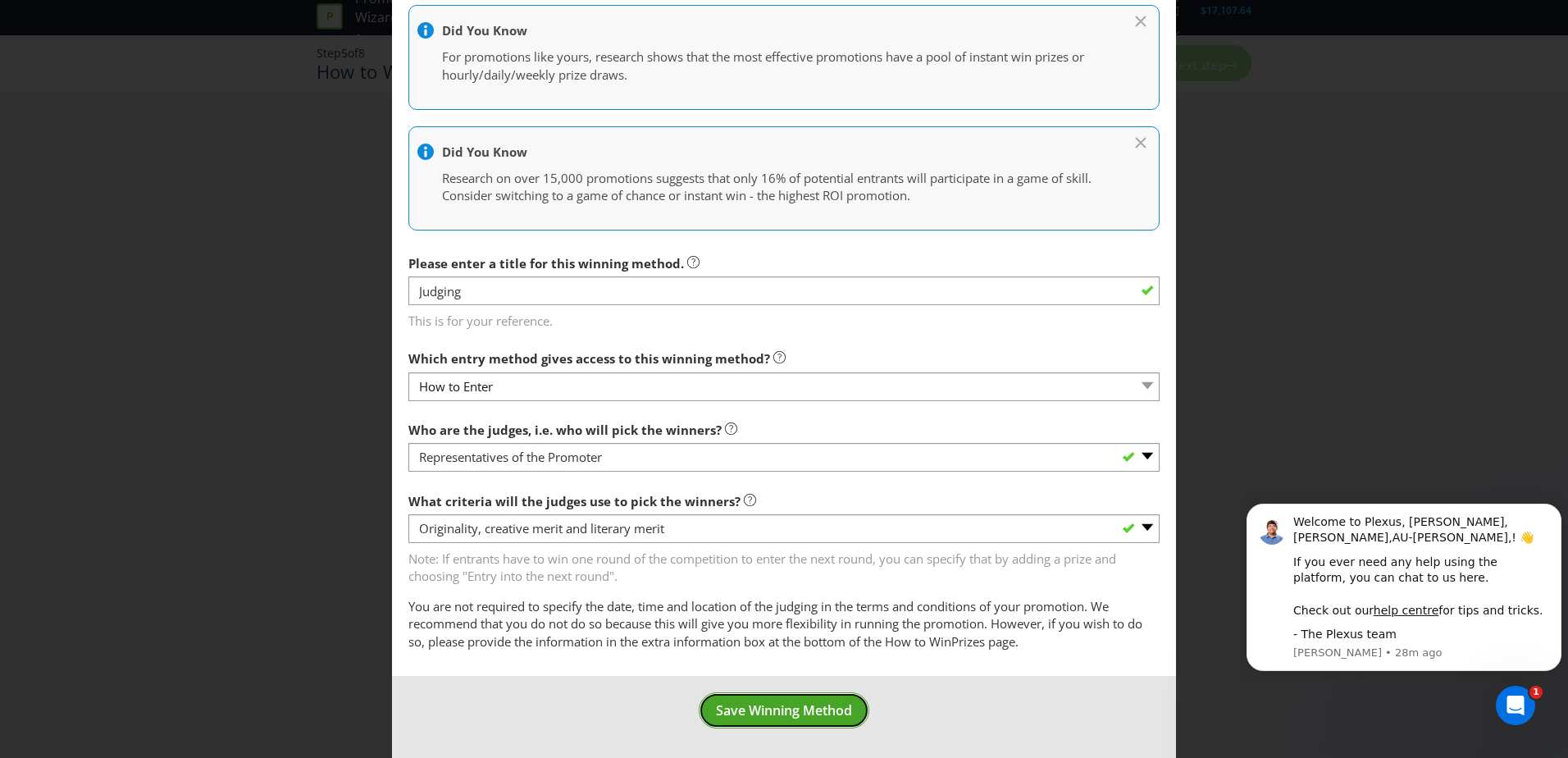
click at [790, 717] on span "Save Winning Method" at bounding box center [784, 710] width 136 height 18
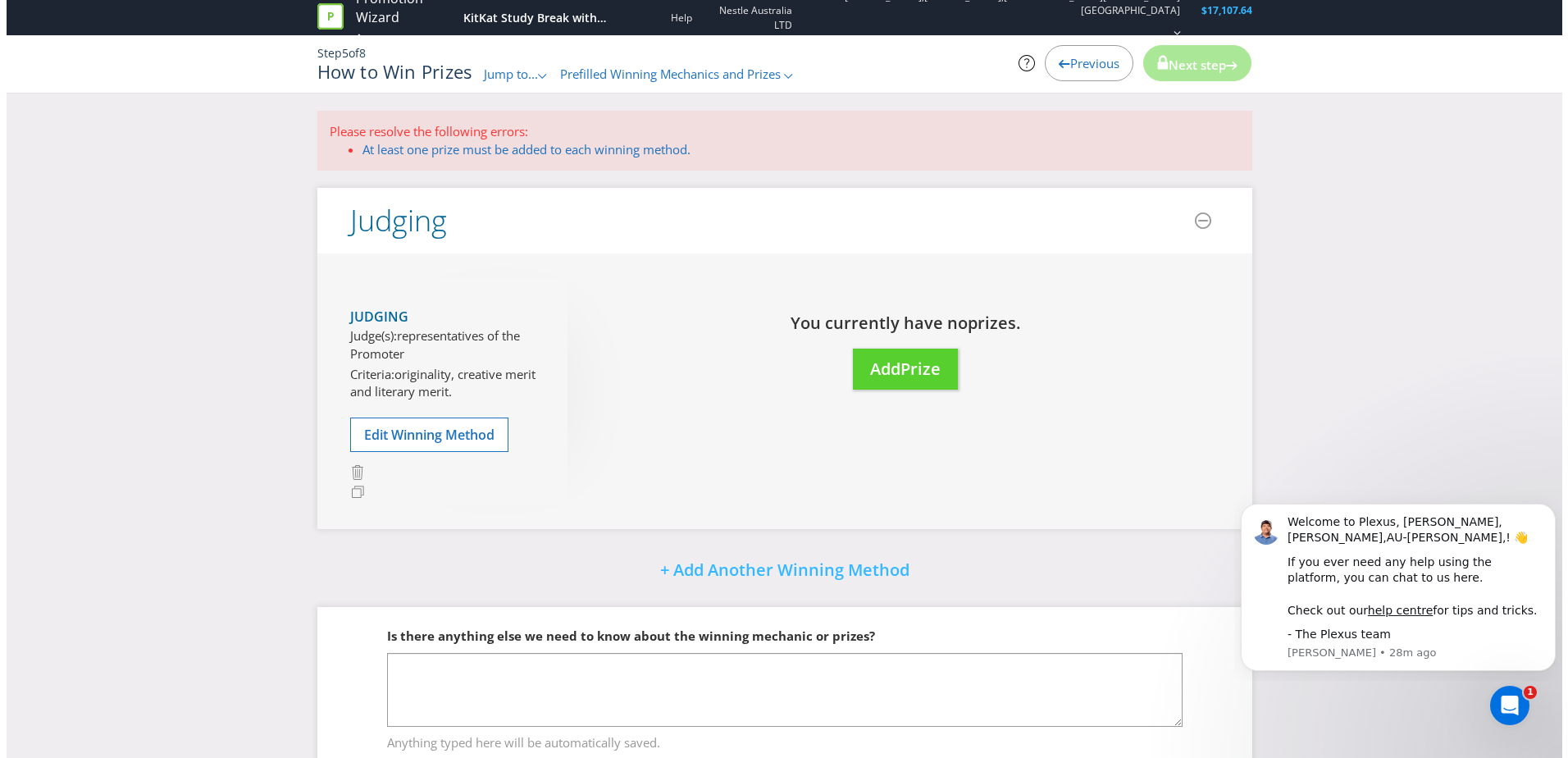
scroll to position [55, 0]
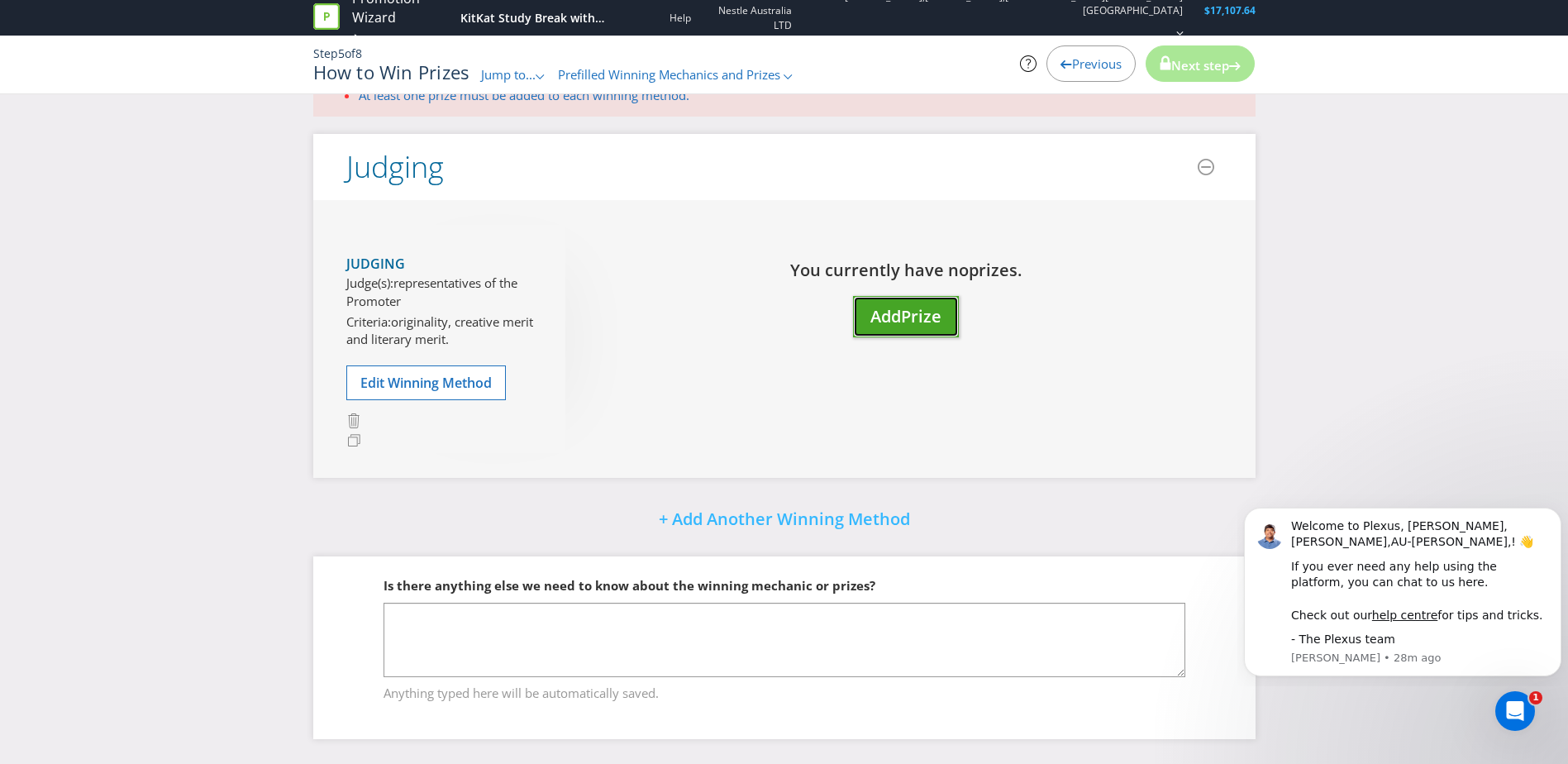
click at [896, 335] on button "Add Prize" at bounding box center [906, 317] width 106 height 42
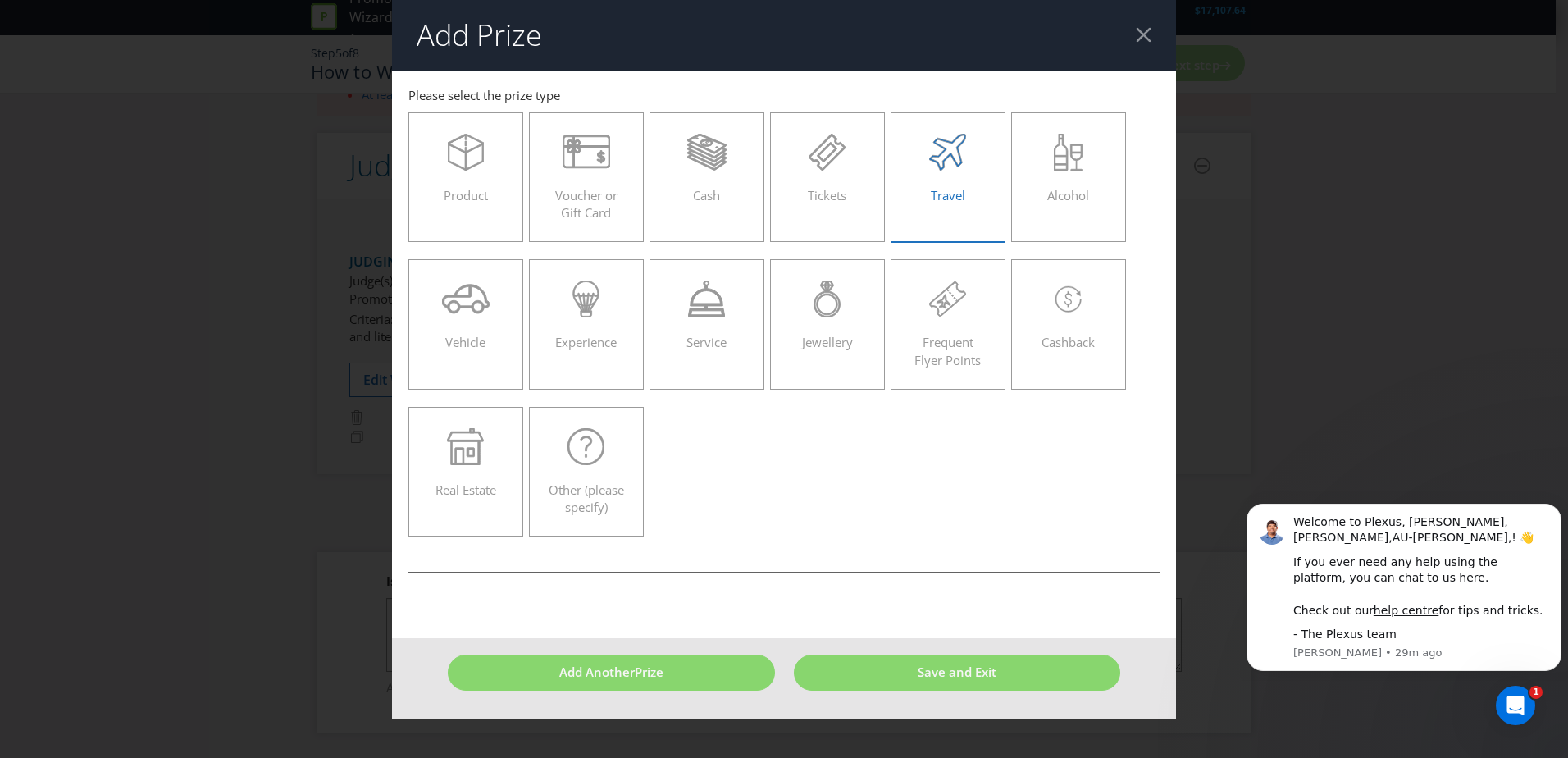
click at [966, 175] on div "Travel" at bounding box center [948, 170] width 80 height 74
click at [0, 0] on input "Travel" at bounding box center [0, 0] width 0 height 0
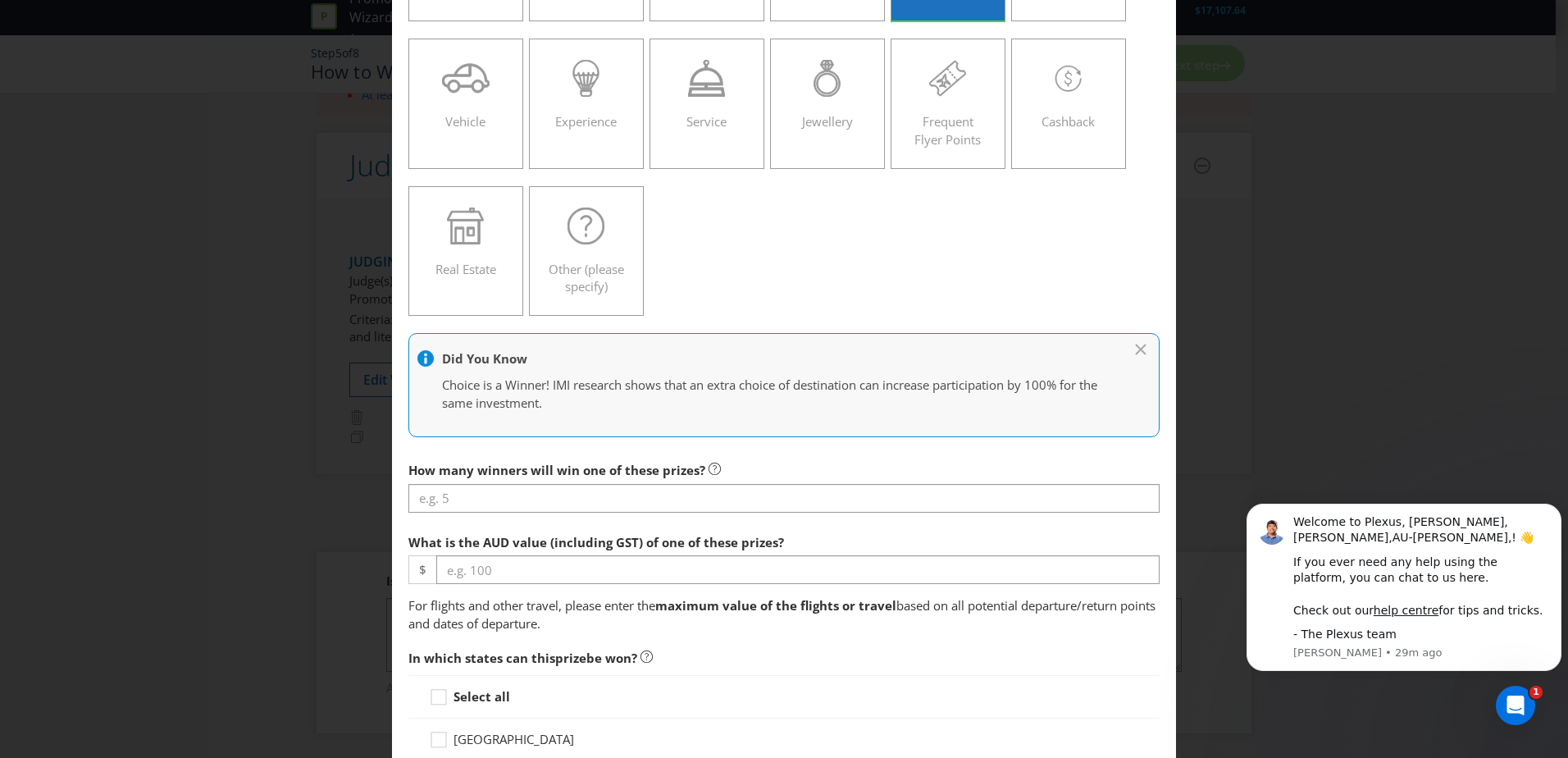
scroll to position [246, 0]
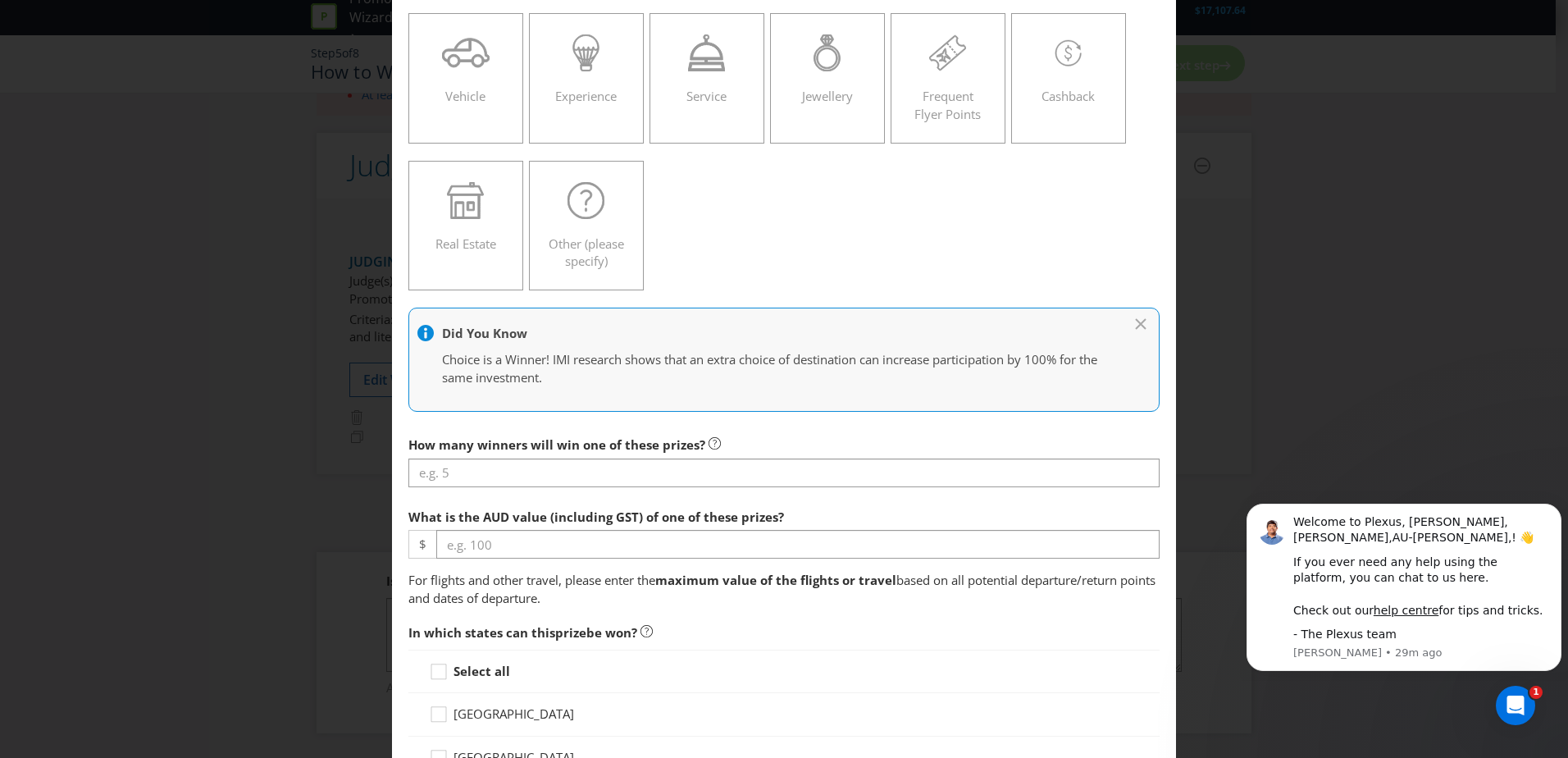
click at [551, 486] on div at bounding box center [784, 487] width 751 height 2
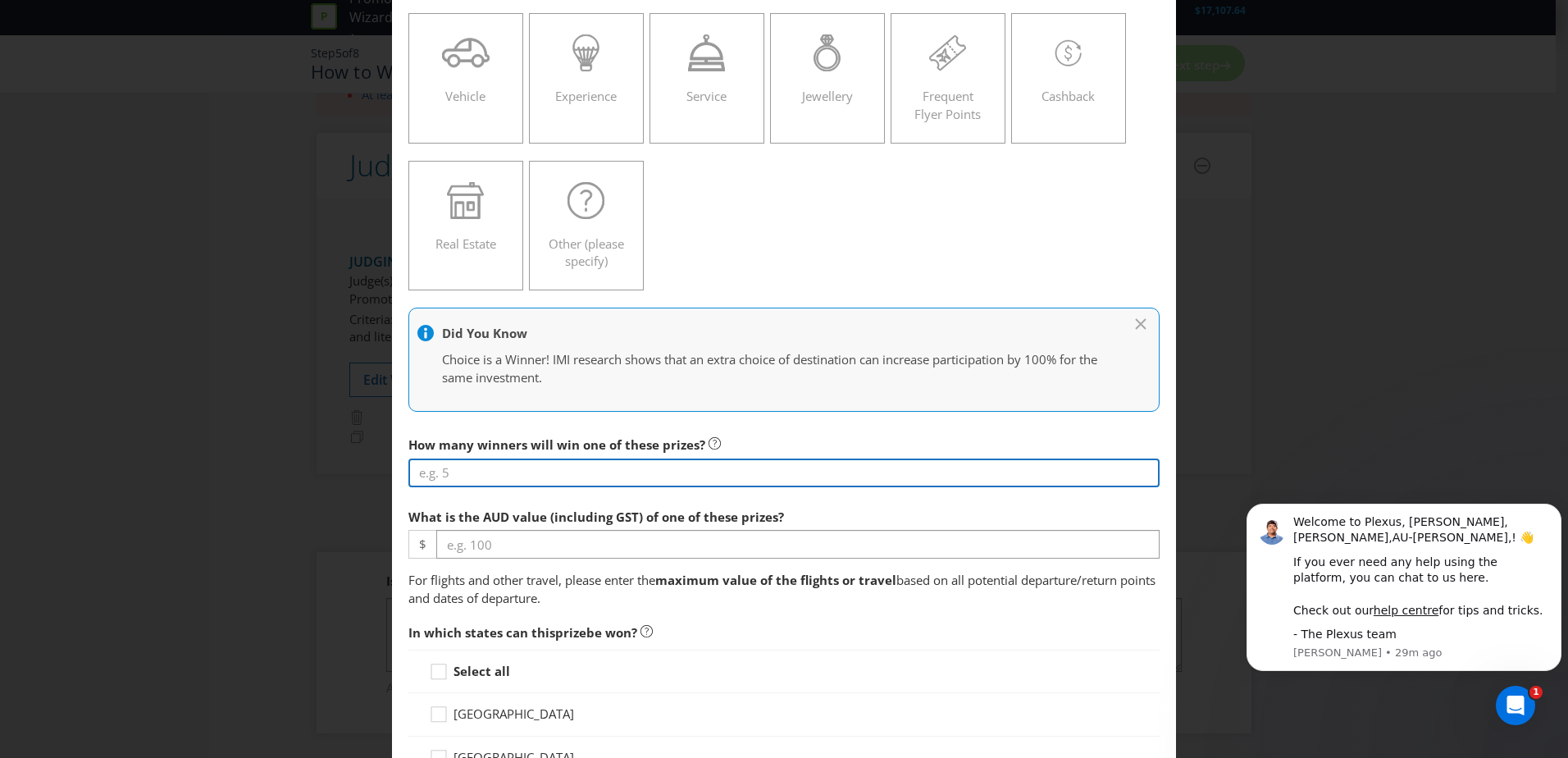
click at [563, 472] on input "number" at bounding box center [784, 473] width 751 height 28
type input "1"
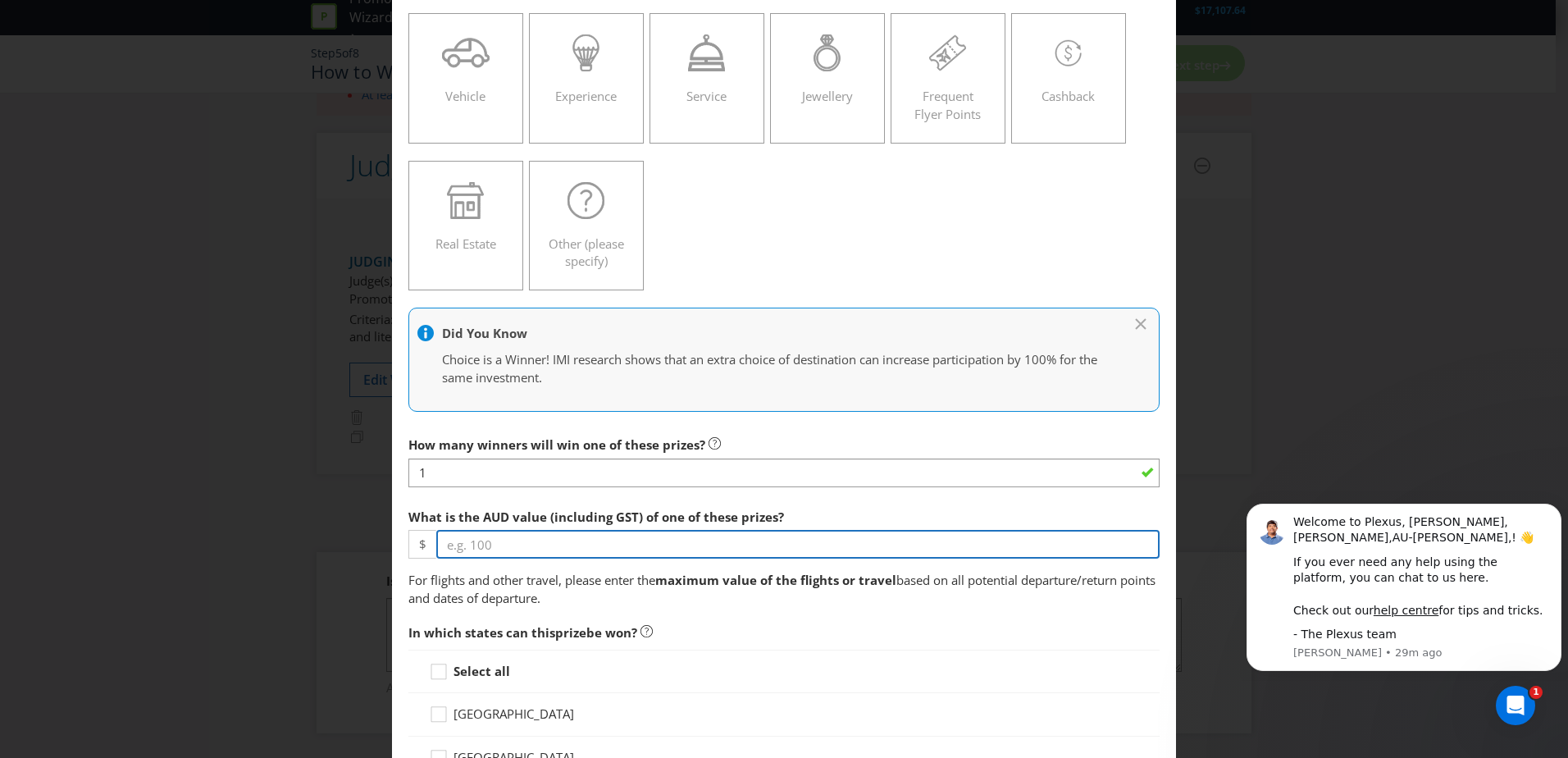
click at [522, 549] on input "number" at bounding box center [798, 544] width 724 height 28
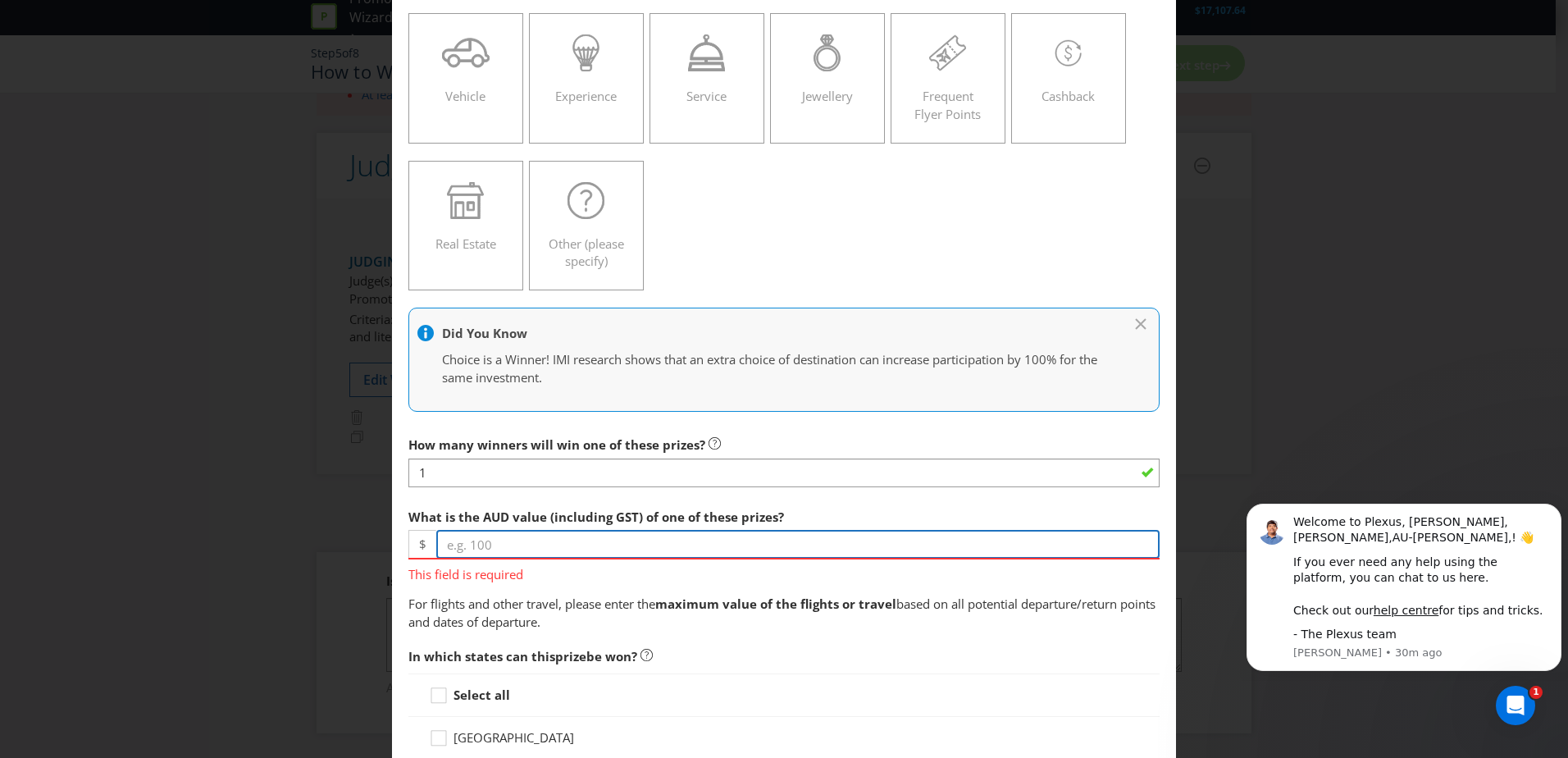
click at [592, 545] on input "number" at bounding box center [798, 544] width 724 height 28
click at [508, 547] on input "number" at bounding box center [798, 544] width 724 height 28
paste input "7956"
type input "7956"
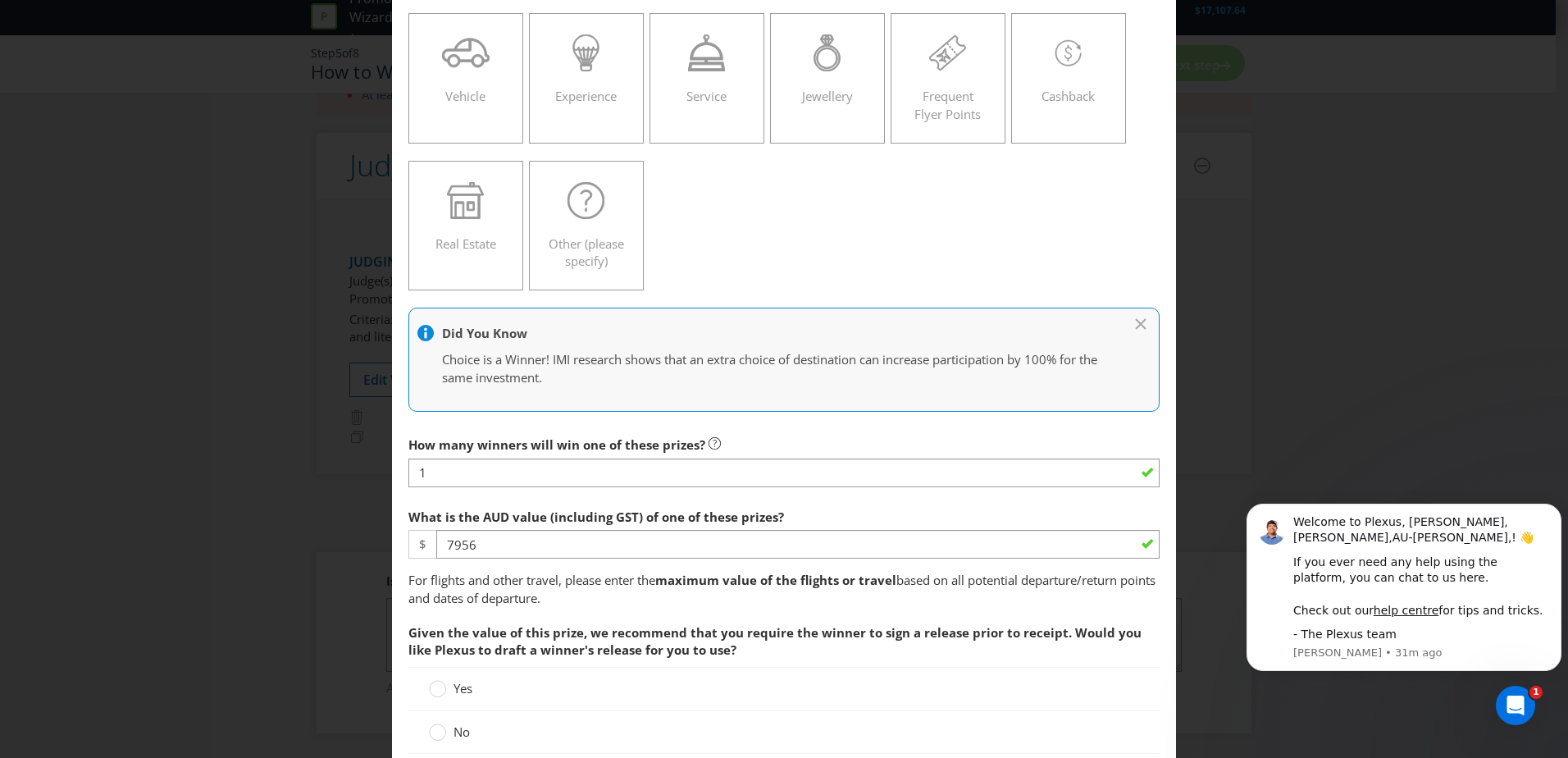
click at [625, 607] on p "For flights and other travel, please enter the maximum value of the flights or …" at bounding box center [784, 589] width 751 height 35
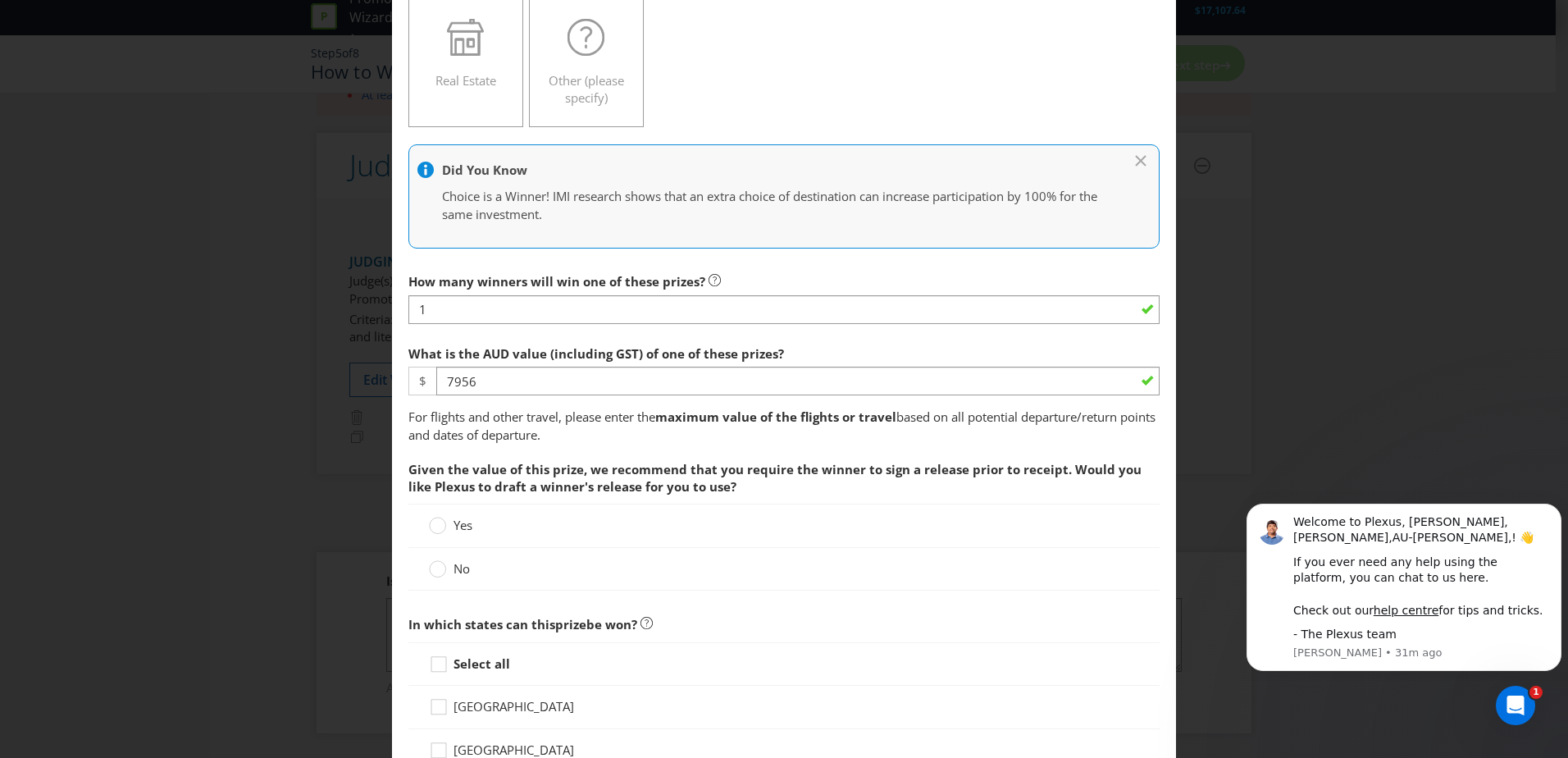
scroll to position [410, 0]
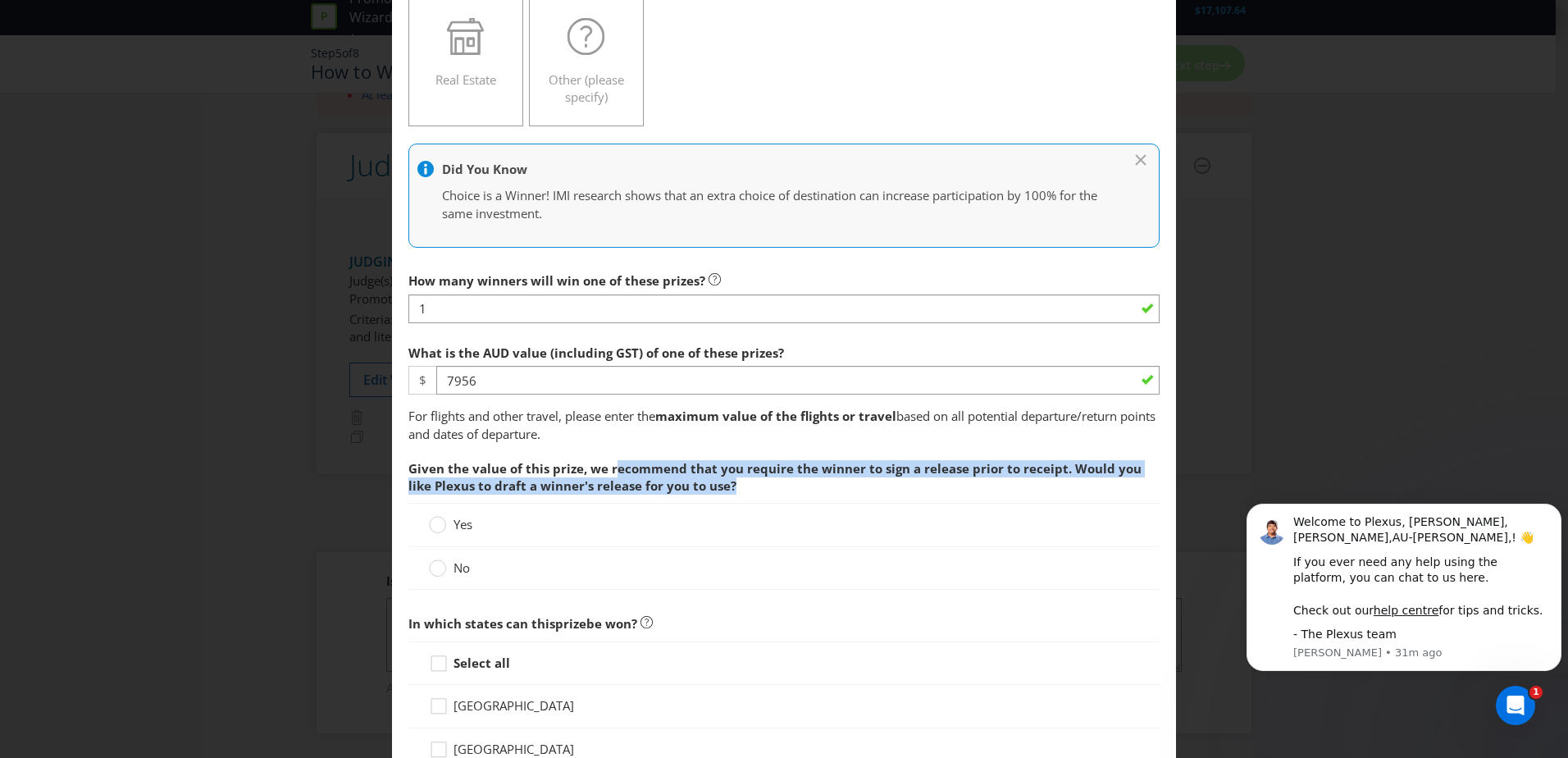
drag, startPoint x: 611, startPoint y: 465, endPoint x: 843, endPoint y: 497, distance: 234.2
click at [843, 497] on span "Given the value of this prize, we recommend that you require the winner to sign…" at bounding box center [784, 478] width 751 height 52
click at [708, 492] on span "Given the value of this prize, we recommend that you require the winner to sign…" at bounding box center [784, 478] width 751 height 52
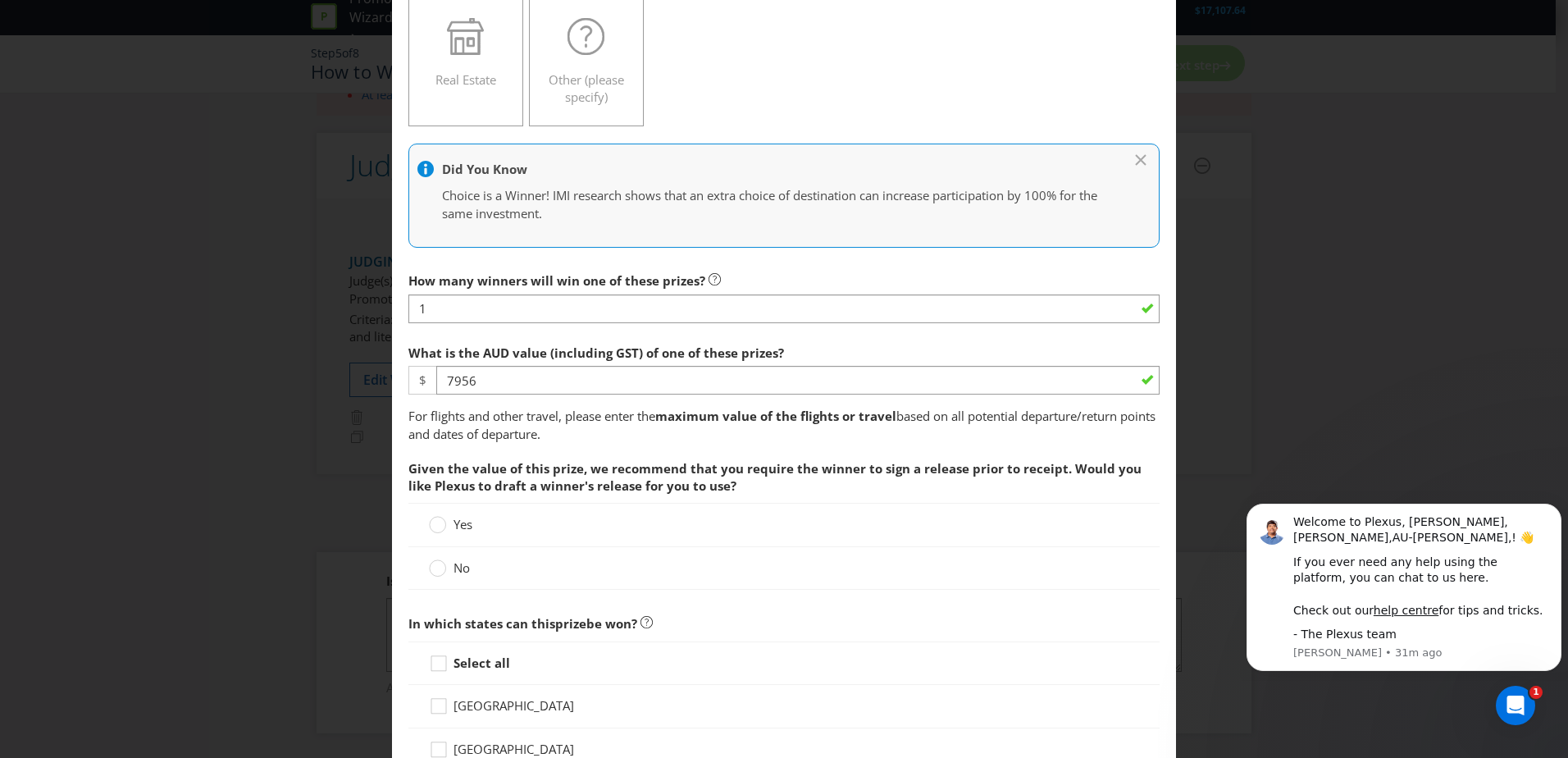
click at [458, 571] on span "No" at bounding box center [461, 567] width 16 height 16
click at [0, 0] on input "No" at bounding box center [0, 0] width 0 height 0
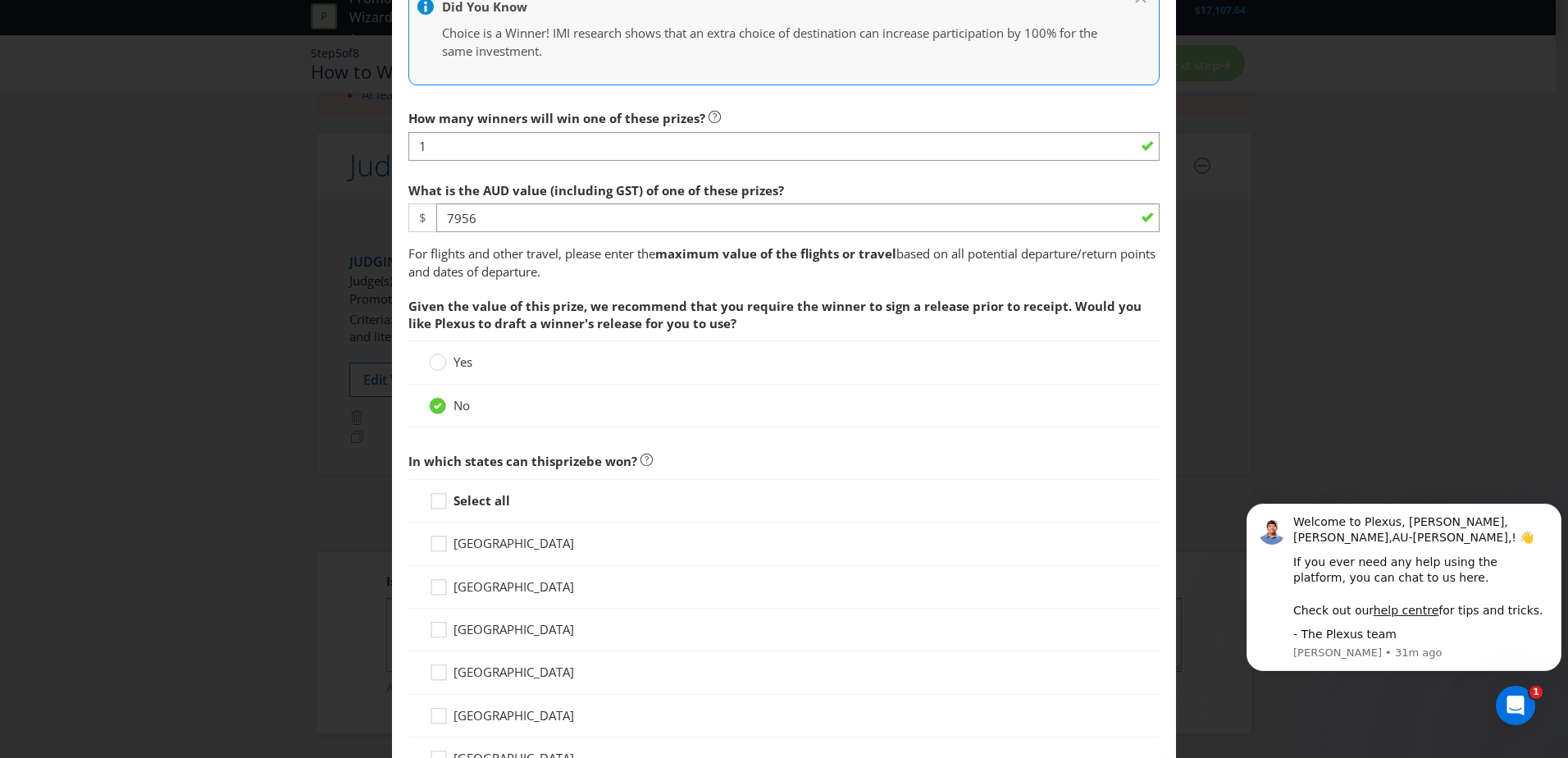
scroll to position [574, 0]
click at [439, 496] on div at bounding box center [438, 493] width 9 height 9
click at [0, 0] on input "Select all" at bounding box center [0, 0] width 0 height 0
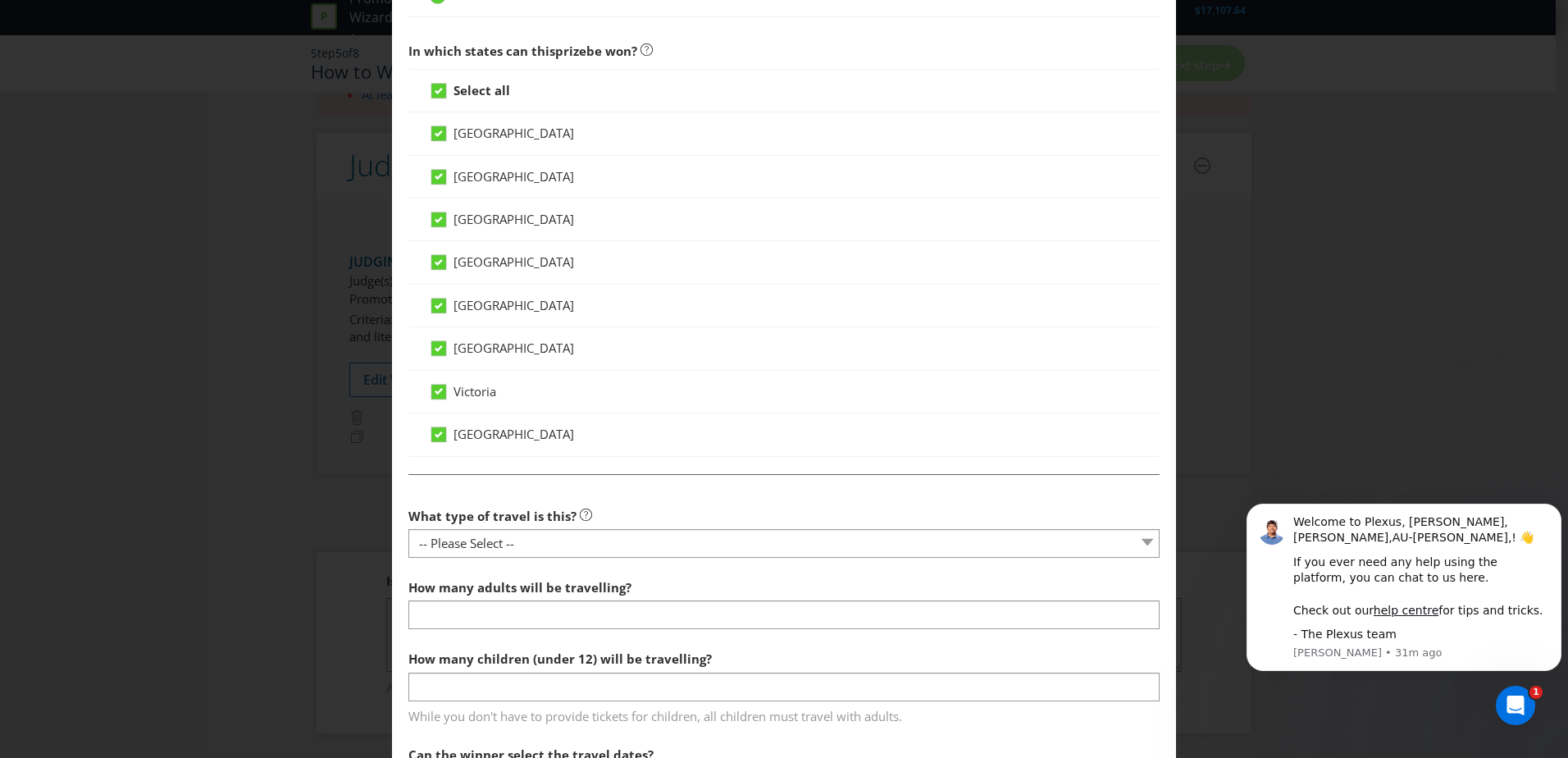
scroll to position [984, 0]
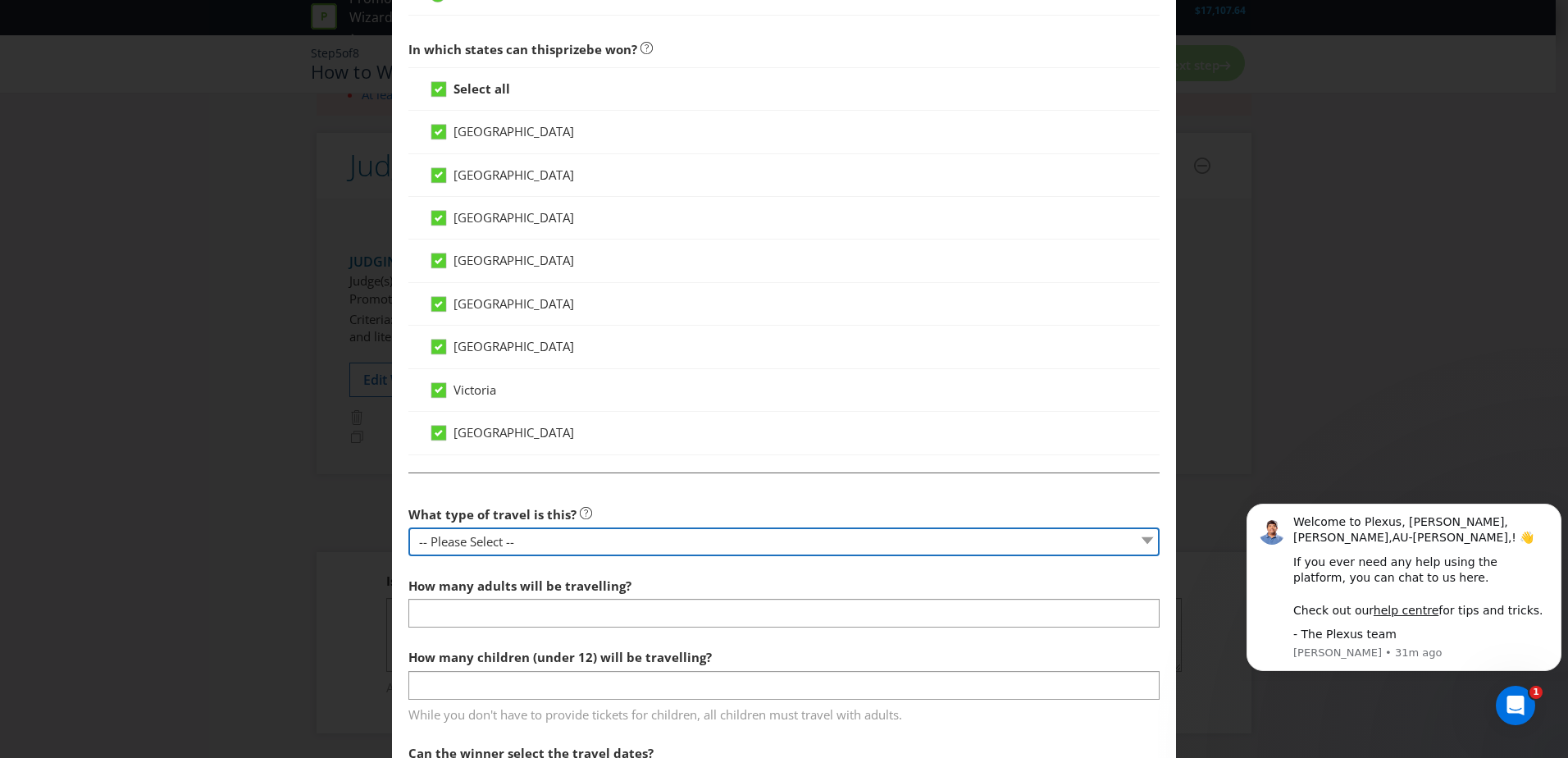
click at [484, 542] on select "-- Please Select -- Flight Accommodation Car Hire Bus Train Cruise Transfers Ot…" at bounding box center [784, 541] width 751 height 28
select select "OTHER"
click at [409, 527] on select "-- Please Select -- Flight Accommodation Car Hire Bus Train Cruise Transfers Ot…" at bounding box center [784, 541] width 751 height 28
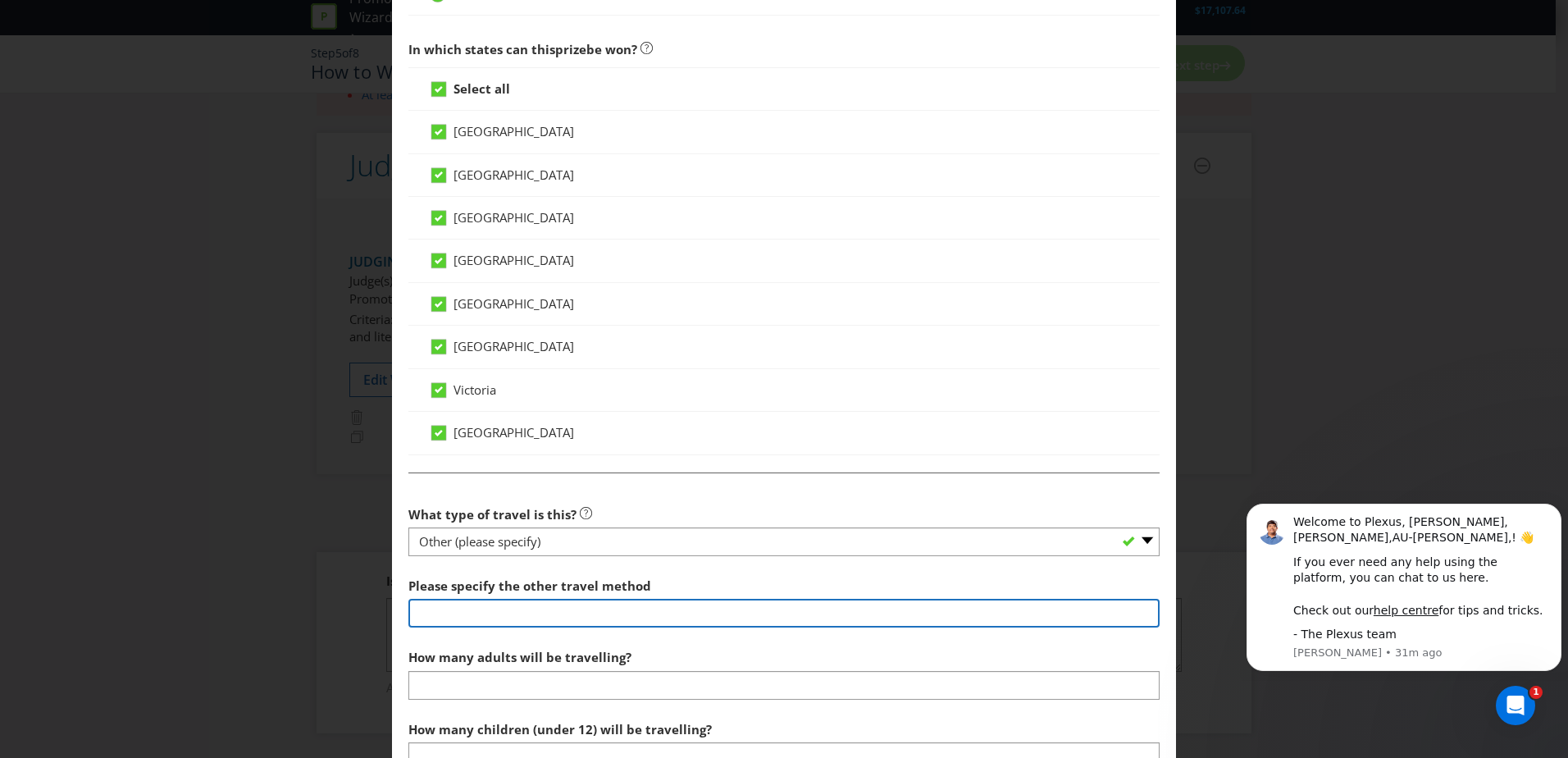
click at [467, 608] on input "text" at bounding box center [784, 613] width 751 height 28
type input "Contiki tour"
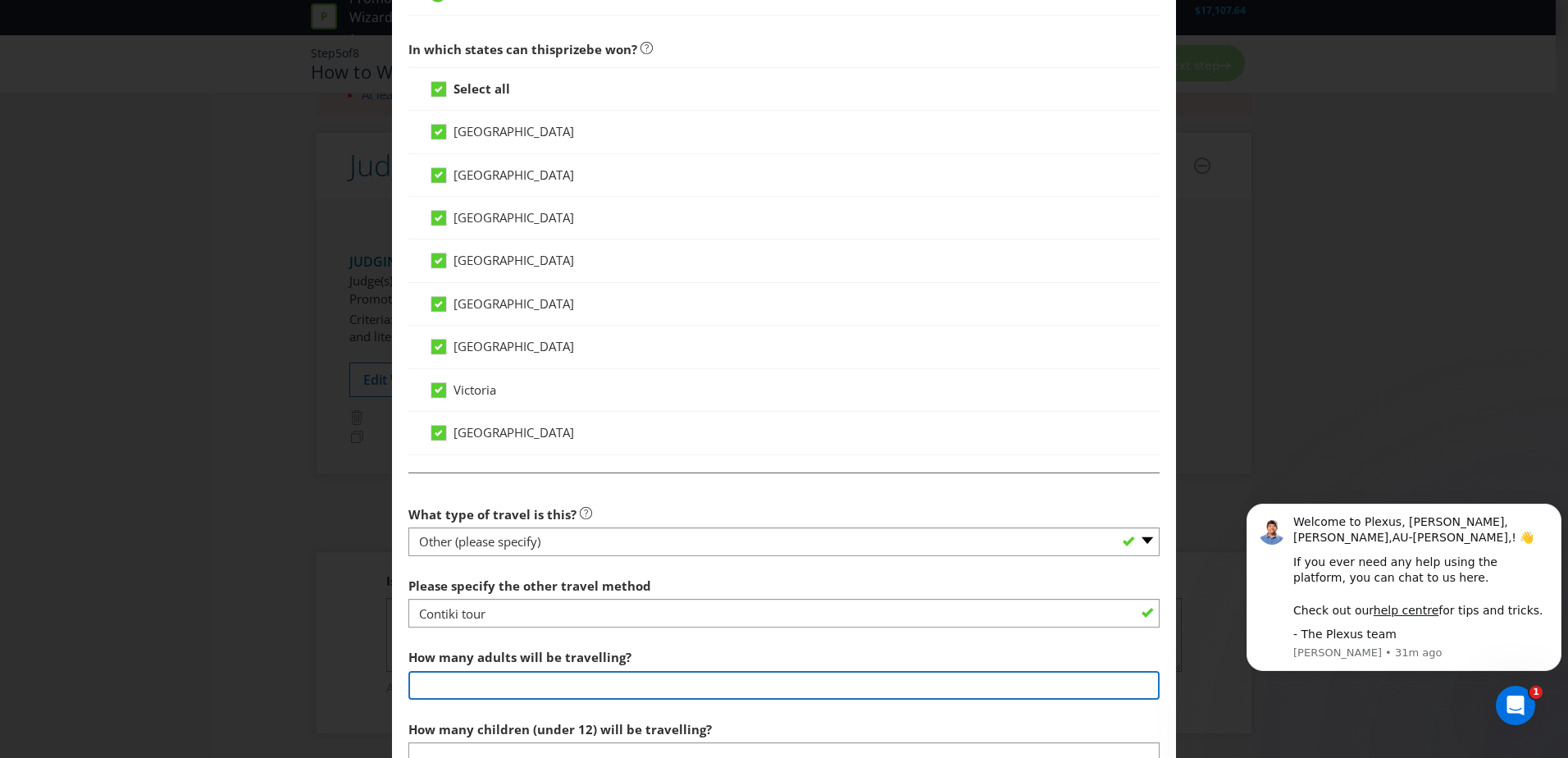
click at [583, 692] on input "number" at bounding box center [784, 685] width 751 height 28
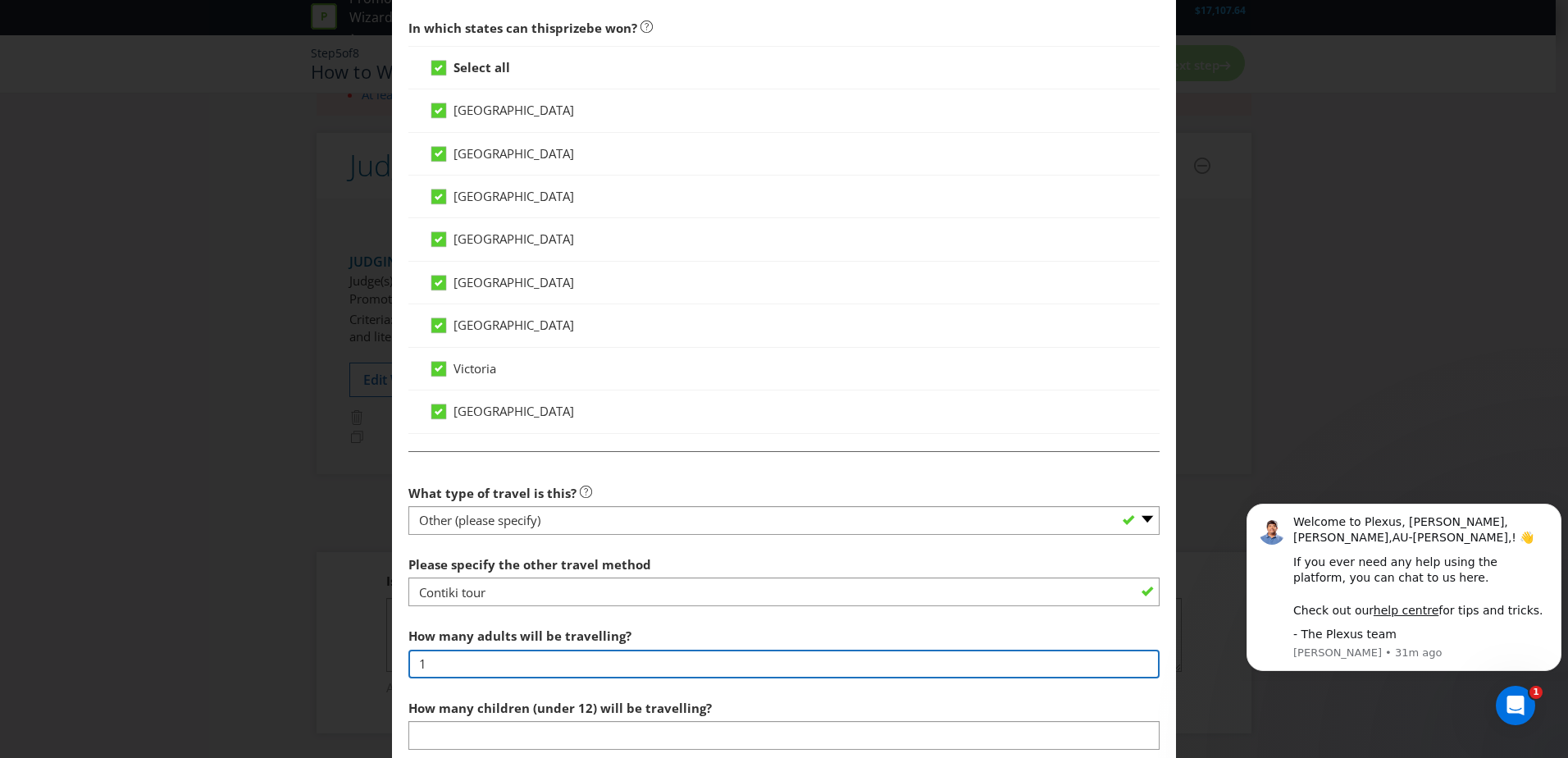
scroll to position [1149, 0]
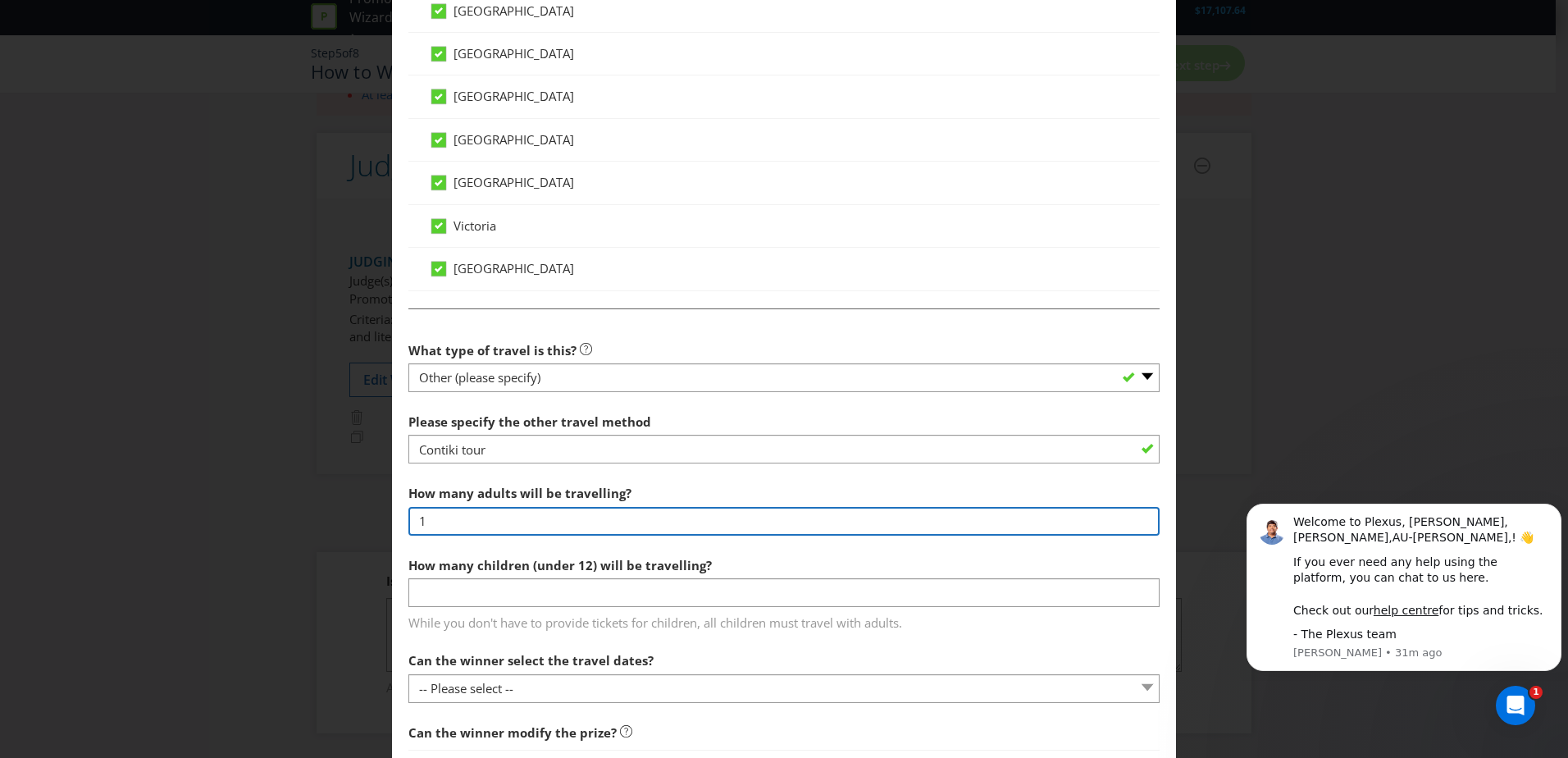
type input "1"
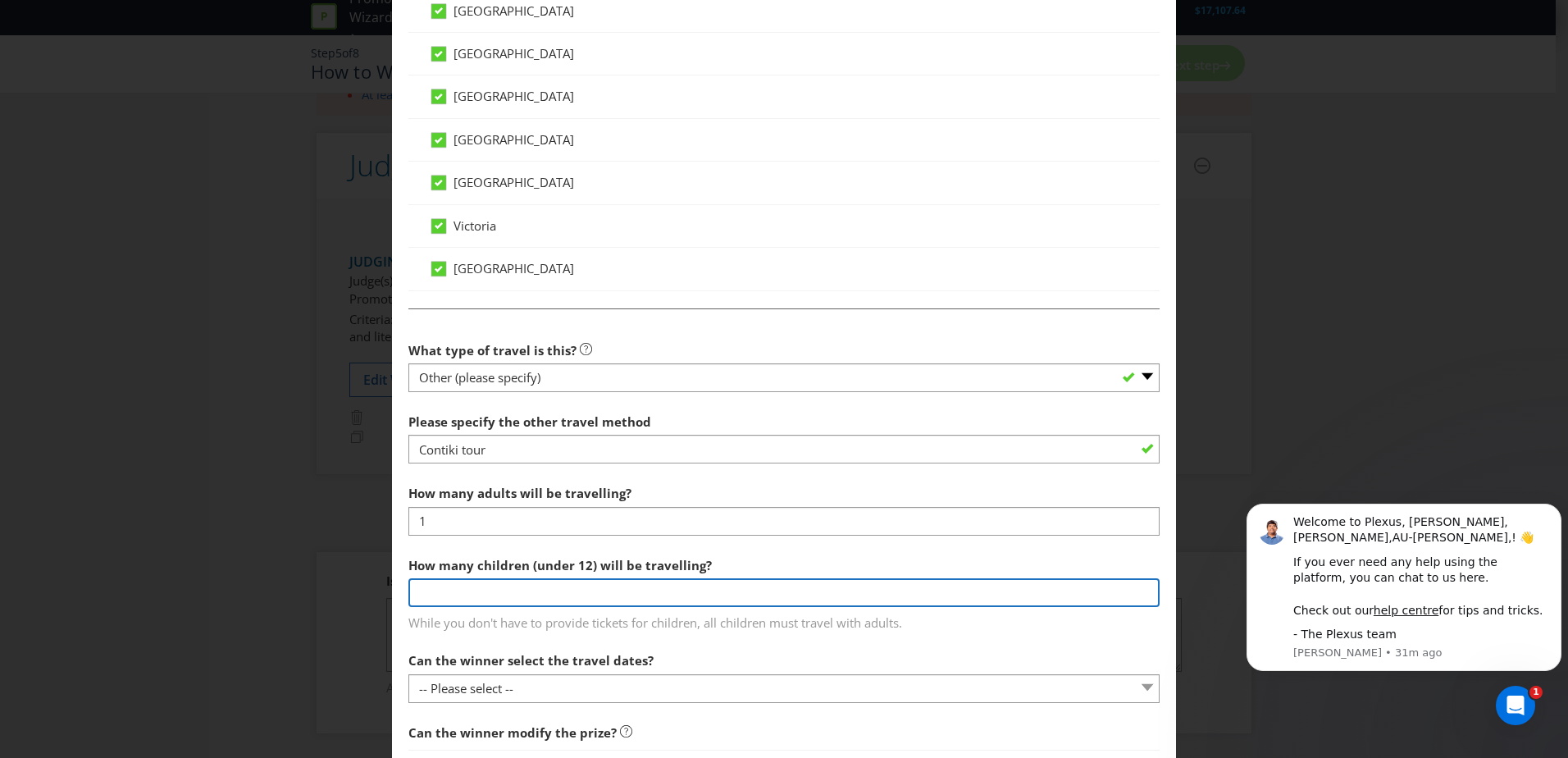
click at [564, 591] on input "number" at bounding box center [784, 592] width 751 height 28
type input "0"
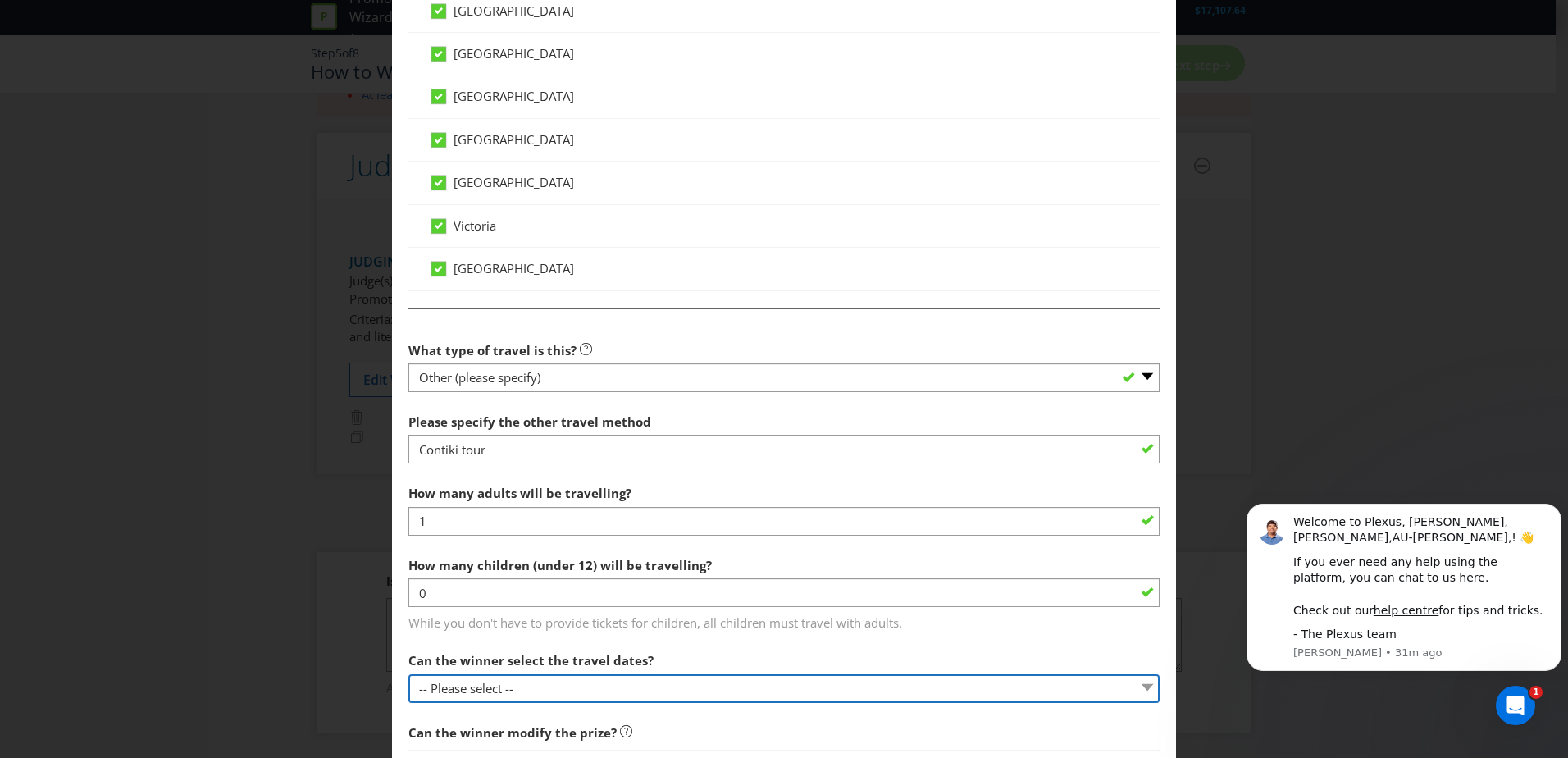
click at [491, 693] on select "-- Please select -- Yes No, travel must be taken on specific dates No, the Prom…" at bounding box center [784, 689] width 751 height 28
select select "NO_BETWEEN_DATES"
click at [409, 675] on select "-- Please select -- Yes No, travel must be taken on specific dates No, the Prom…" at bounding box center [784, 689] width 751 height 28
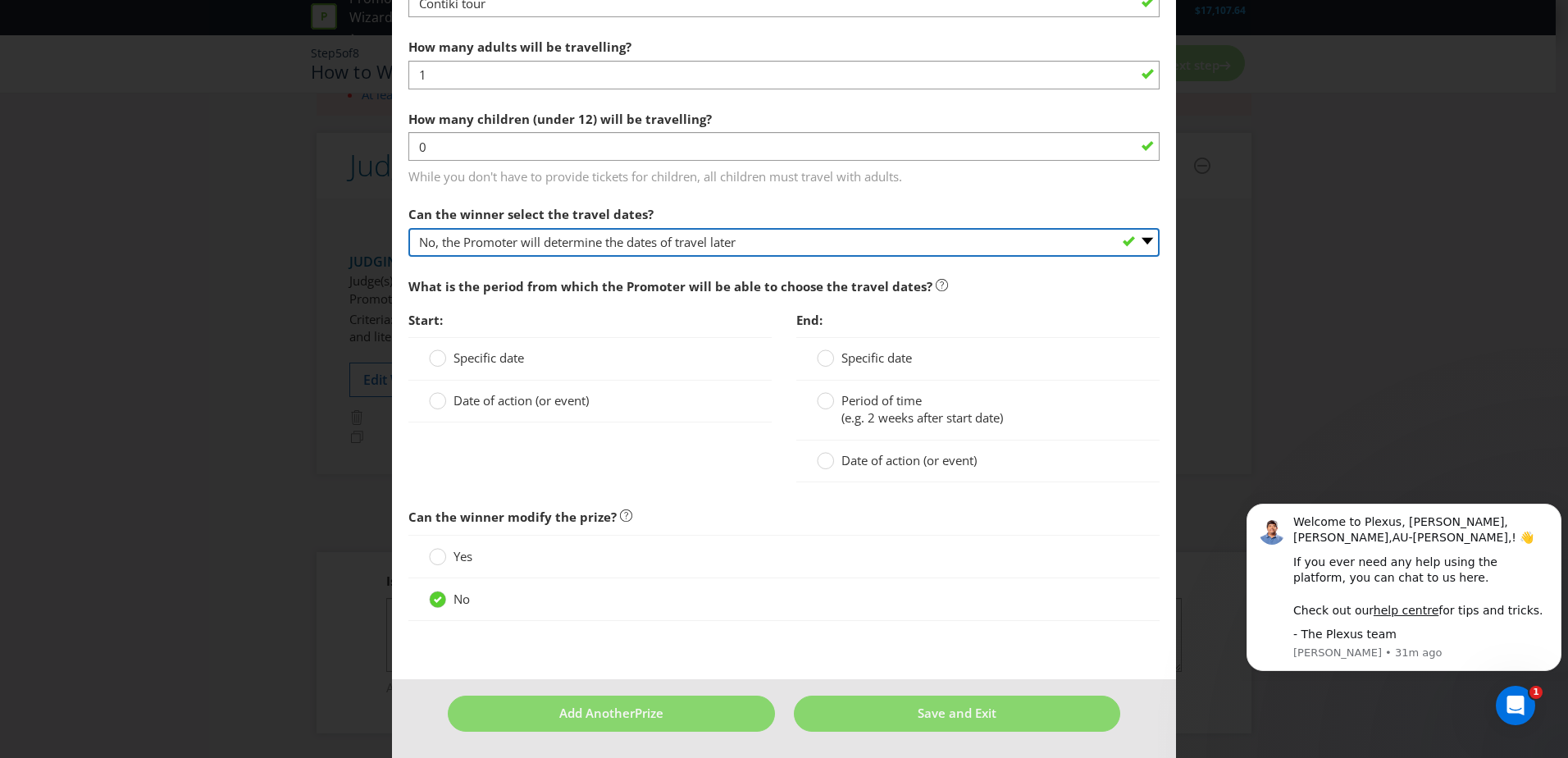
scroll to position [1597, 0]
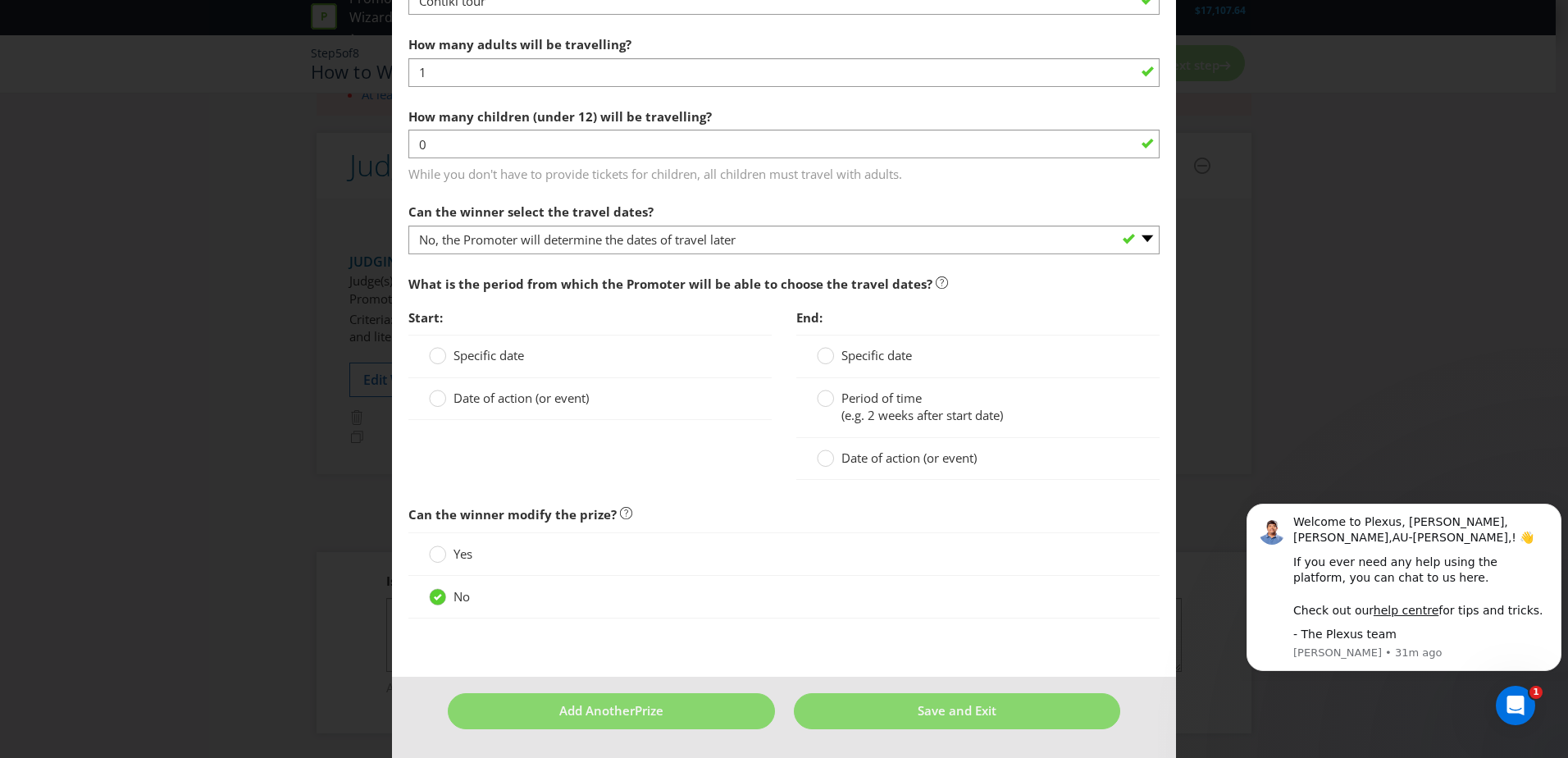
click at [488, 359] on span "Specific date" at bounding box center [488, 355] width 71 height 16
click at [0, 0] on input "Specific date" at bounding box center [0, 0] width 0 height 0
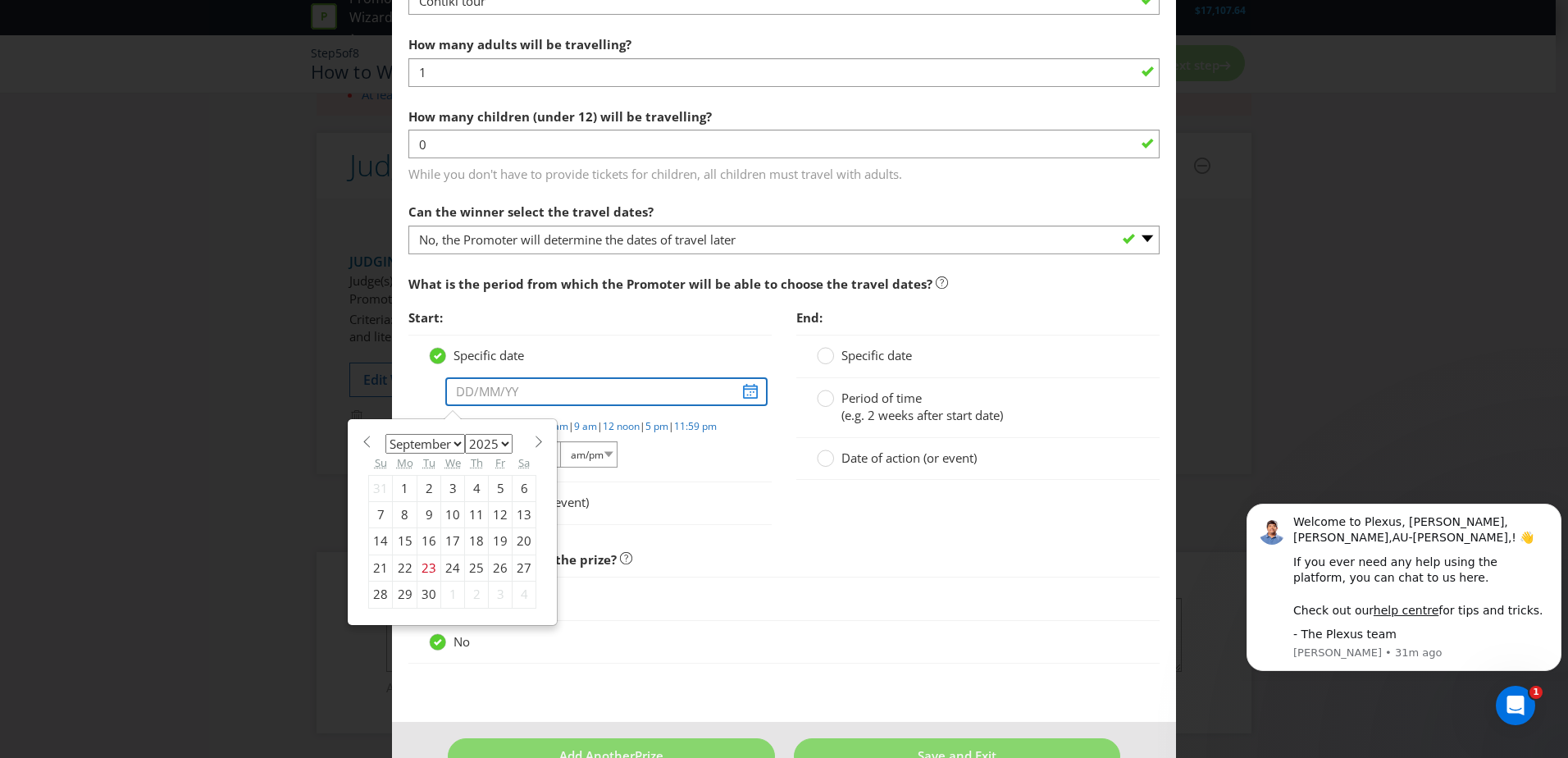
click at [738, 398] on input "text" at bounding box center [607, 392] width 323 height 28
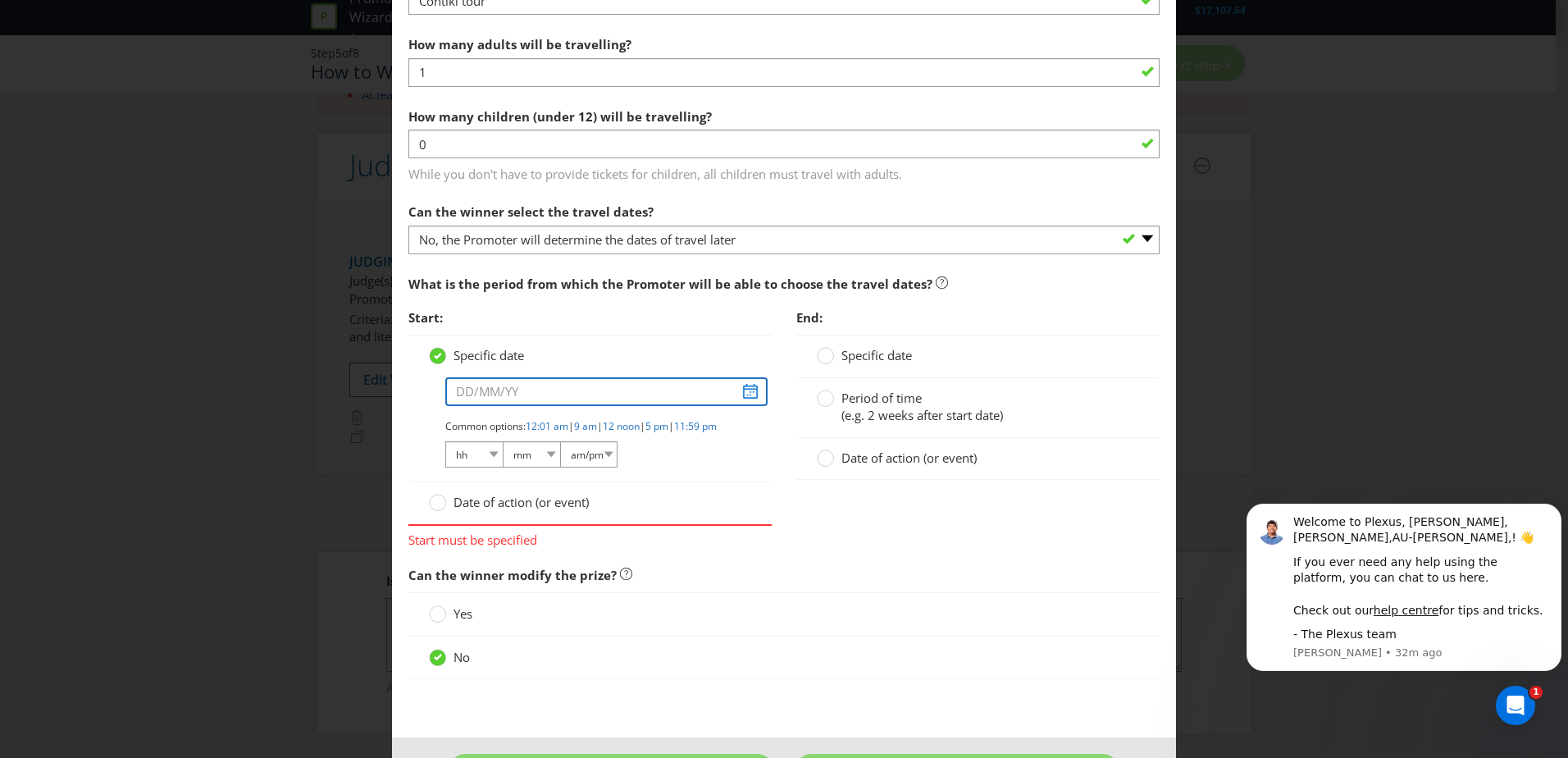
click at [738, 384] on input "text" at bounding box center [607, 392] width 323 height 28
click at [509, 394] on input "text" at bounding box center [607, 392] width 323 height 28
type input "[DATE]"
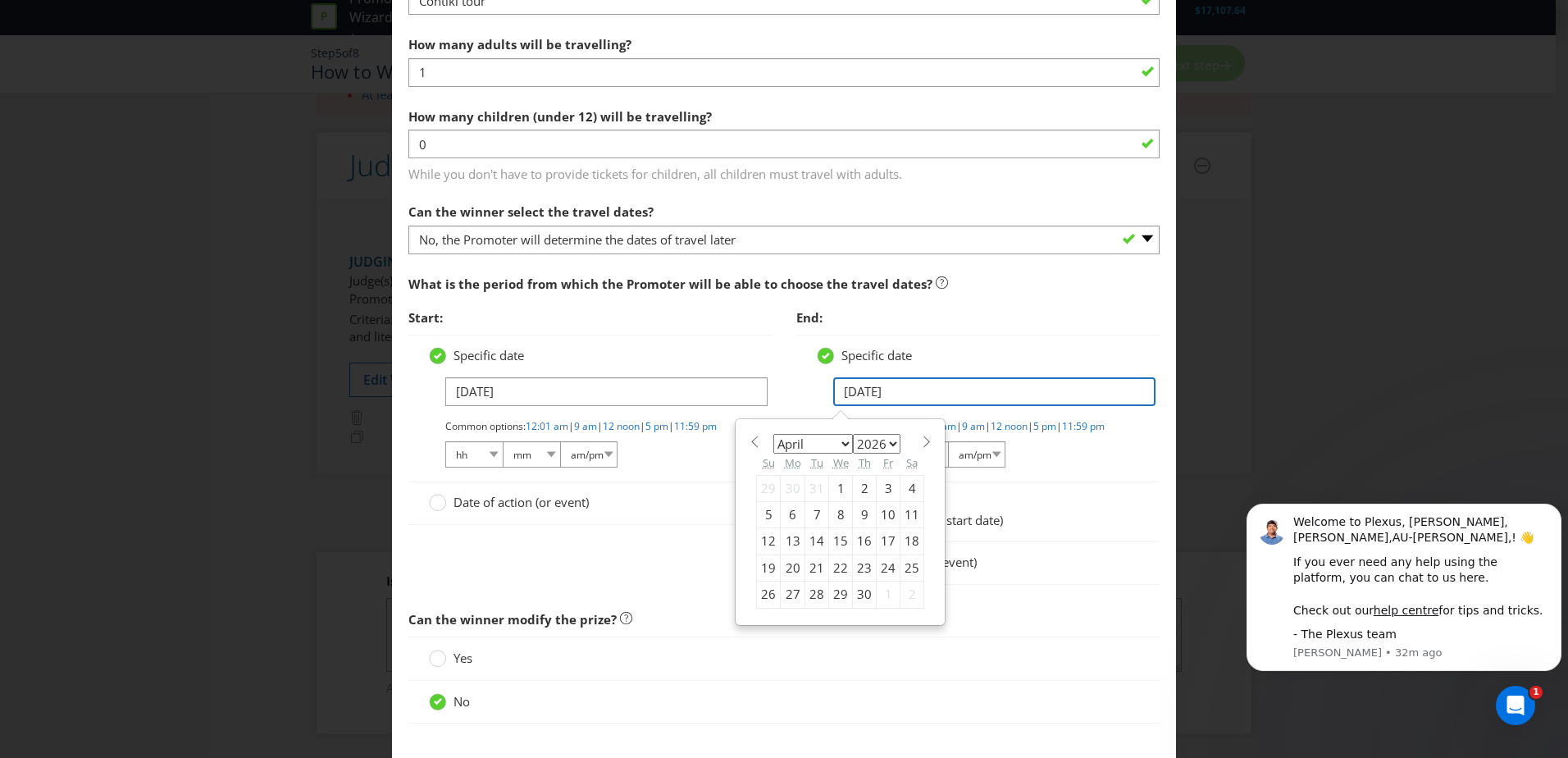
click at [940, 395] on input "[DATE]" at bounding box center [995, 392] width 323 height 28
type input "[DATE]"
select select "8"
type input "[DATE]"
click at [835, 592] on div "30" at bounding box center [840, 595] width 24 height 26
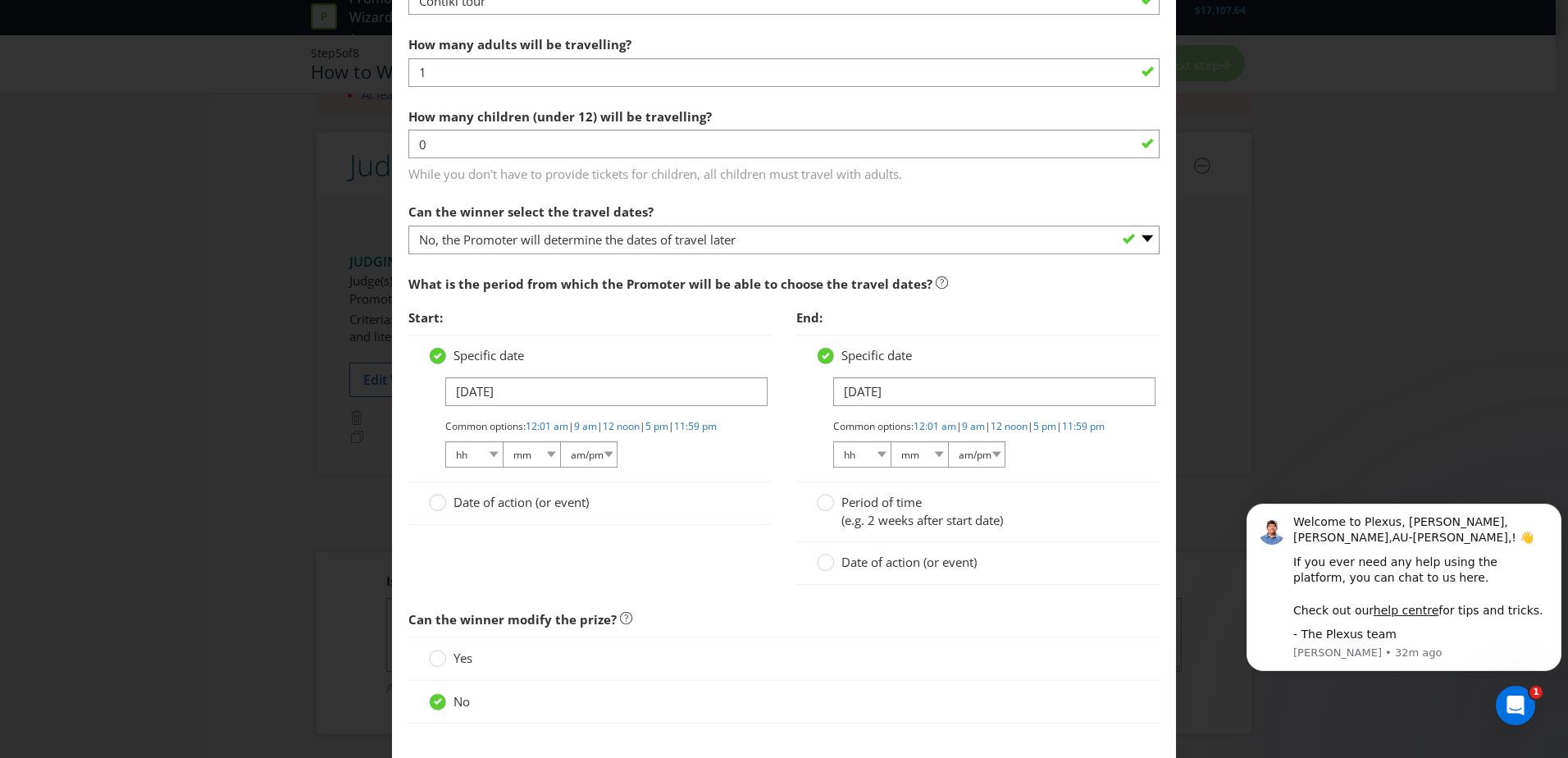
click at [717, 458] on div "Common options: 12:01 am | 9 am | 12 noon | 5 pm | 11:59 pm hh 01 02 03 04 05 0…" at bounding box center [598, 445] width 306 height 51
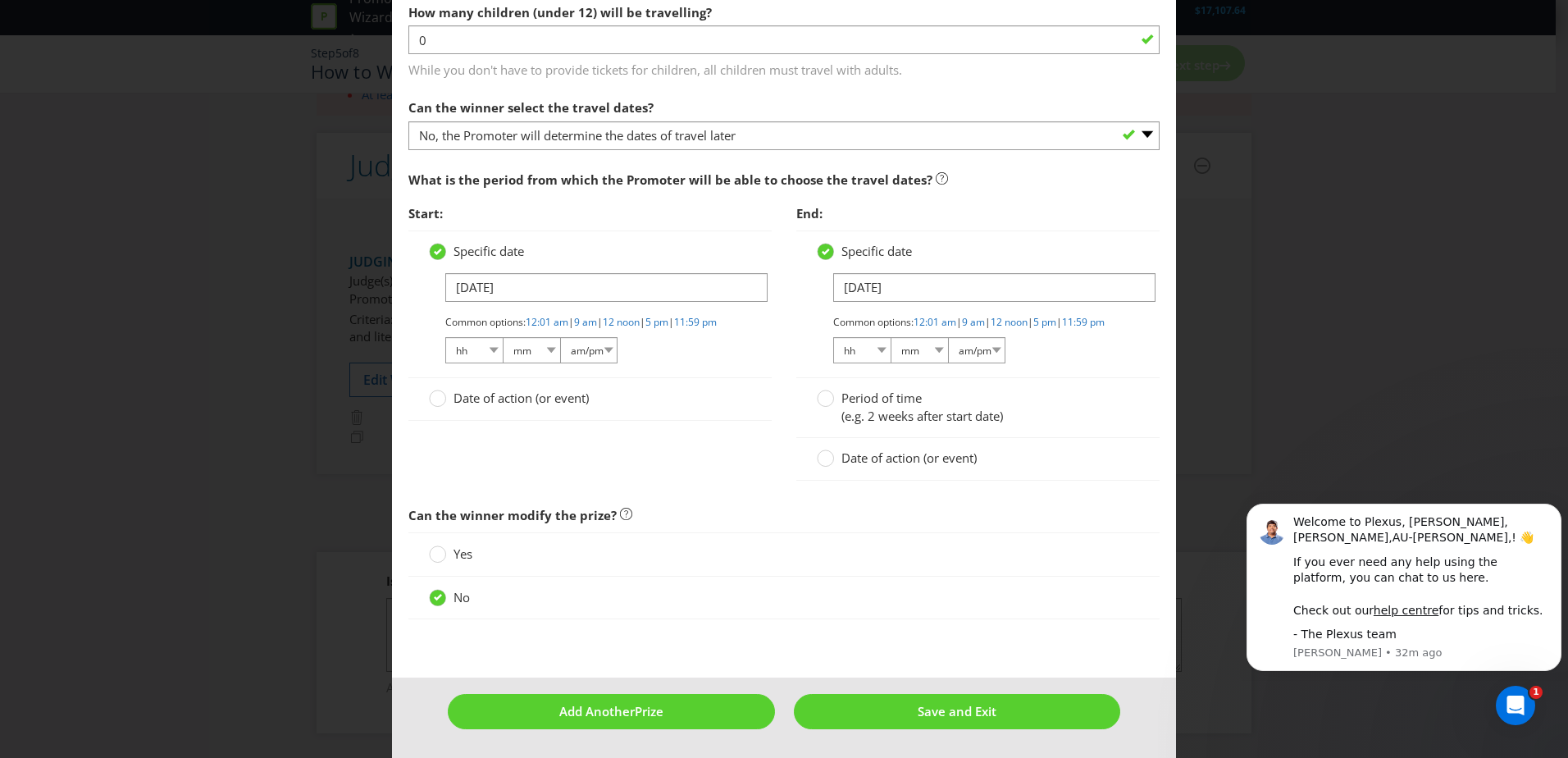
scroll to position [1716, 0]
click at [937, 714] on span "Save and Exit" at bounding box center [957, 711] width 79 height 16
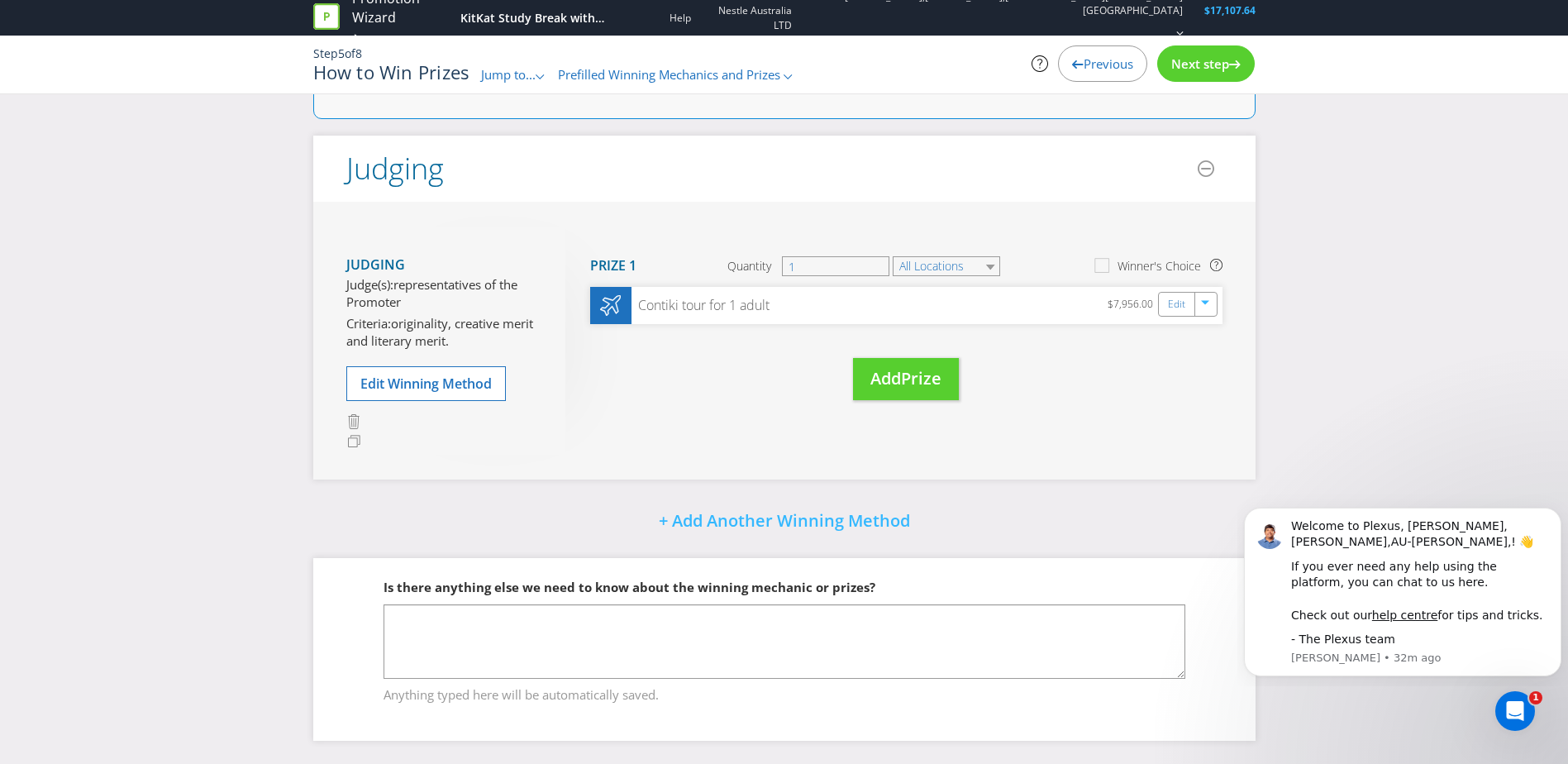
scroll to position [221, 0]
click at [1206, 62] on span "Next step" at bounding box center [1200, 63] width 58 height 16
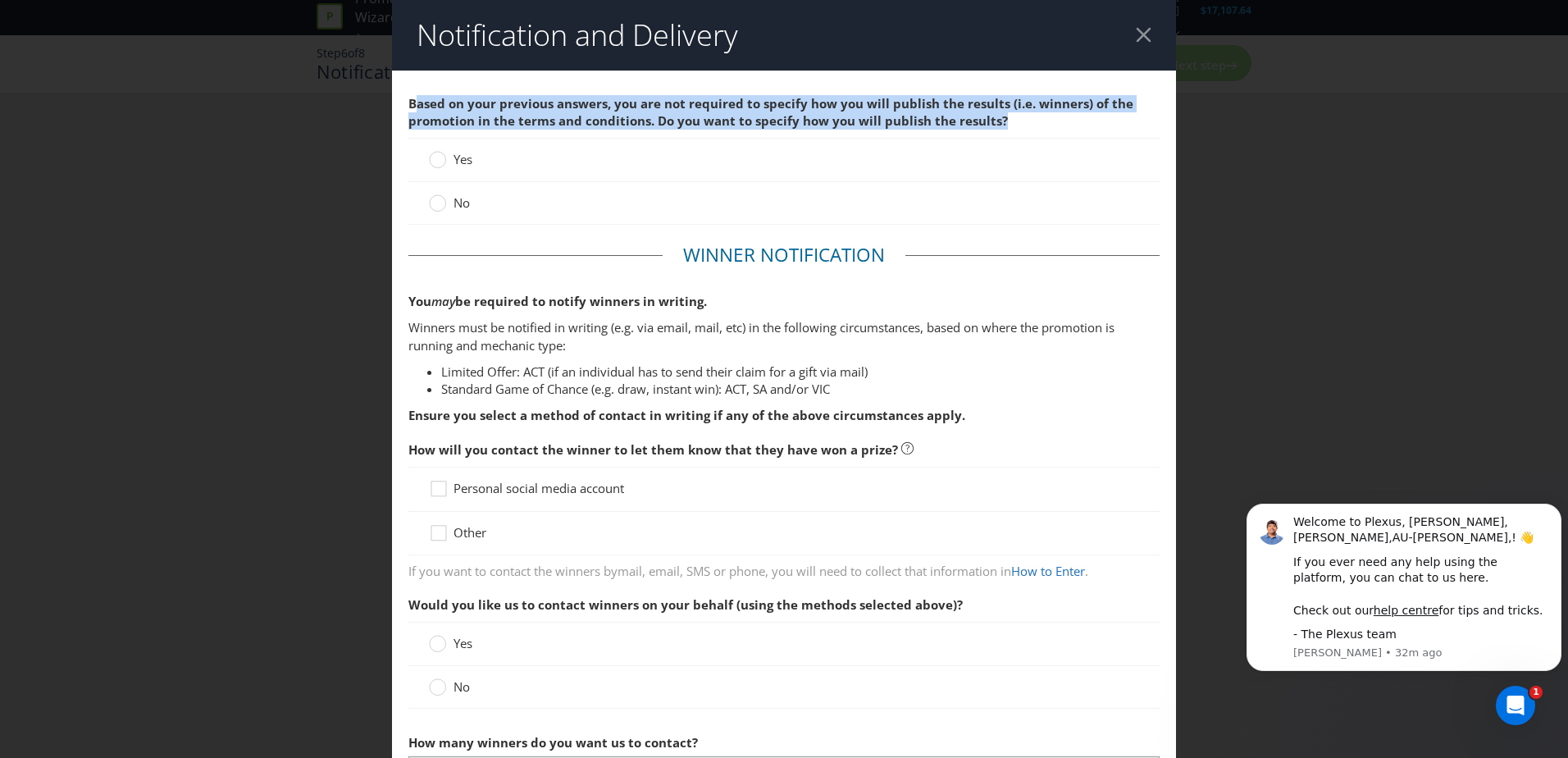
drag, startPoint x: 438, startPoint y: 101, endPoint x: 1119, endPoint y: 122, distance: 681.3
click at [1119, 122] on span "Based on your previous answers, you are not required to specify how you will pu…" at bounding box center [784, 113] width 751 height 52
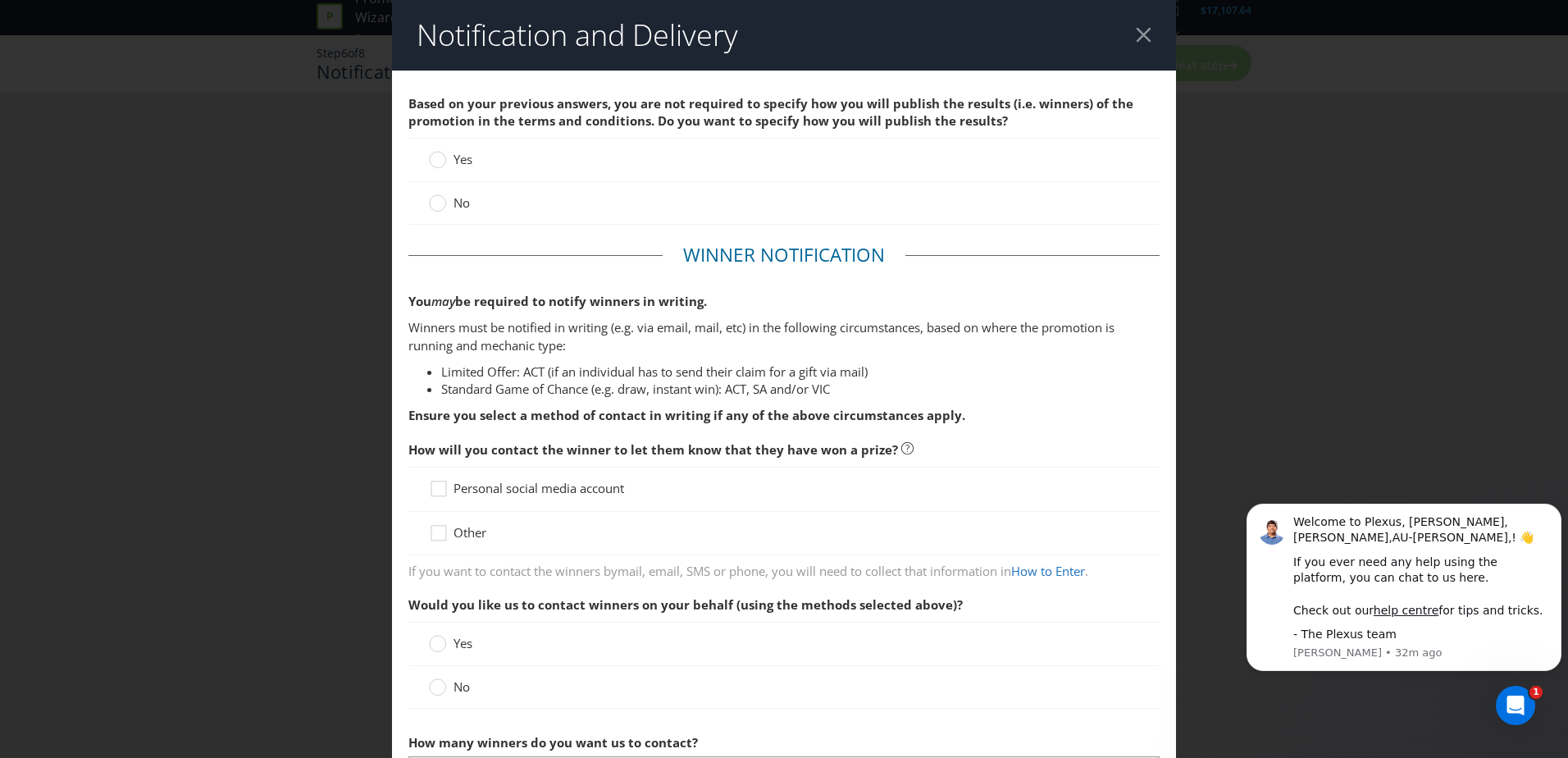
click at [457, 154] on span "Yes" at bounding box center [463, 158] width 19 height 16
click at [0, 0] on input "Yes" at bounding box center [0, 0] width 0 height 0
click at [502, 492] on span "Personal social media account" at bounding box center [538, 487] width 170 height 16
click at [0, 0] on input "Personal social media account" at bounding box center [0, 0] width 0 height 0
click at [472, 536] on span "Other" at bounding box center [469, 532] width 33 height 16
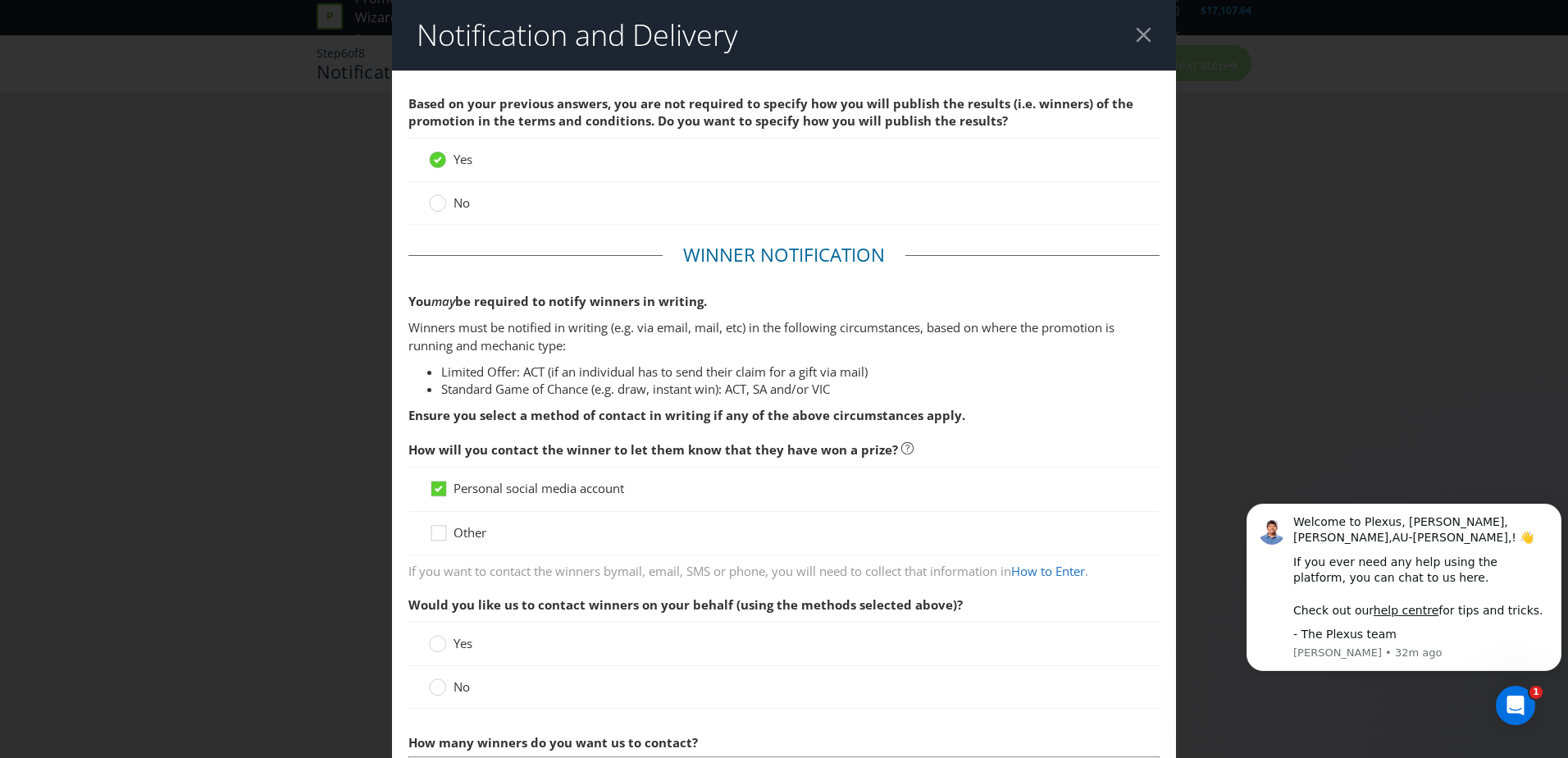
click at [0, 0] on input "Other" at bounding box center [0, 0] width 0 height 0
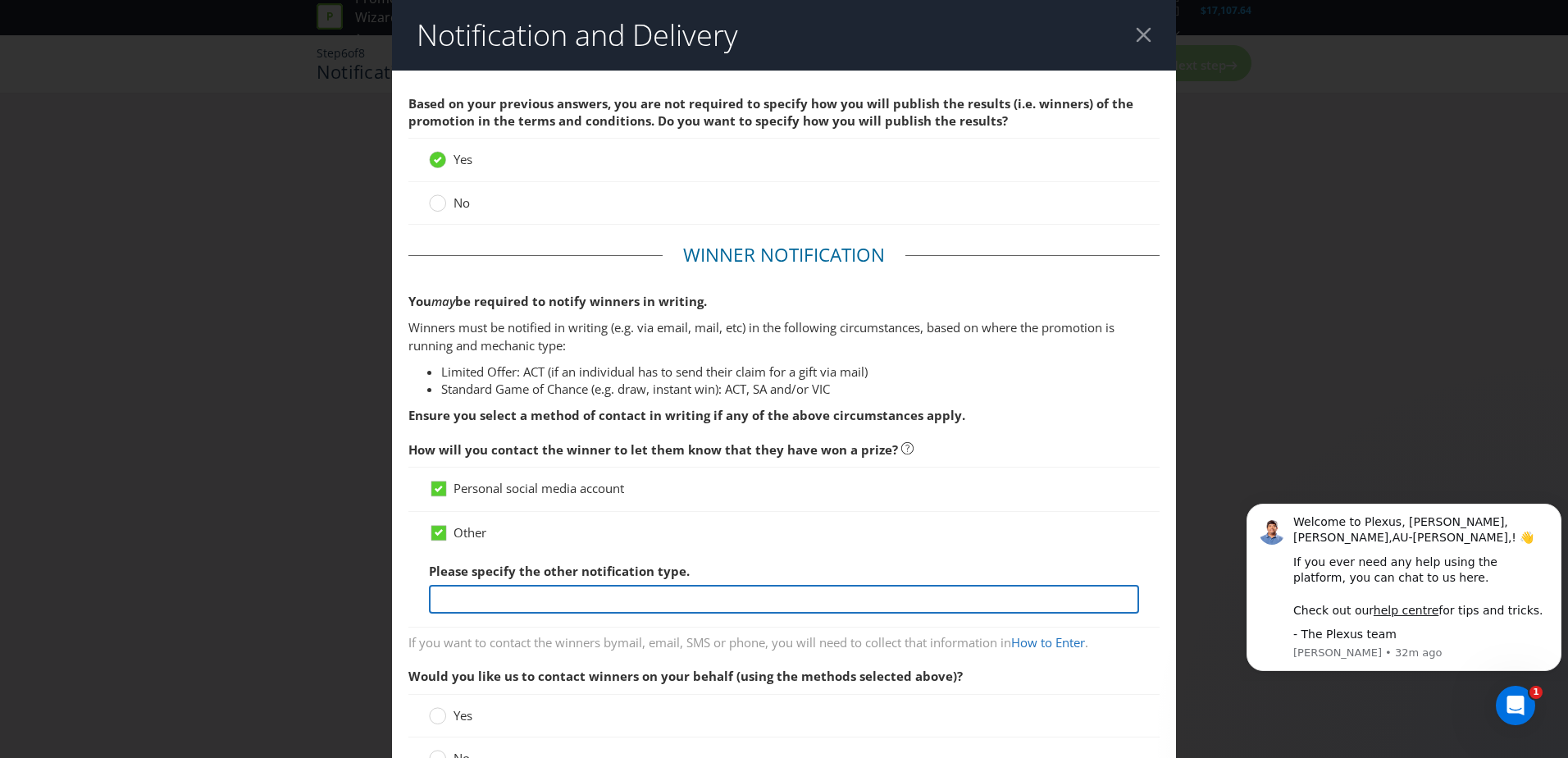
click at [533, 606] on input "text" at bounding box center [784, 599] width 711 height 28
type input "Website, email"
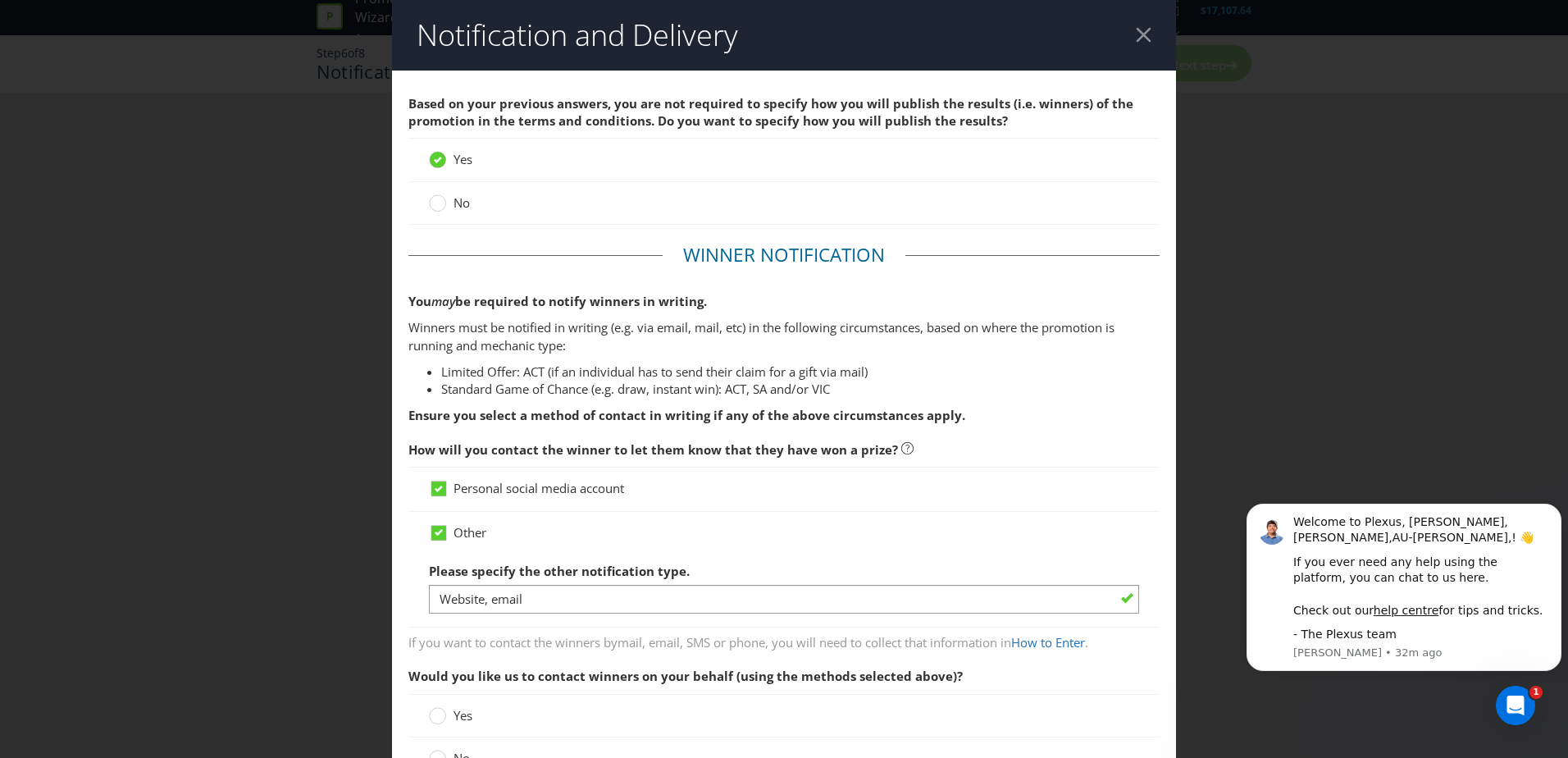
click at [572, 538] on div "Other" at bounding box center [784, 533] width 711 height 17
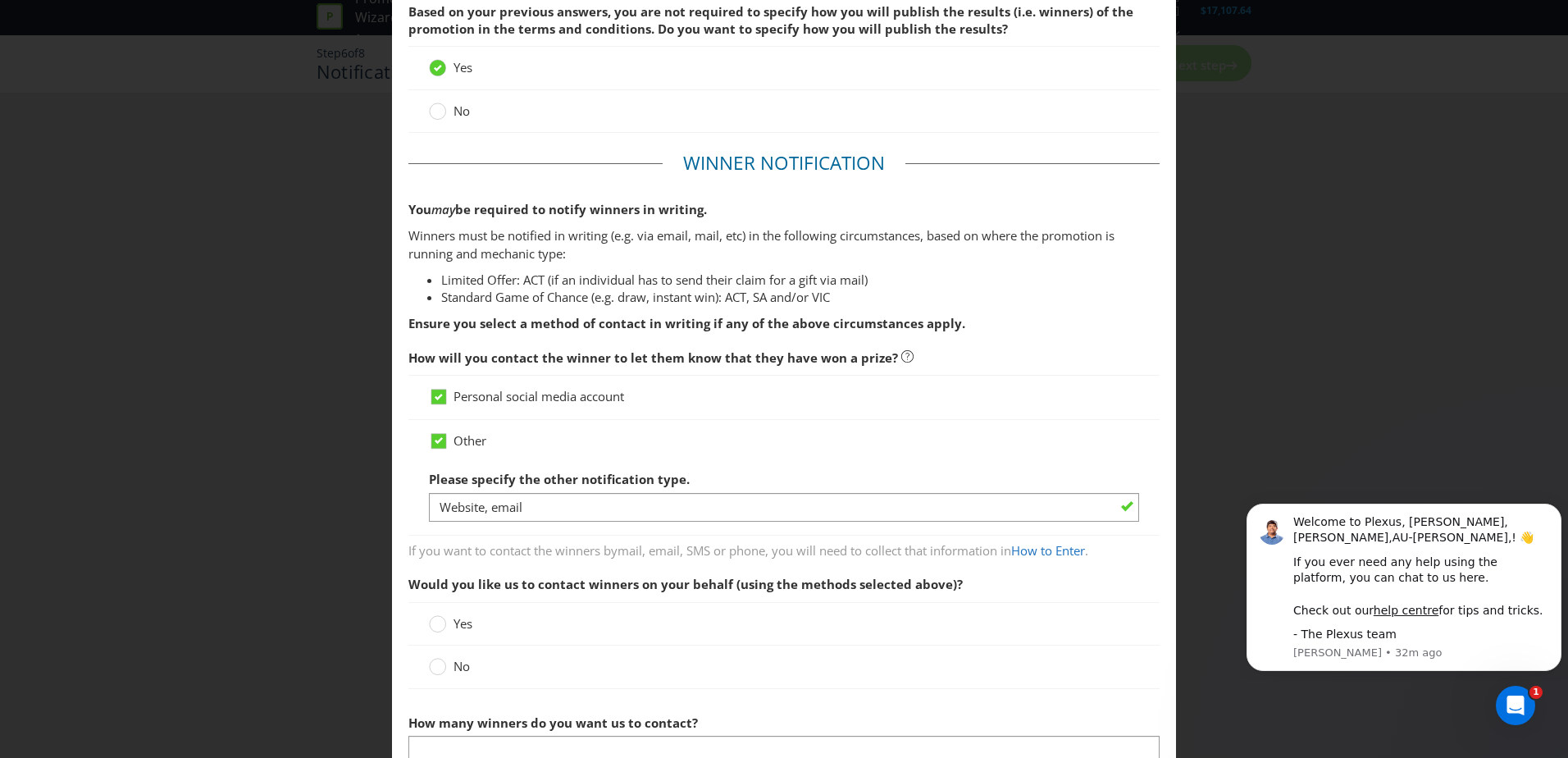
scroll to position [246, 0]
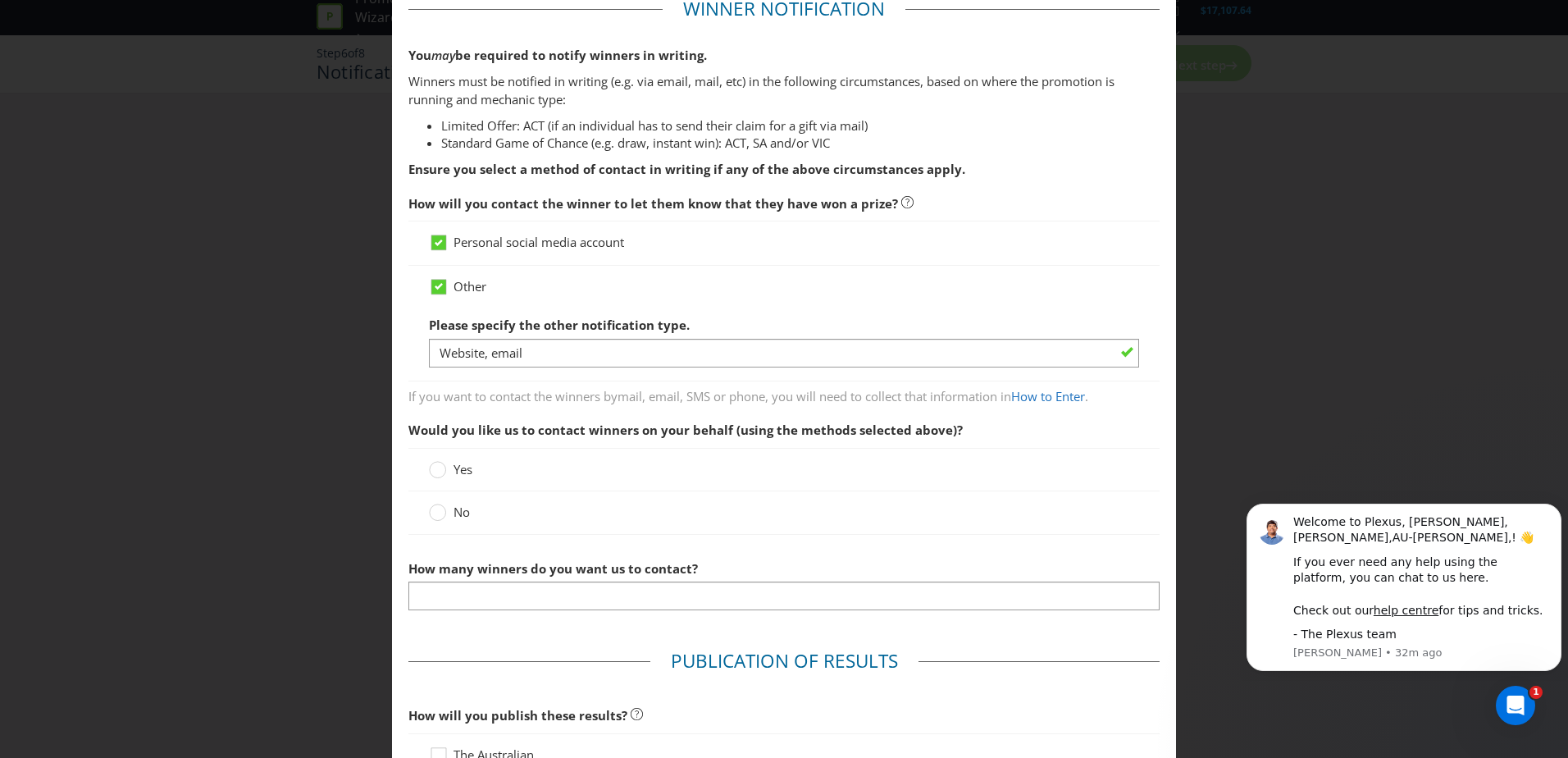
click at [447, 512] on label "No" at bounding box center [450, 512] width 44 height 17
click at [0, 0] on input "No" at bounding box center [0, 0] width 0 height 0
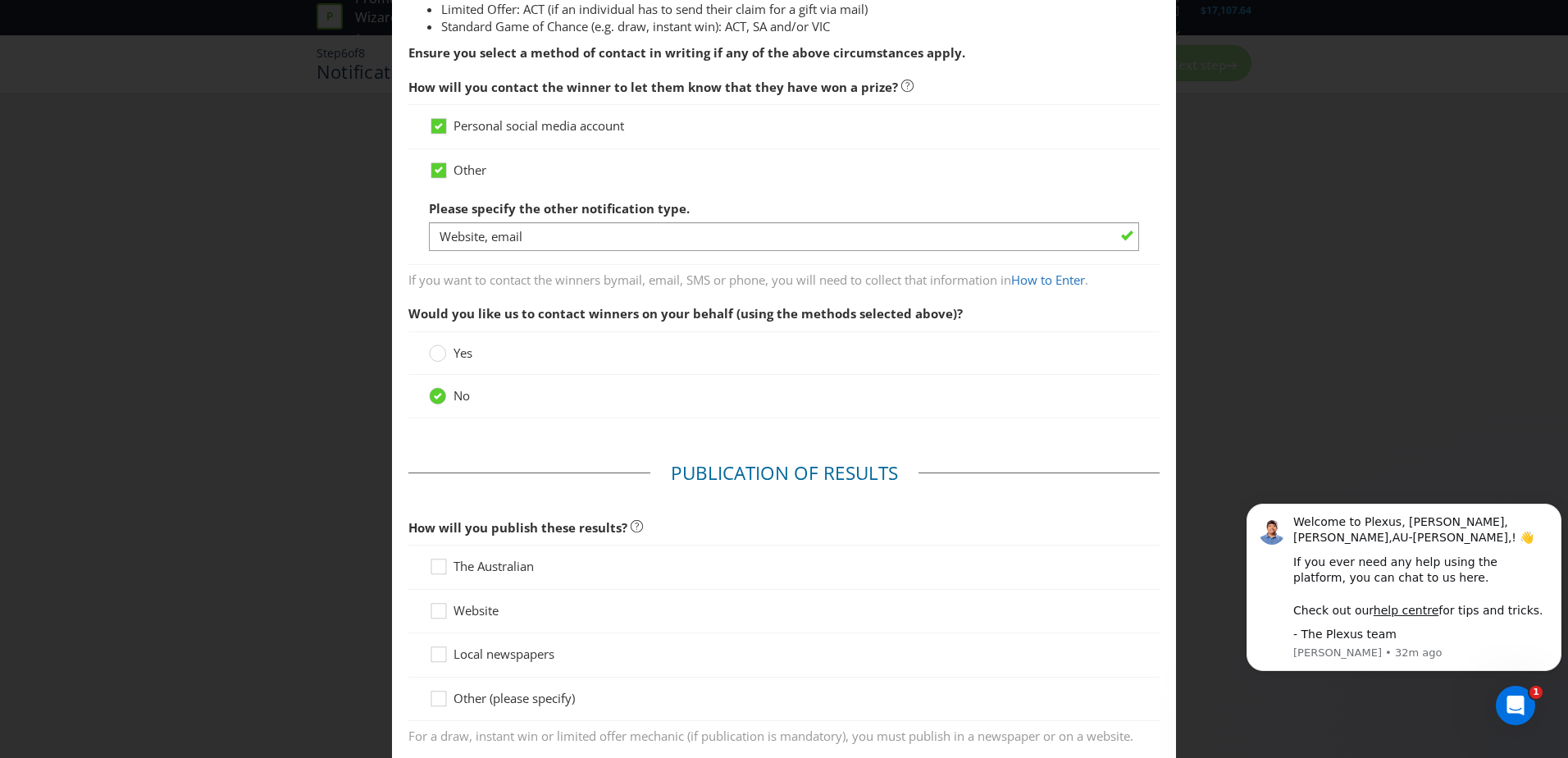
scroll to position [656, 0]
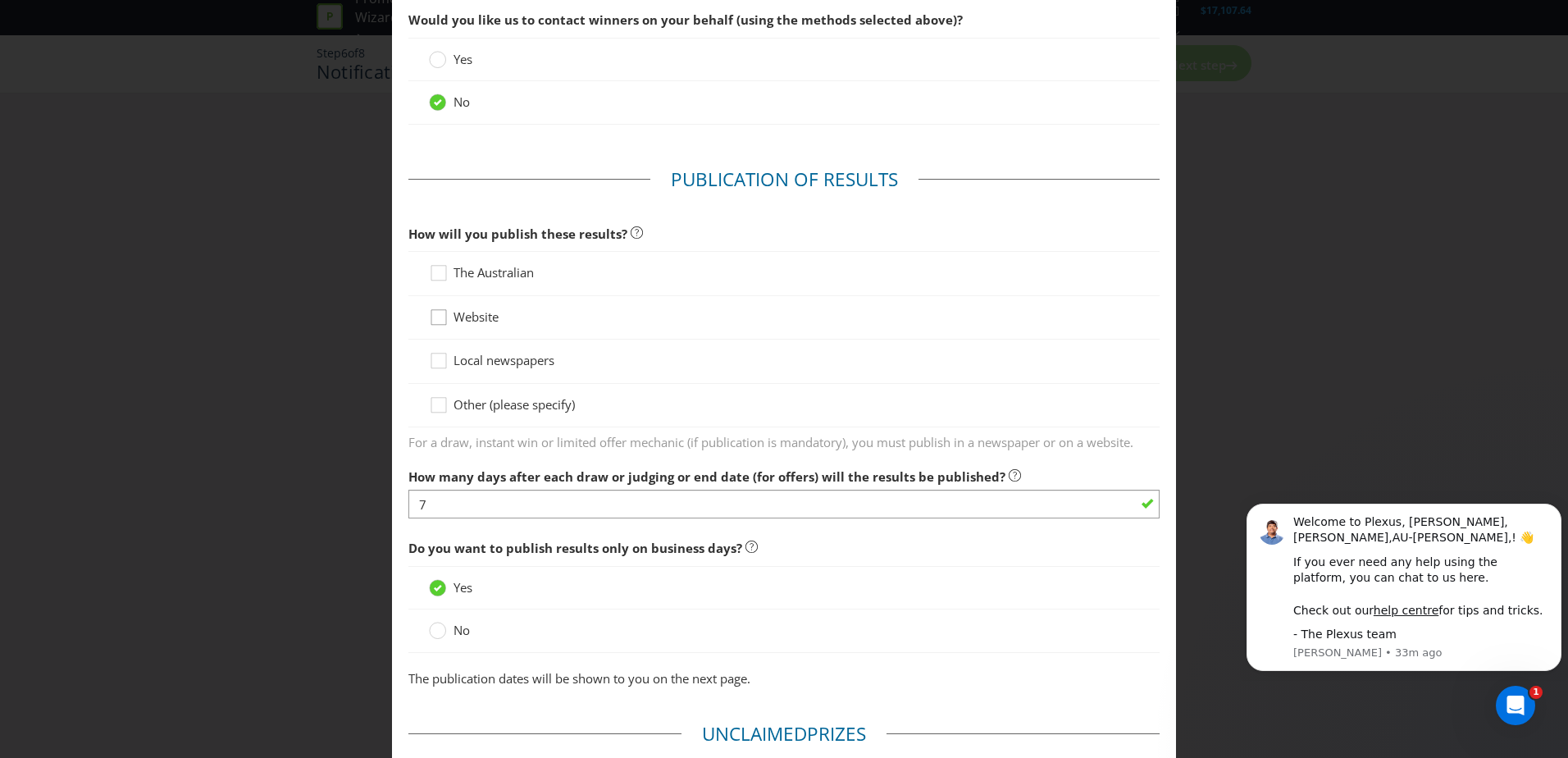
click at [434, 316] on div at bounding box center [438, 311] width 9 height 9
click at [0, 0] on input "Website" at bounding box center [0, 0] width 0 height 0
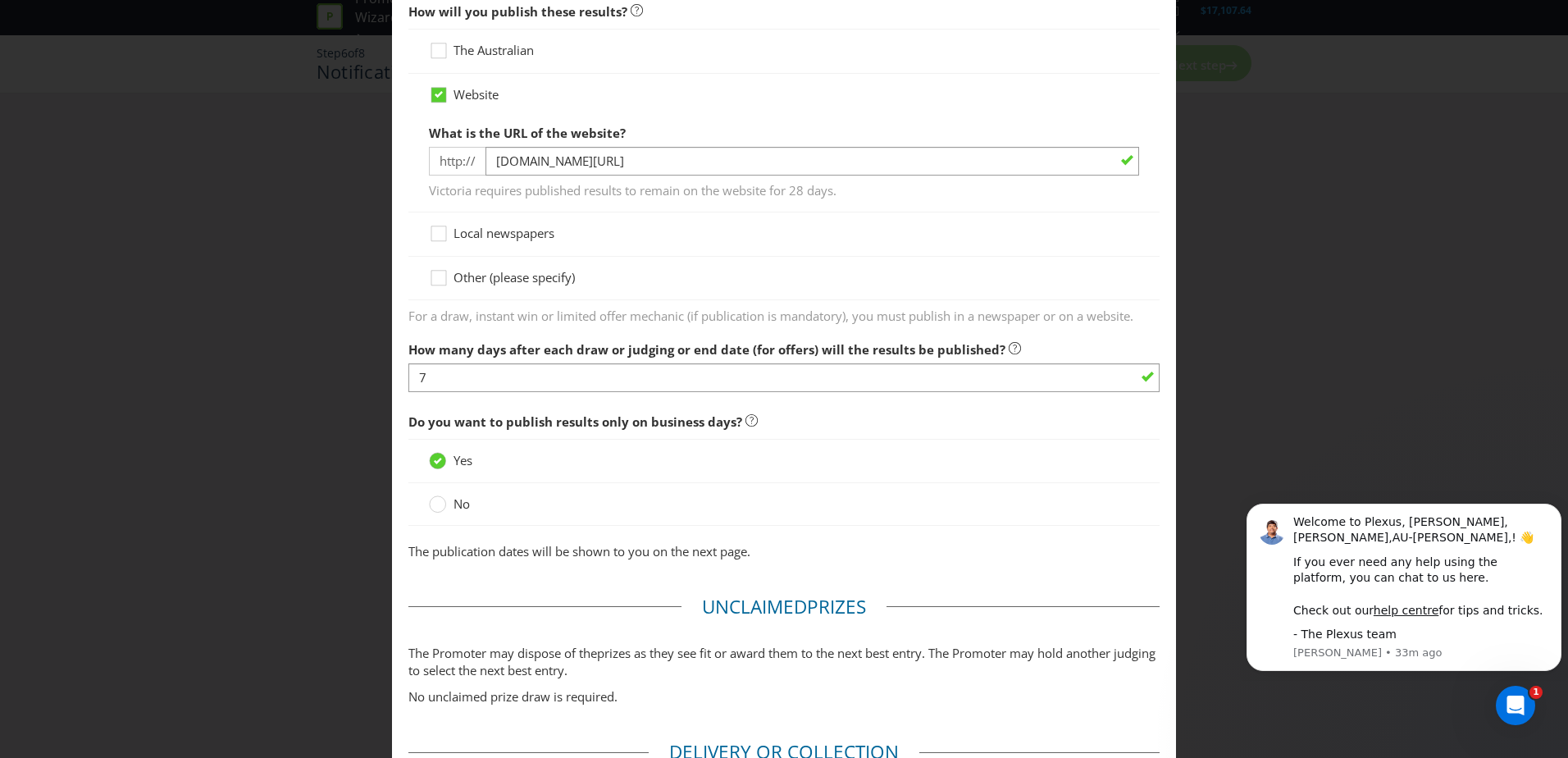
scroll to position [902, 0]
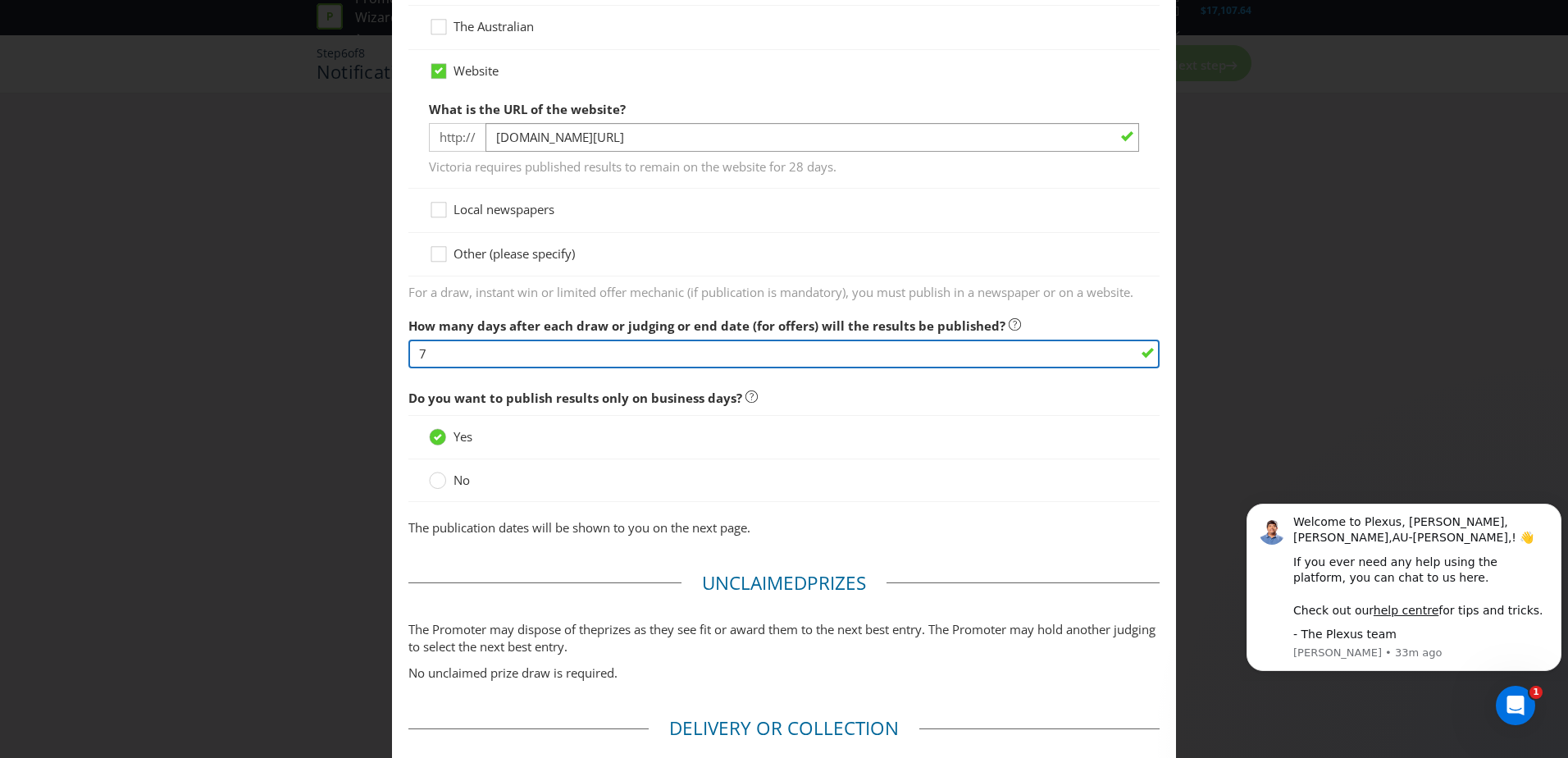
click at [617, 361] on input "7" at bounding box center [784, 354] width 751 height 28
type input "14"
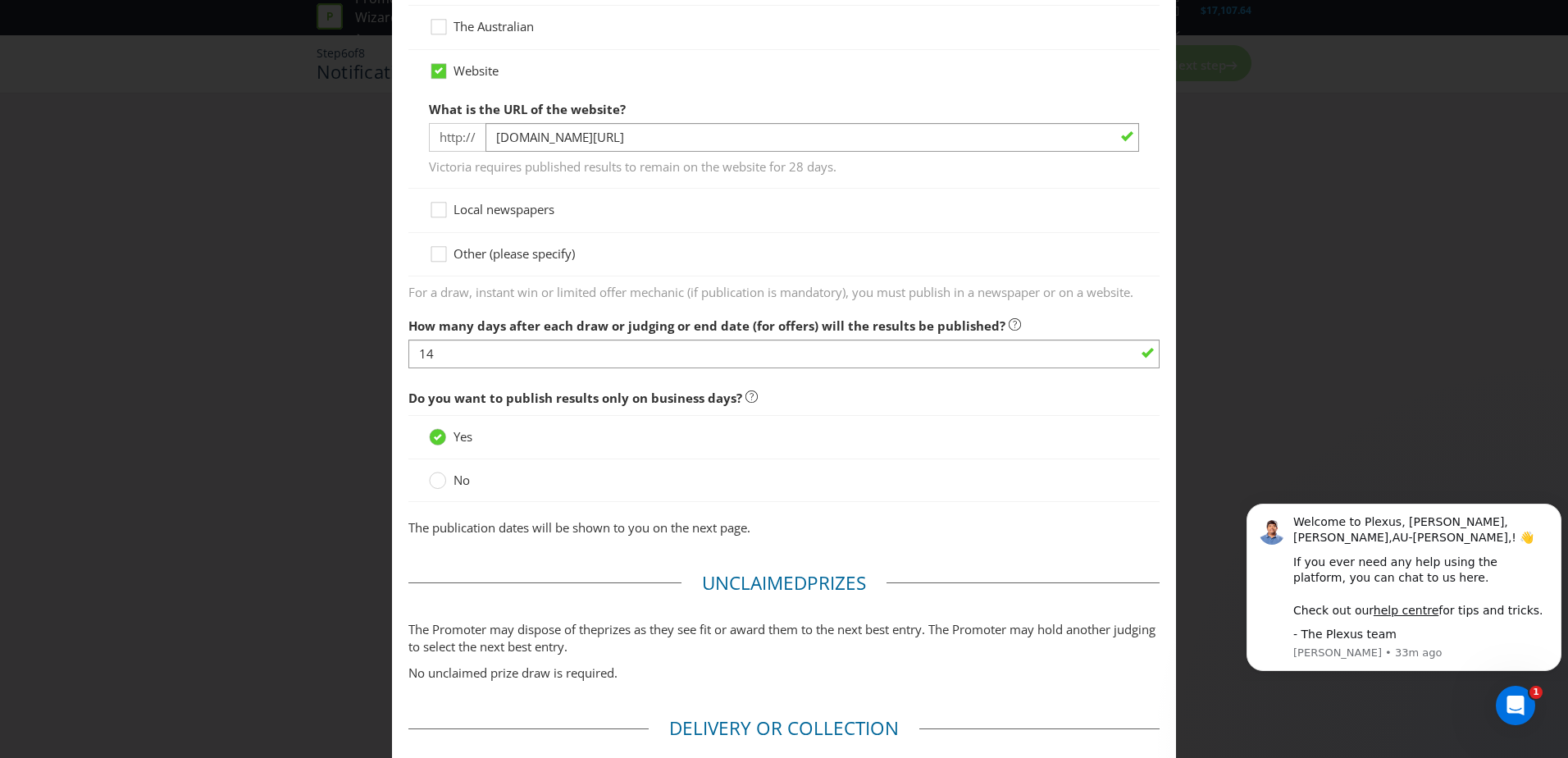
click at [672, 399] on span "Do you want to publish results only on business days?" at bounding box center [575, 397] width 334 height 16
click at [576, 392] on span "Do you want to publish results only on business days?" at bounding box center [575, 397] width 334 height 16
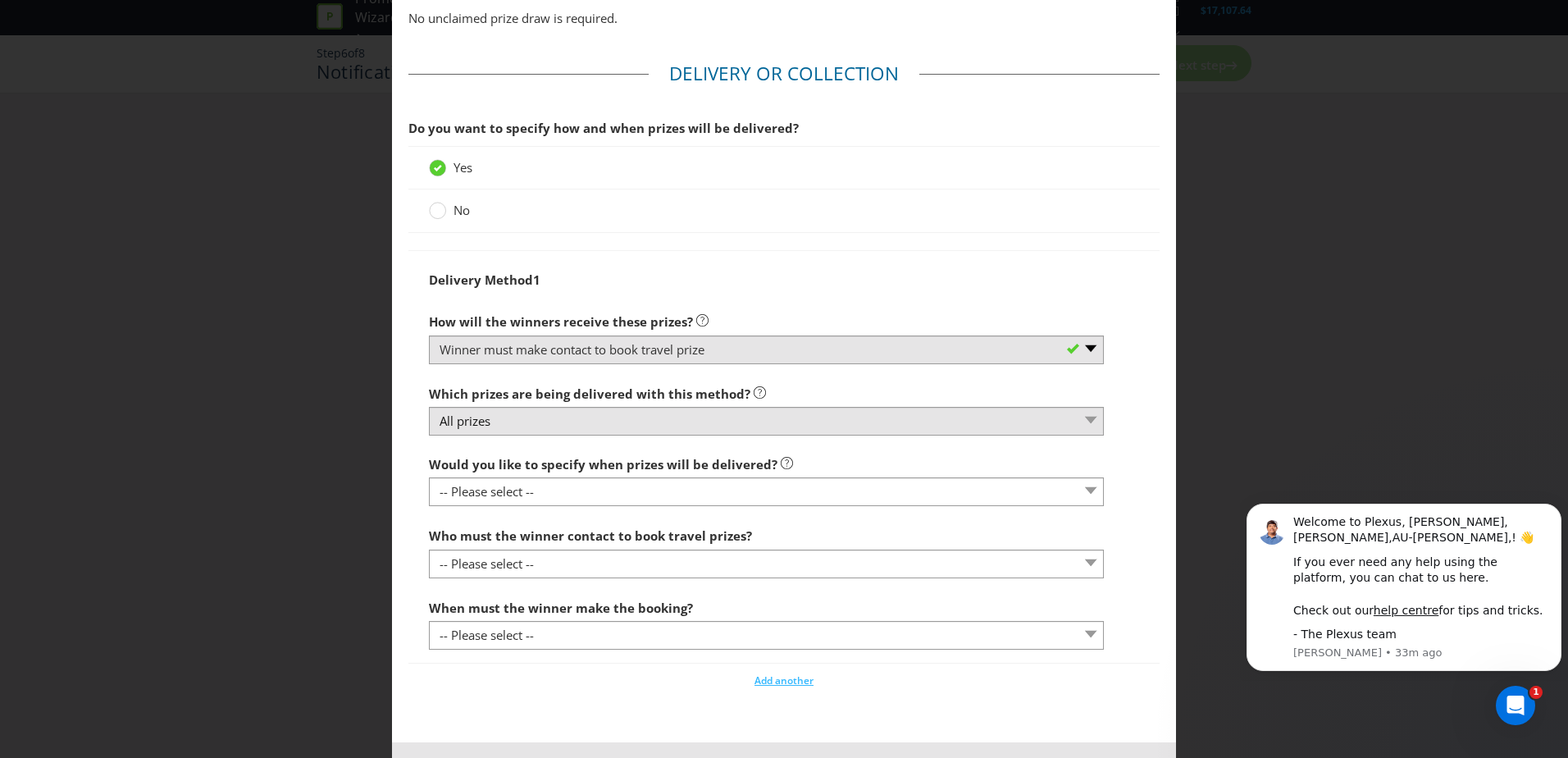
scroll to position [1559, 0]
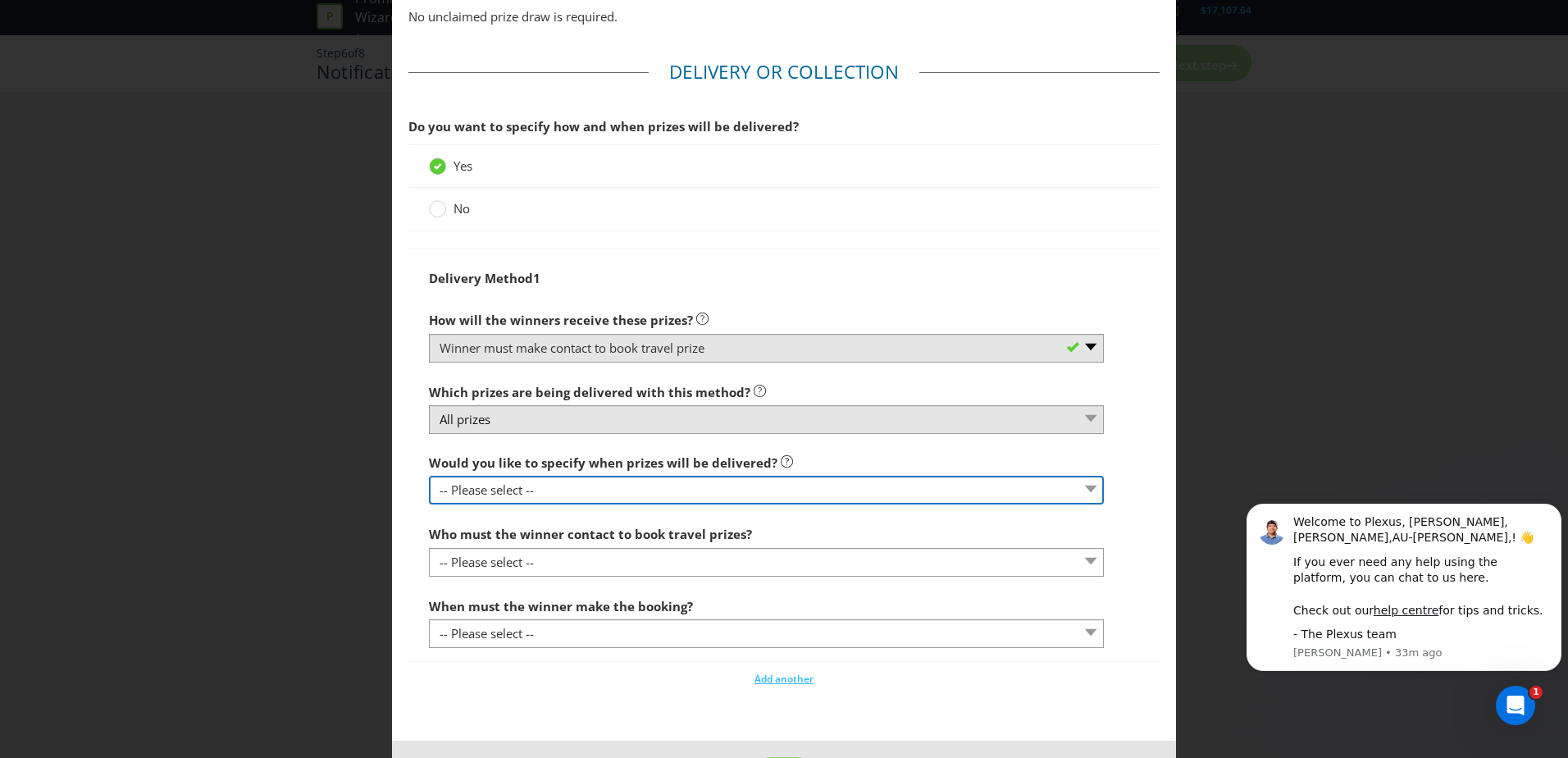
click at [624, 490] on select "-- Please select -- Yes, specific date (please specify) Yes, within a certain p…" at bounding box center [766, 490] width 675 height 28
select select "NO"
click at [429, 476] on select "-- Please select -- Yes, specific date (please specify) Yes, within a certain p…" at bounding box center [766, 490] width 675 height 28
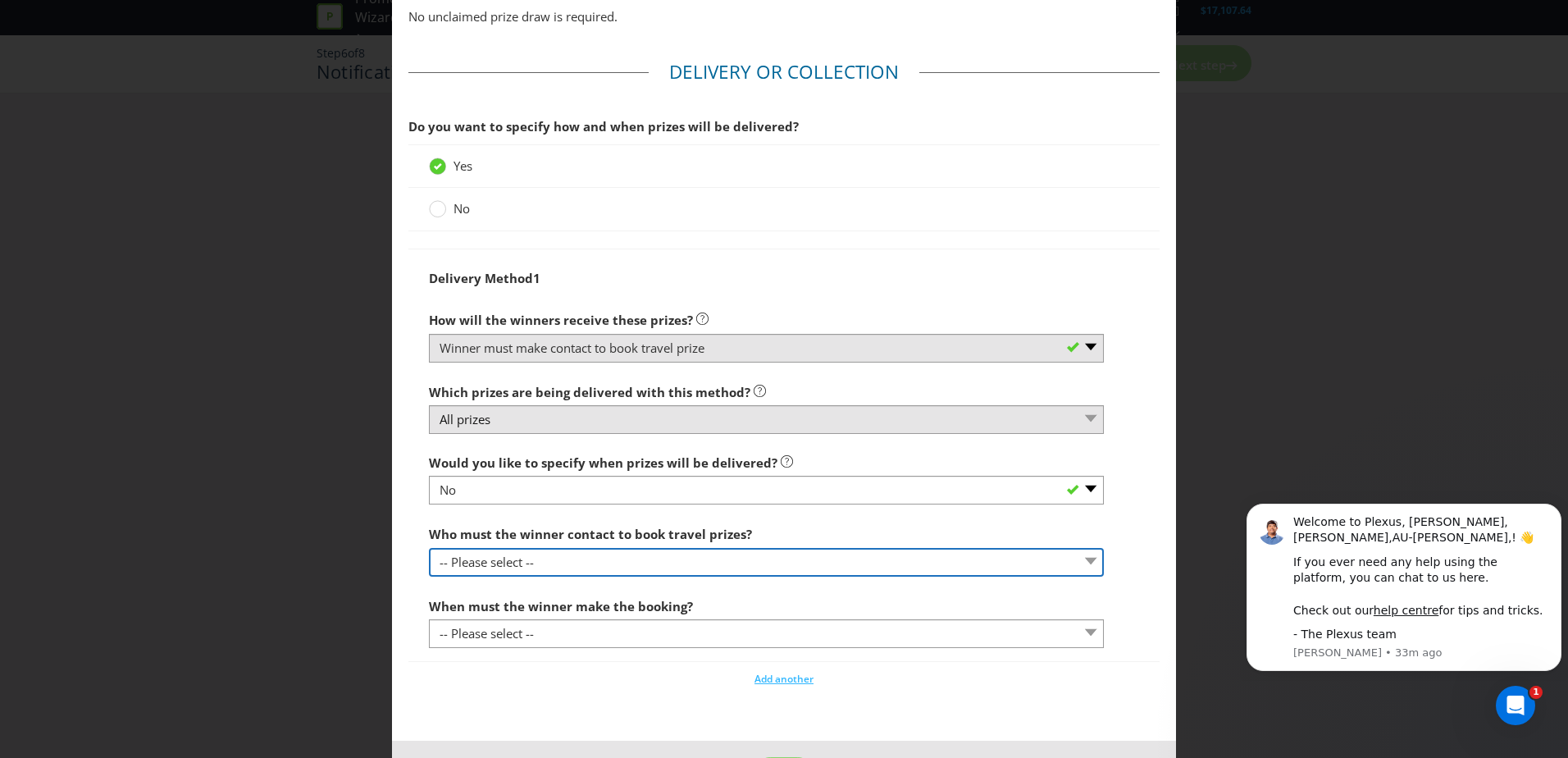
click at [633, 562] on select "-- Please select -- Promoter Travel supplier Agency Other (please specify)" at bounding box center [766, 562] width 675 height 28
select select "SUPPLIER"
click at [429, 548] on select "-- Please select -- Promoter Travel supplier Agency Other (please specify)" at bounding box center [766, 562] width 675 height 28
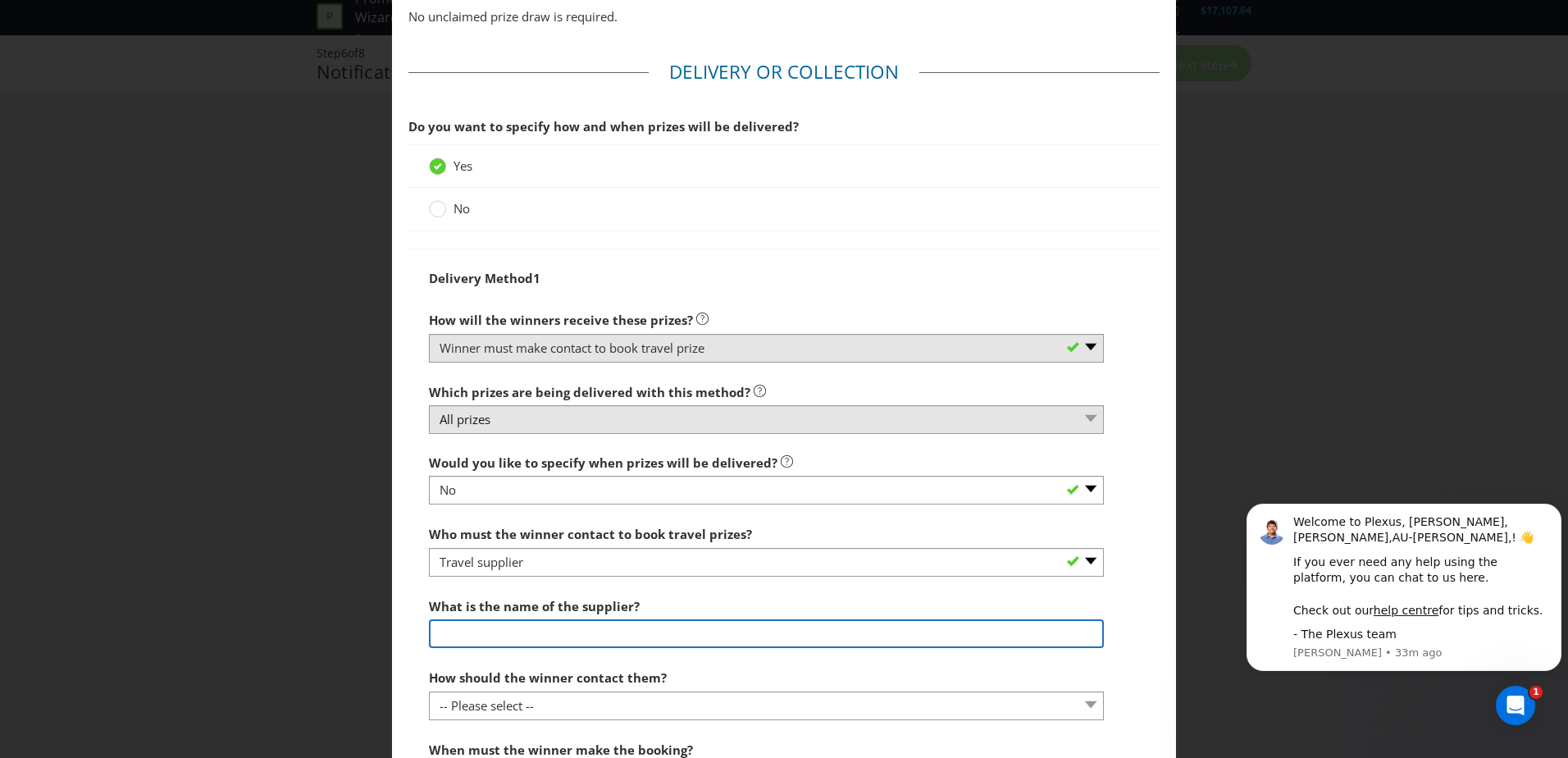
click at [554, 624] on input "text" at bounding box center [766, 633] width 675 height 28
type input "Contiki"
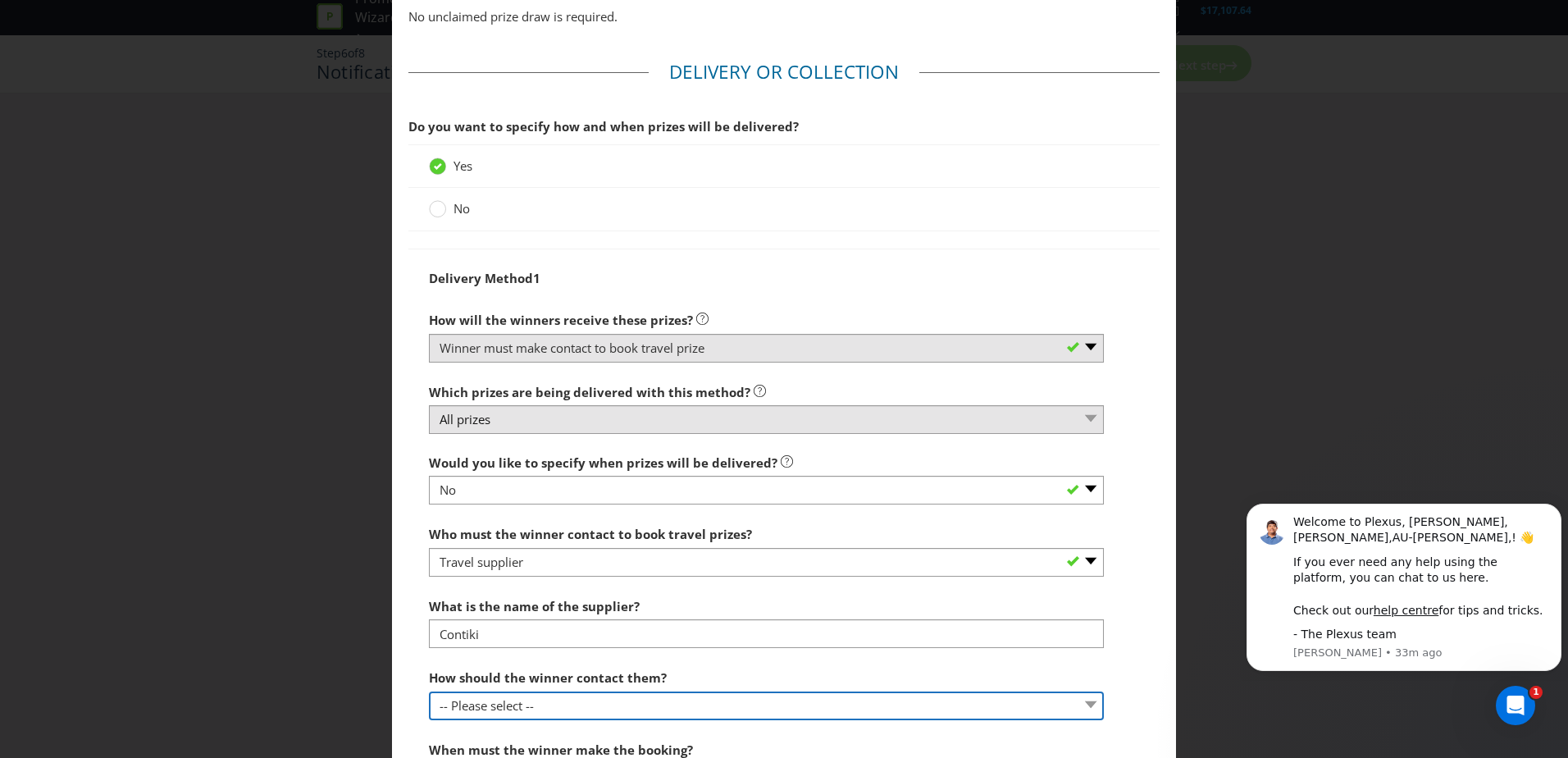
click at [544, 697] on select "-- Please select -- By phone (please specify) By email (please specify) Other (…" at bounding box center [766, 706] width 675 height 28
select select "OTHER"
click at [429, 692] on select "-- Please select -- By phone (please specify) By email (please specify) Other (…" at bounding box center [766, 706] width 675 height 28
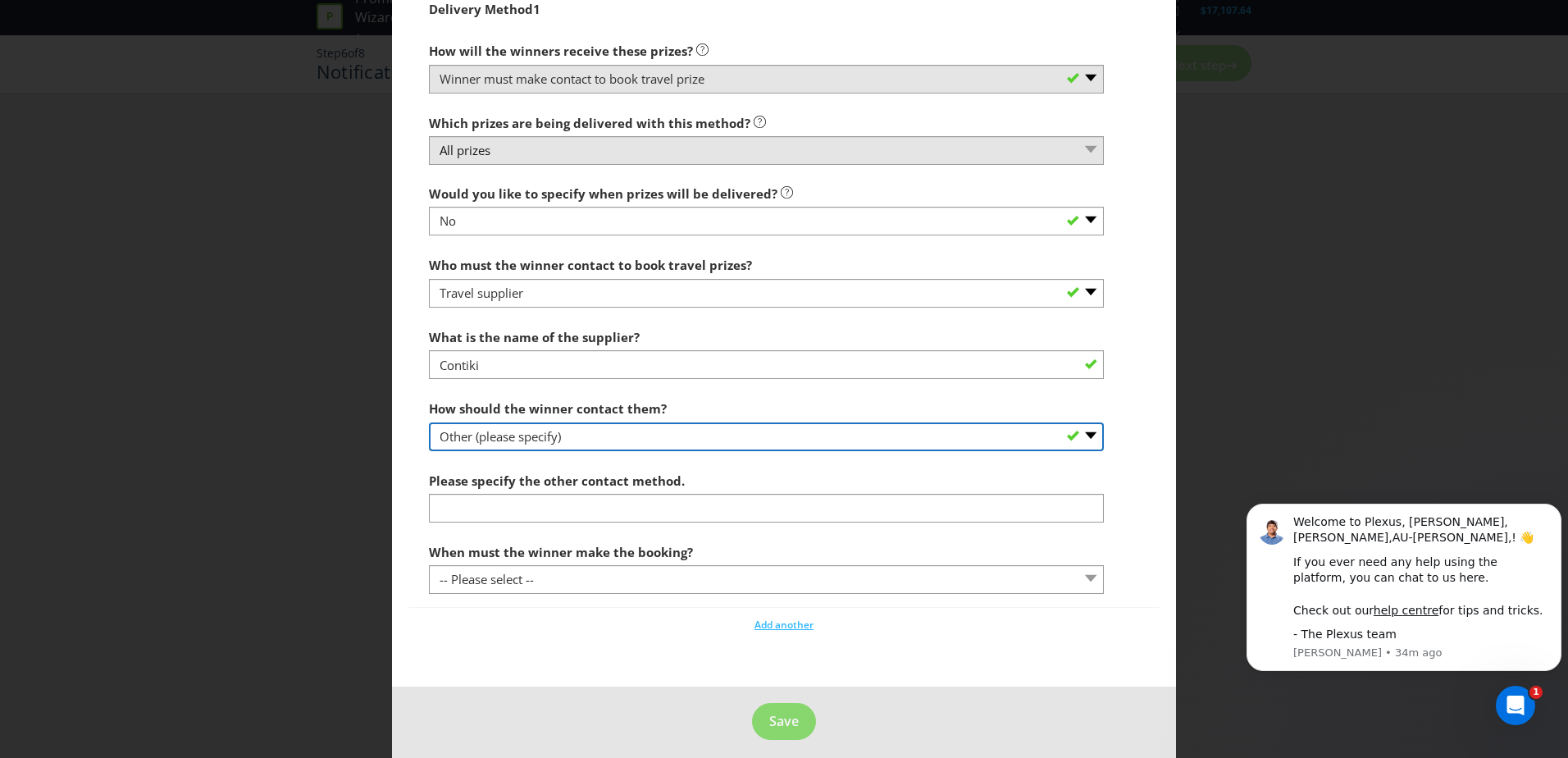
scroll to position [1839, 0]
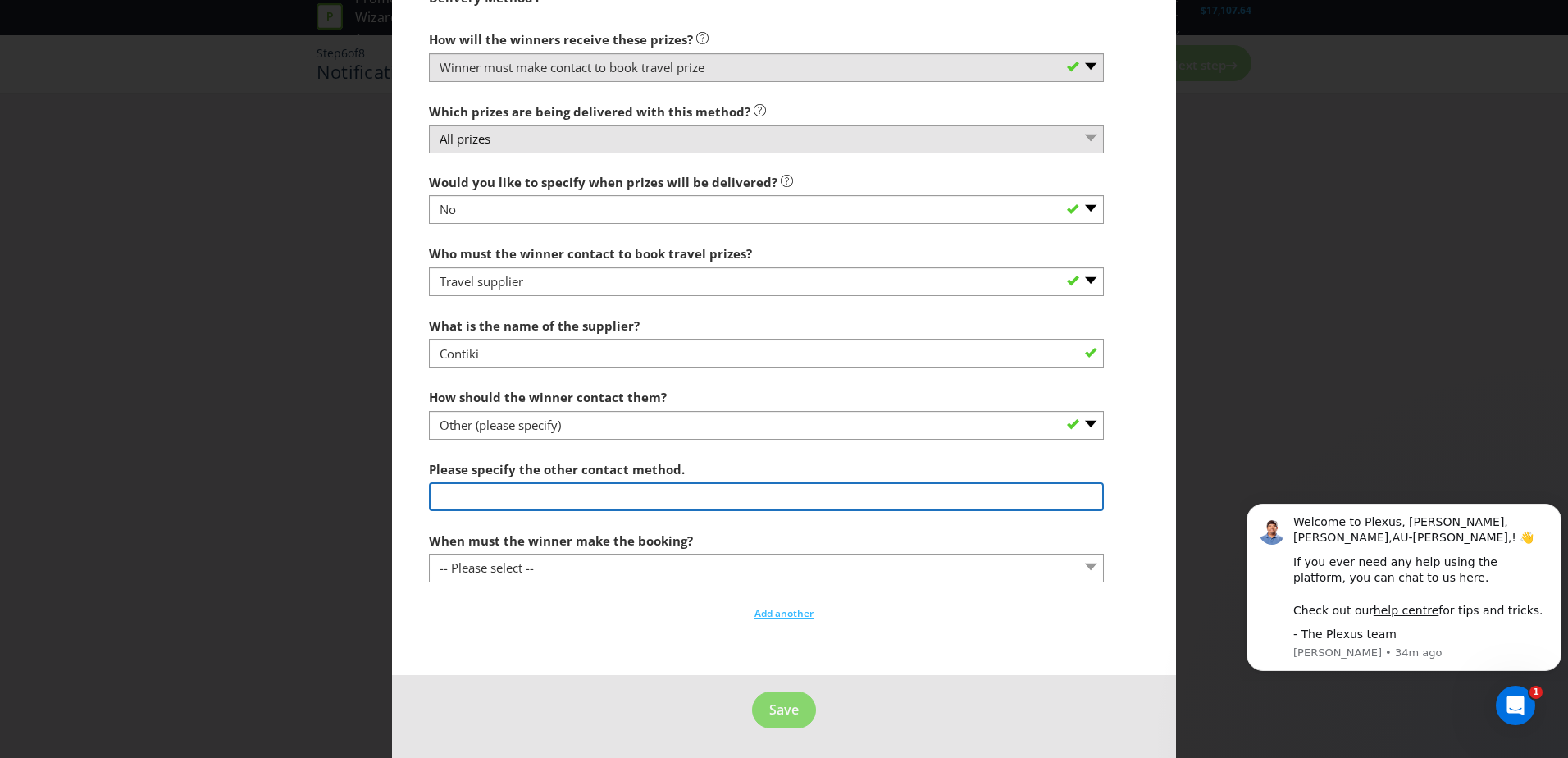
click at [523, 495] on input "text" at bounding box center [766, 497] width 675 height 28
type input "To"
type input "contact email to be confirmed"
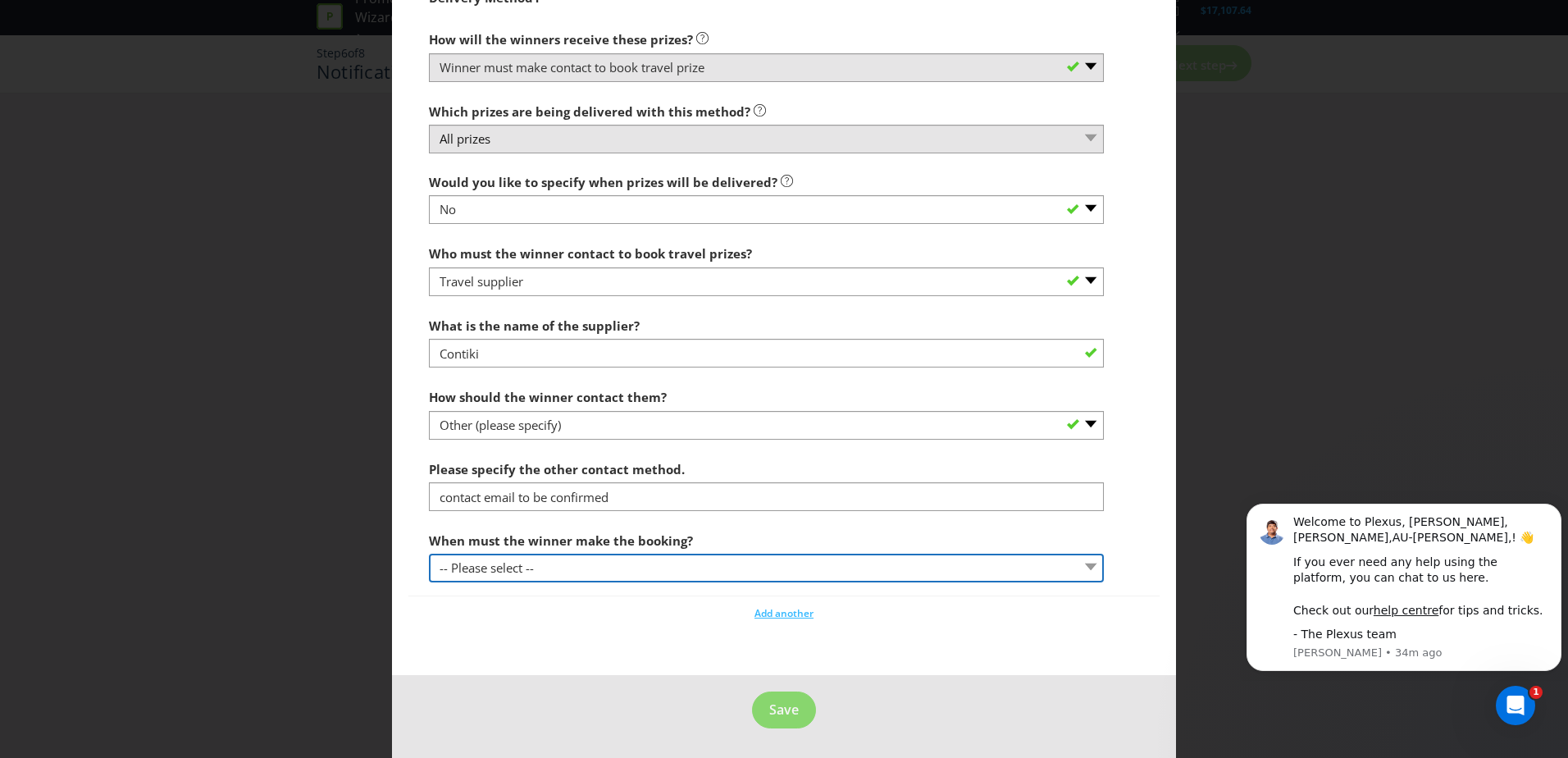
click at [575, 566] on select "-- Please select -- By a specific date (please specify) Within a certain period…" at bounding box center [766, 568] width 675 height 28
select select "BY_DATE"
click at [429, 554] on select "-- Please select -- By a specific date (please specify) Within a certain period…" at bounding box center [766, 568] width 675 height 28
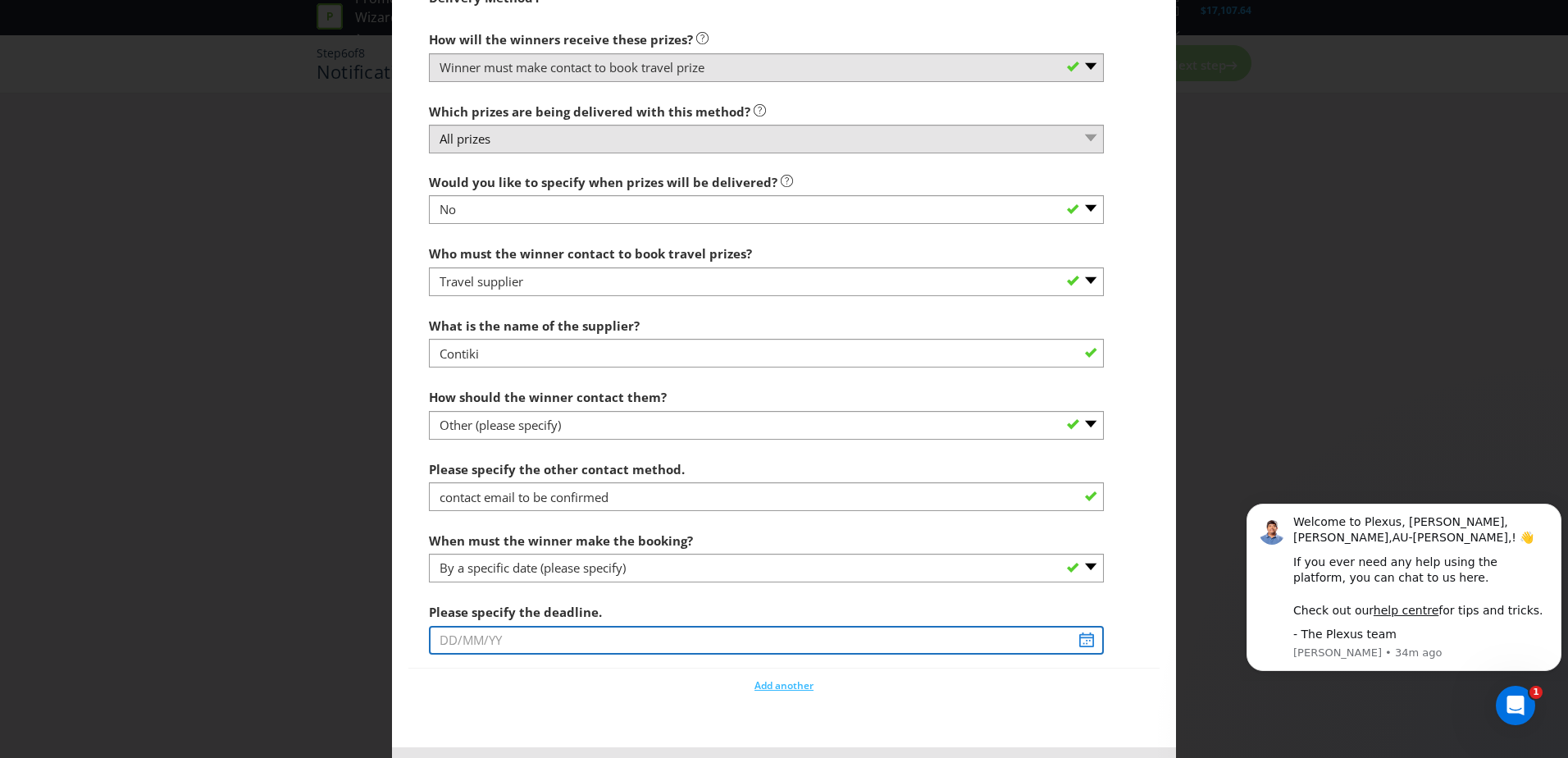
click at [582, 639] on input "text" at bounding box center [766, 640] width 675 height 28
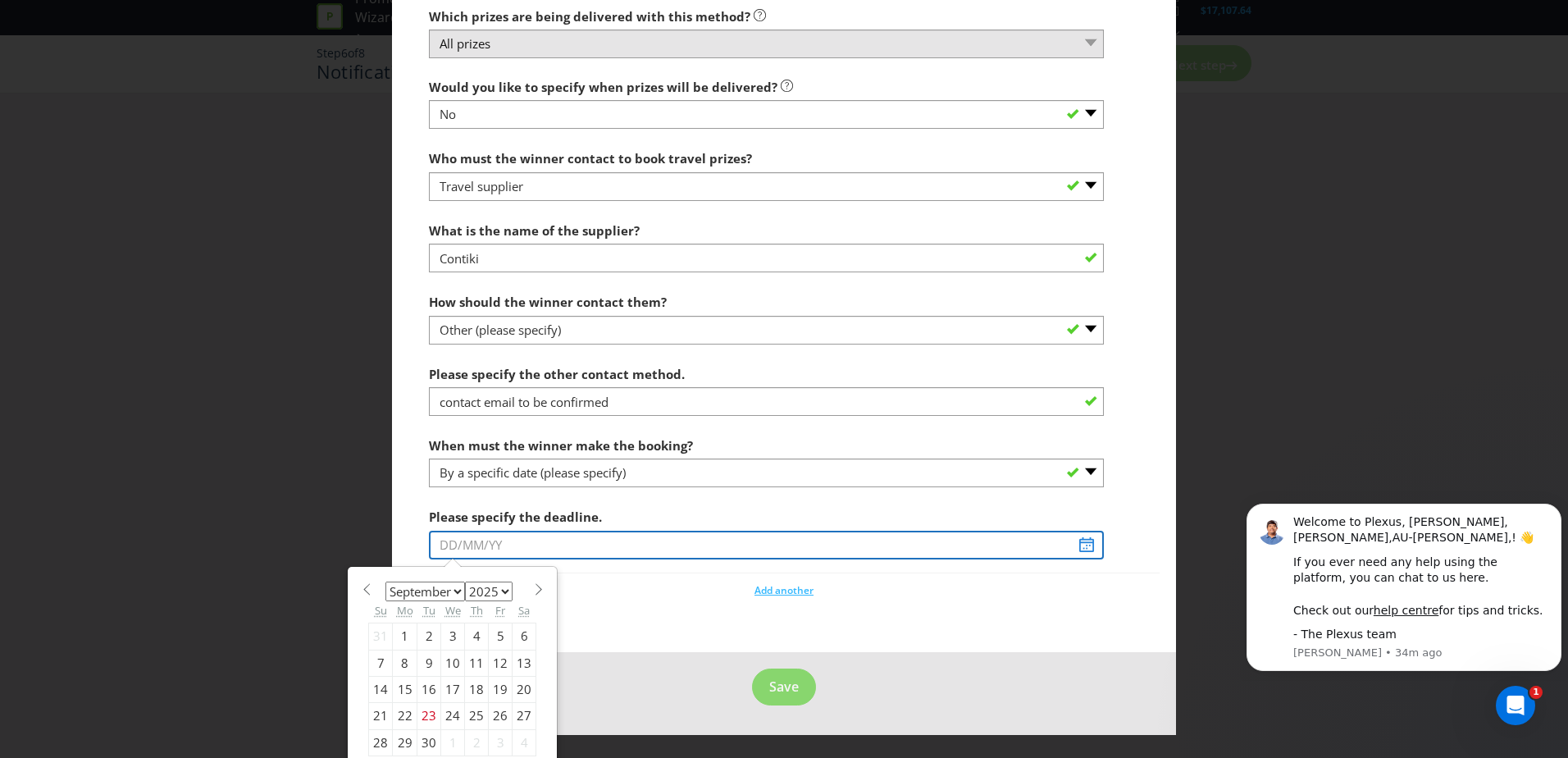
scroll to position [1949, 0]
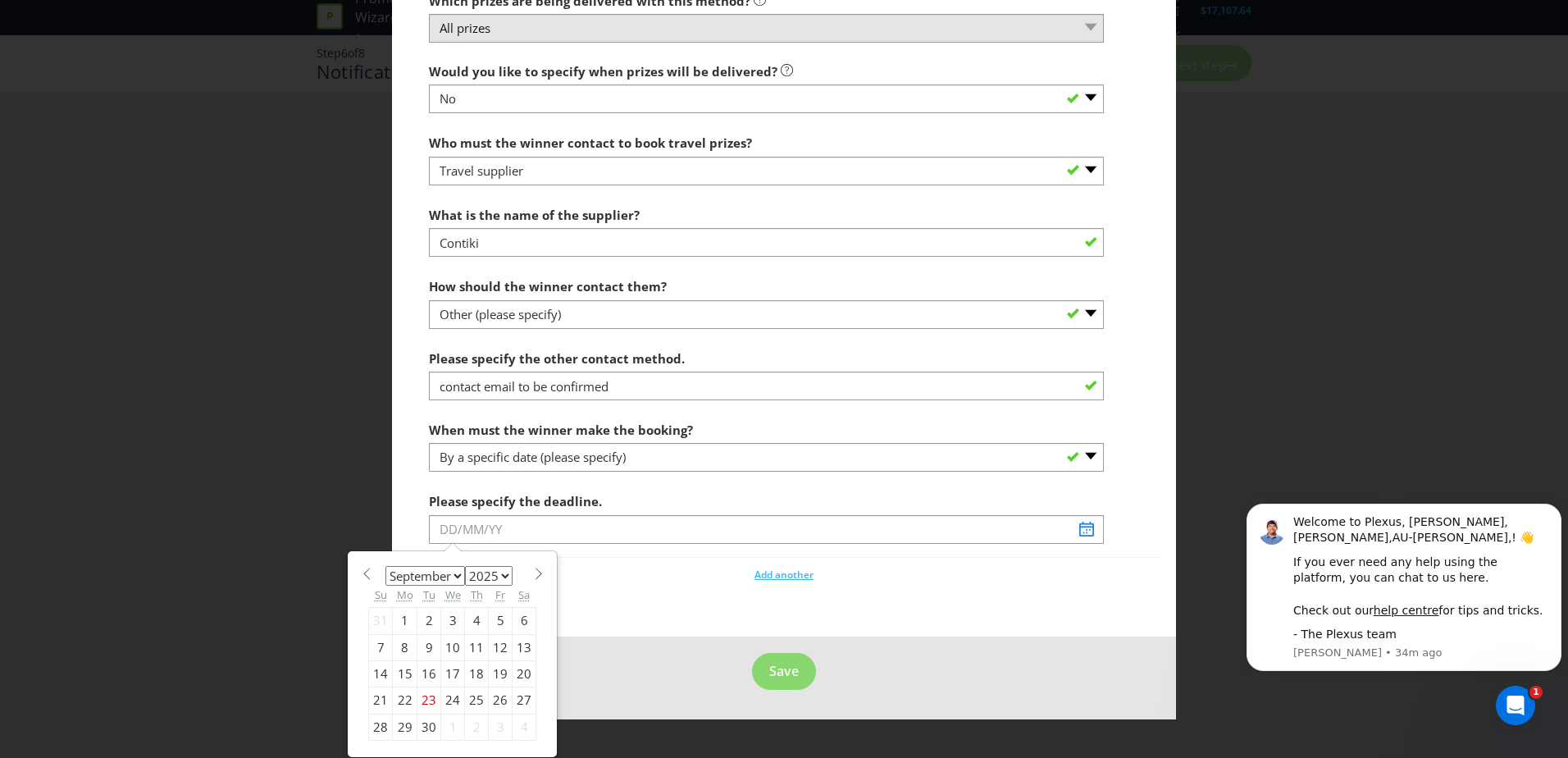
click at [533, 572] on span at bounding box center [538, 573] width 12 height 12
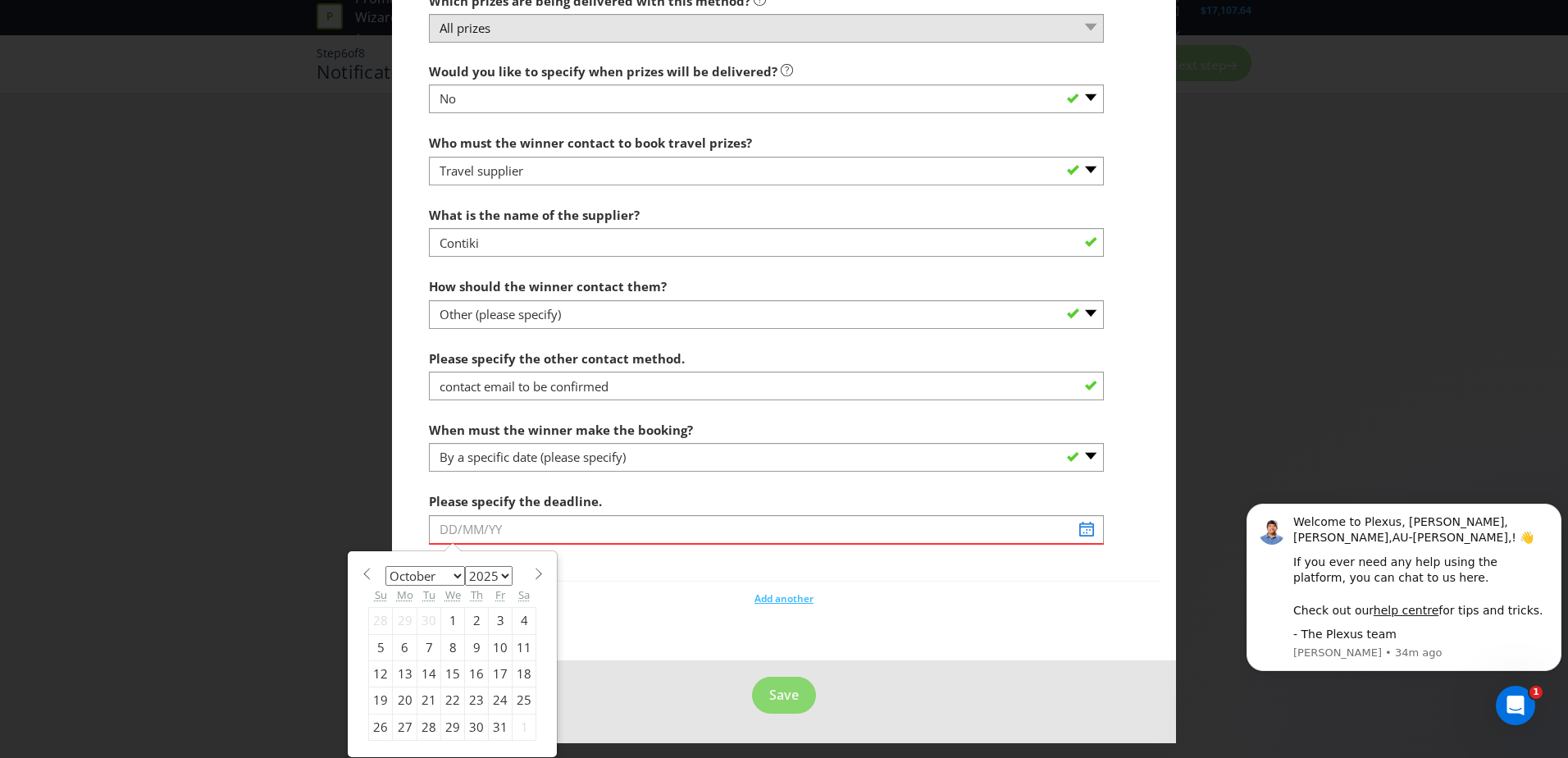
click at [533, 572] on span at bounding box center [538, 573] width 12 height 12
select select "11"
click at [449, 729] on div "31" at bounding box center [452, 727] width 24 height 26
type input "[DATE]"
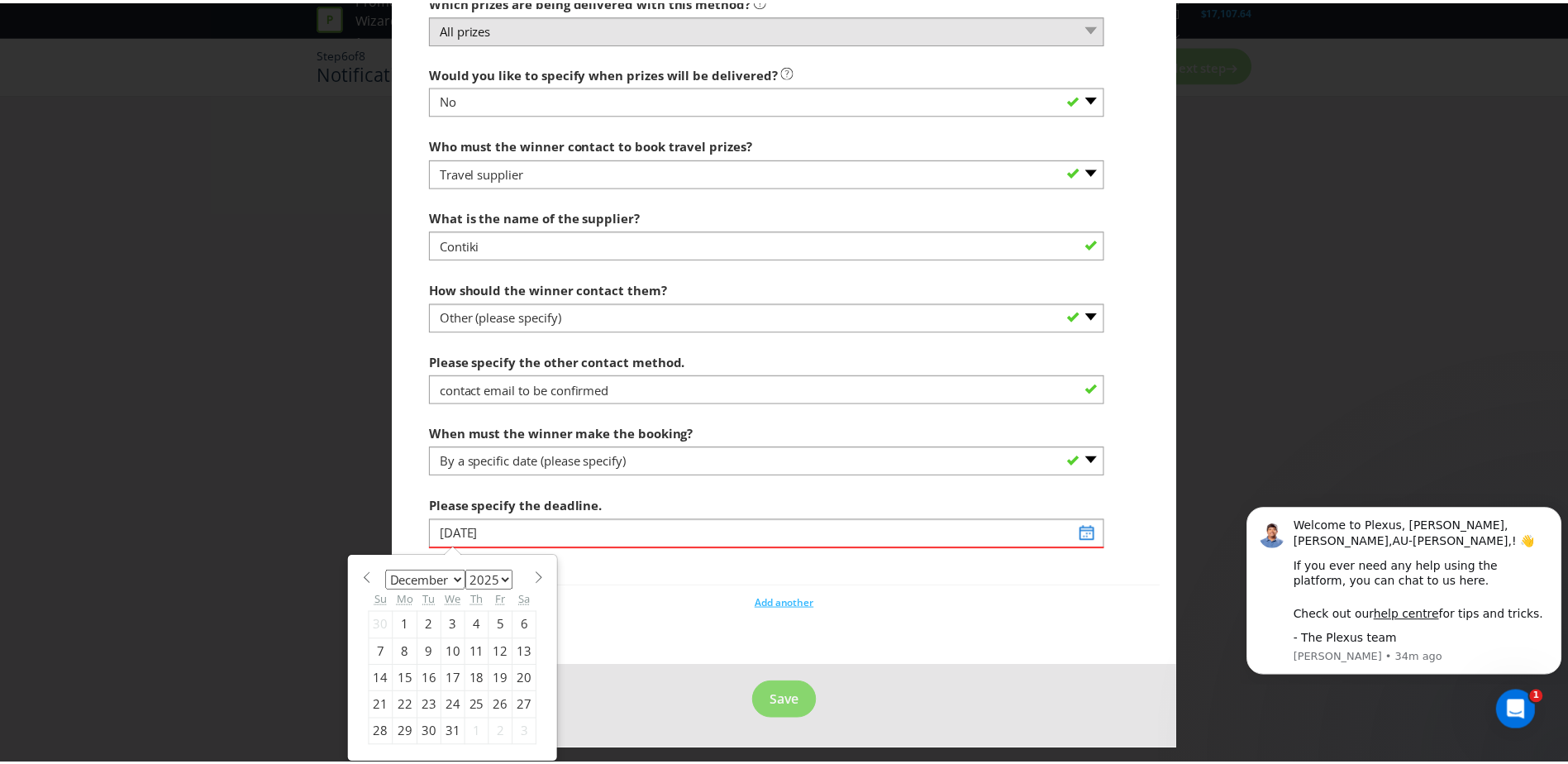
scroll to position [1927, 0]
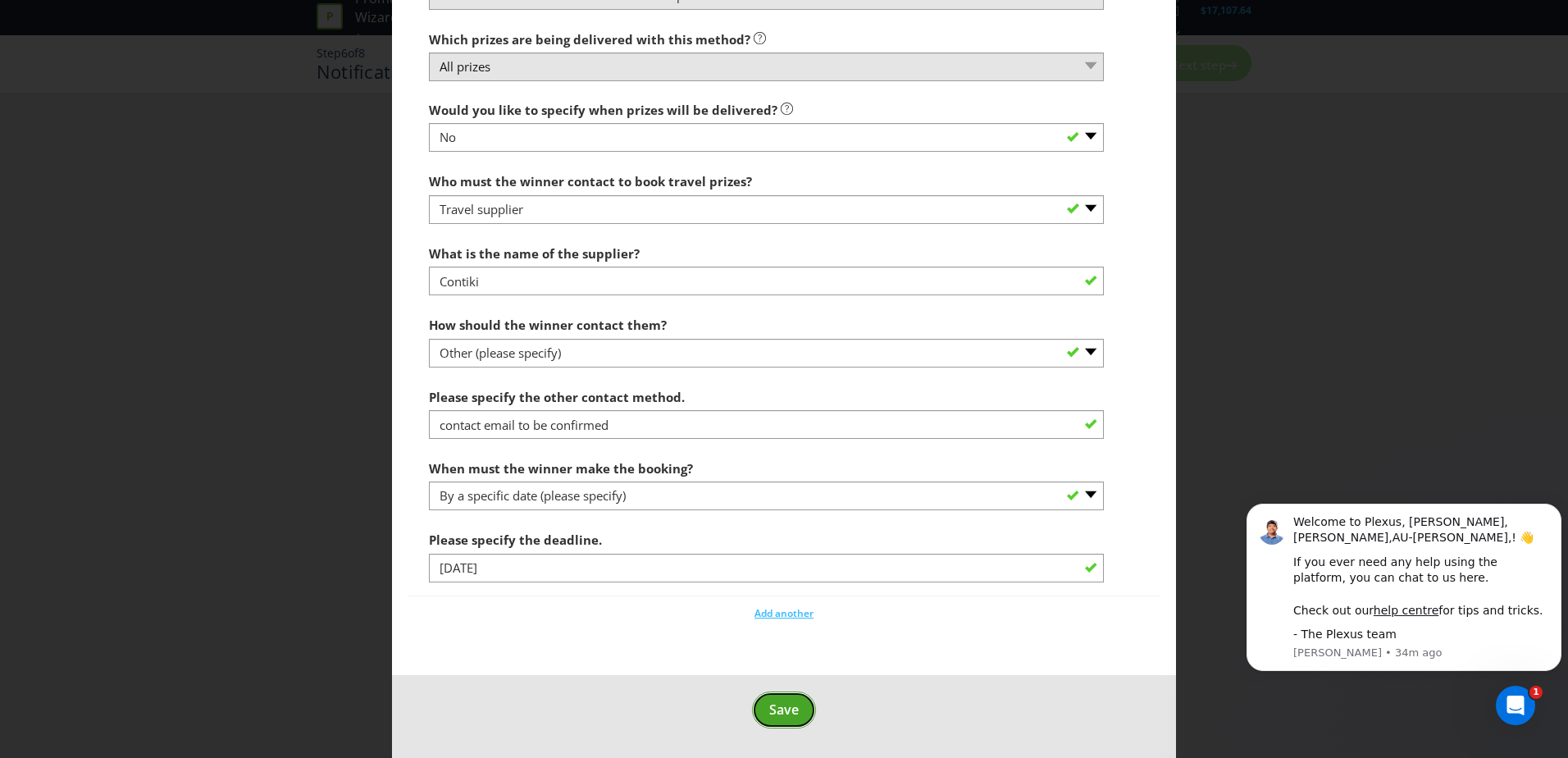
click at [783, 712] on span "Save" at bounding box center [784, 709] width 29 height 18
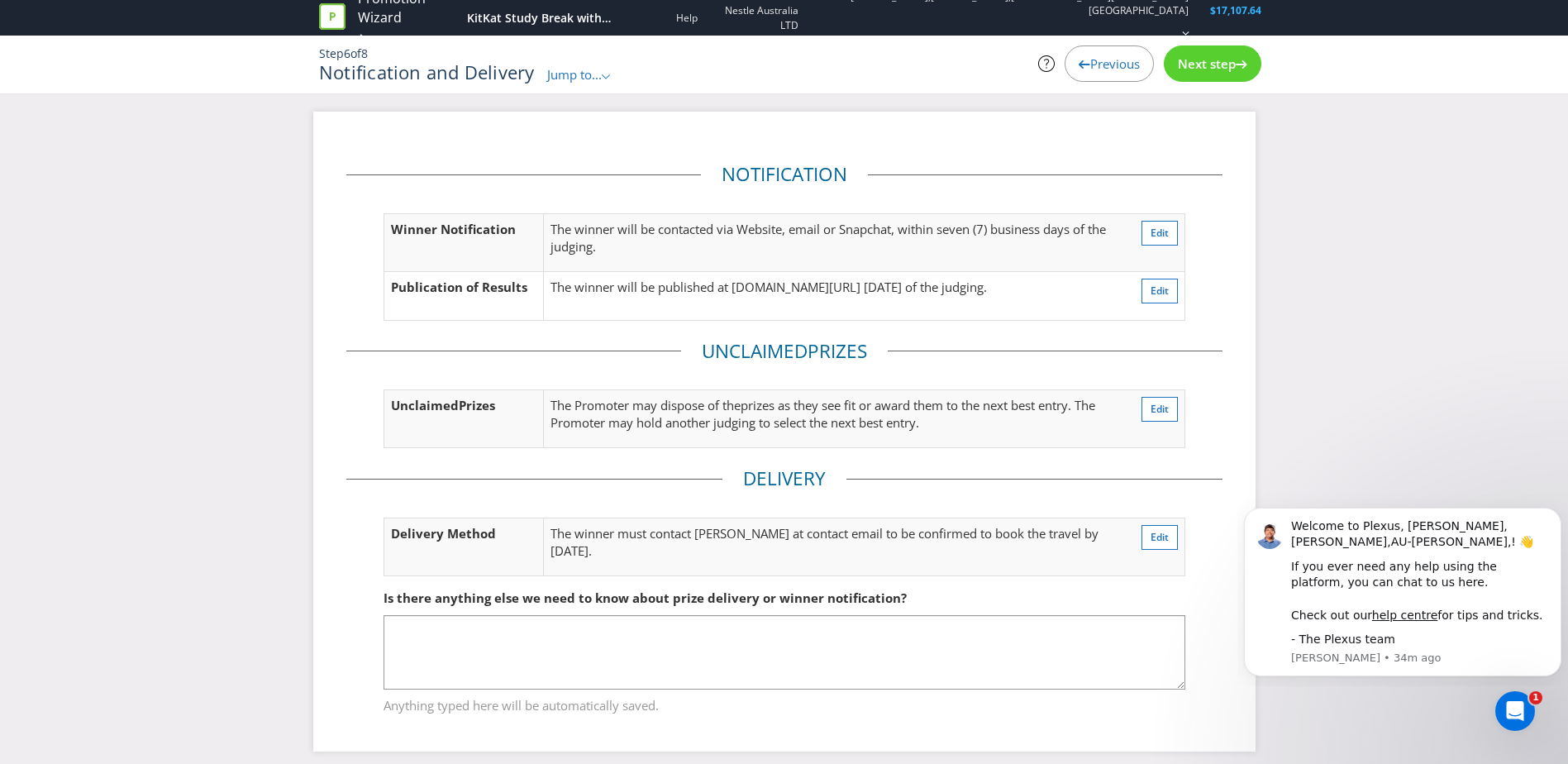
scroll to position [3, 0]
click at [1186, 72] on span "Next step" at bounding box center [1200, 63] width 58 height 16
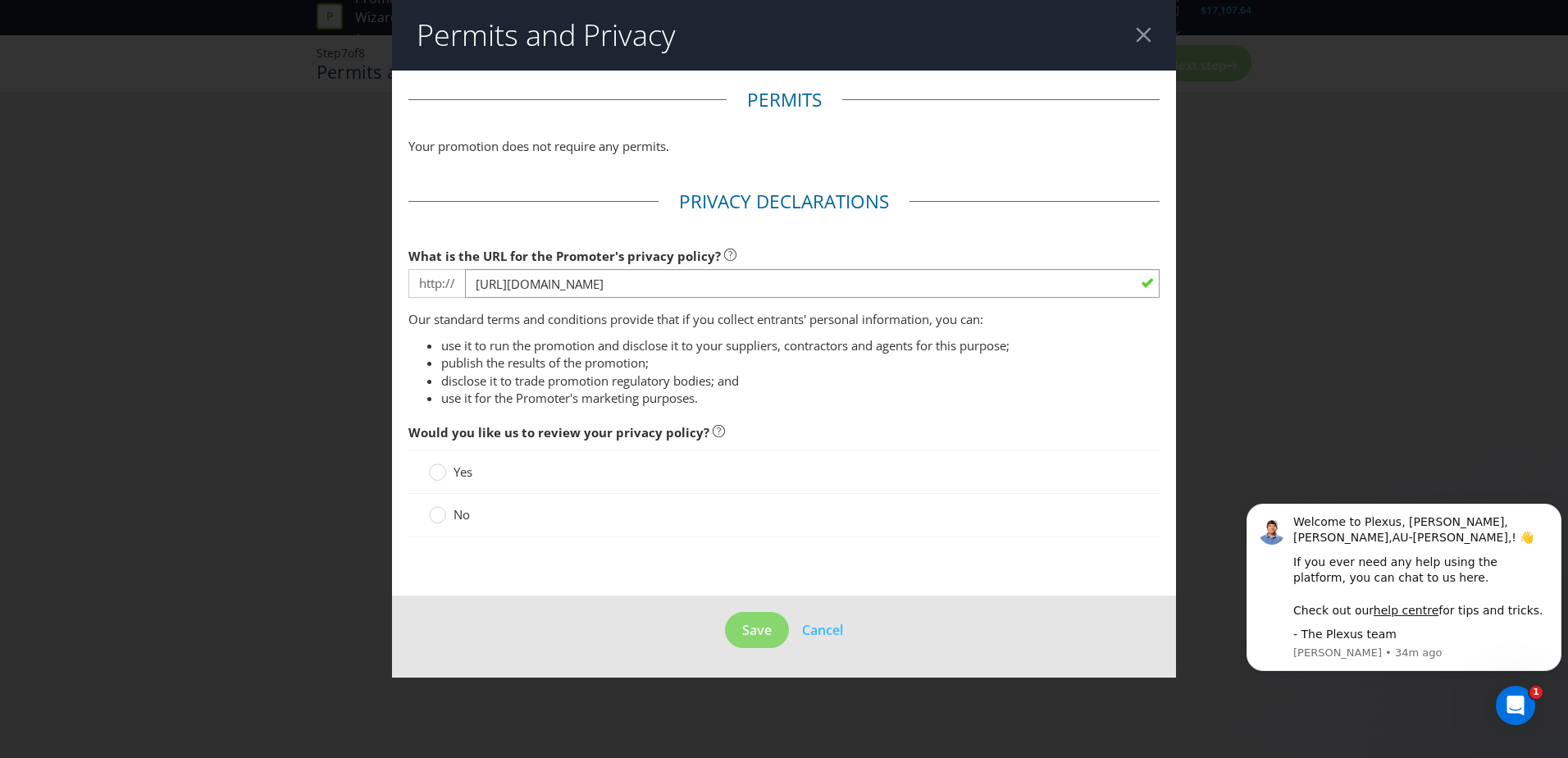
click at [452, 518] on label "No" at bounding box center [450, 515] width 44 height 17
click at [0, 0] on input "No" at bounding box center [0, 0] width 0 height 0
click at [765, 633] on span "Save" at bounding box center [756, 629] width 29 height 18
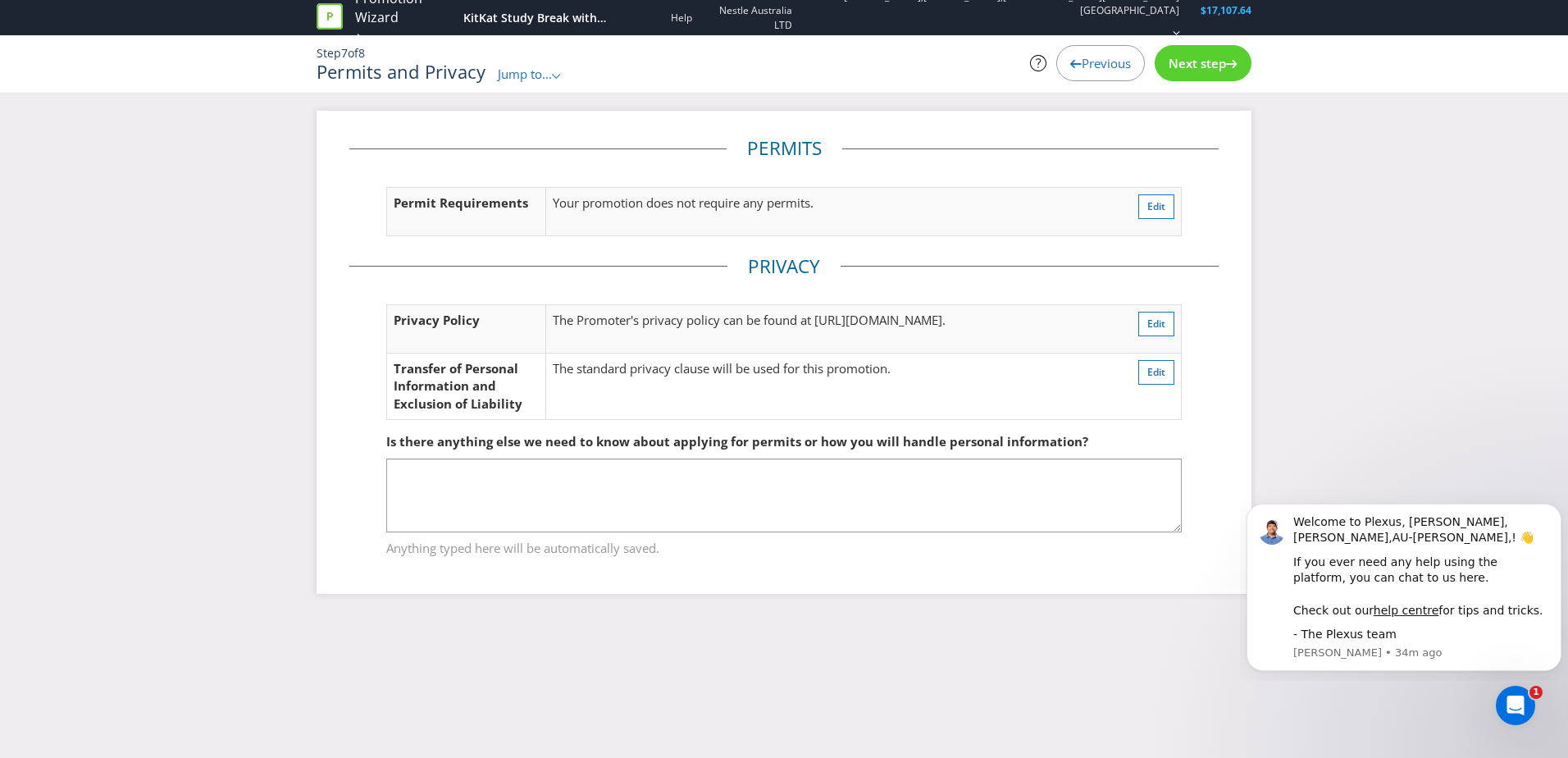
click at [1218, 71] on div "Next step" at bounding box center [1203, 63] width 97 height 36
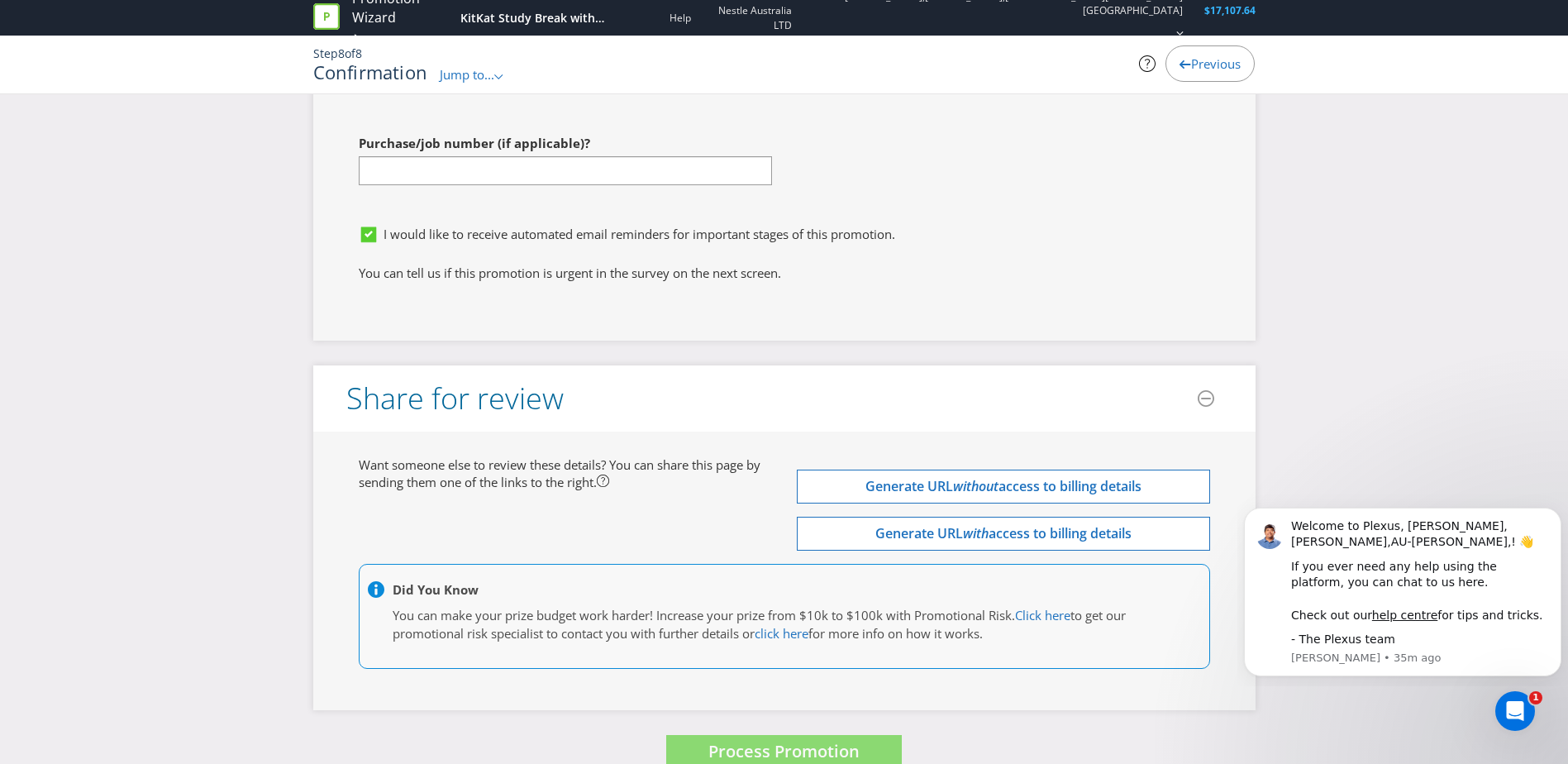
scroll to position [4781, 0]
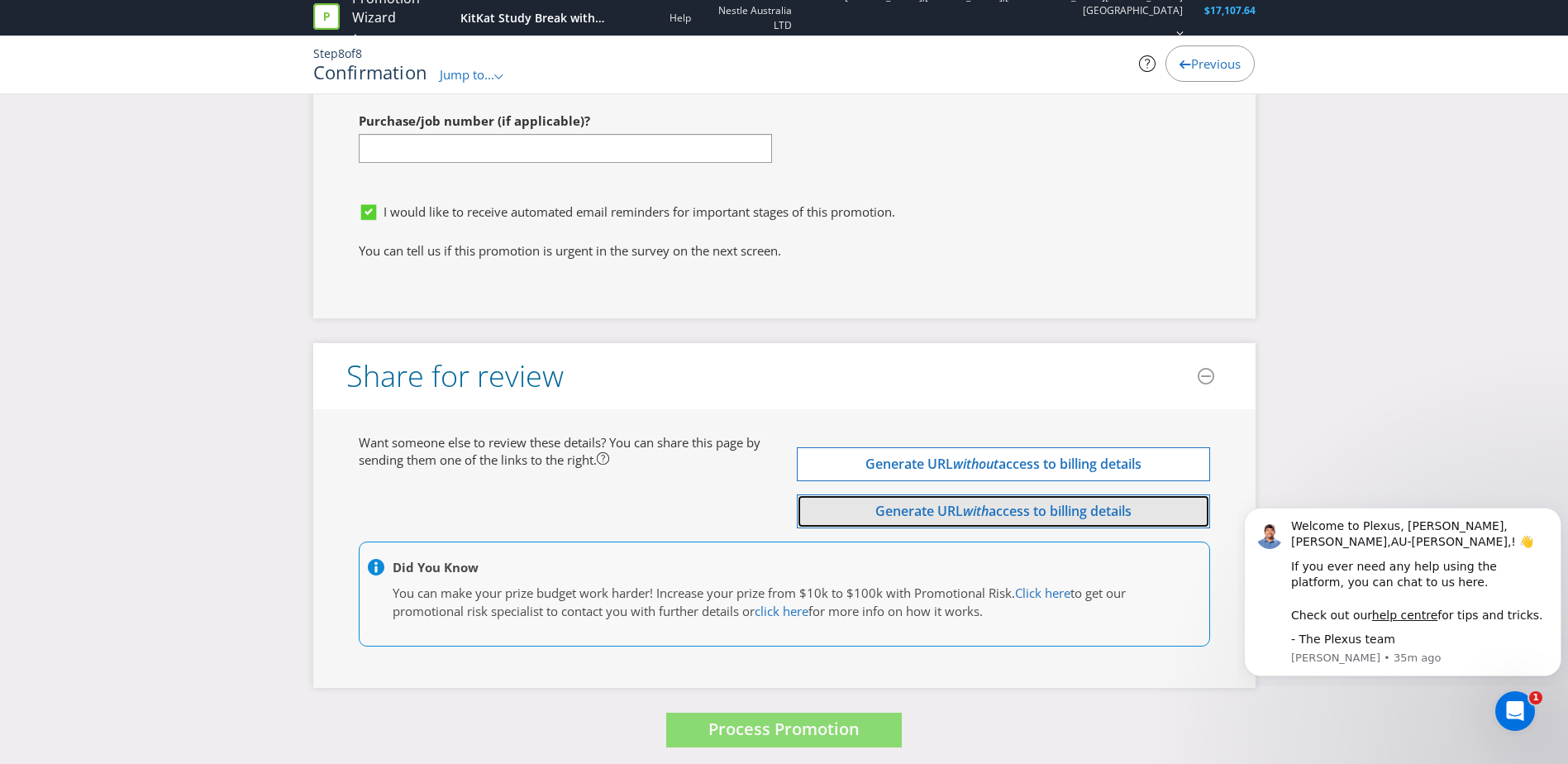
click at [930, 506] on span "Generate URL" at bounding box center [919, 510] width 88 height 18
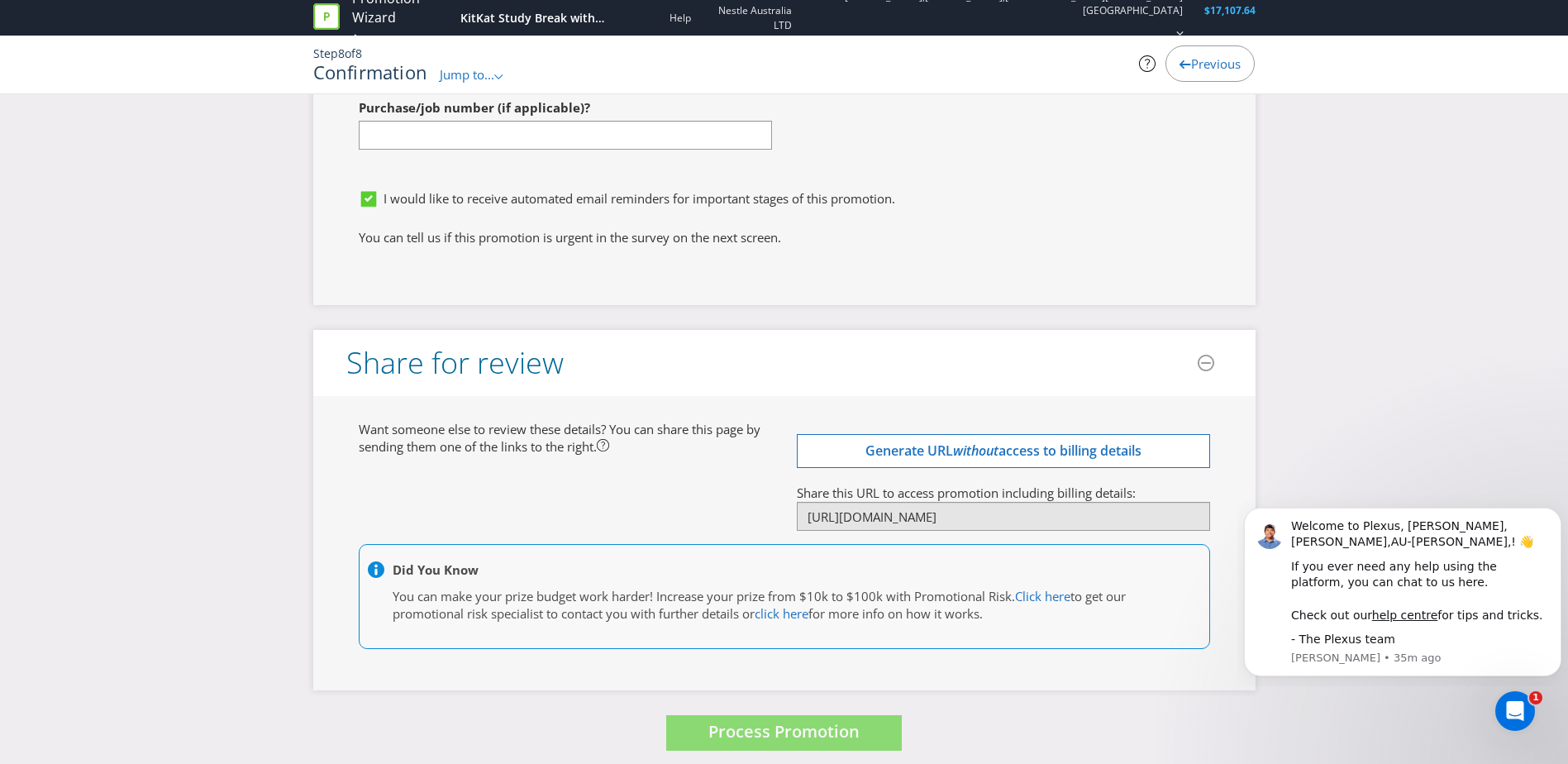
scroll to position [4797, 0]
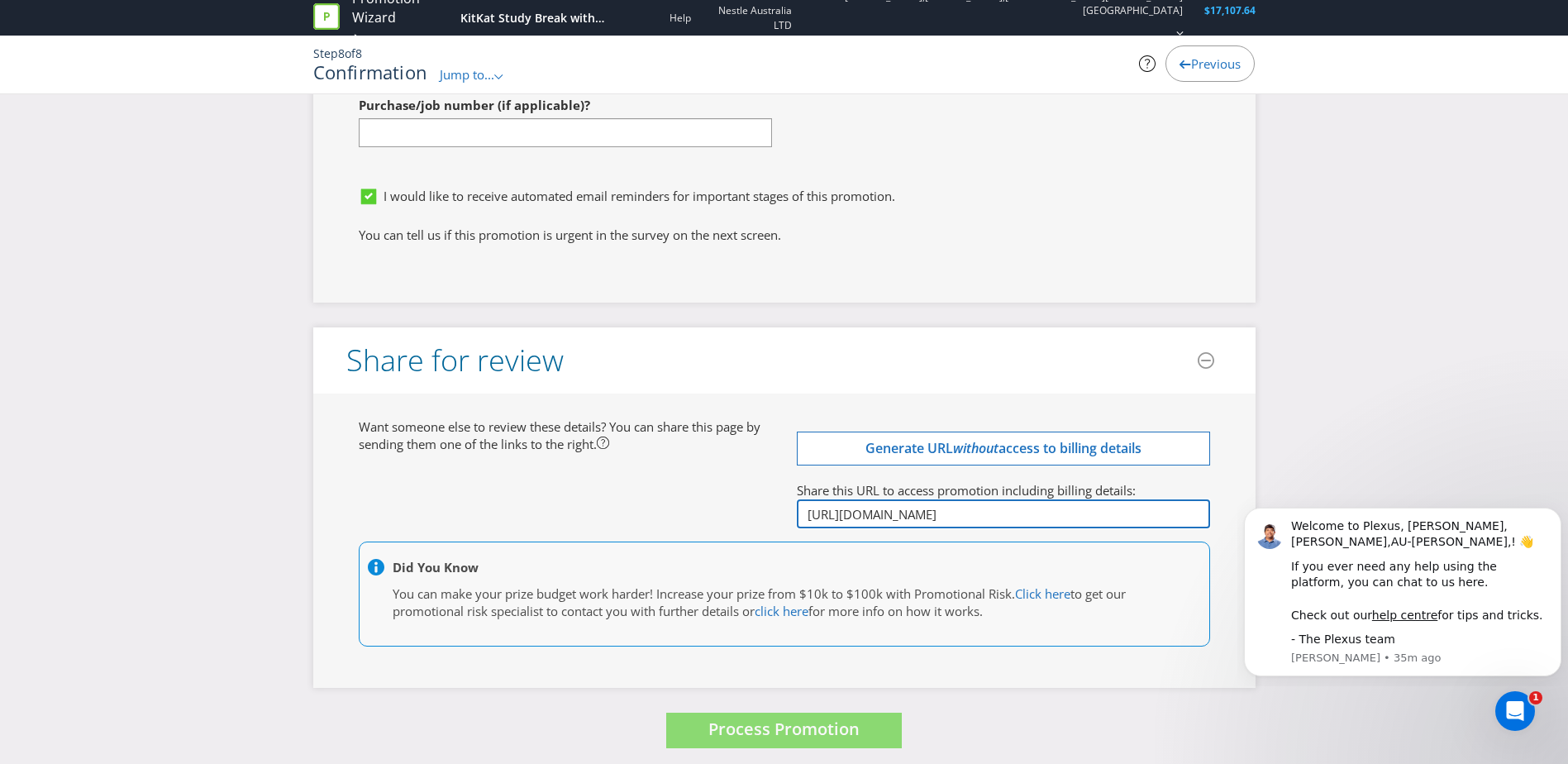
click at [885, 509] on input "[URL][DOMAIN_NAME]" at bounding box center [1003, 514] width 413 height 29
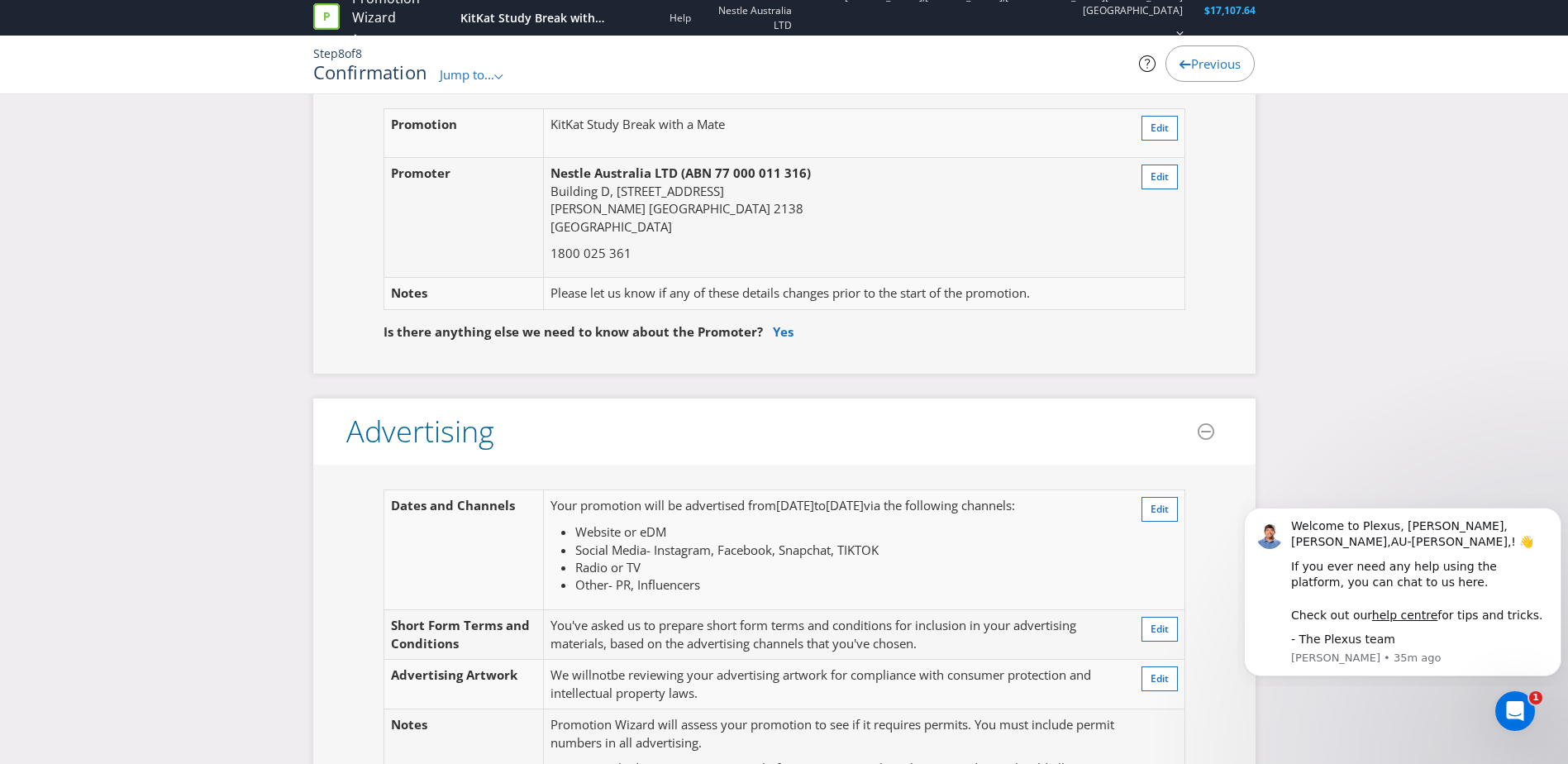
scroll to position [0, 0]
